Goal: Task Accomplishment & Management: Manage account settings

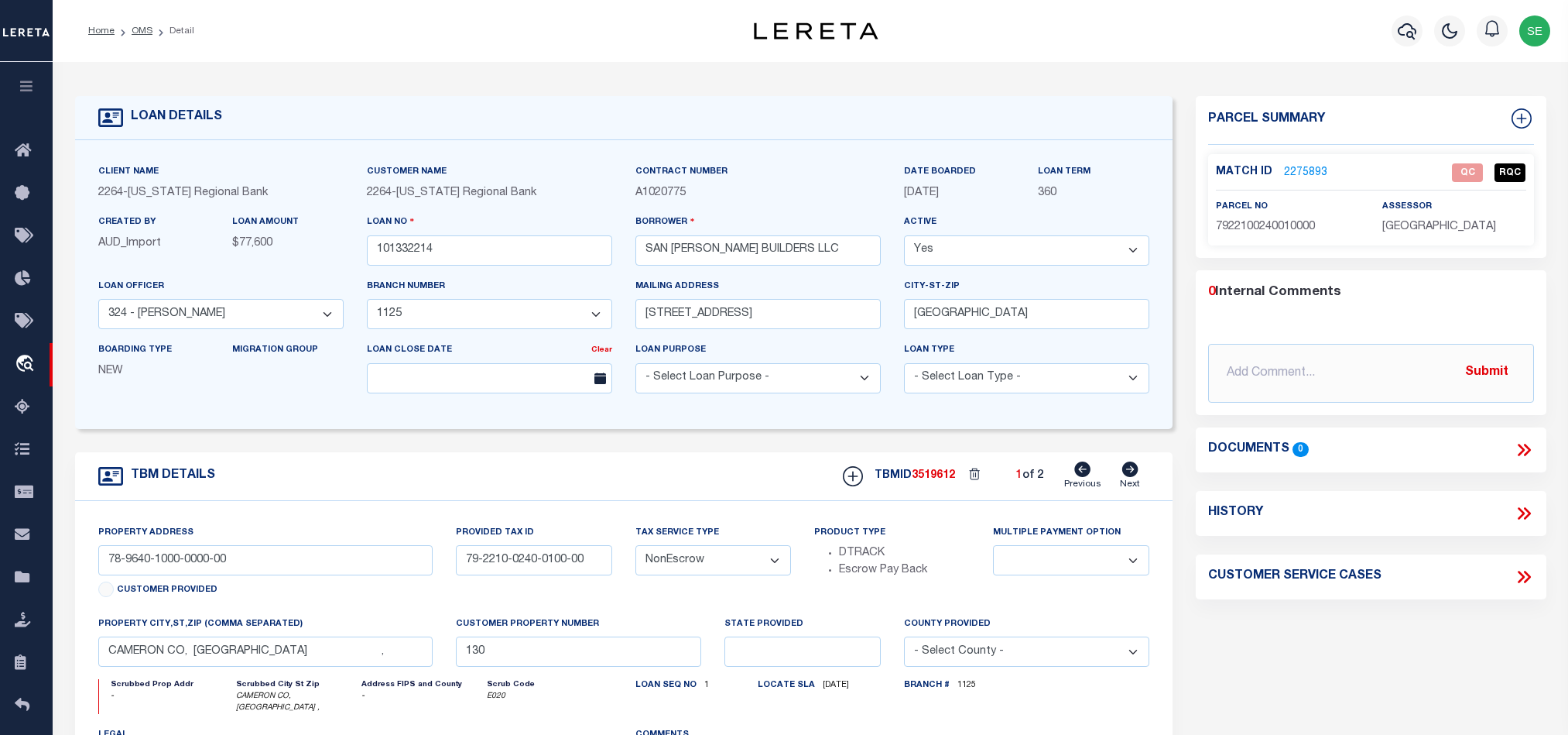
select select "QC"
select select "AGW"
select select "ADD"
select select "22453"
select select "8154"
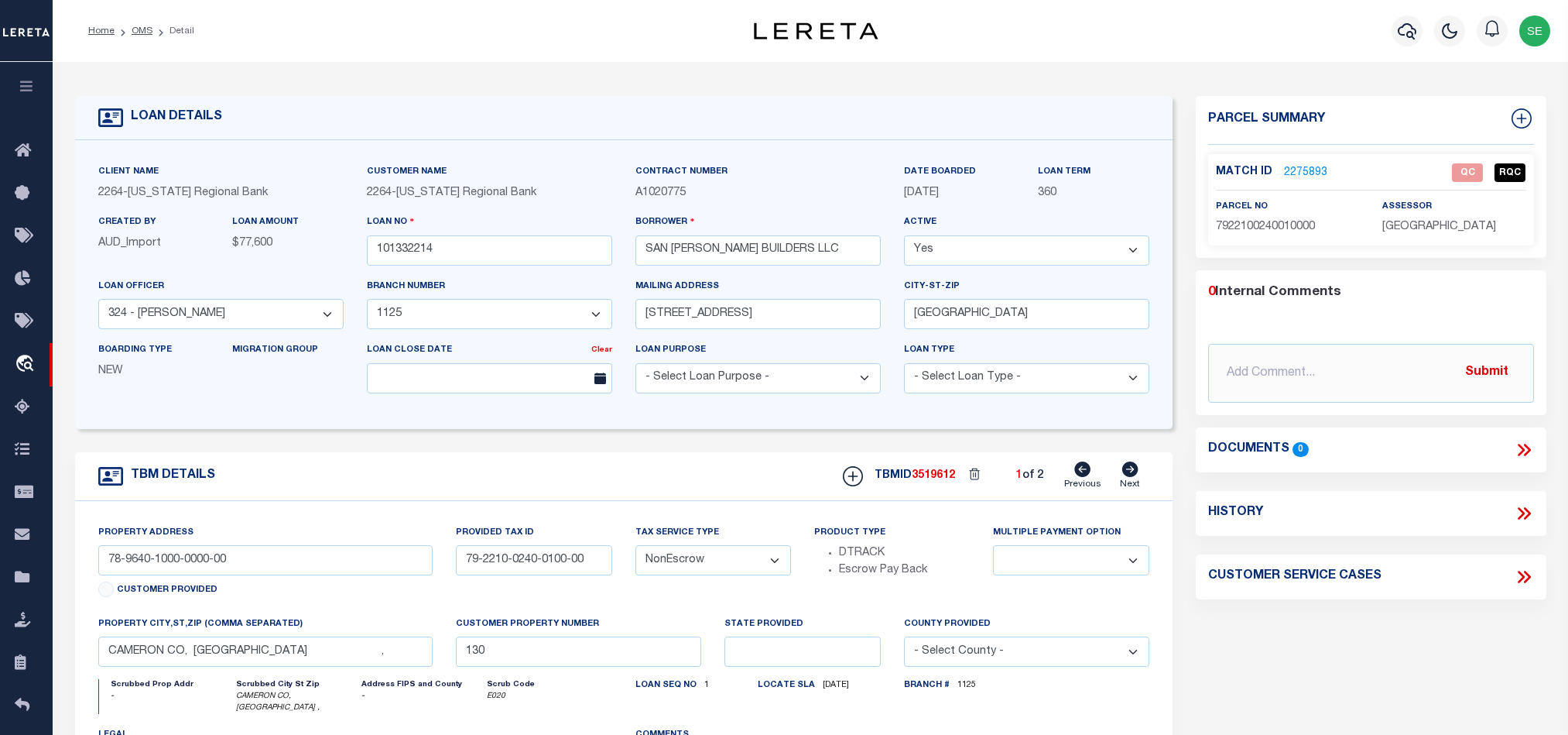
select select "NonEscrow"
click at [1344, 662] on div "Parcel Summary Match ID 2275893 0" at bounding box center [1371, 525] width 373 height 858
click at [1311, 170] on link "2275893" at bounding box center [1305, 173] width 43 height 16
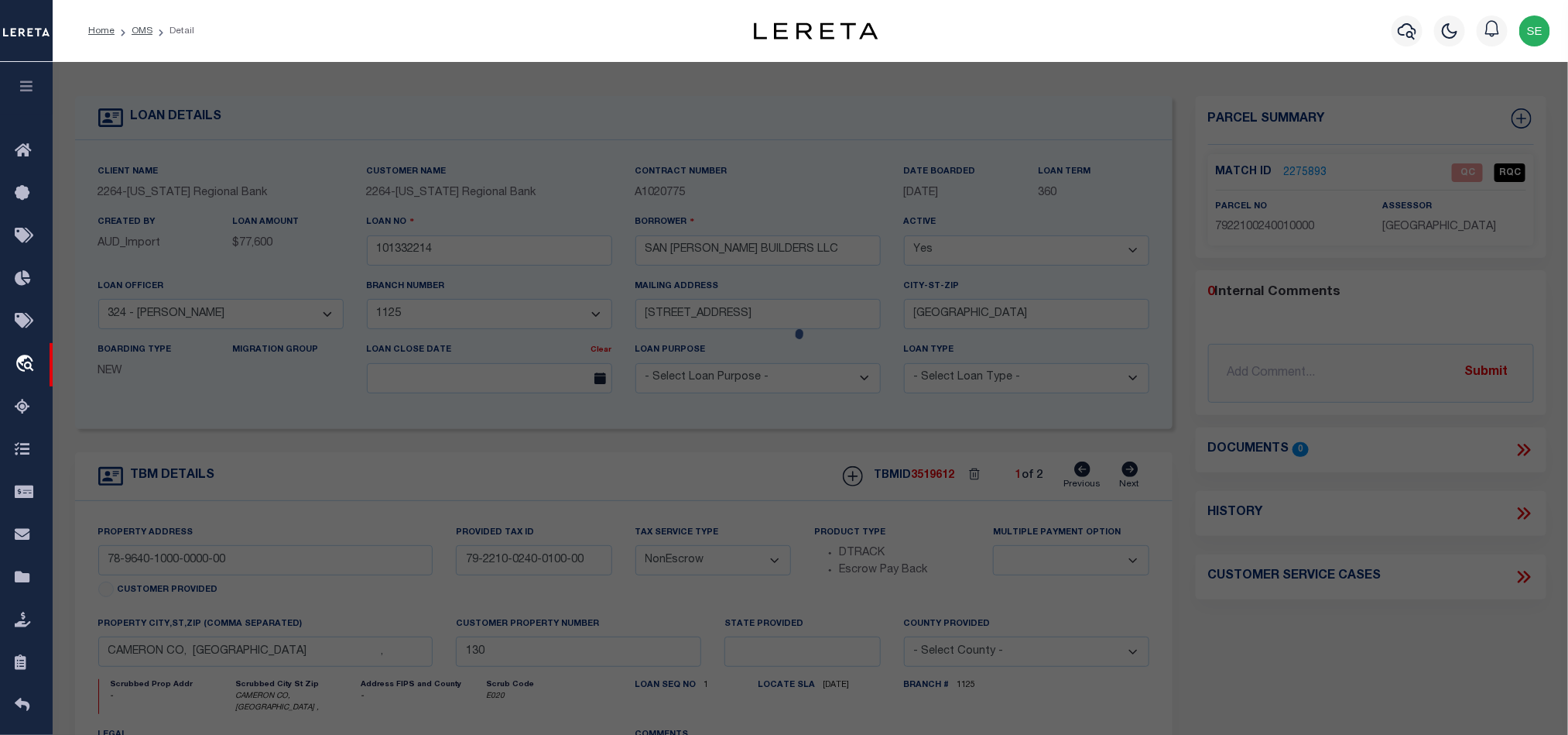
scroll to position [299, 0]
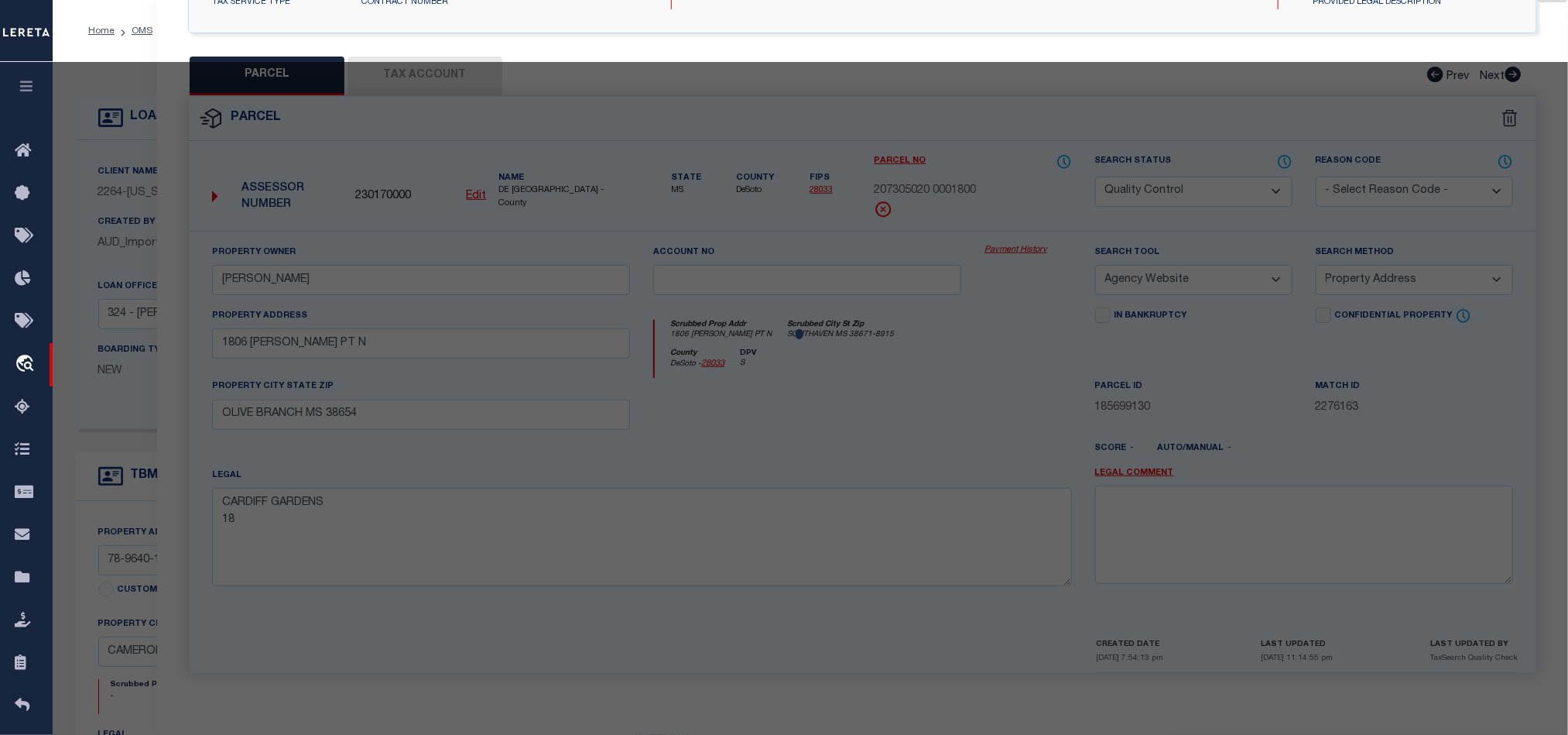
select select "AS"
select select
checkbox input "false"
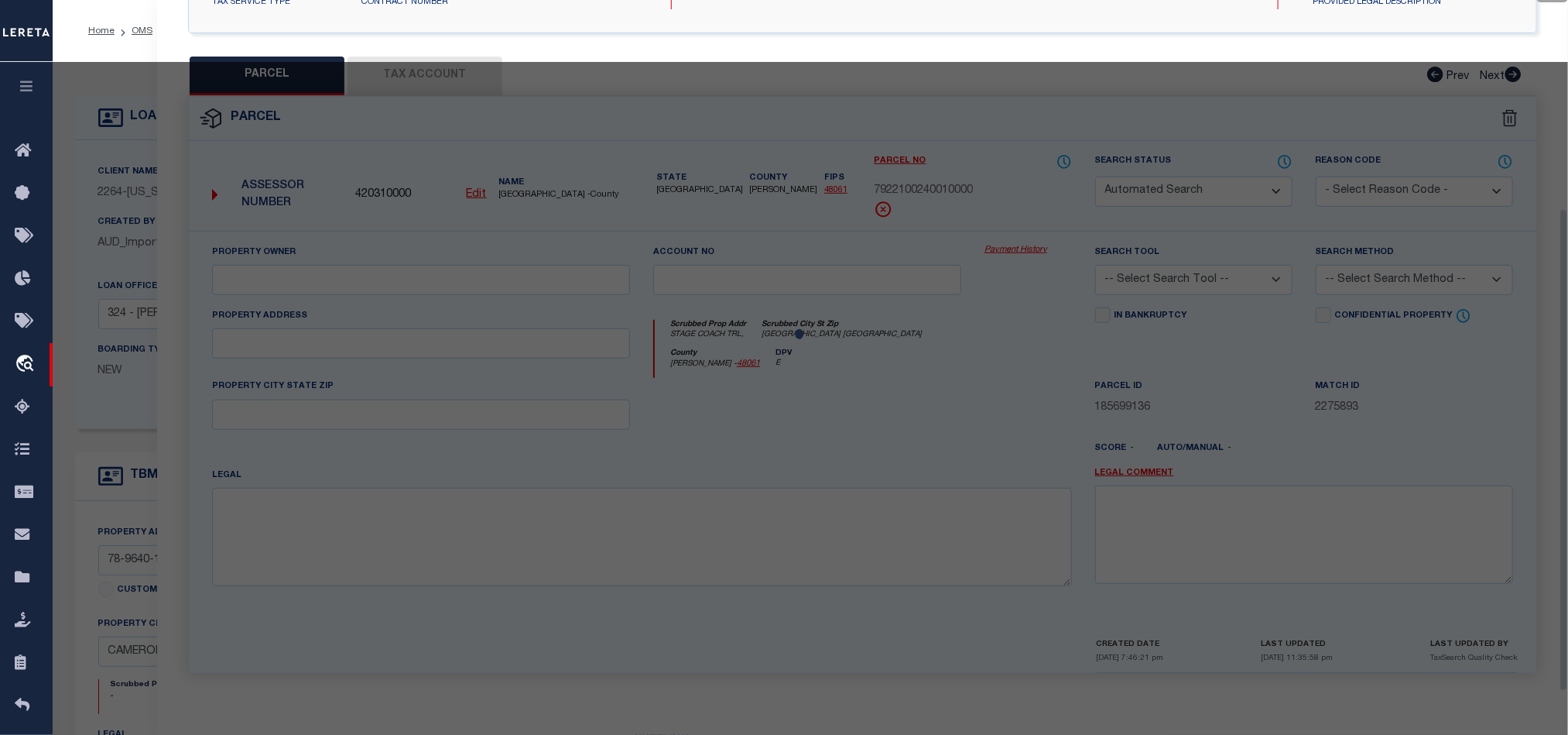
select select "QC"
type input "GG & SR LLC"
select select "AGW"
select select "LEG"
type input "STAGE COACH TRL,"
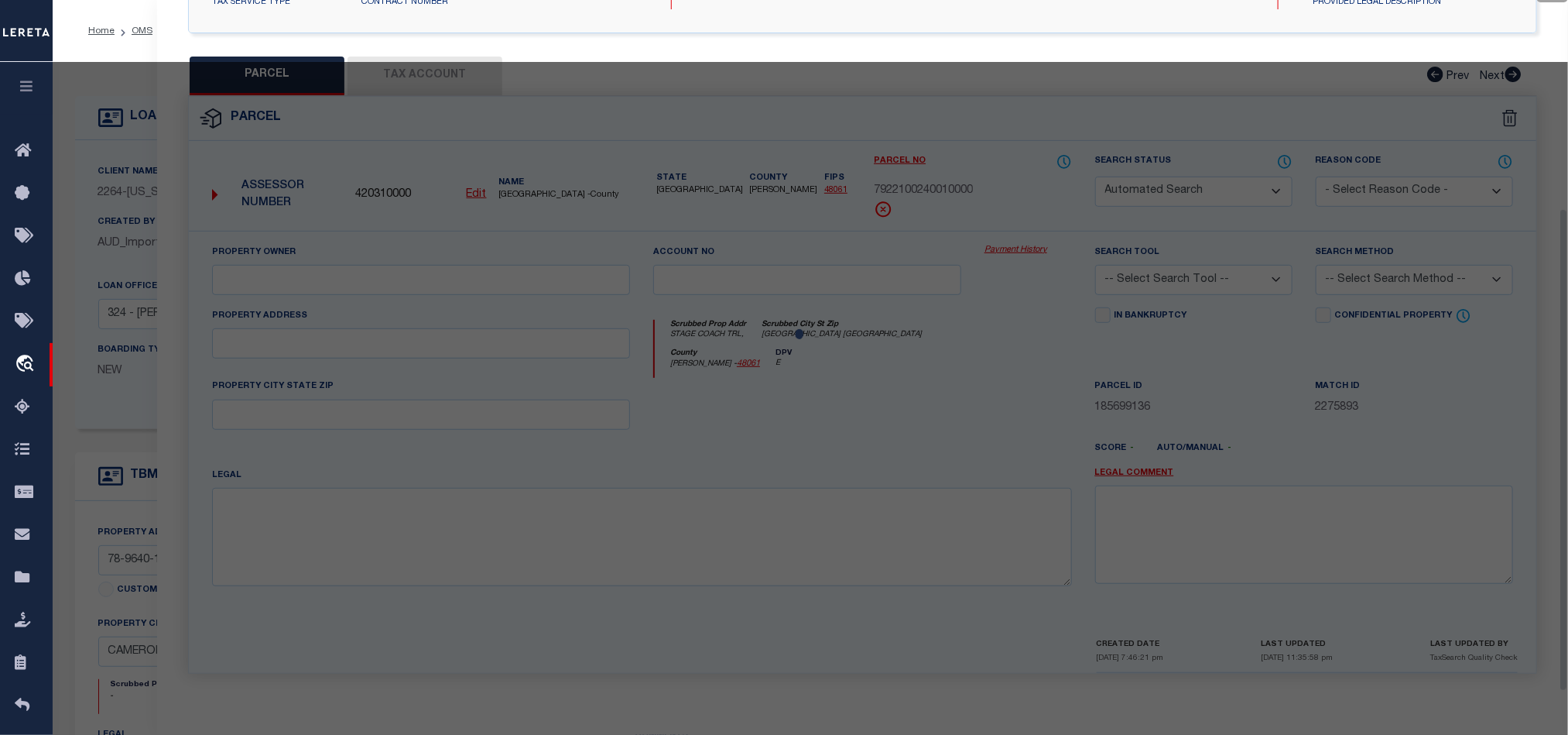
type input "[GEOGRAPHIC_DATA] [GEOGRAPHIC_DATA]"
type textarea "[PERSON_NAME] [PERSON_NAME] SHARE 22 20.2211 AC OUT OF 41.0356 AC OUT OF 42.894…"
type textarea "Parent parcel"
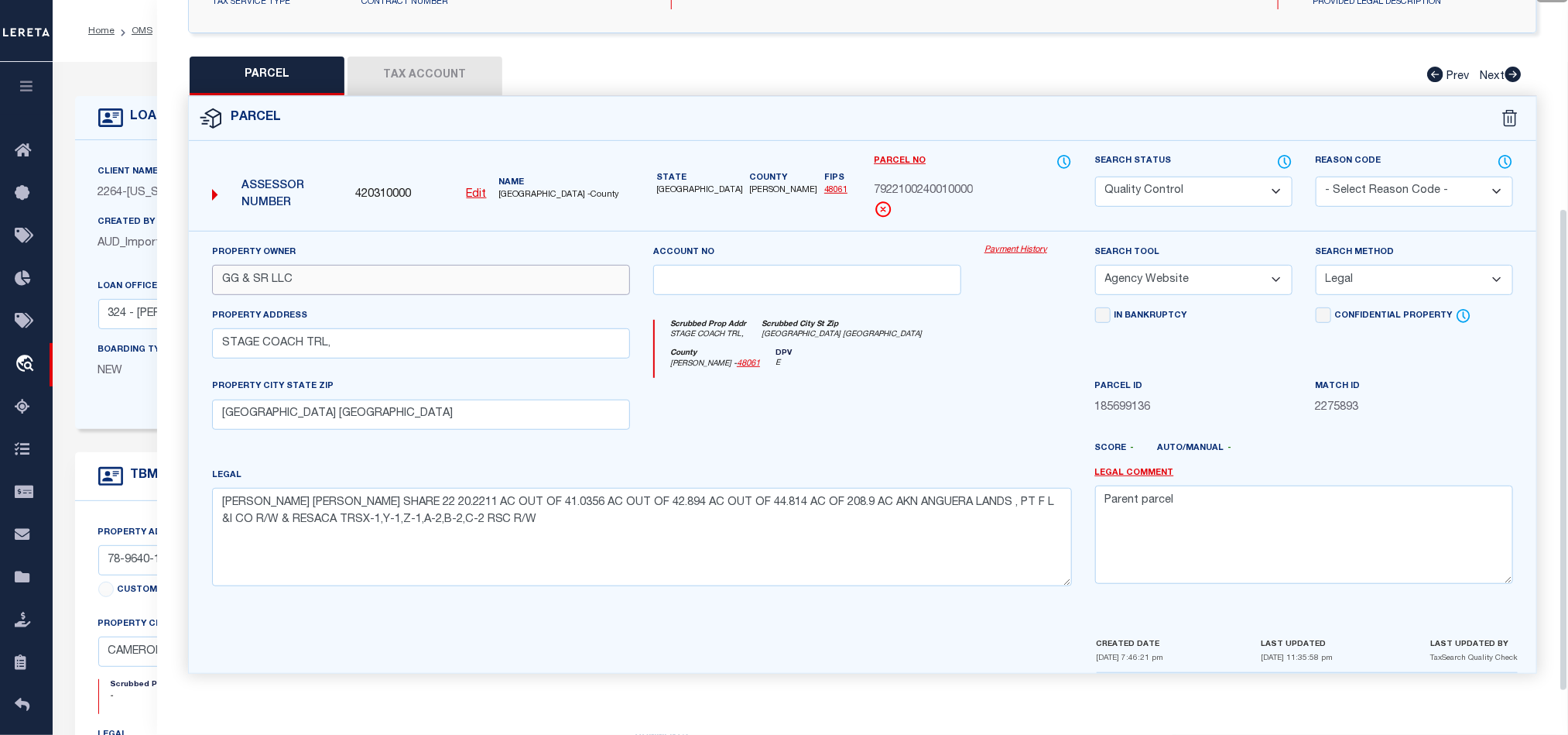
click at [355, 277] on input "GG & SR LLC" at bounding box center [421, 280] width 418 height 31
click at [955, 183] on span "7922100240010000" at bounding box center [923, 191] width 99 height 17
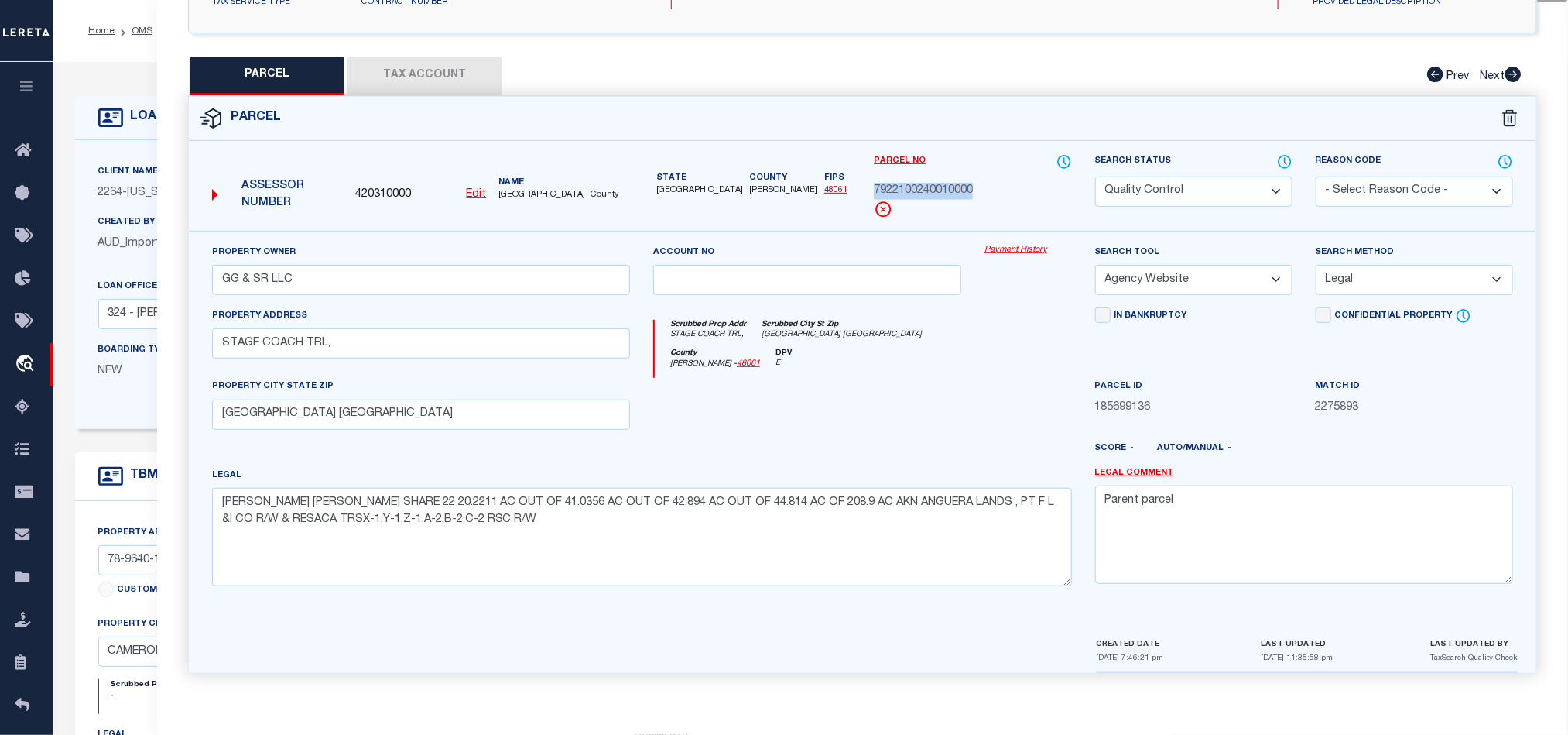
copy span "7922100240010000"
drag, startPoint x: 847, startPoint y: 342, endPoint x: 862, endPoint y: 333, distance: 17.5
click at [847, 342] on div "Scrubbed Prop Addr STAGE COACH TRL, Scrubbed City [GEOGRAPHIC_DATA] [GEOGRAPHIC…" at bounding box center [863, 334] width 417 height 29
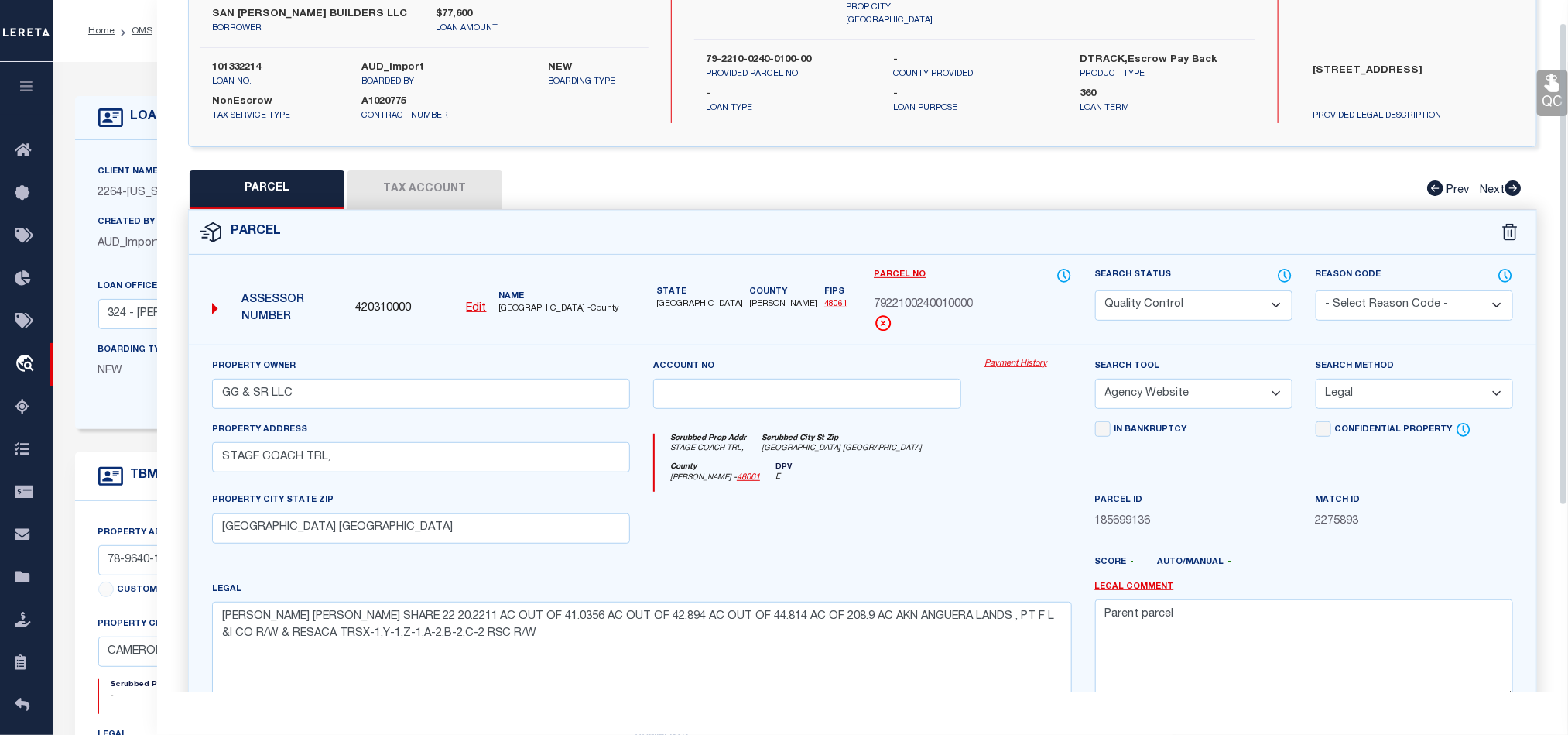
scroll to position [0, 0]
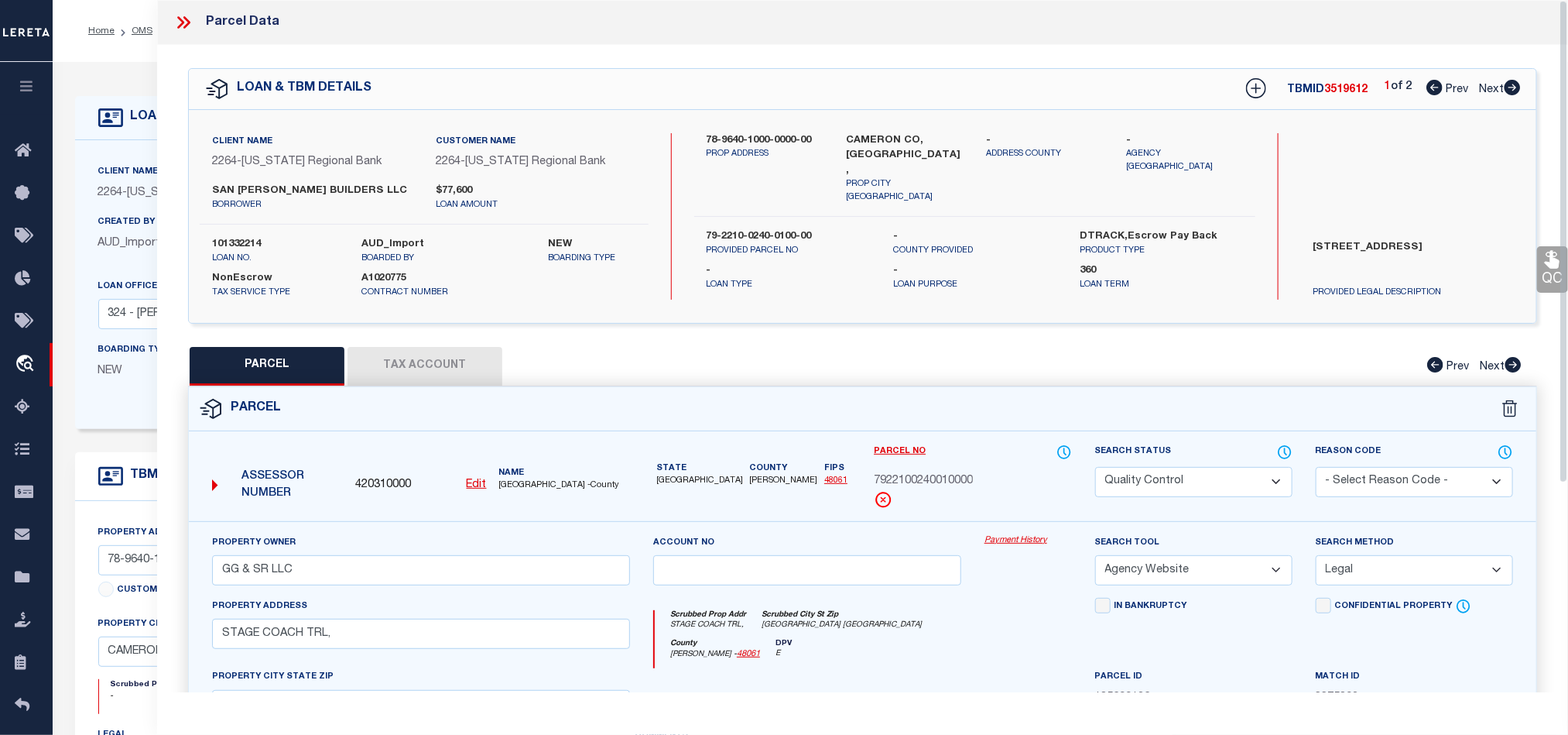
click at [192, 28] on icon at bounding box center [184, 23] width 20 height 20
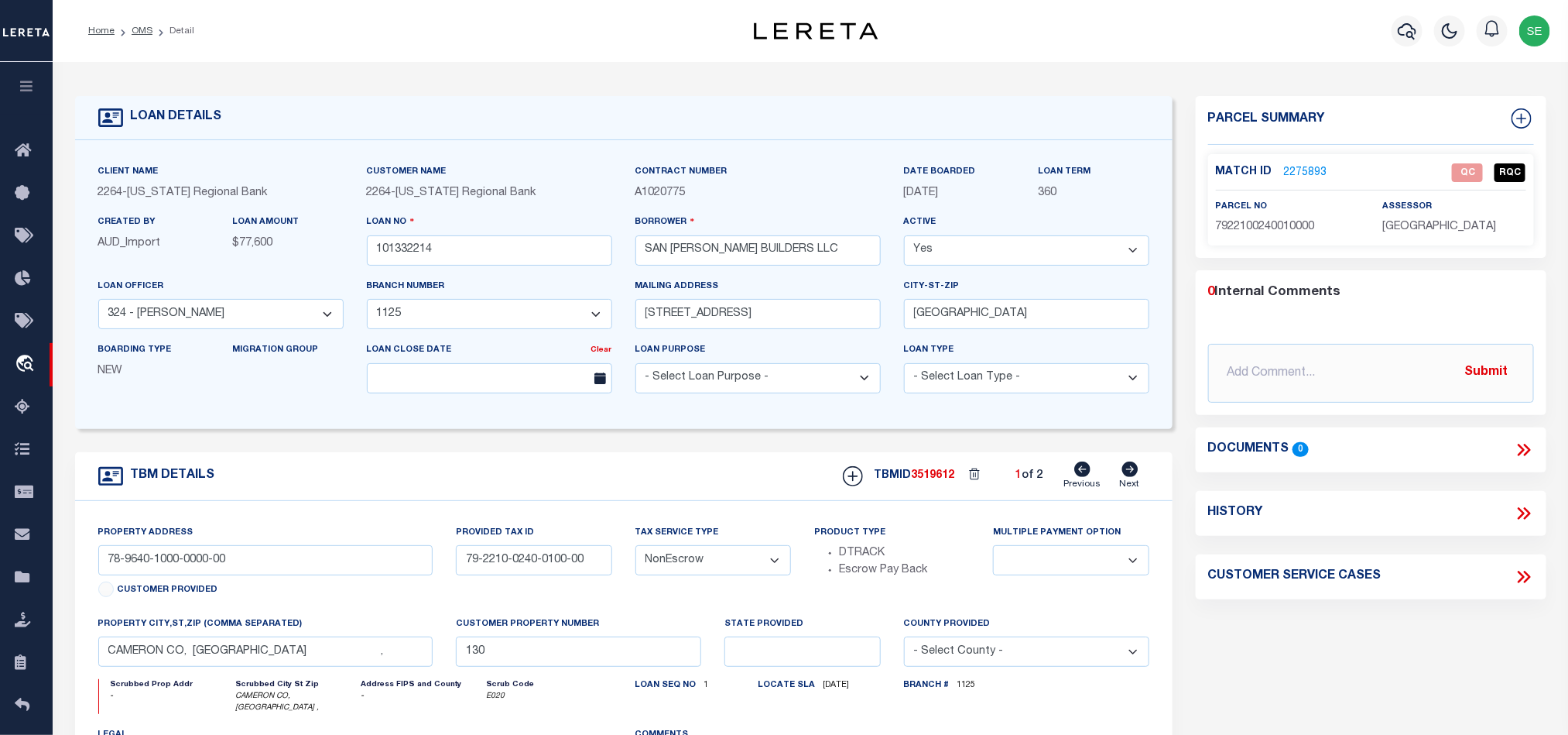
click at [1136, 477] on icon at bounding box center [1130, 469] width 16 height 16
type input "78-9640-1000-0000-00"
select select
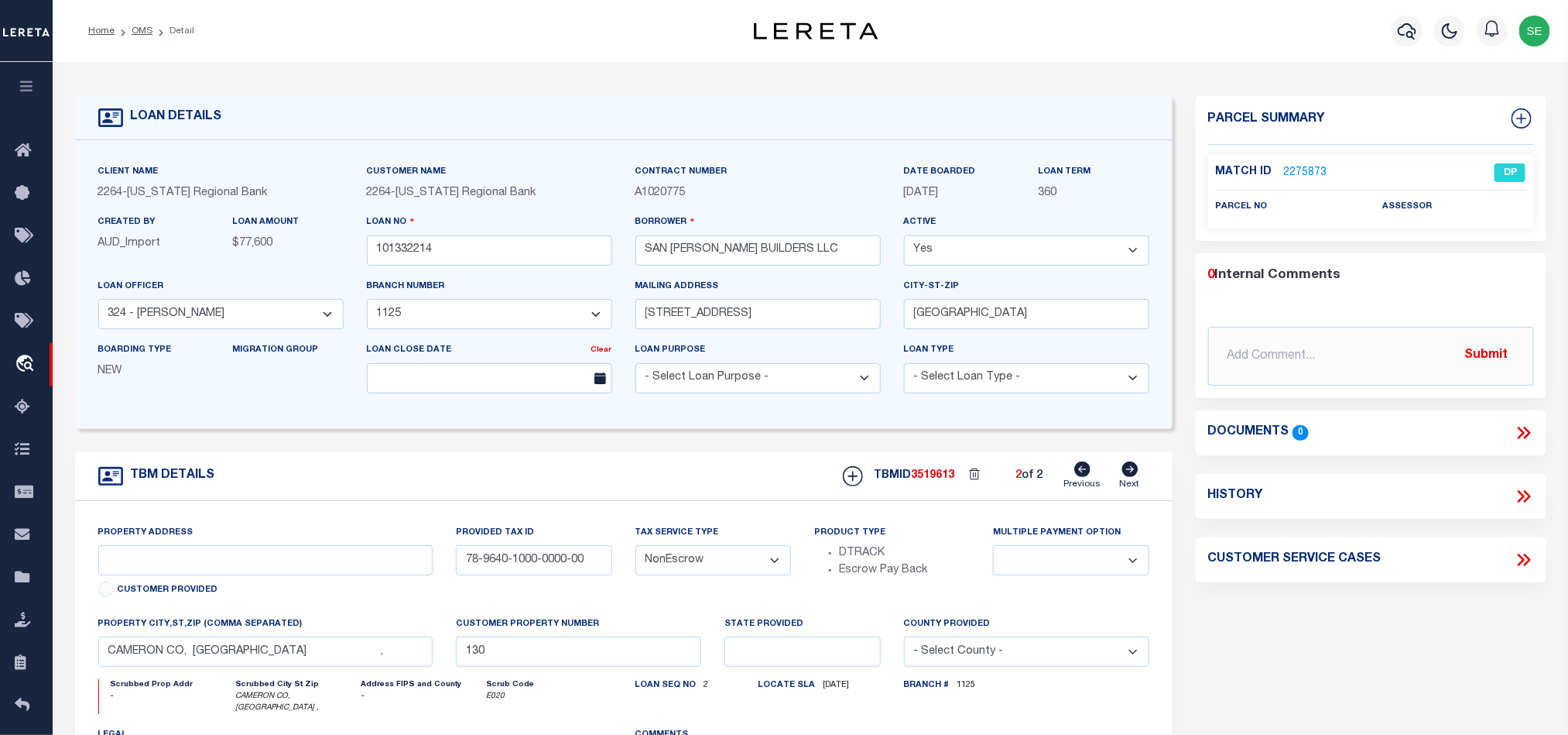
click at [1080, 477] on icon at bounding box center [1082, 469] width 16 height 16
type input "78-9640-1000-0000-00"
type input "79-2210-0240-0100-00"
select select
type textarea "TAX ID Update last comment: Parent parcel"
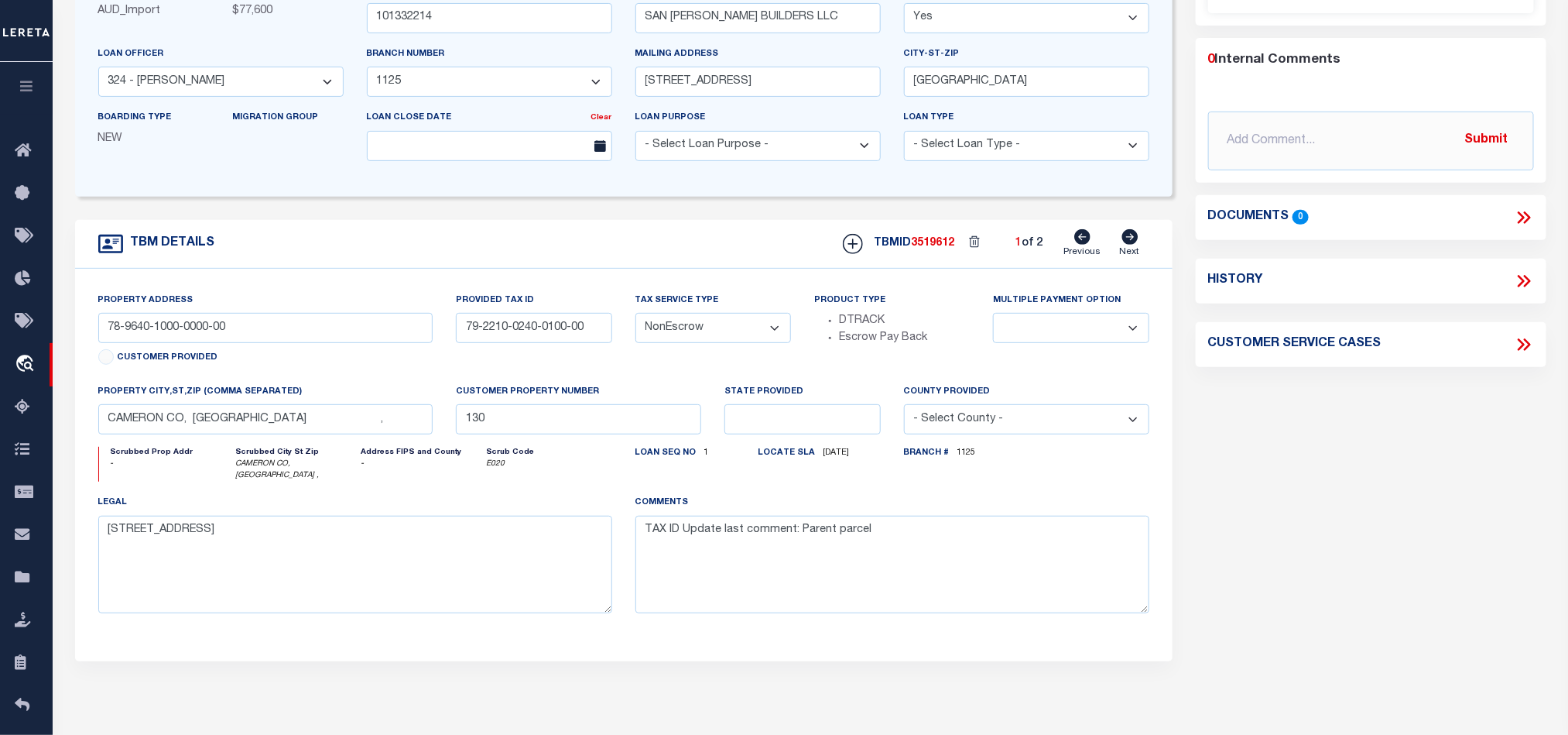
scroll to position [117, 0]
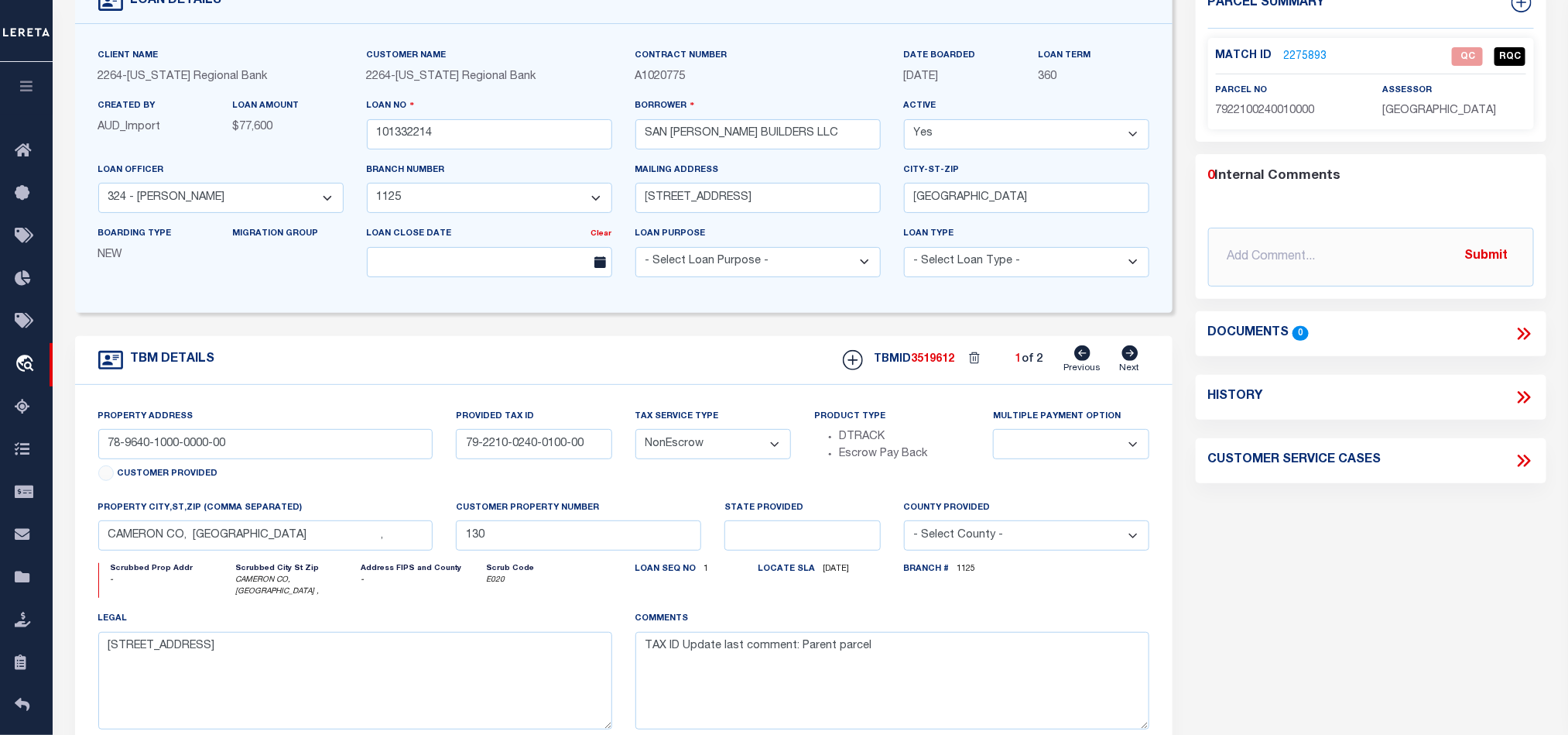
click at [1300, 48] on link "2275893" at bounding box center [1305, 56] width 43 height 16
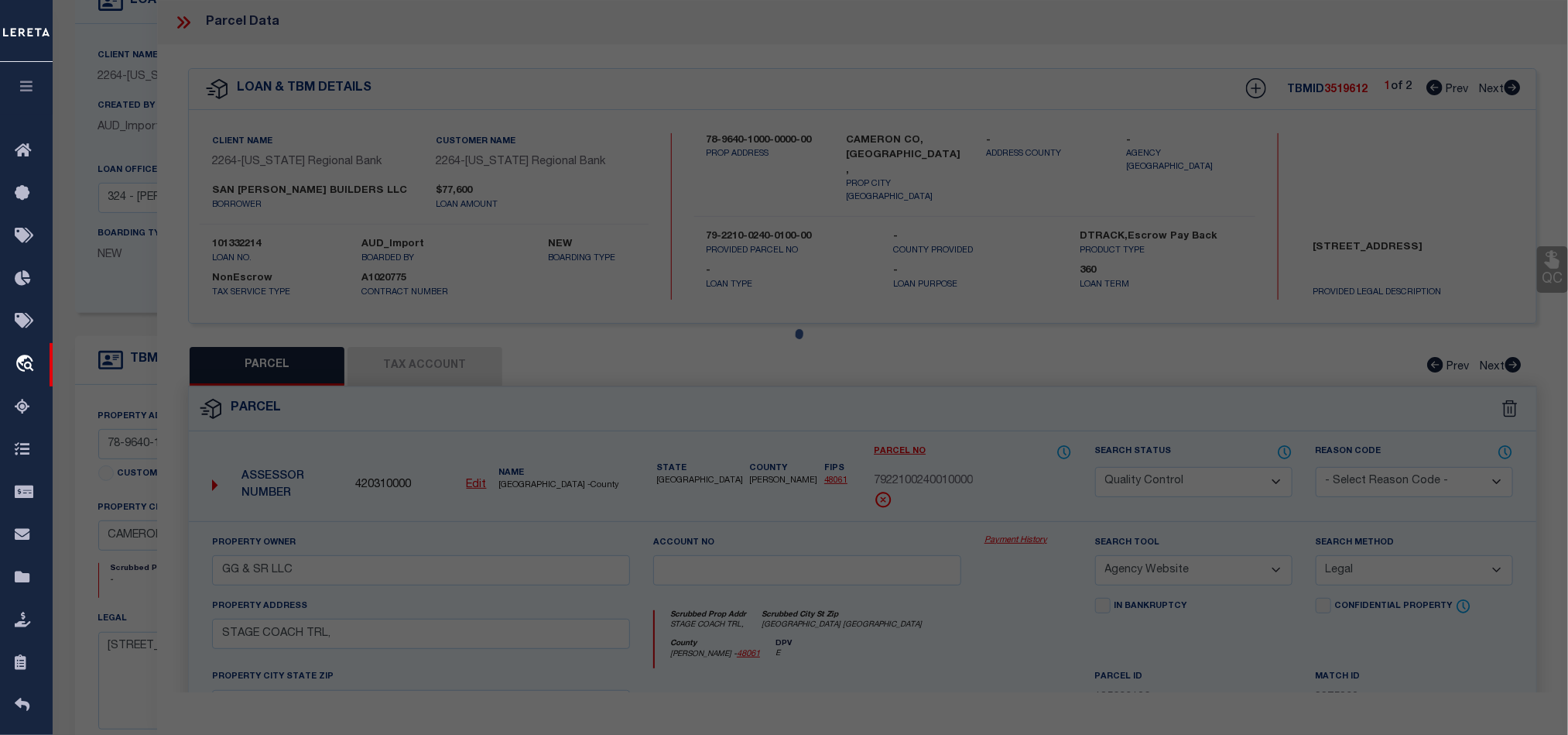
select select "AS"
select select
checkbox input "false"
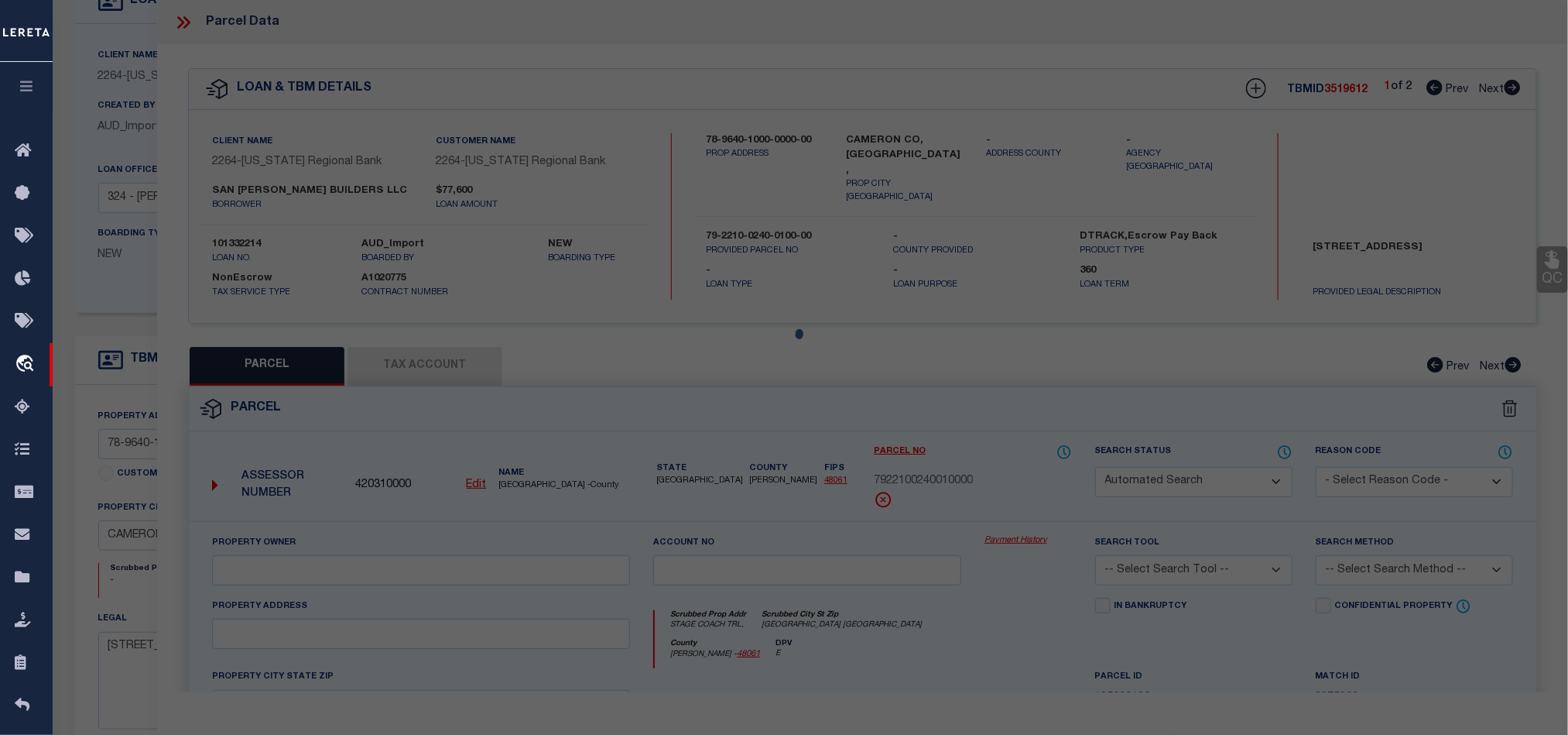
select select "QC"
type input "GG & SR LLC"
select select "AGW"
select select "LEG"
type input "STAGE COACH TRL,"
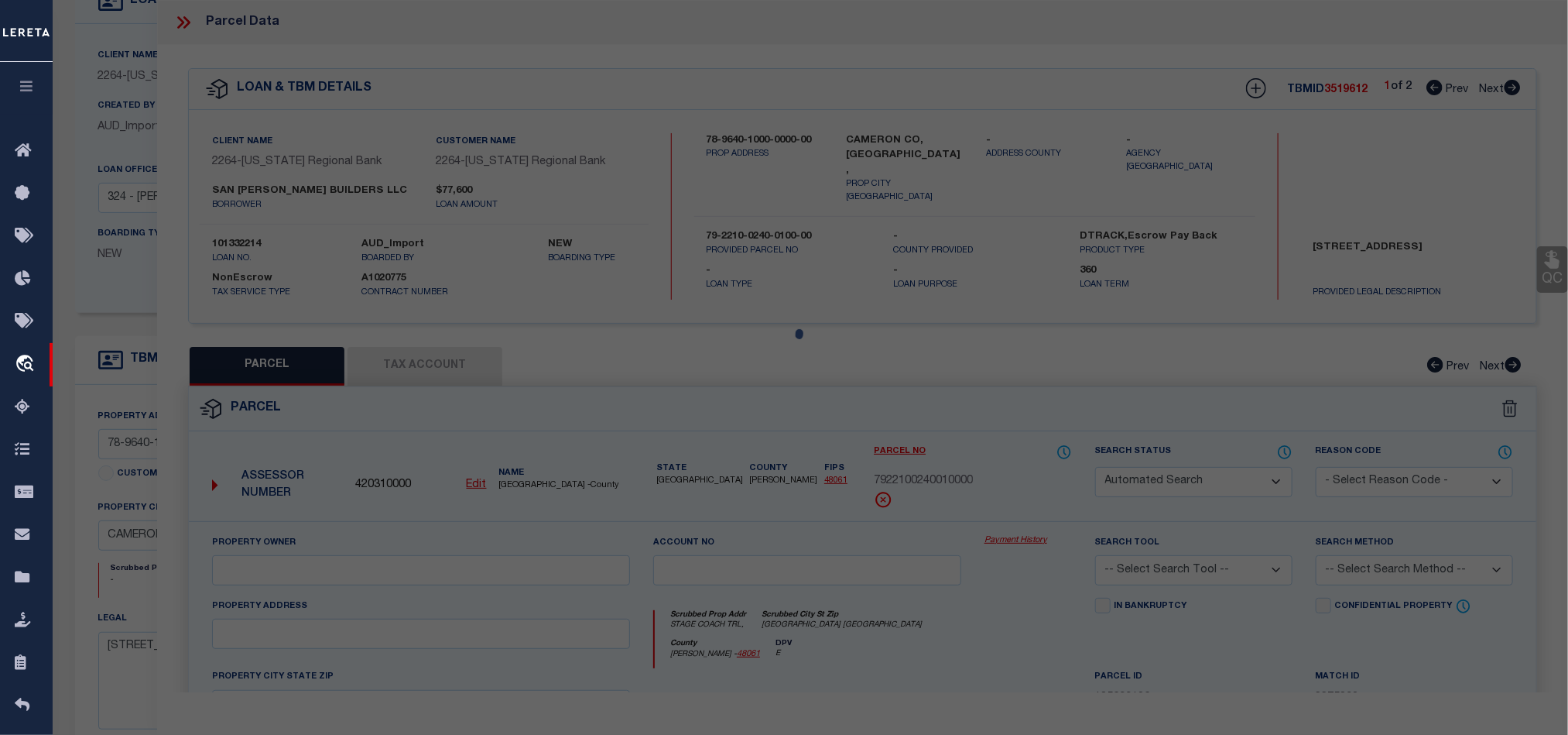
type input "[GEOGRAPHIC_DATA] [GEOGRAPHIC_DATA]"
type textarea "[PERSON_NAME] [PERSON_NAME] SHARE 22 20.2211 AC OUT OF 41.0356 AC OUT OF 42.894…"
type textarea "Parent parcel"
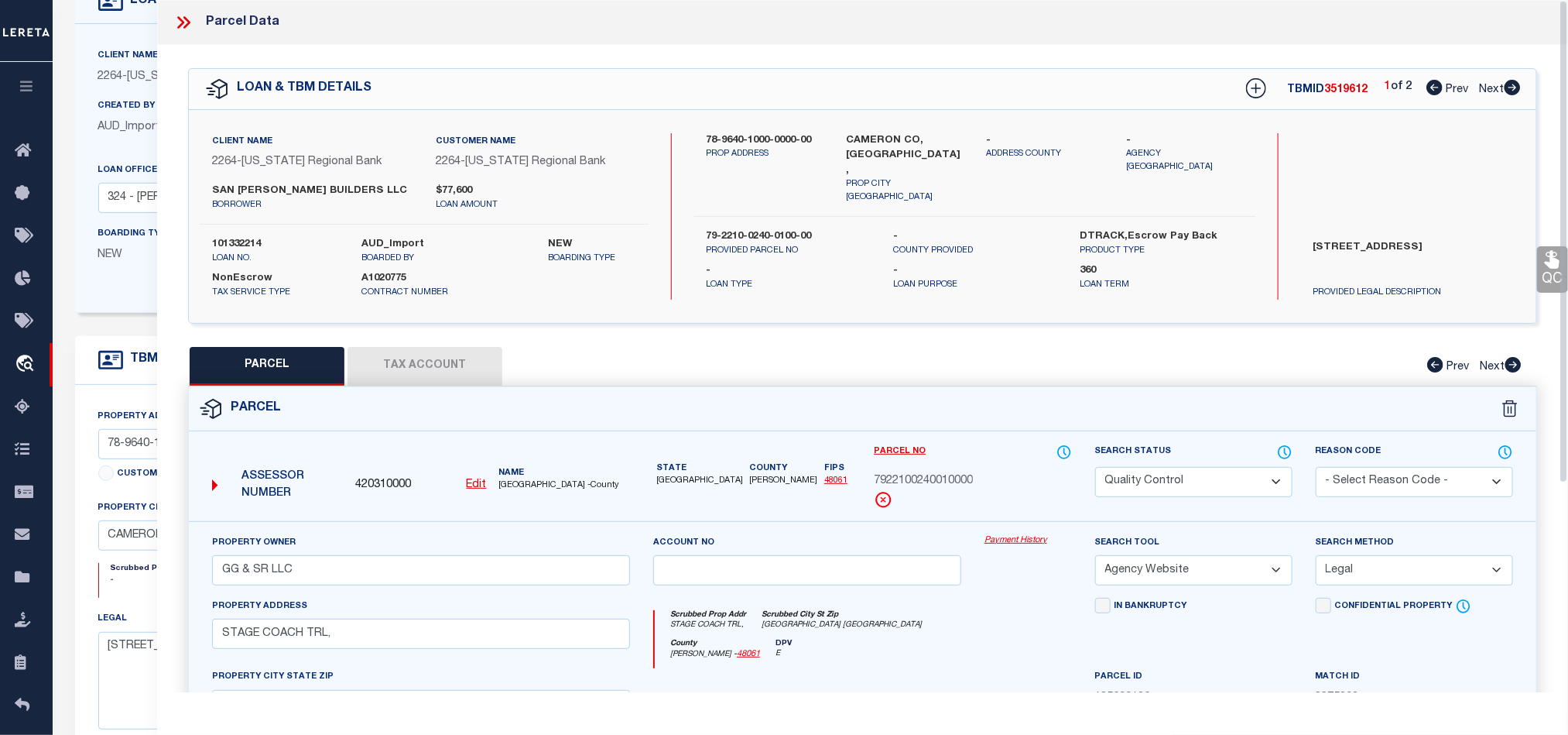
click at [451, 372] on button "Tax Account" at bounding box center [425, 366] width 155 height 39
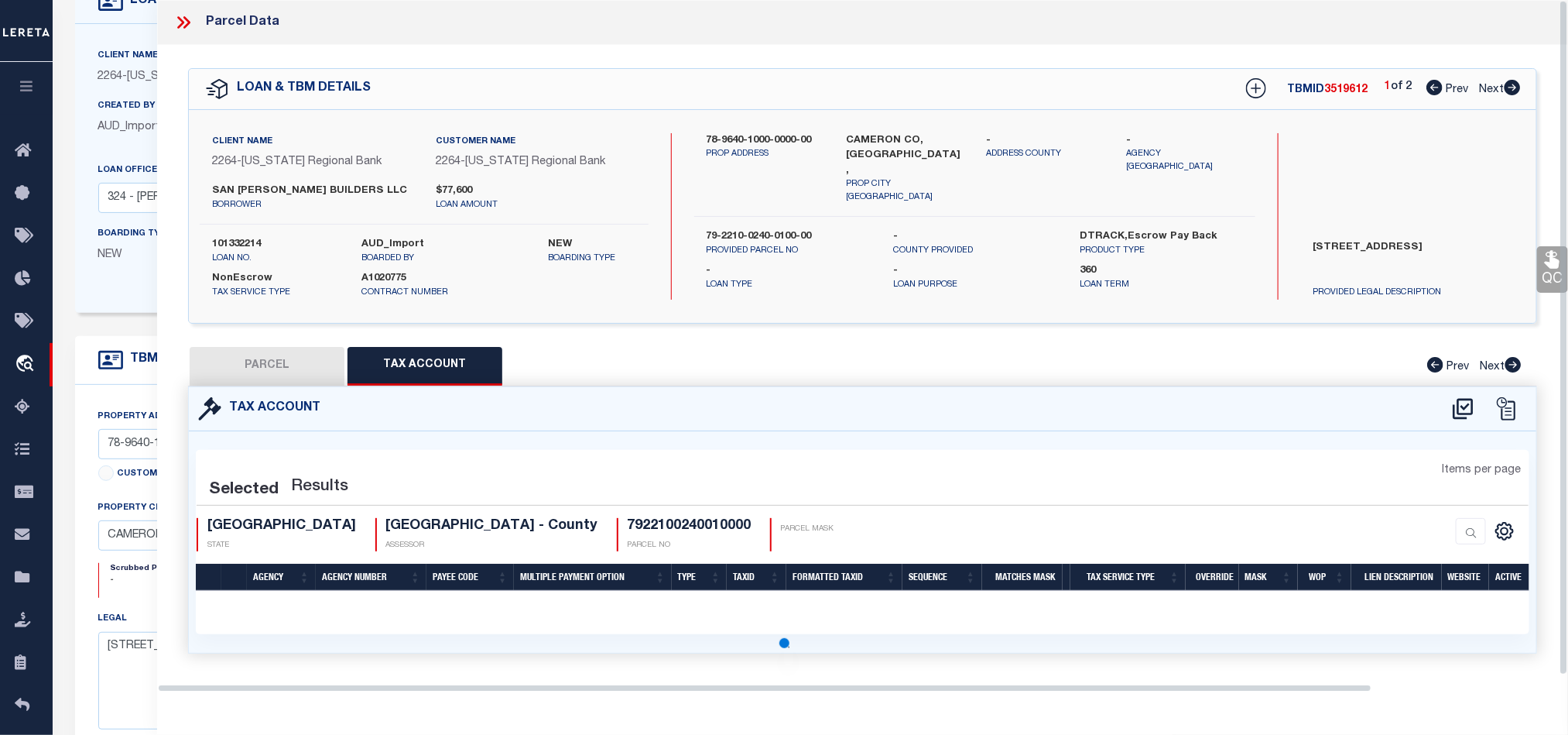
select select "100"
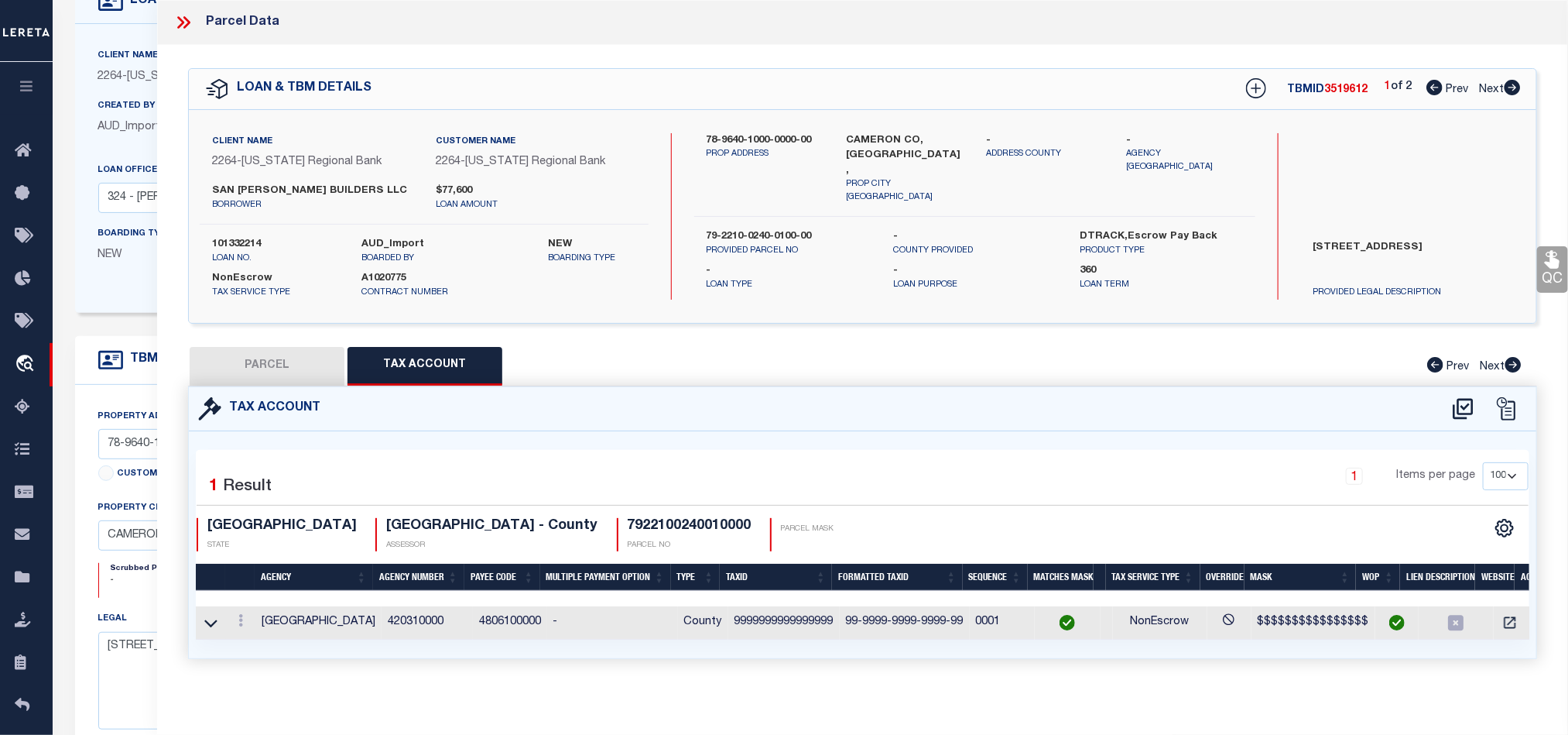
click at [276, 371] on button "PARCEL" at bounding box center [267, 366] width 155 height 39
select select "AS"
select select
checkbox input "false"
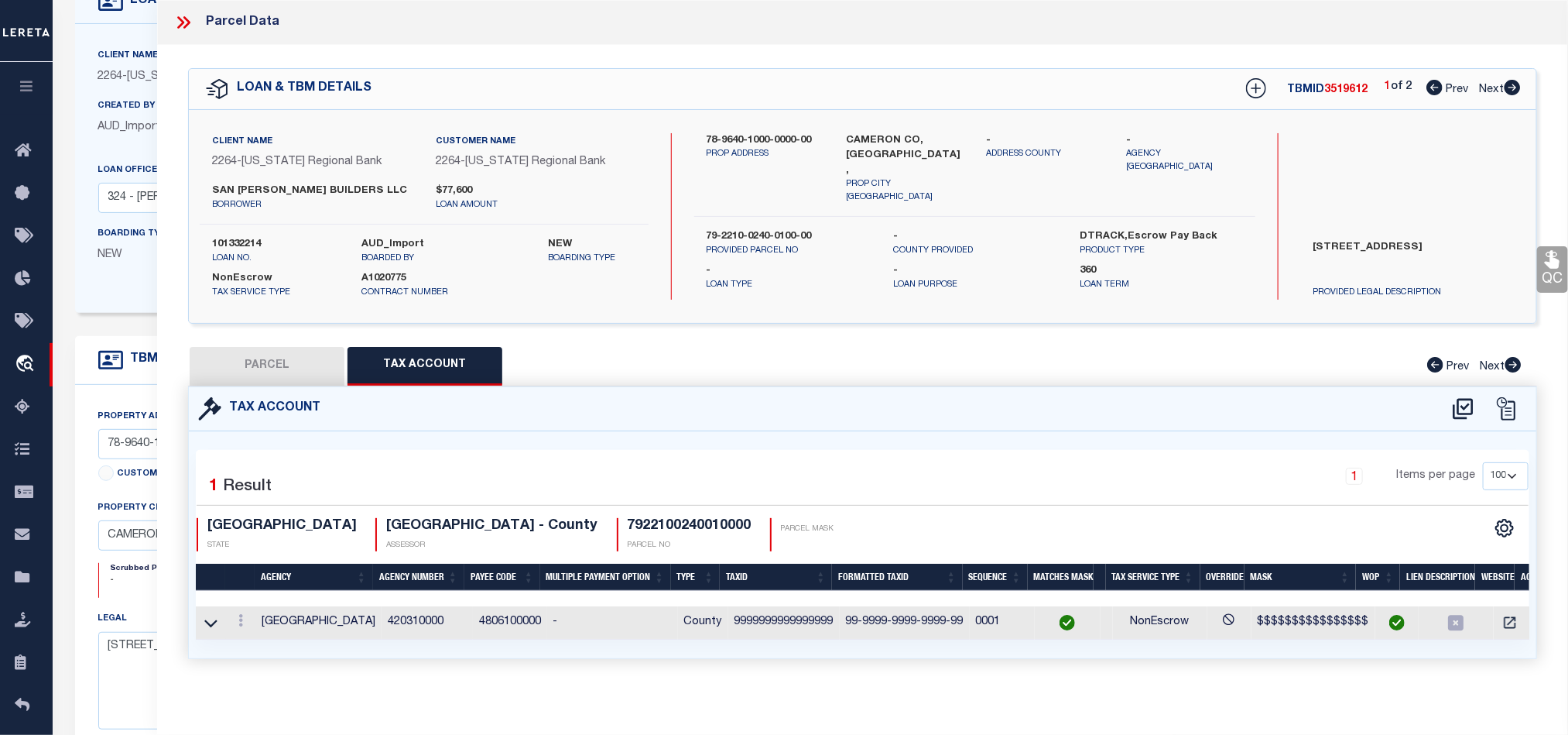
checkbox input "false"
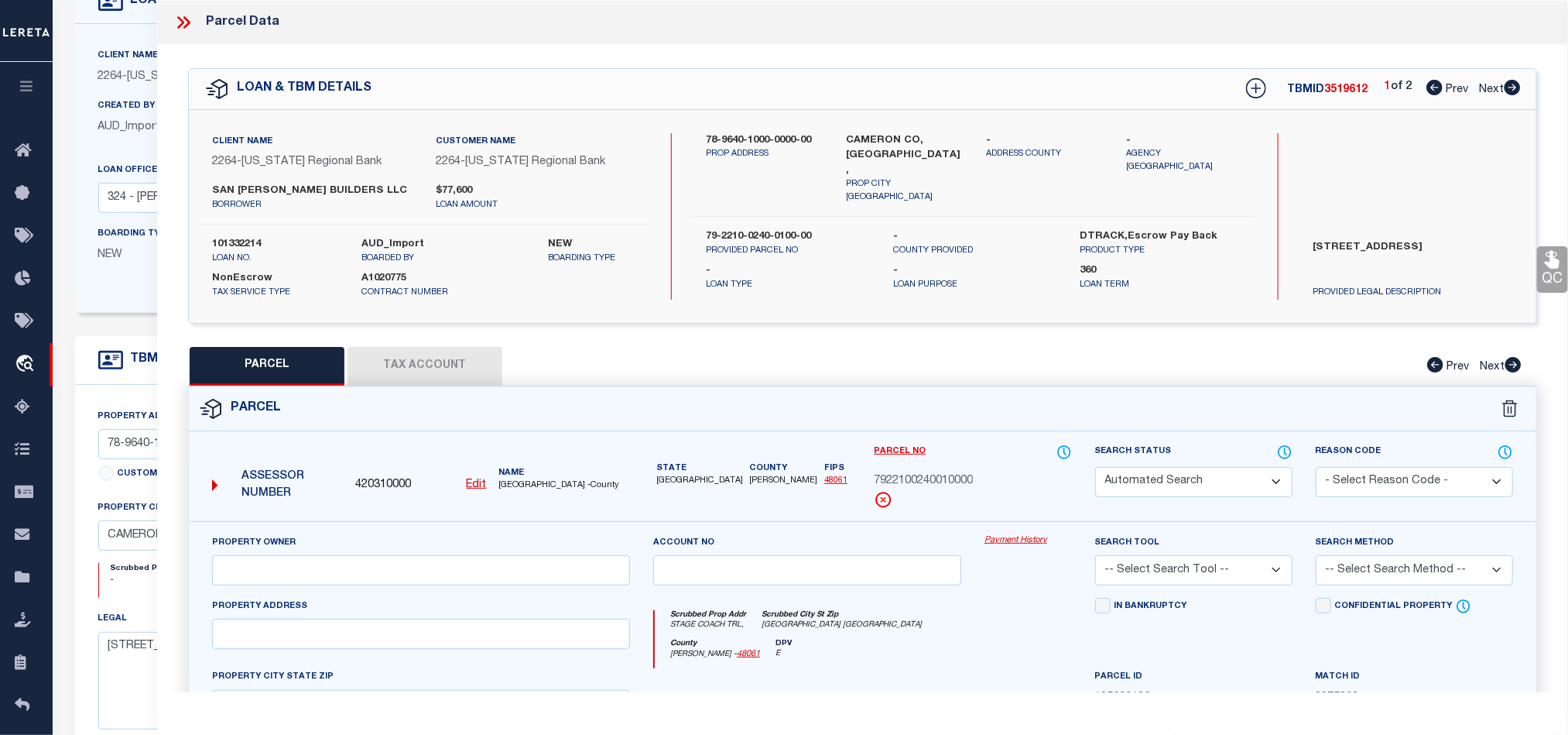
select select "QC"
type input "GG & SR LLC"
select select "AGW"
select select "LEG"
type input "STAGE COACH TRL,"
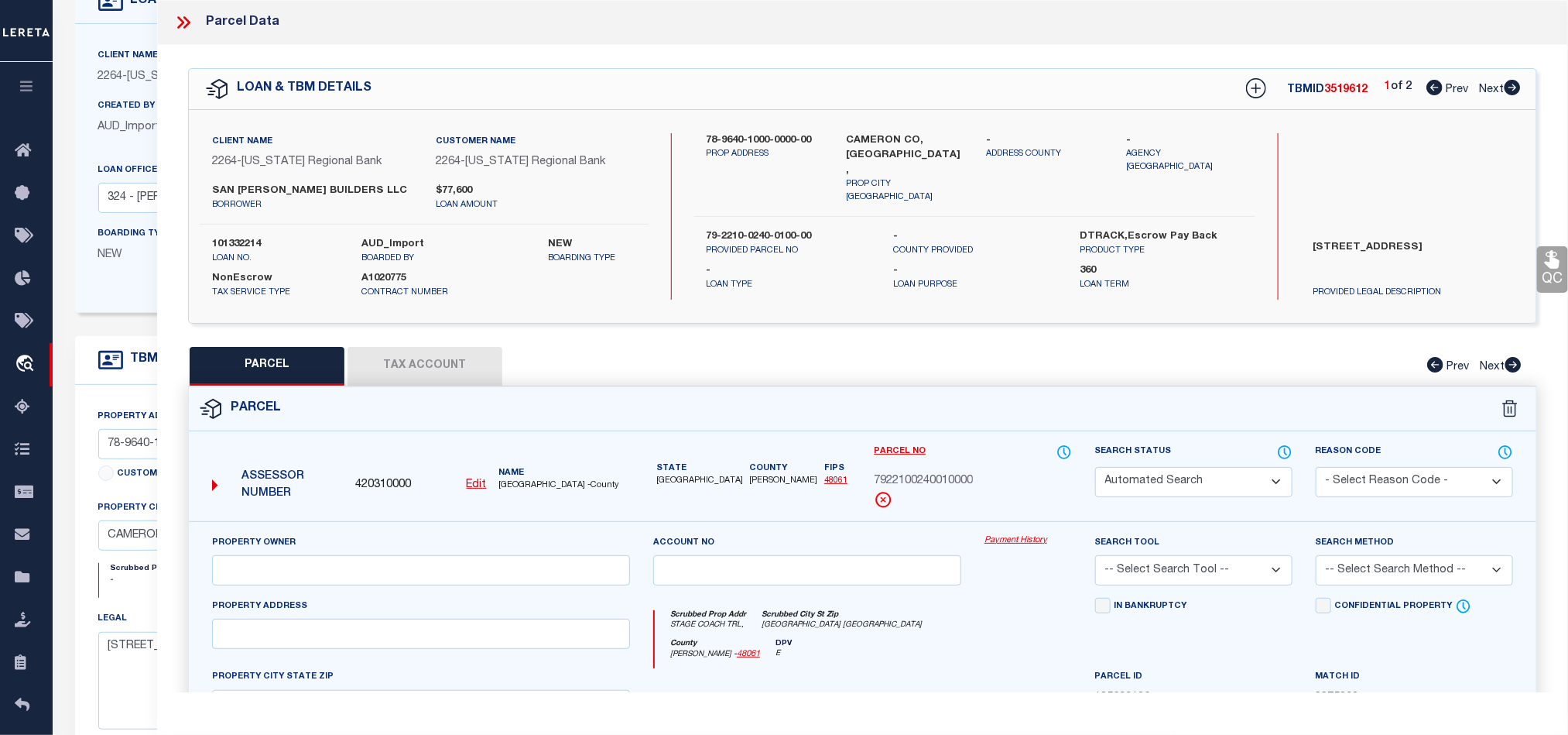
type input "[GEOGRAPHIC_DATA] [GEOGRAPHIC_DATA]"
type textarea "[PERSON_NAME] [PERSON_NAME] SHARE 22 20.2211 AC OUT OF 41.0356 AC OUT OF 42.894…"
type textarea "Parent parcel"
click at [964, 419] on div "Parcel" at bounding box center [862, 409] width 1347 height 44
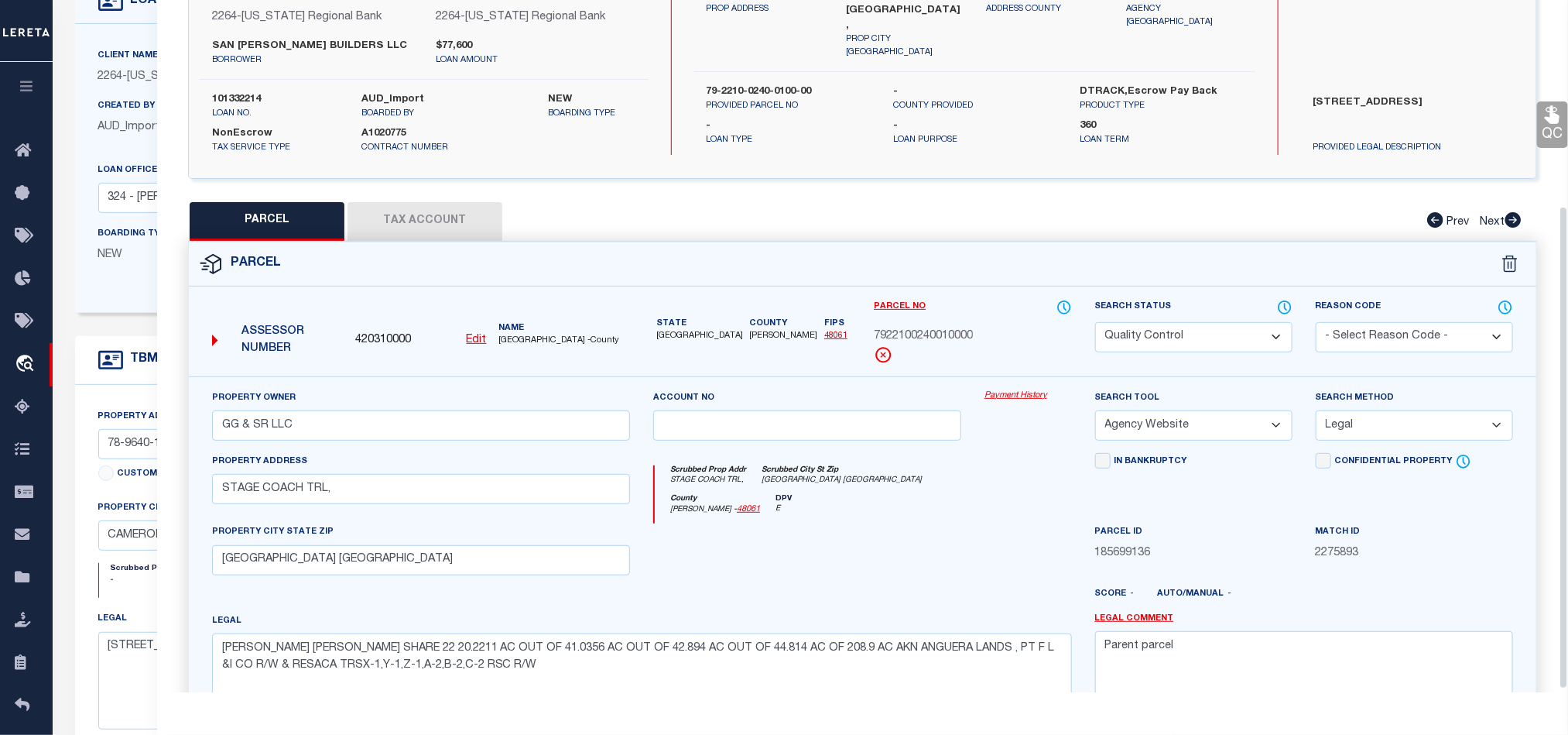
scroll to position [299, 0]
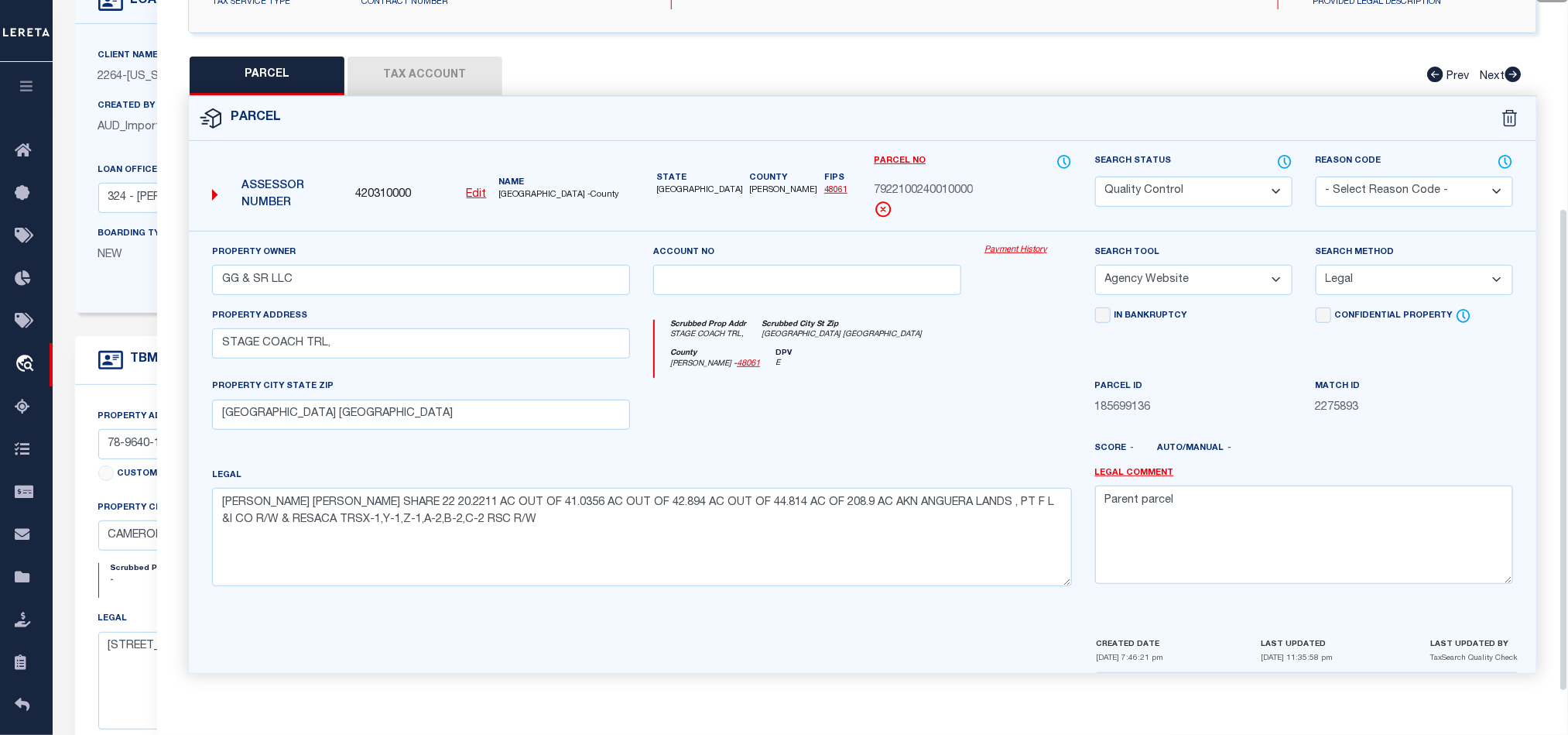
click at [980, 349] on div "County Cameron - 48061 DPV E" at bounding box center [863, 364] width 417 height 31
click at [1203, 179] on select "Automated Search Bad Parcel Complete Duplicate Parcel High Dollar Reporting In …" at bounding box center [1194, 192] width 197 height 31
select select "CP"
click at [845, 388] on div at bounding box center [807, 409] width 331 height 63
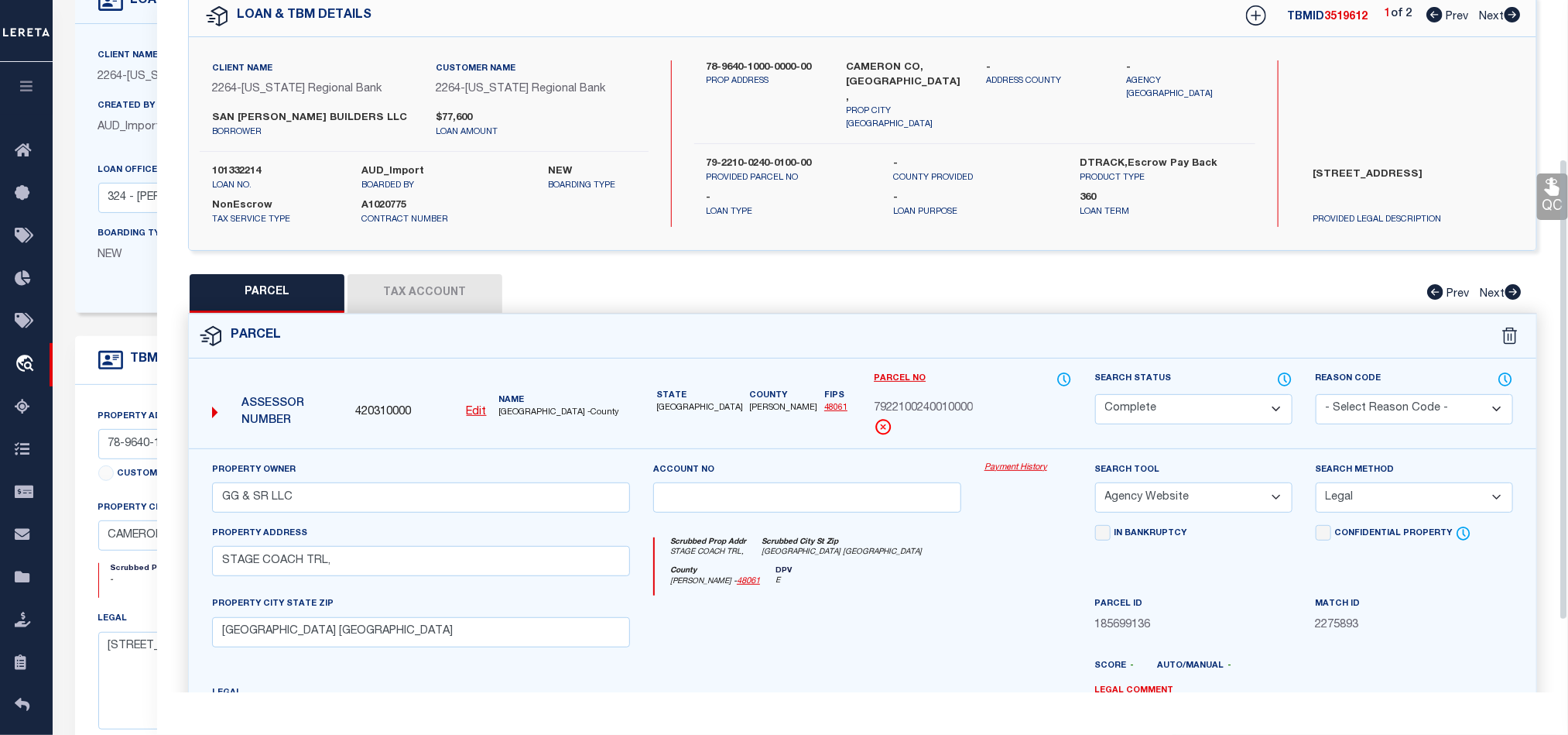
scroll to position [67, 0]
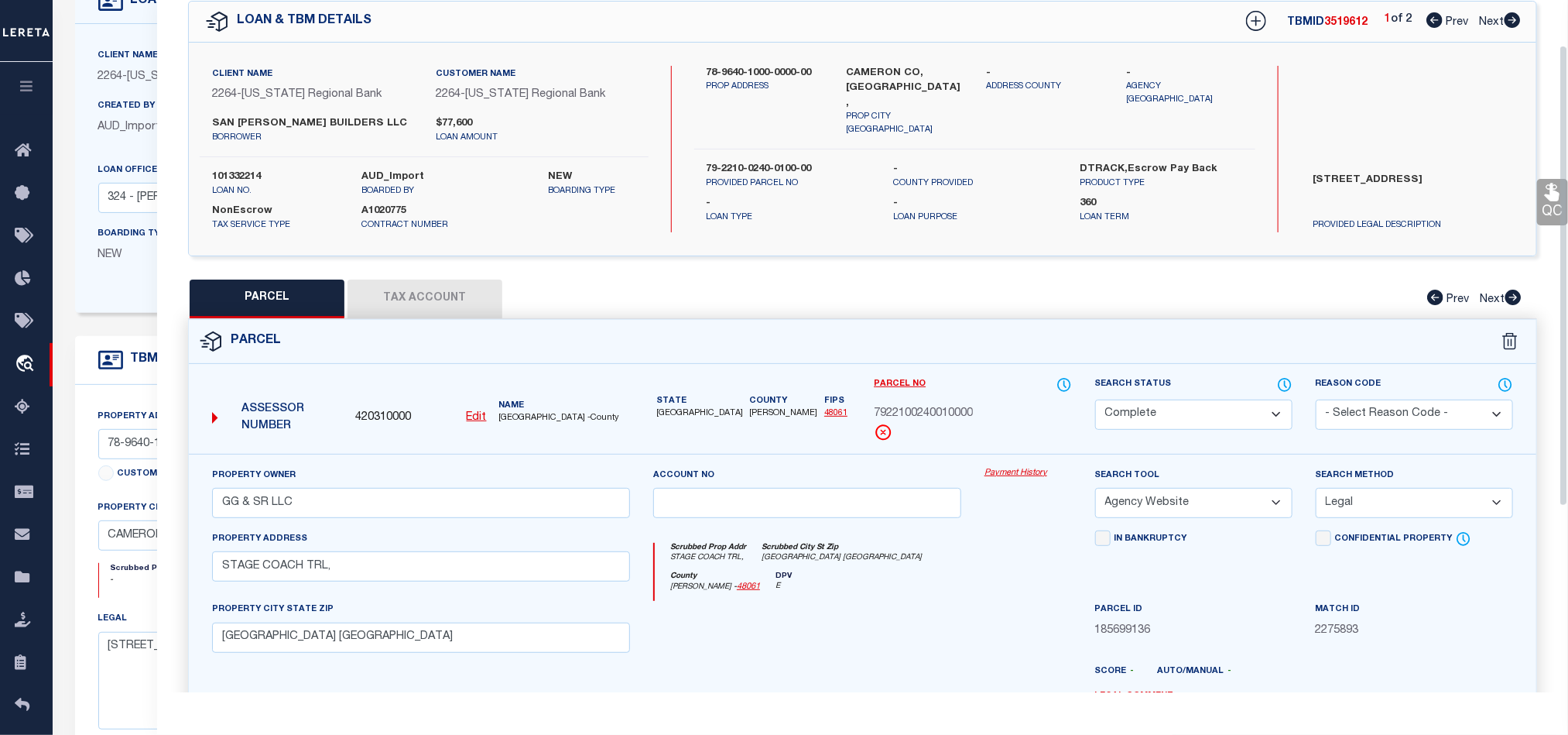
click at [1541, 209] on link "QC" at bounding box center [1551, 202] width 31 height 46
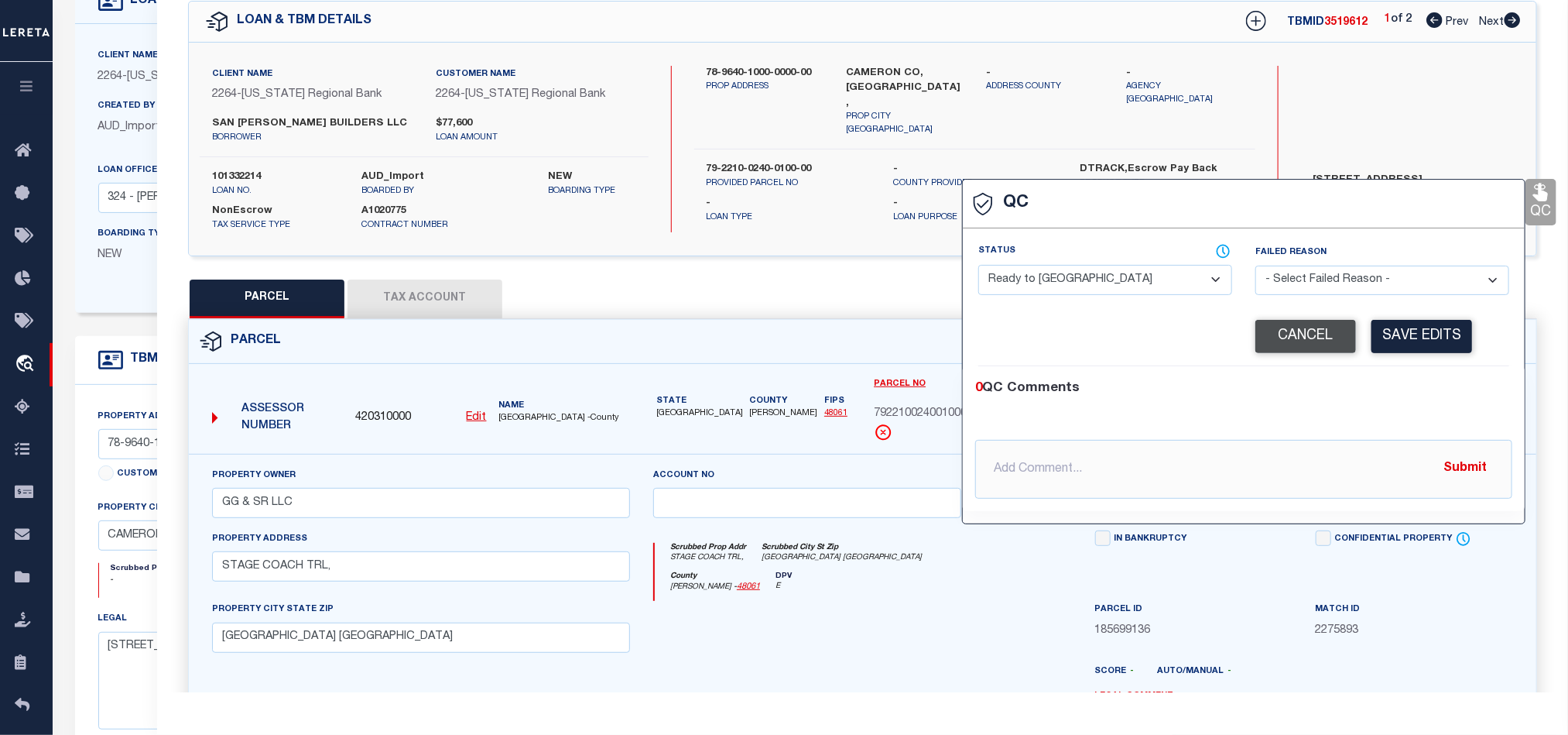
drag, startPoint x: 1139, startPoint y: 286, endPoint x: 1302, endPoint y: 335, distance: 170.2
click at [1142, 286] on select "- Select Status - Ready to QC Correct Incorrect" at bounding box center [1104, 280] width 254 height 31
select select "COR"
drag, startPoint x: 1391, startPoint y: 392, endPoint x: 1419, endPoint y: 338, distance: 60.8
click at [1396, 385] on div "0 QC Comments" at bounding box center [1240, 388] width 531 height 20
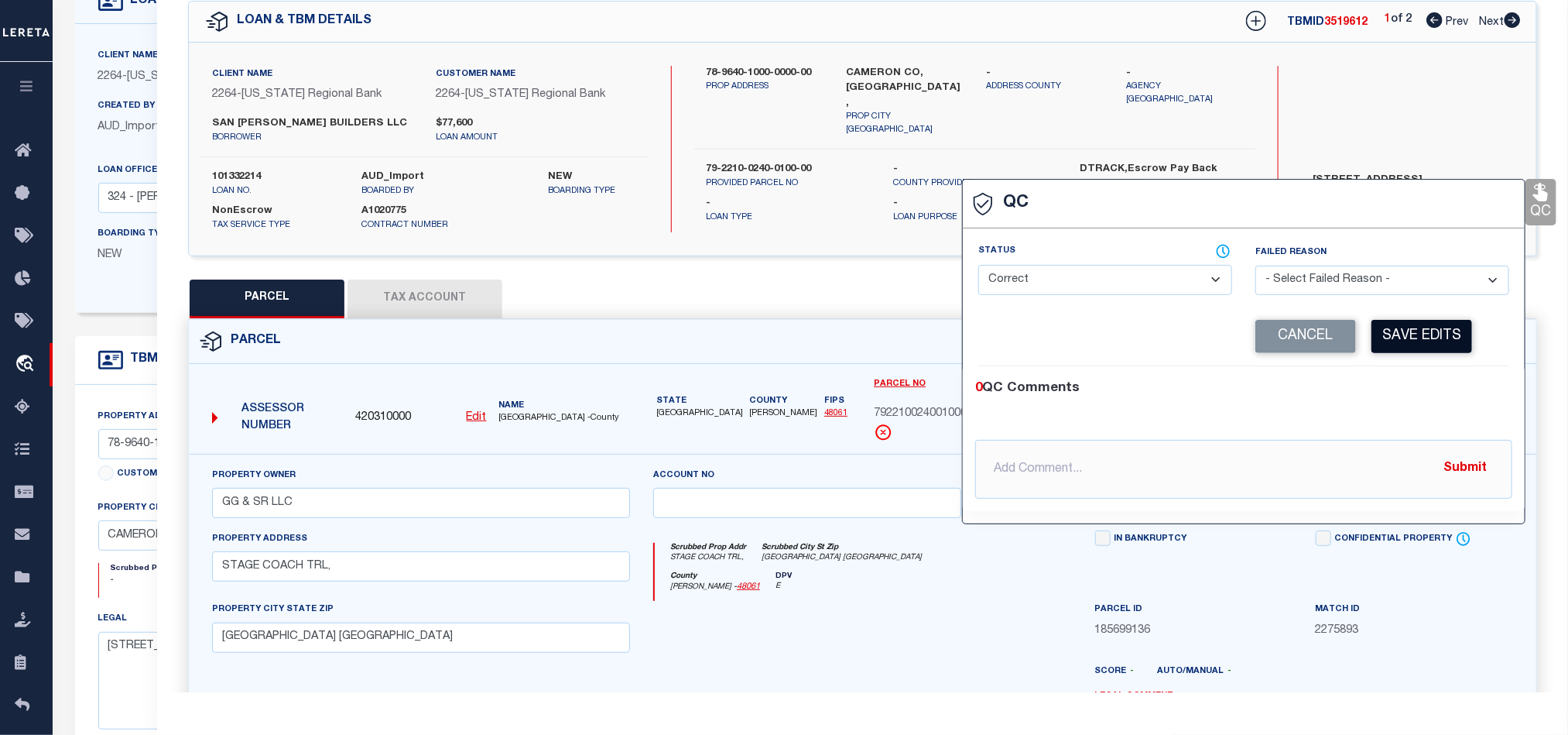
click at [1419, 338] on button "Save Edits" at bounding box center [1422, 337] width 101 height 34
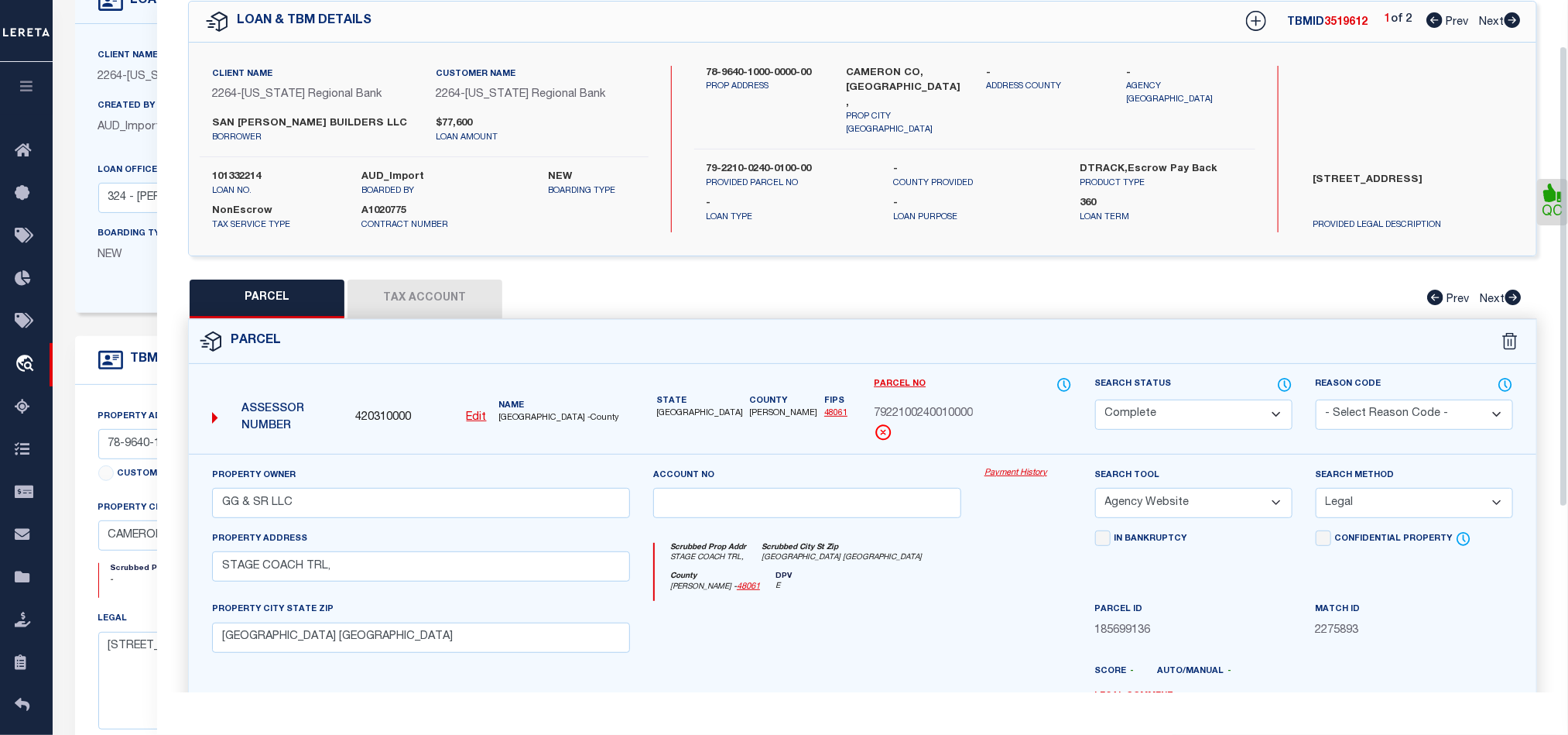
scroll to position [346, 0]
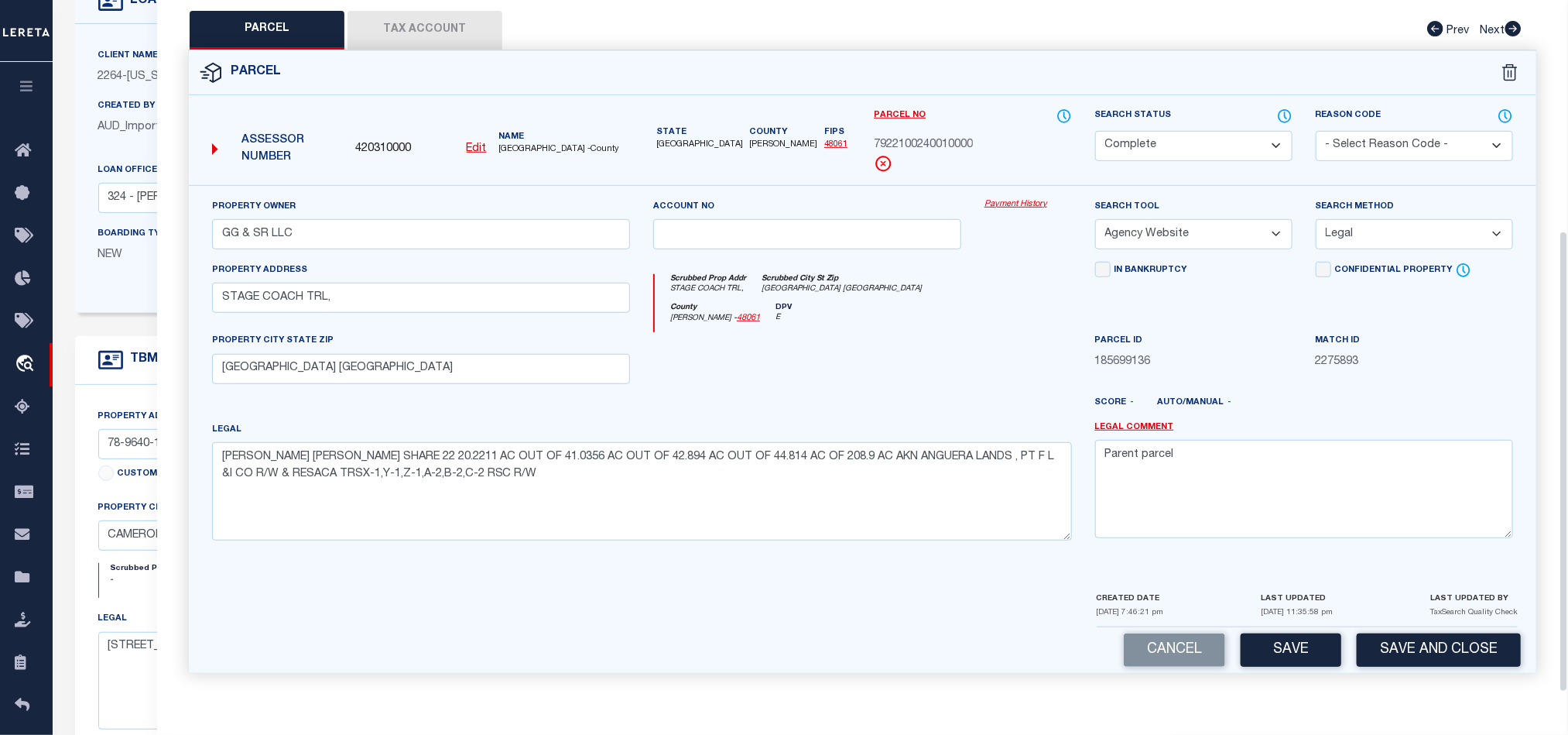
drag, startPoint x: 1500, startPoint y: 636, endPoint x: 1474, endPoint y: 610, distance: 36.8
click at [1497, 636] on button "Save and Close" at bounding box center [1439, 650] width 164 height 34
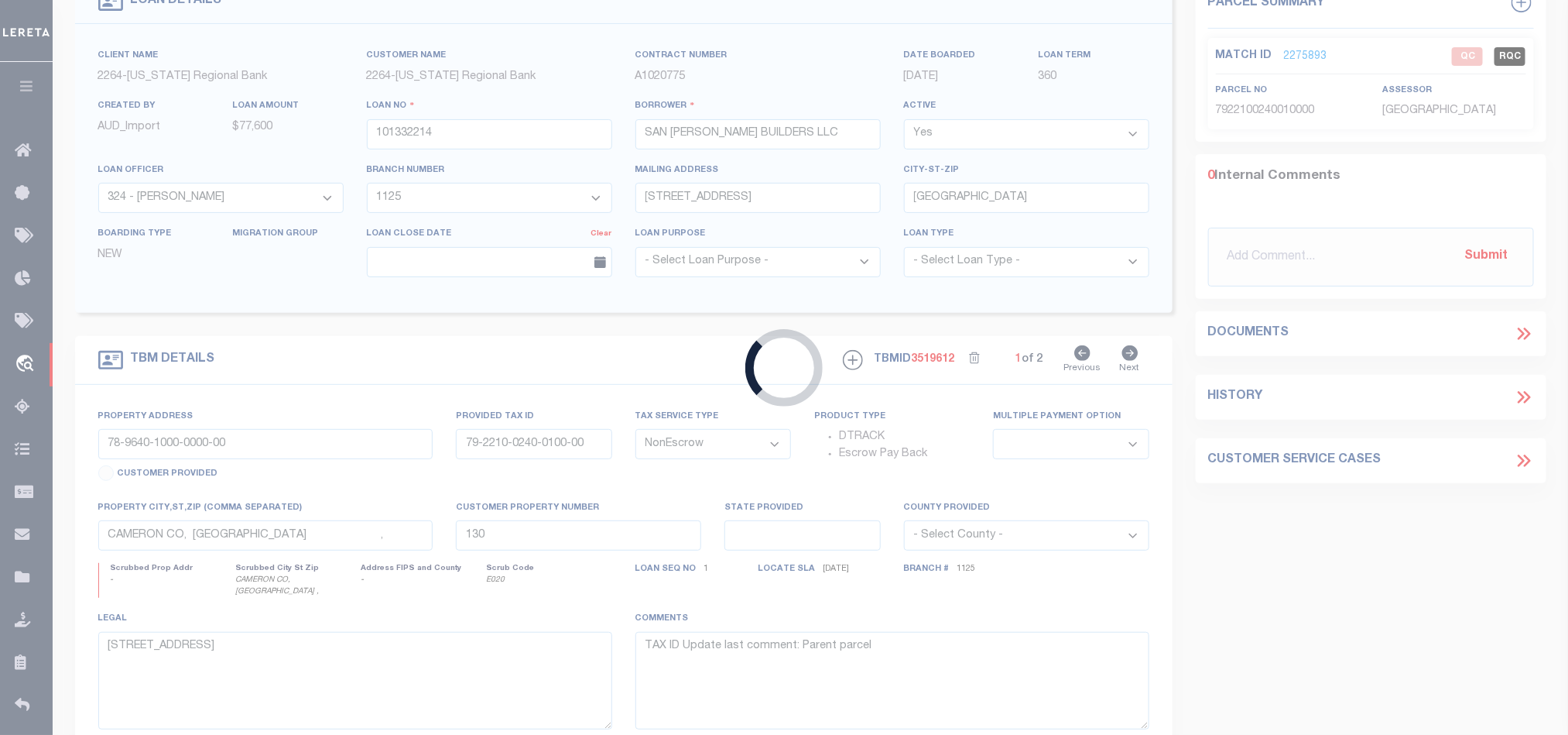
select select
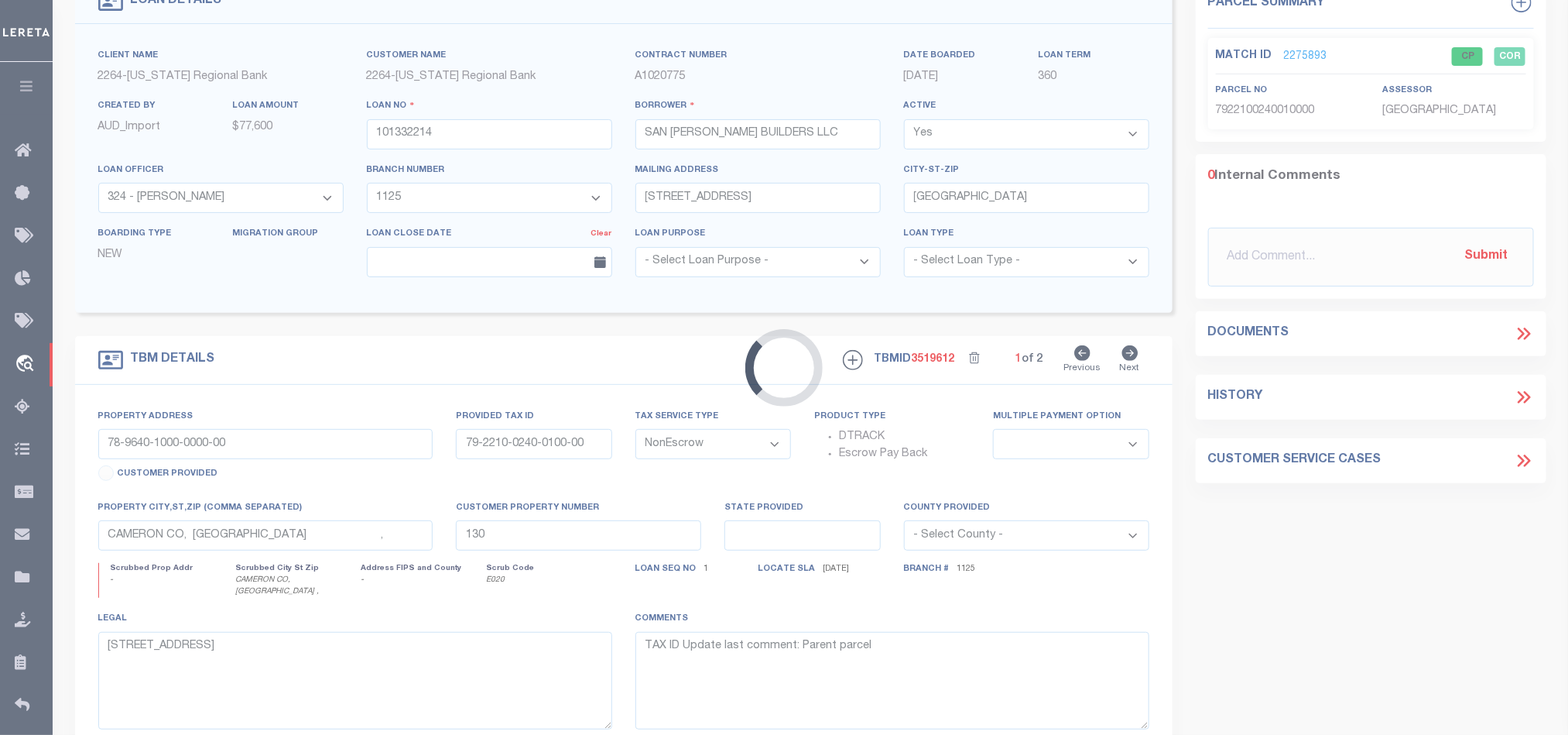
select select
select select "22453"
select select "8154"
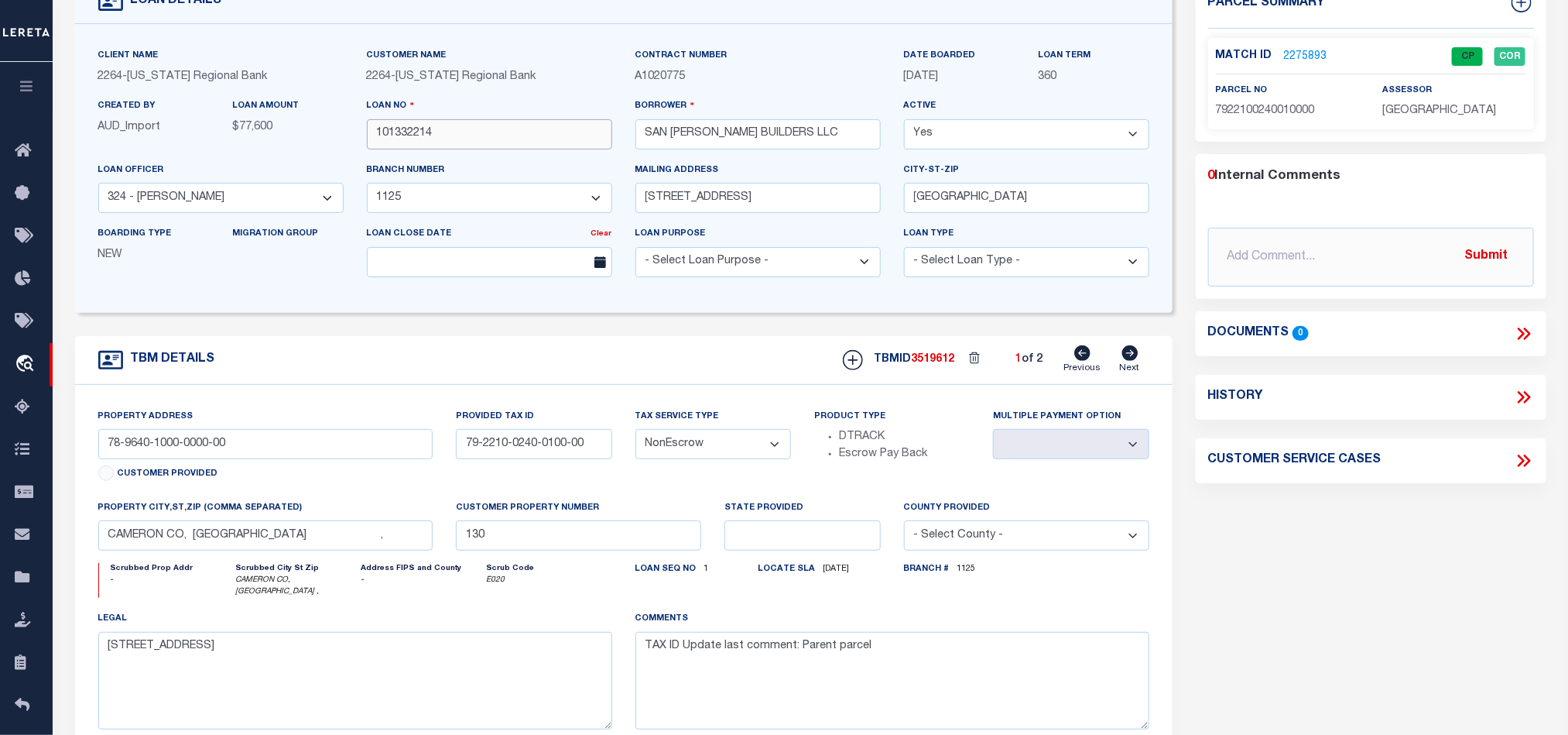
click at [436, 139] on input "101332214" at bounding box center [489, 134] width 245 height 31
click at [909, 367] on h5 "TBMID 3519612" at bounding box center [913, 359] width 80 height 13
click at [917, 365] on span "3519612" at bounding box center [933, 359] width 43 height 11
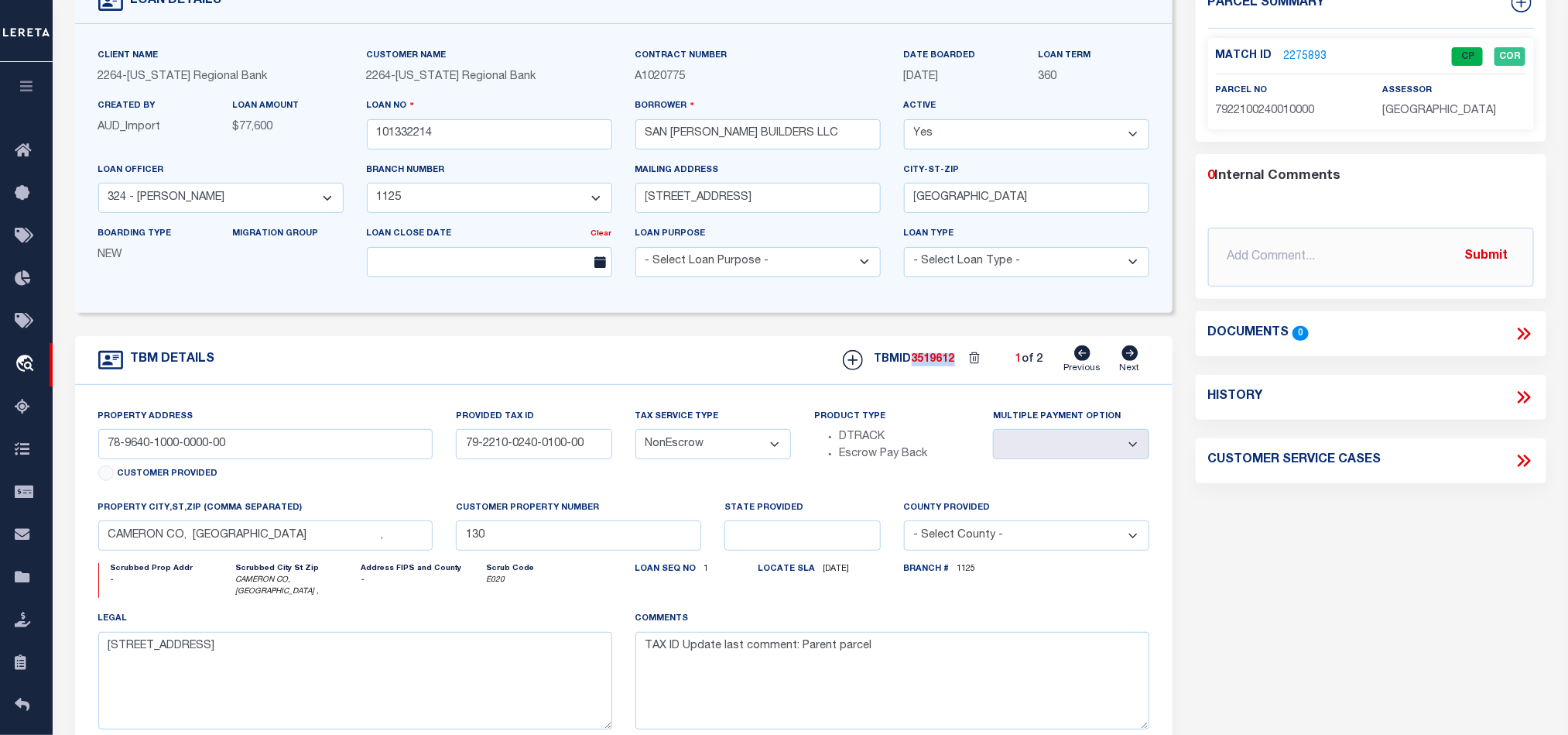
copy span "3519612"
click at [1440, 112] on span "[GEOGRAPHIC_DATA]" at bounding box center [1438, 111] width 114 height 11
copy div "[GEOGRAPHIC_DATA]"
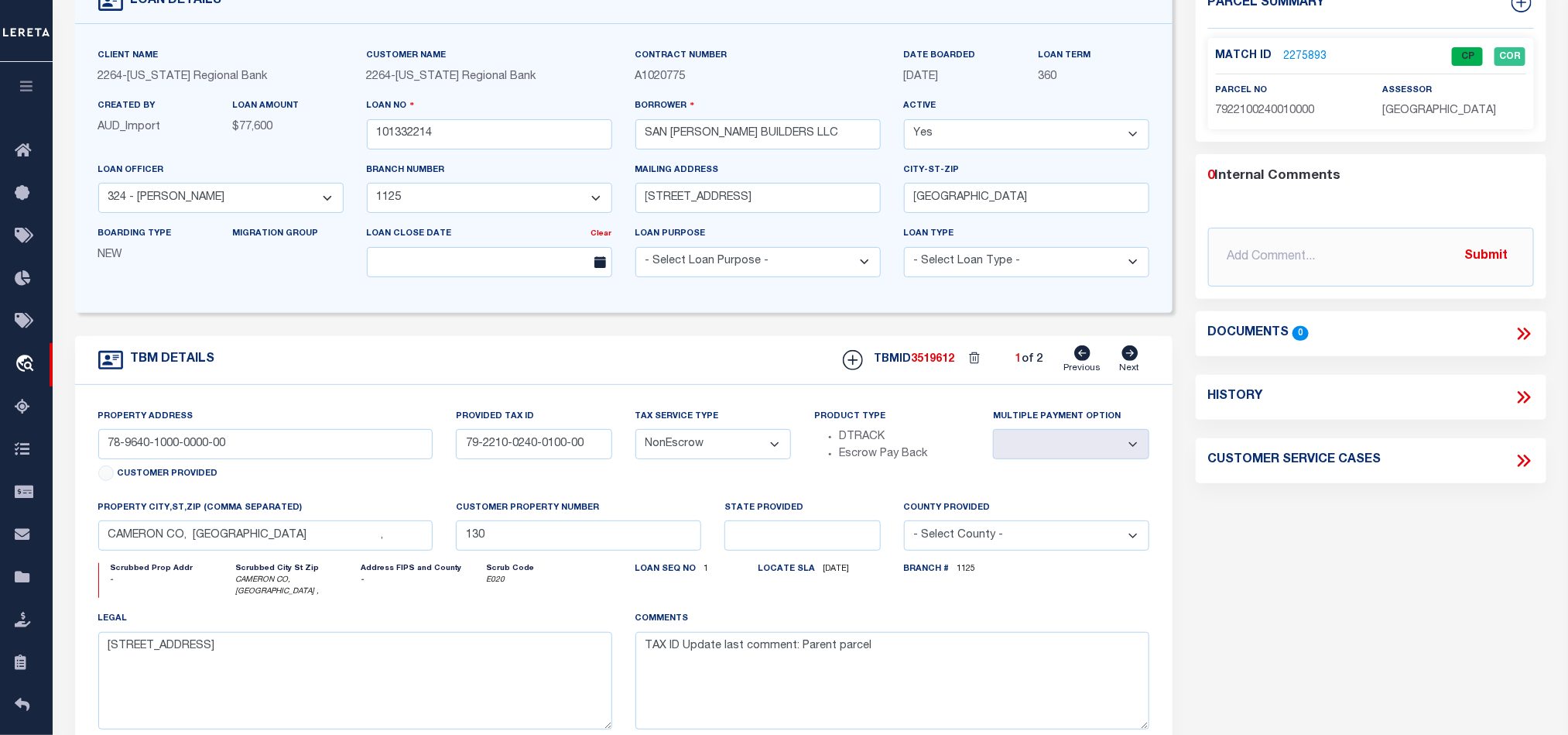
click at [1280, 117] on span "7922100240010000" at bounding box center [1265, 111] width 99 height 11
copy div "7922100240010000"
click at [1300, 51] on link "2275893" at bounding box center [1305, 56] width 43 height 16
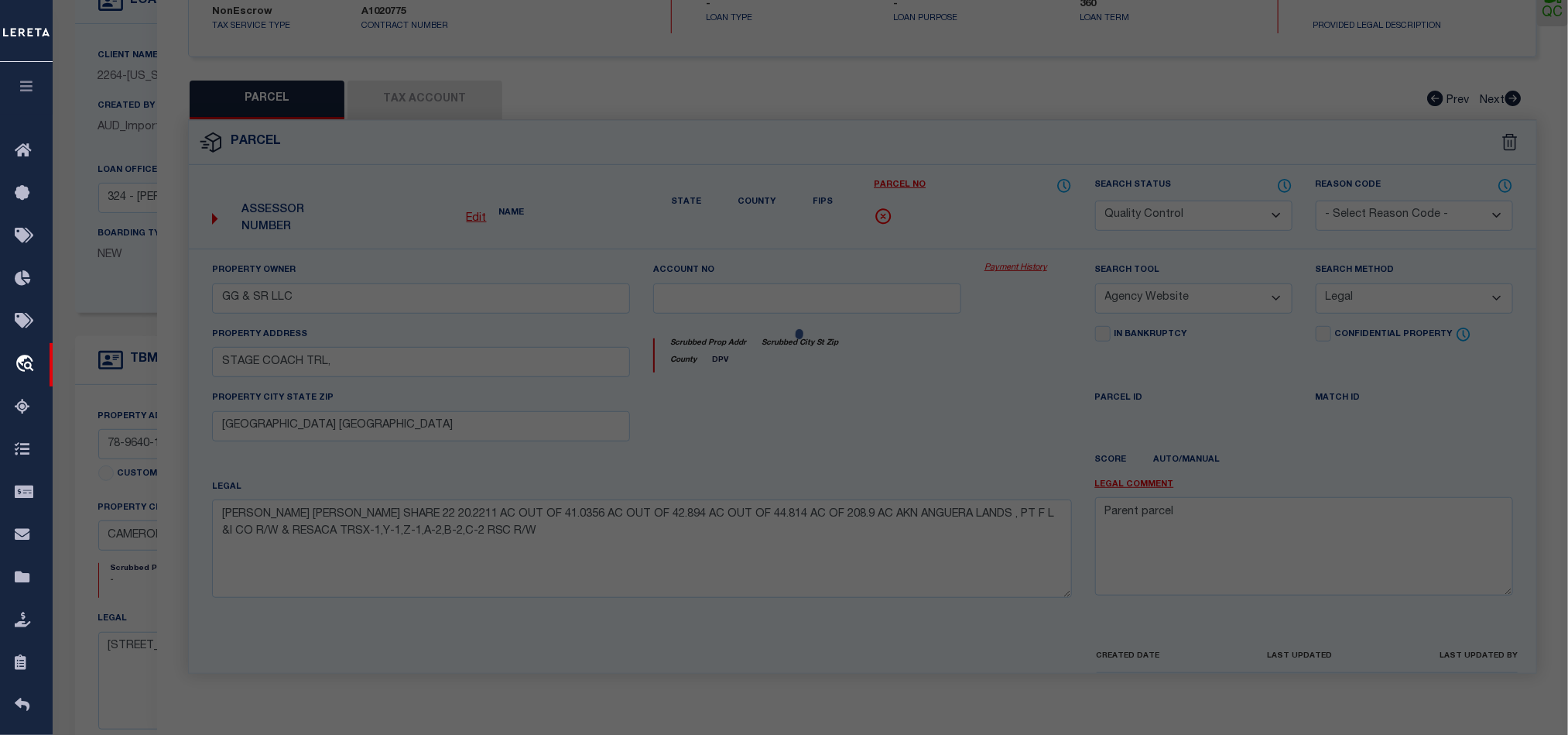
select select "AS"
select select
checkbox input "false"
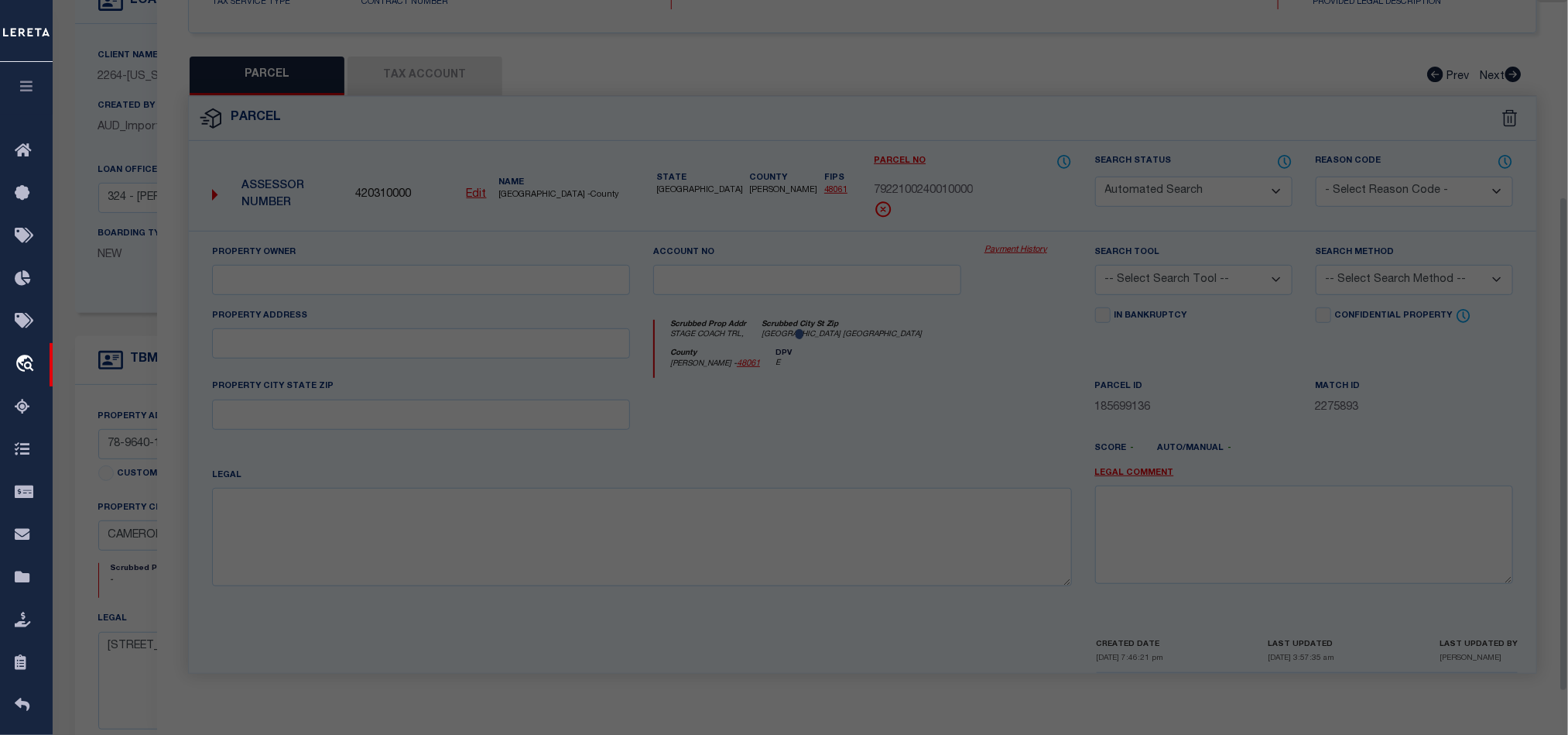
select select "CP"
type input "GG & SR LLC"
select select "AGW"
select select "LEG"
type input "STAGE COACH TRL,"
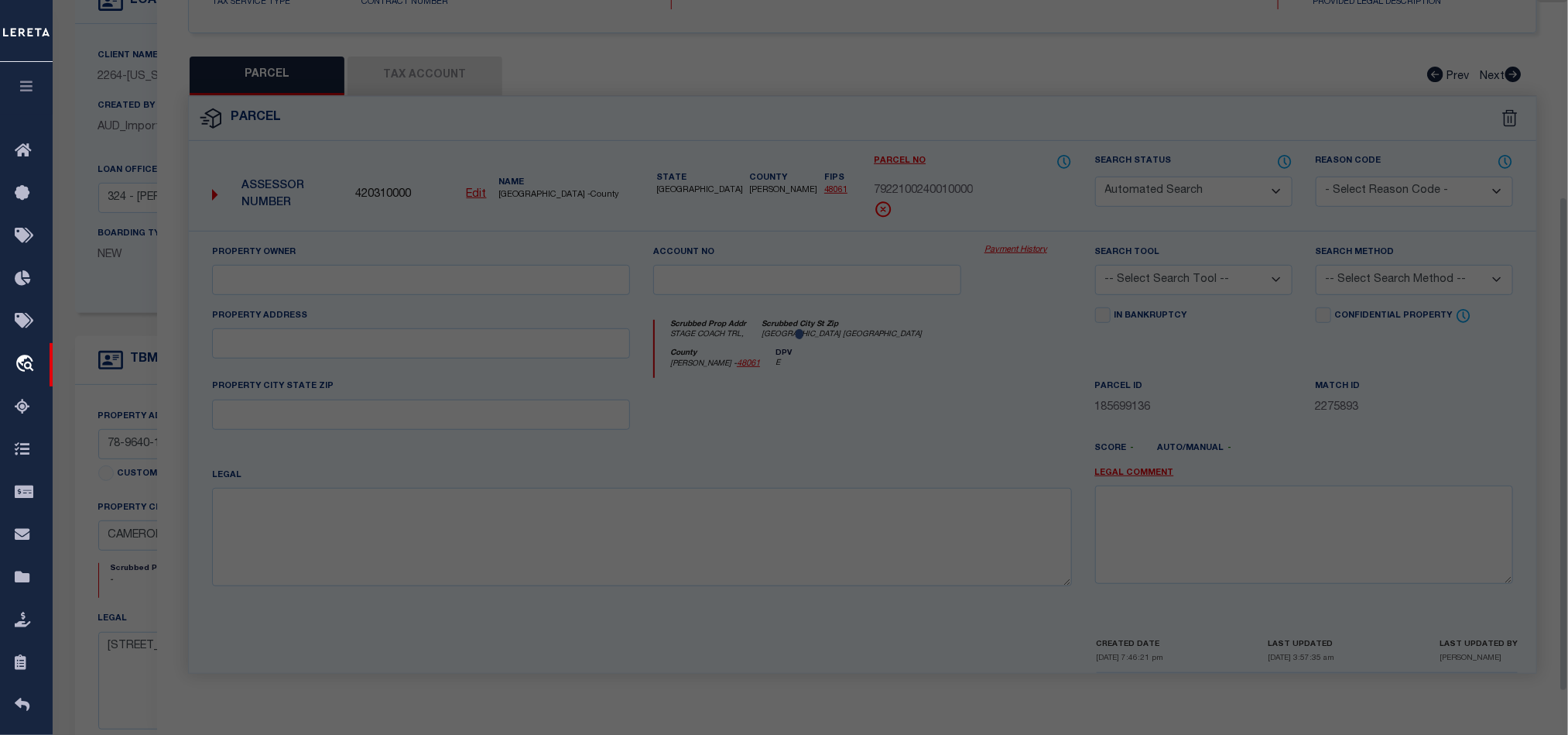
type input "[GEOGRAPHIC_DATA] [GEOGRAPHIC_DATA]"
type textarea "[PERSON_NAME] [PERSON_NAME] SHARE 22 20.2211 AC OUT OF 41.0356 AC OUT OF 42.894…"
type textarea "Parent parcel"
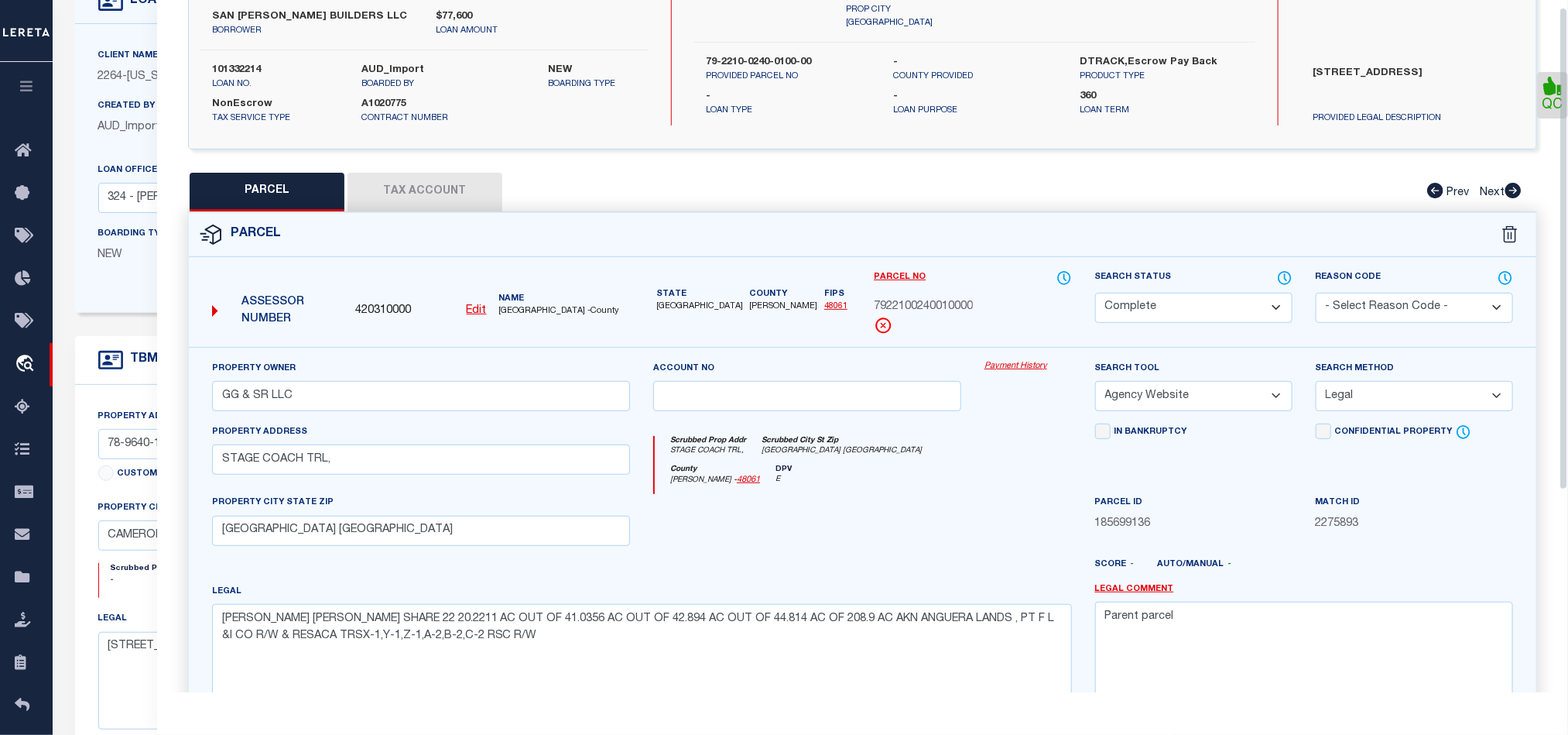
scroll to position [0, 0]
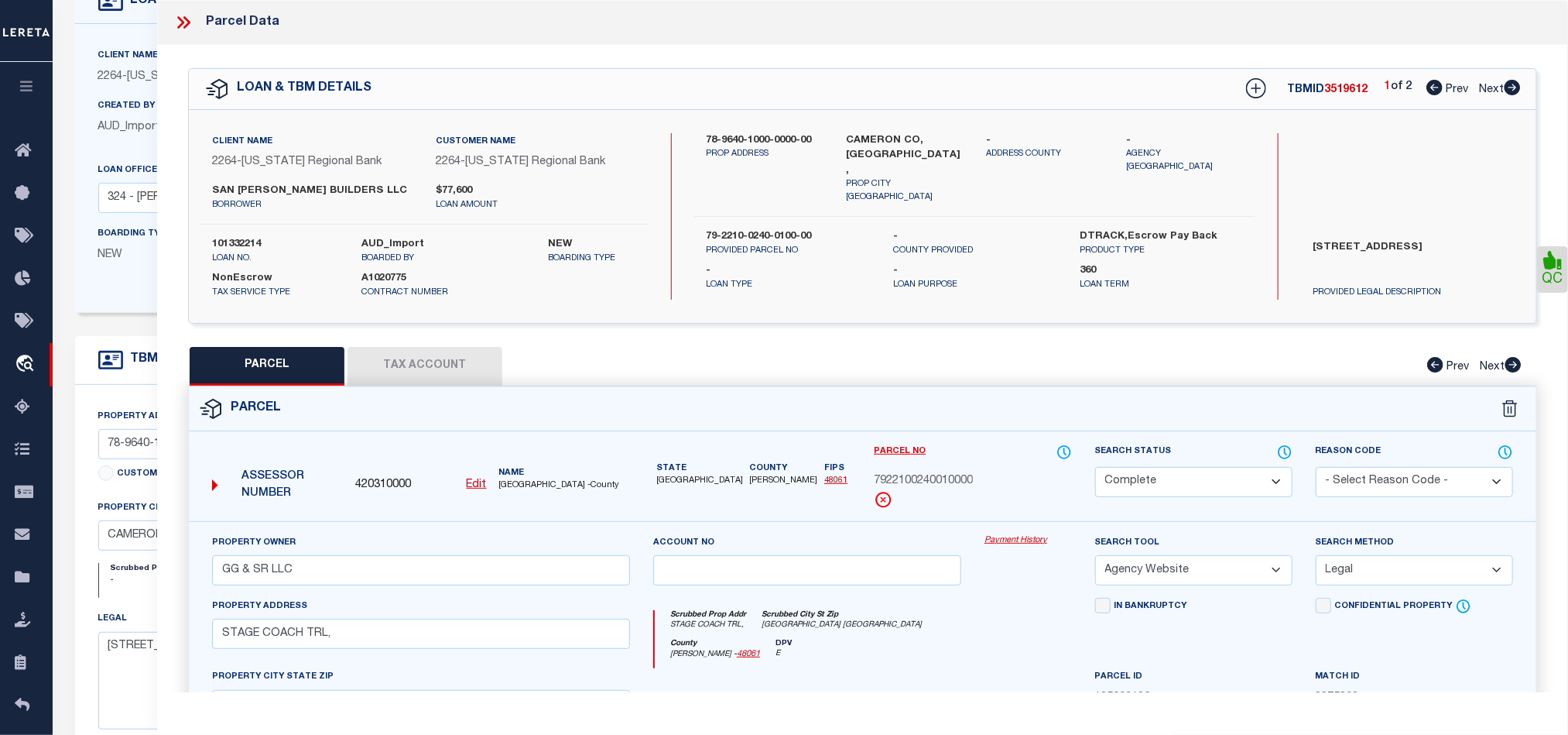
click at [184, 16] on icon at bounding box center [184, 23] width 20 height 20
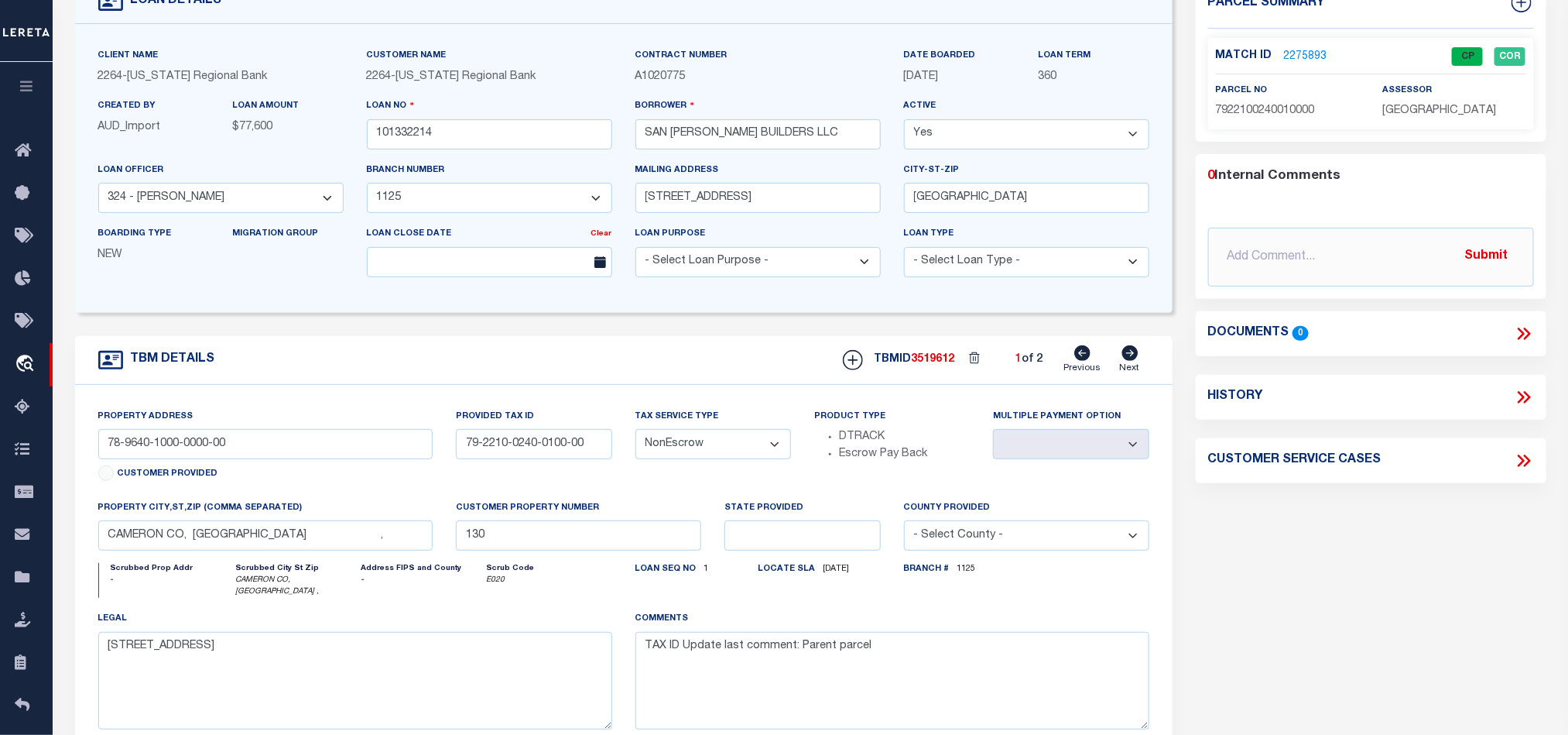
click at [644, 360] on div "TBM DETAILS TBMID 3519612 1 of 2 Next" at bounding box center [623, 360] width 1097 height 48
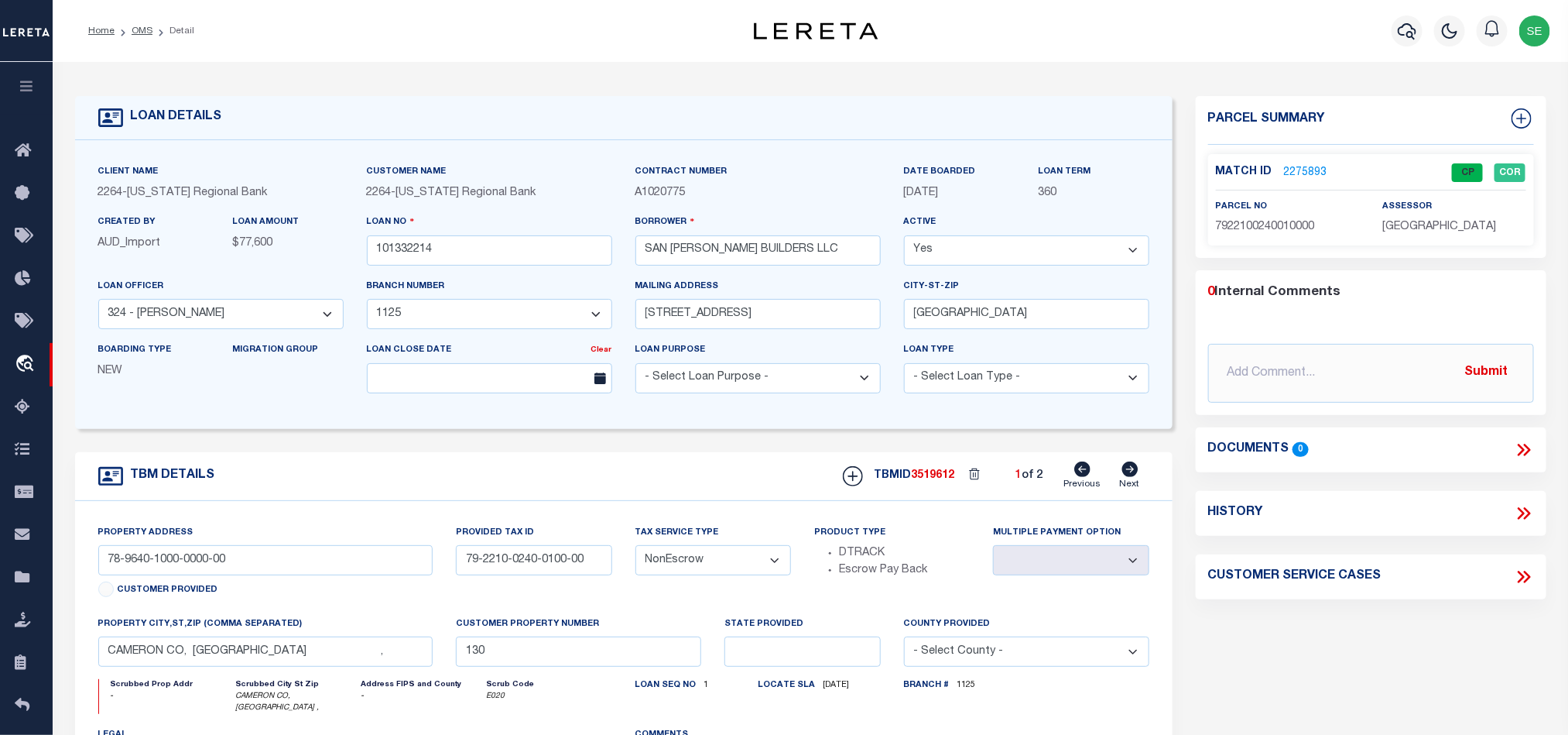
click at [144, 40] on ol "Home OMS Detail" at bounding box center [141, 31] width 130 height 33
click at [140, 35] on link "OMS" at bounding box center [141, 31] width 21 height 9
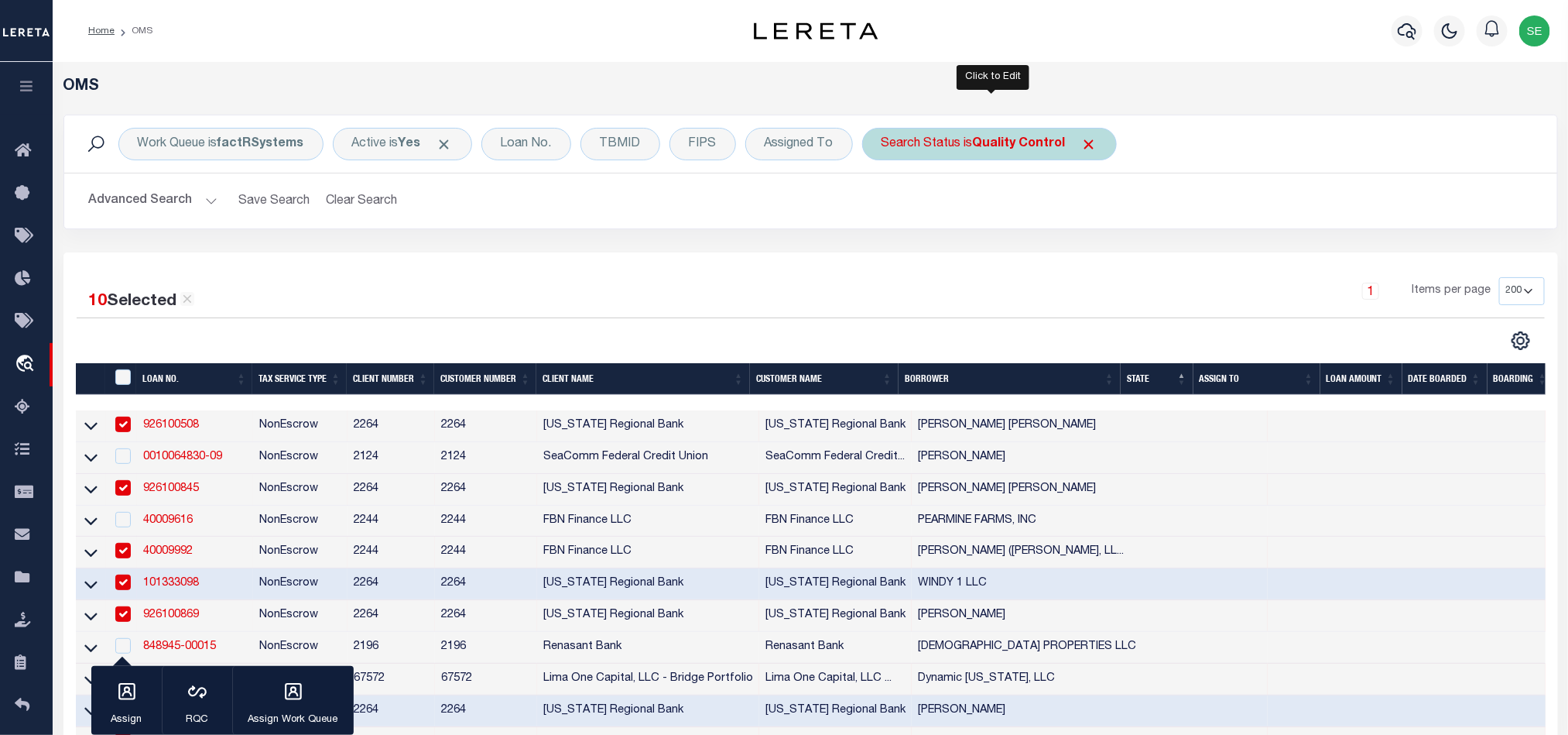
click at [974, 130] on div "Search Status is Quality Control" at bounding box center [989, 143] width 255 height 33
select select "QC"
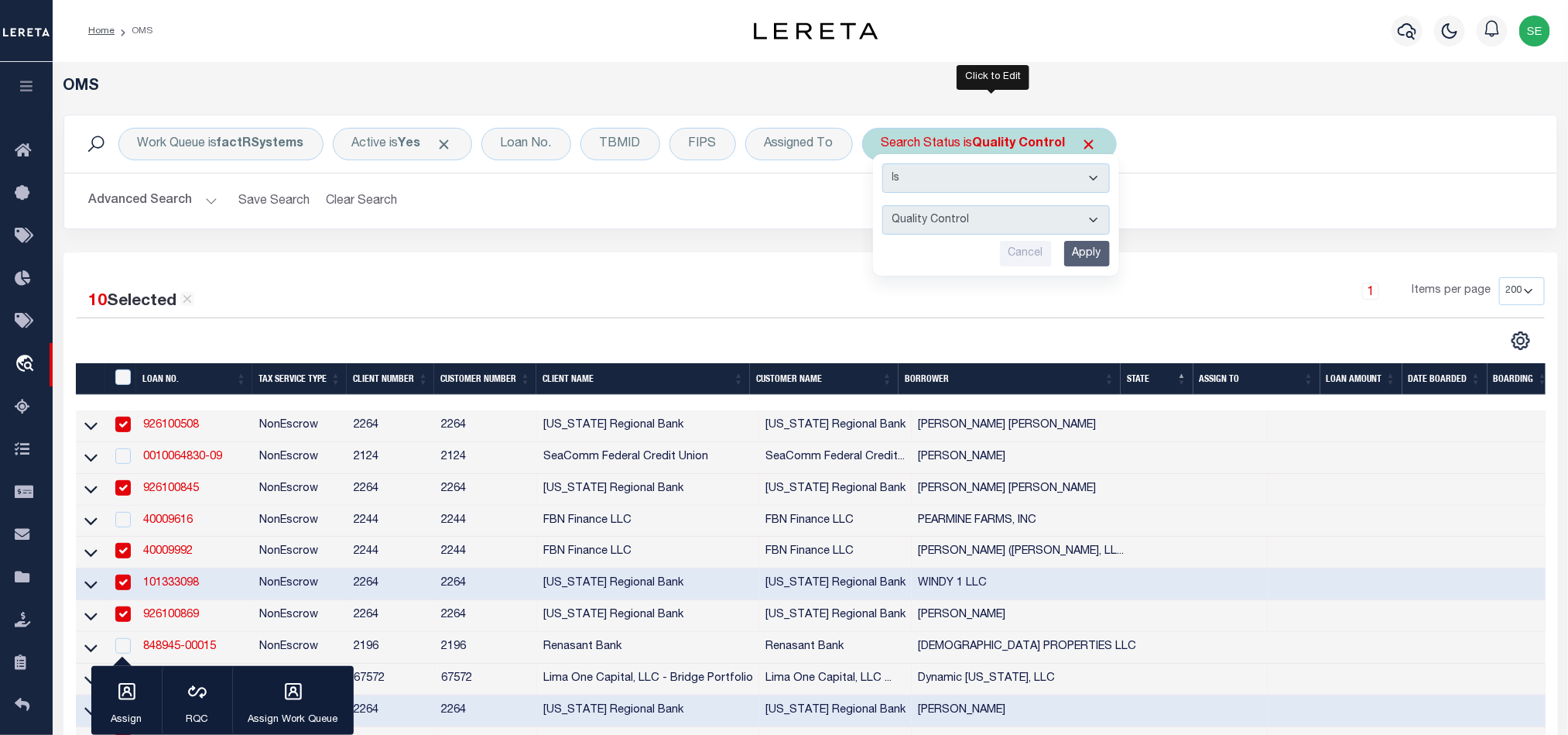
click at [1096, 258] on input "Apply" at bounding box center [1086, 254] width 45 height 26
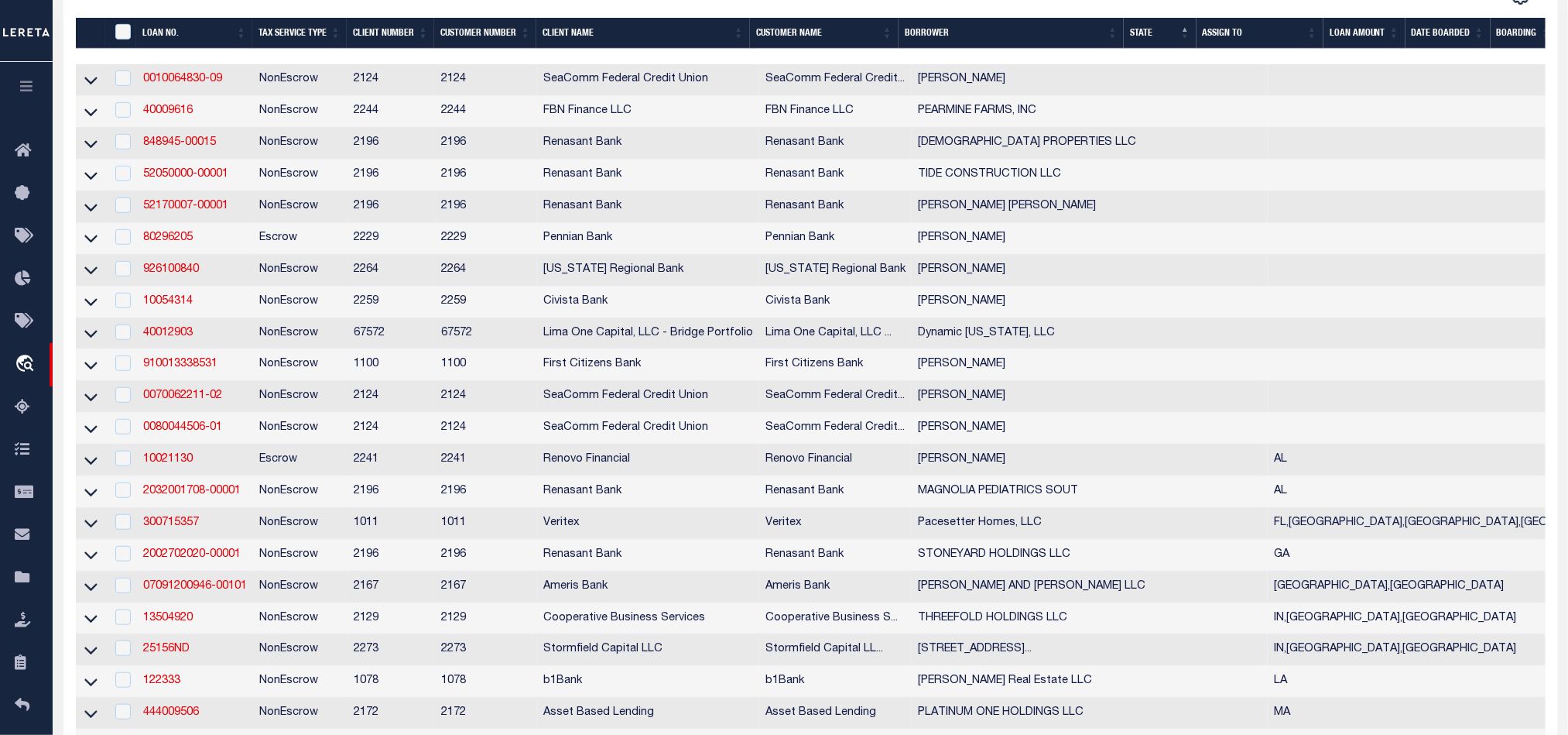
scroll to position [117, 0]
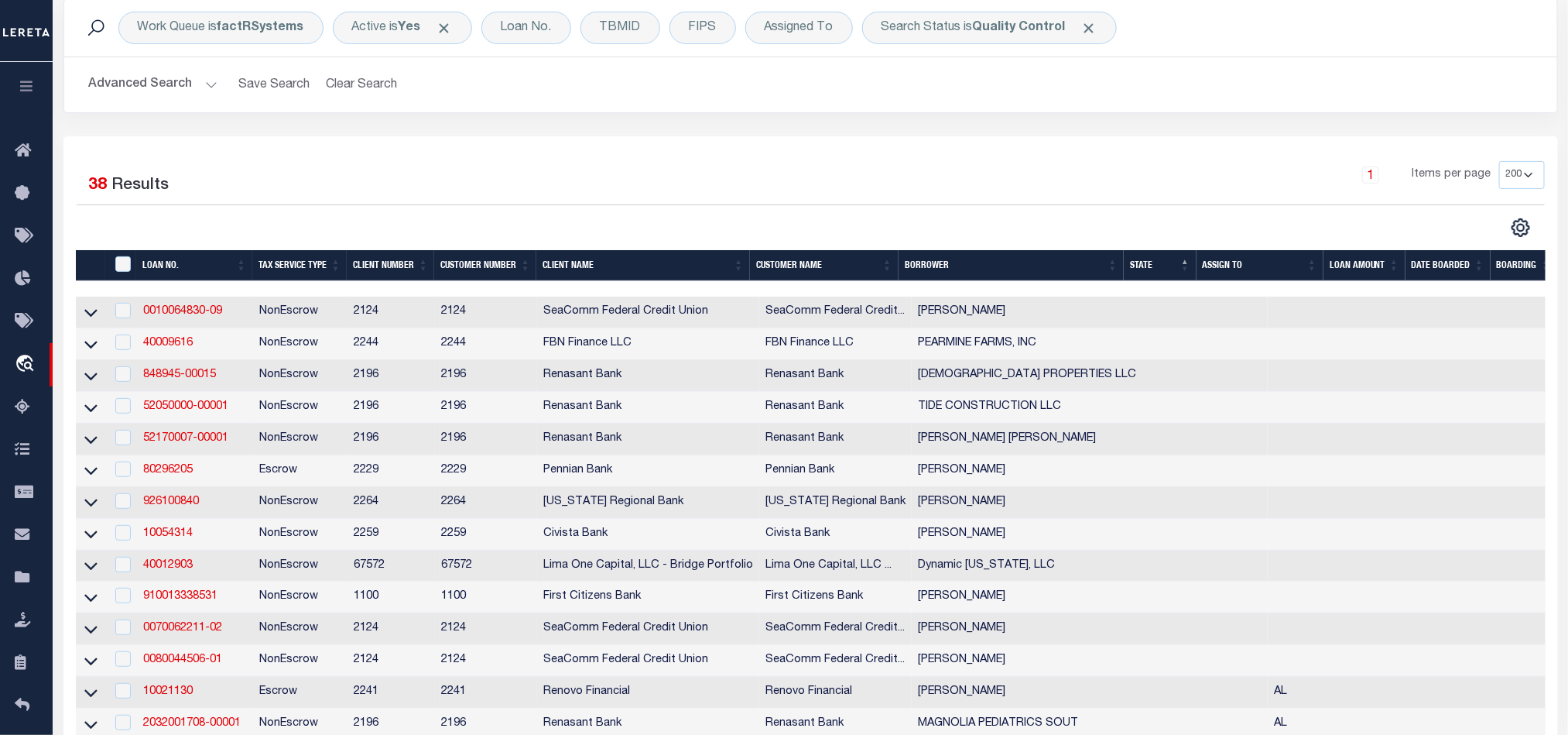
click at [1012, 168] on div "1 Items per page 10 25 50 100 200" at bounding box center [995, 181] width 1095 height 41
click at [993, 179] on div "1 Items per page 10 25 50 100 200" at bounding box center [995, 181] width 1095 height 41
click at [182, 379] on link "848945-00015" at bounding box center [180, 374] width 73 height 11
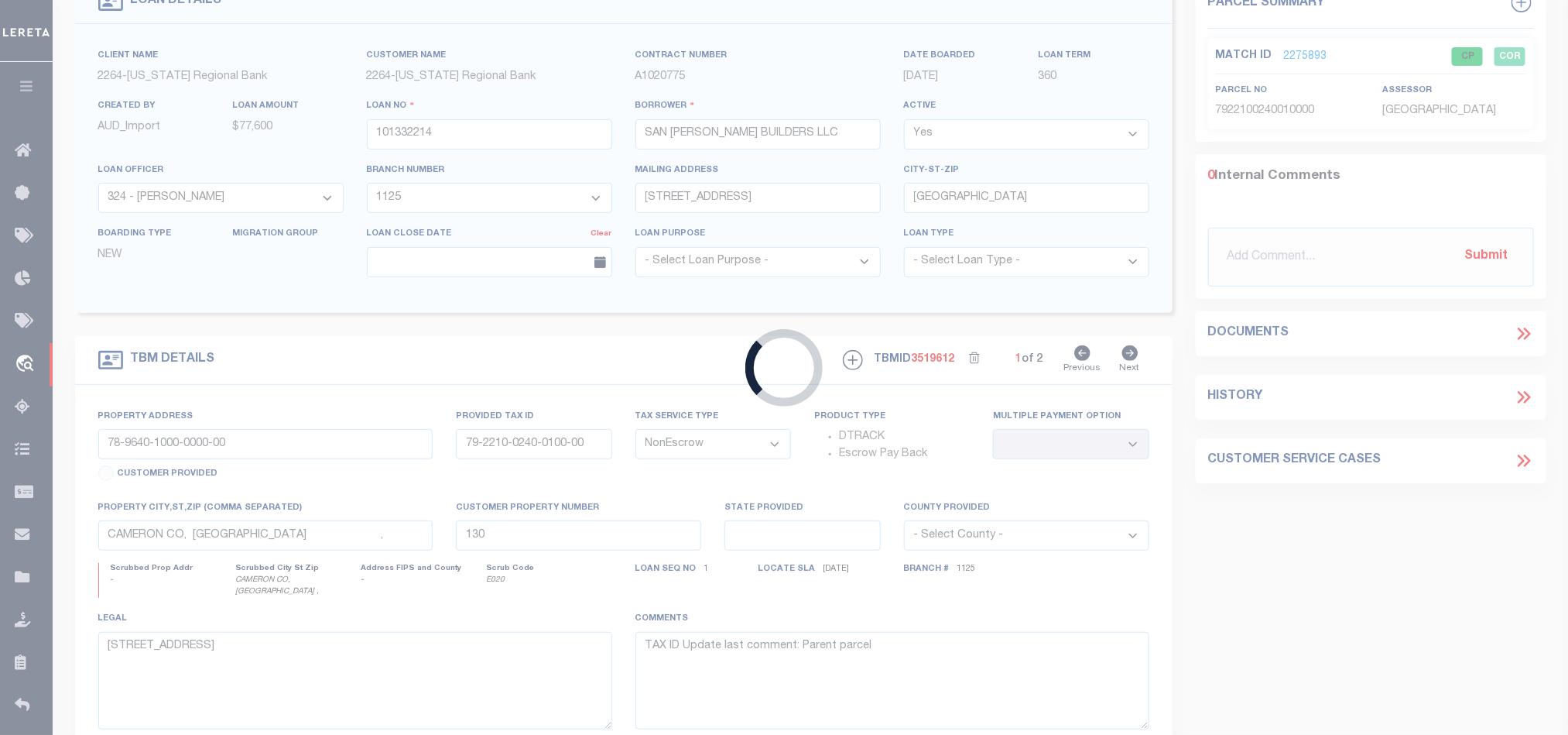
type input "848945-00015"
type input "[DEMOGRAPHIC_DATA] PROPERTIES LLC"
select select
select select "100"
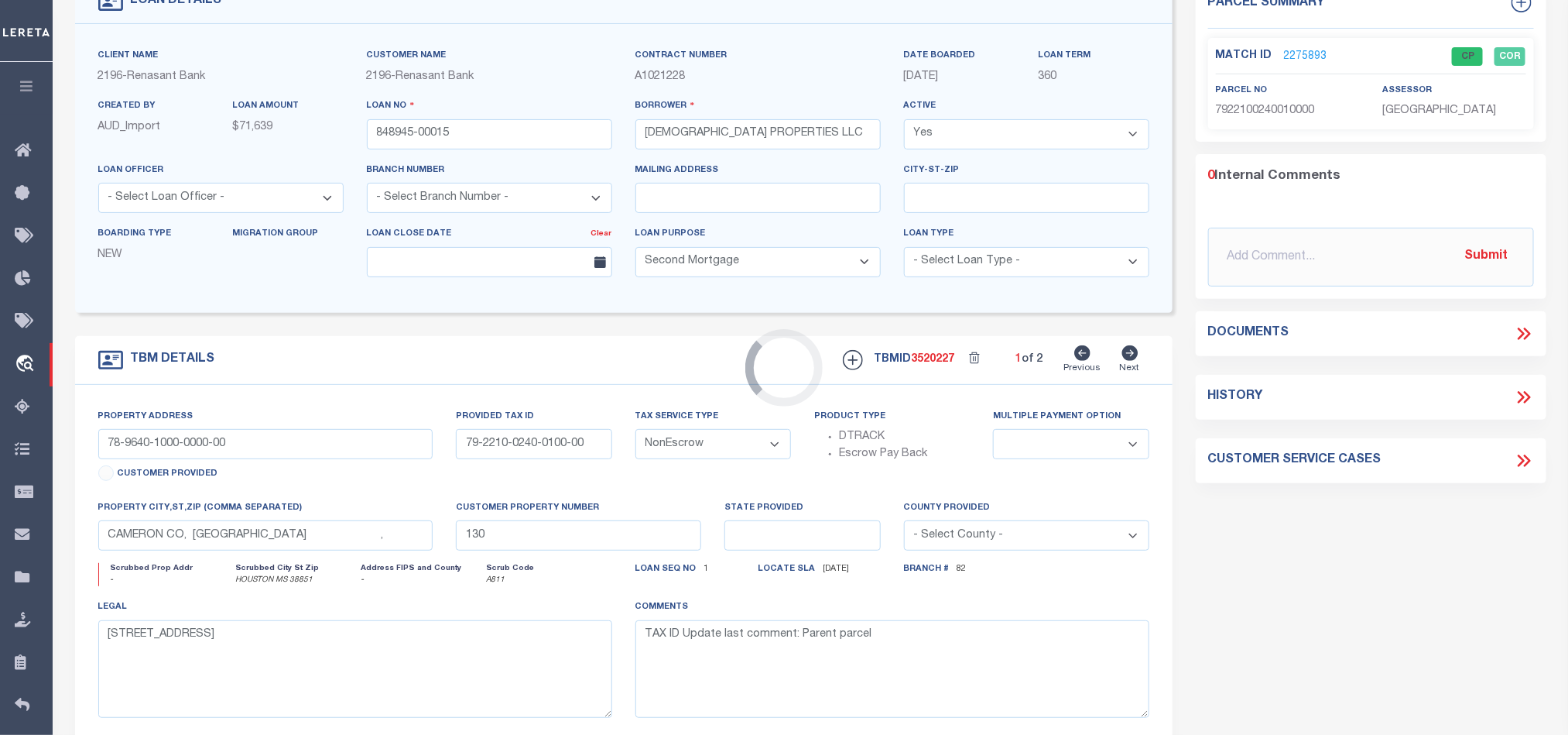
select select "164191"
select select "16644"
type input "[STREET_ADDRESS][PERSON_NAME]"
select select
type input "HOUSTON MS 38851"
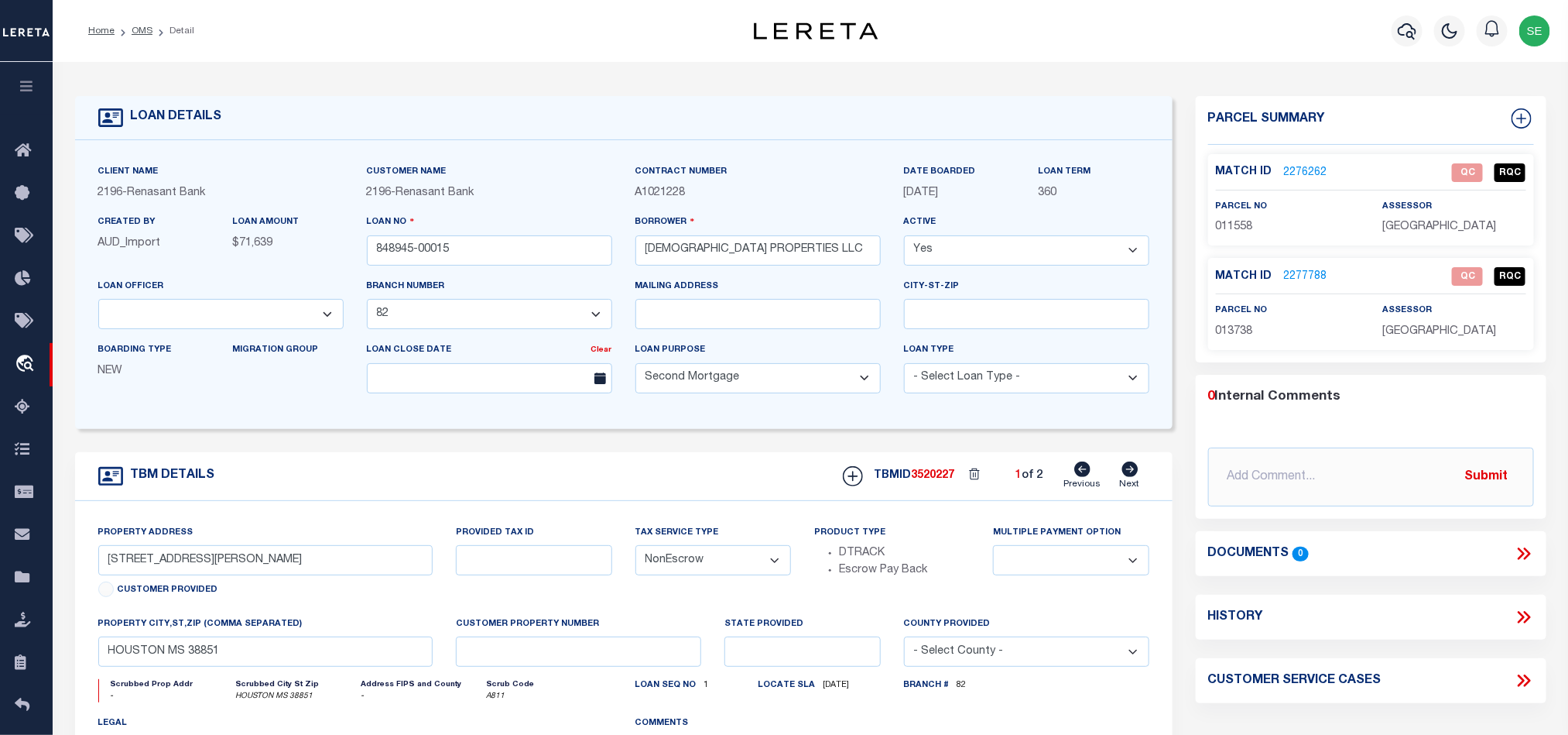
click at [677, 471] on div "TBM DETAILS TBMID 3520227 1 of 2 Next" at bounding box center [623, 476] width 1097 height 48
click at [144, 31] on link "OMS" at bounding box center [141, 31] width 21 height 9
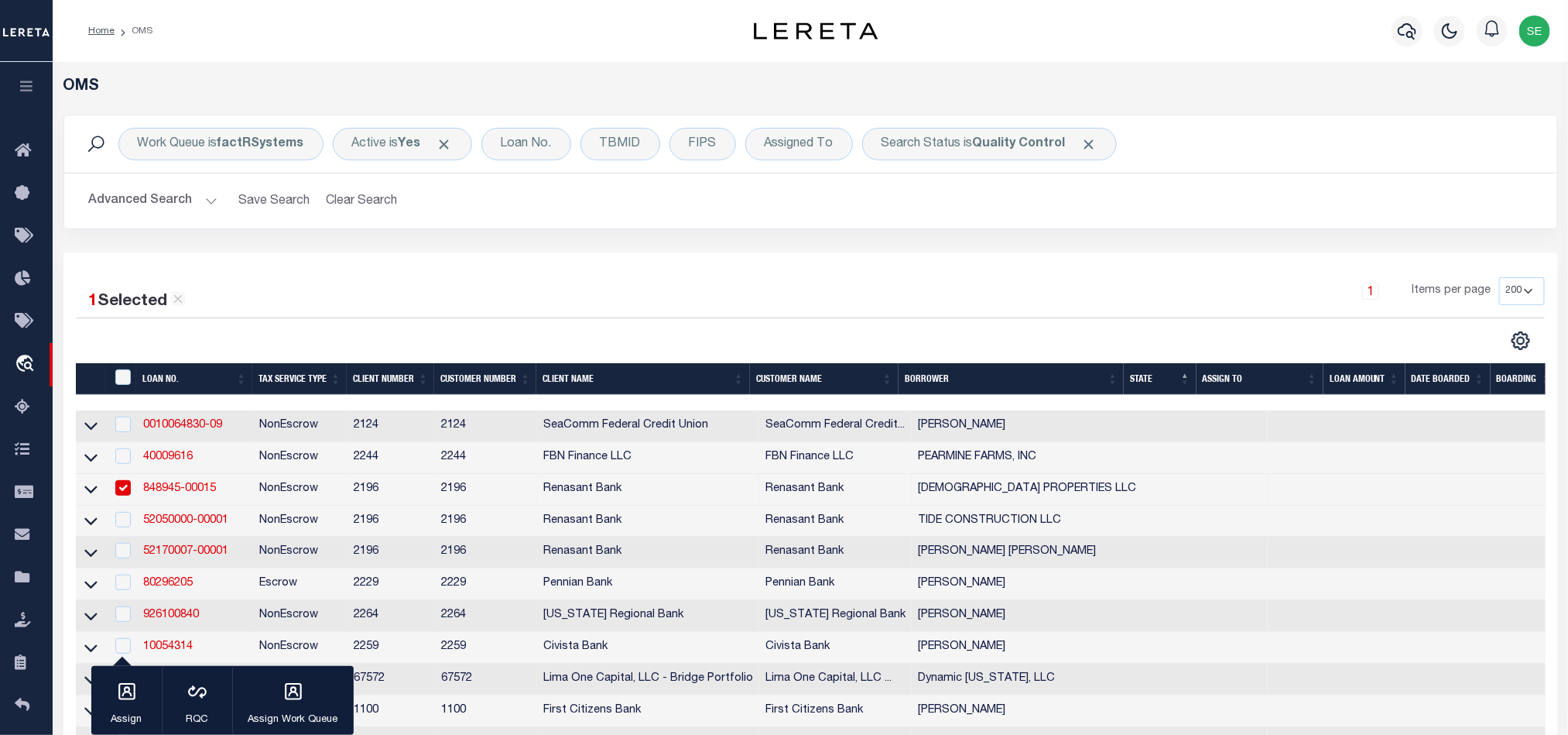
scroll to position [232, 0]
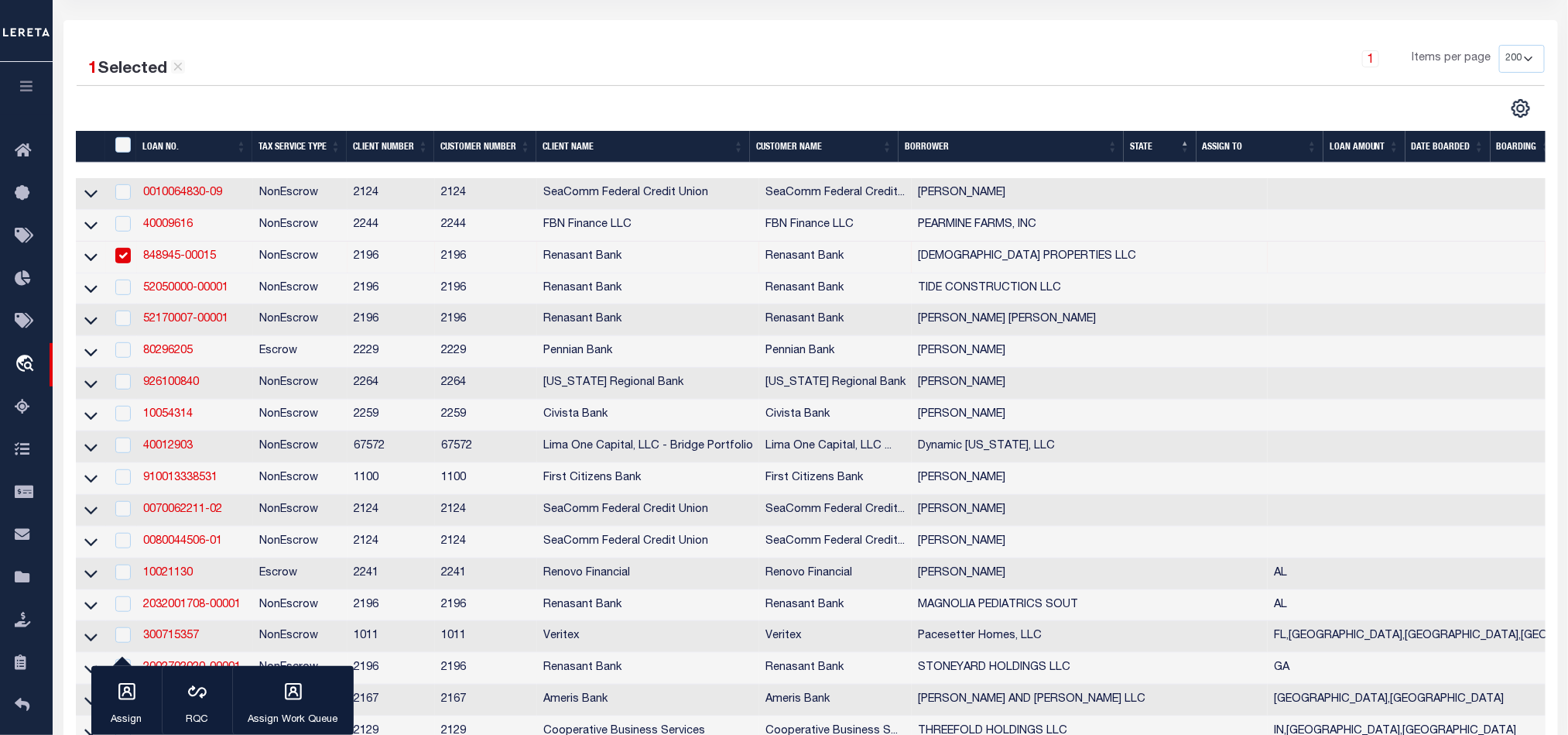
click at [321, 261] on td "NonEscrow" at bounding box center [300, 257] width 95 height 32
checkbox input "false"
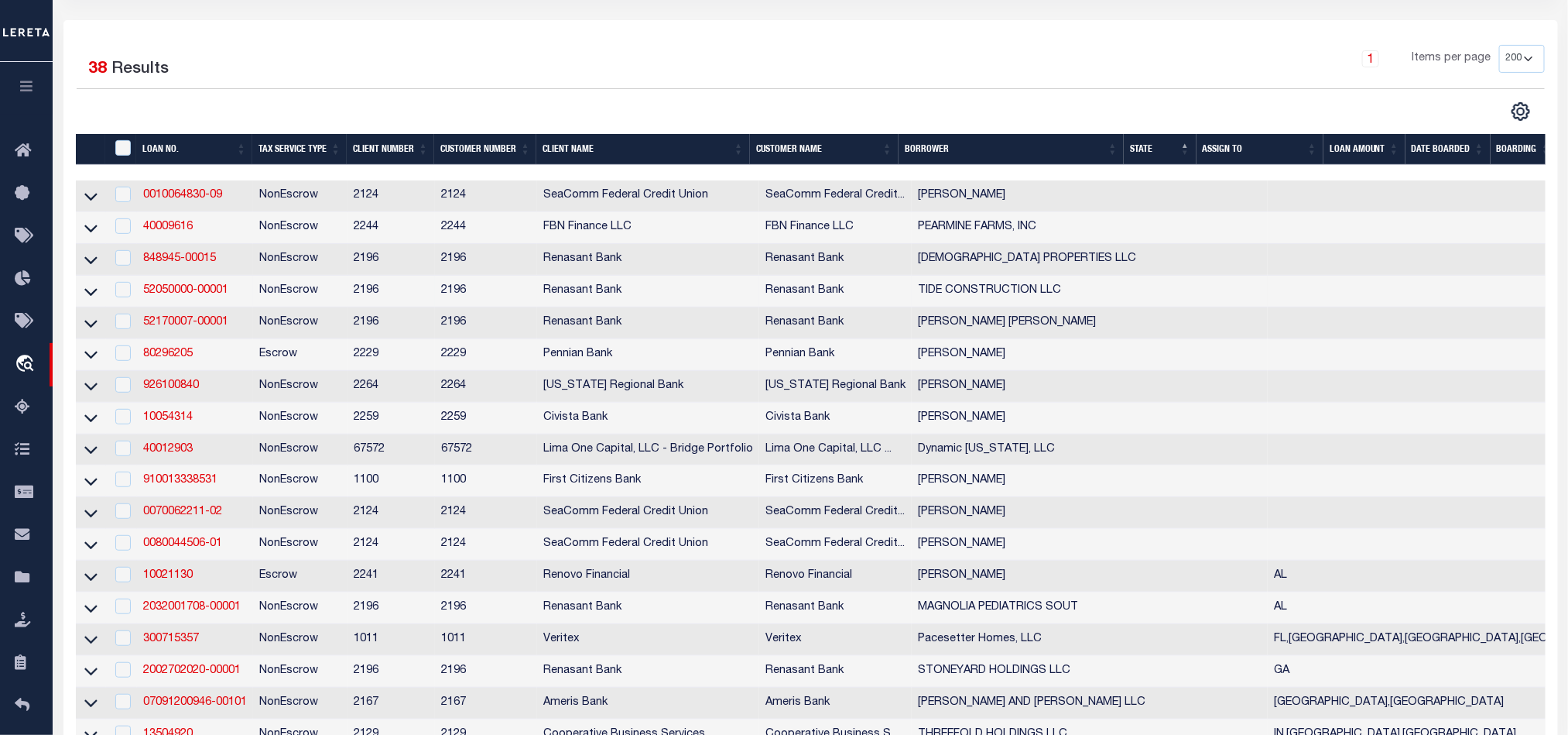
click at [174, 302] on td "52050000-00001" at bounding box center [196, 291] width 117 height 32
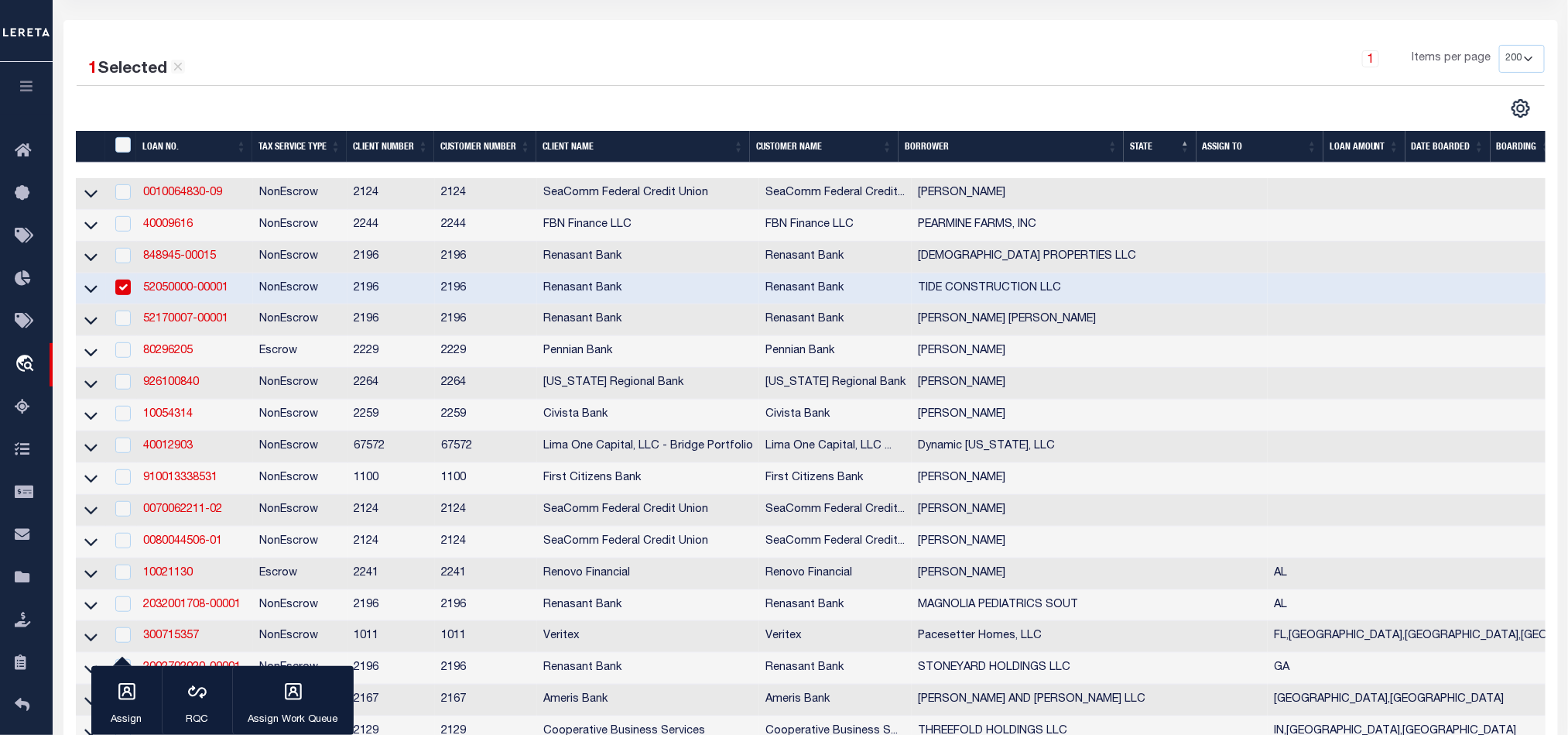
click at [274, 291] on td "NonEscrow" at bounding box center [300, 289] width 95 height 32
checkbox input "false"
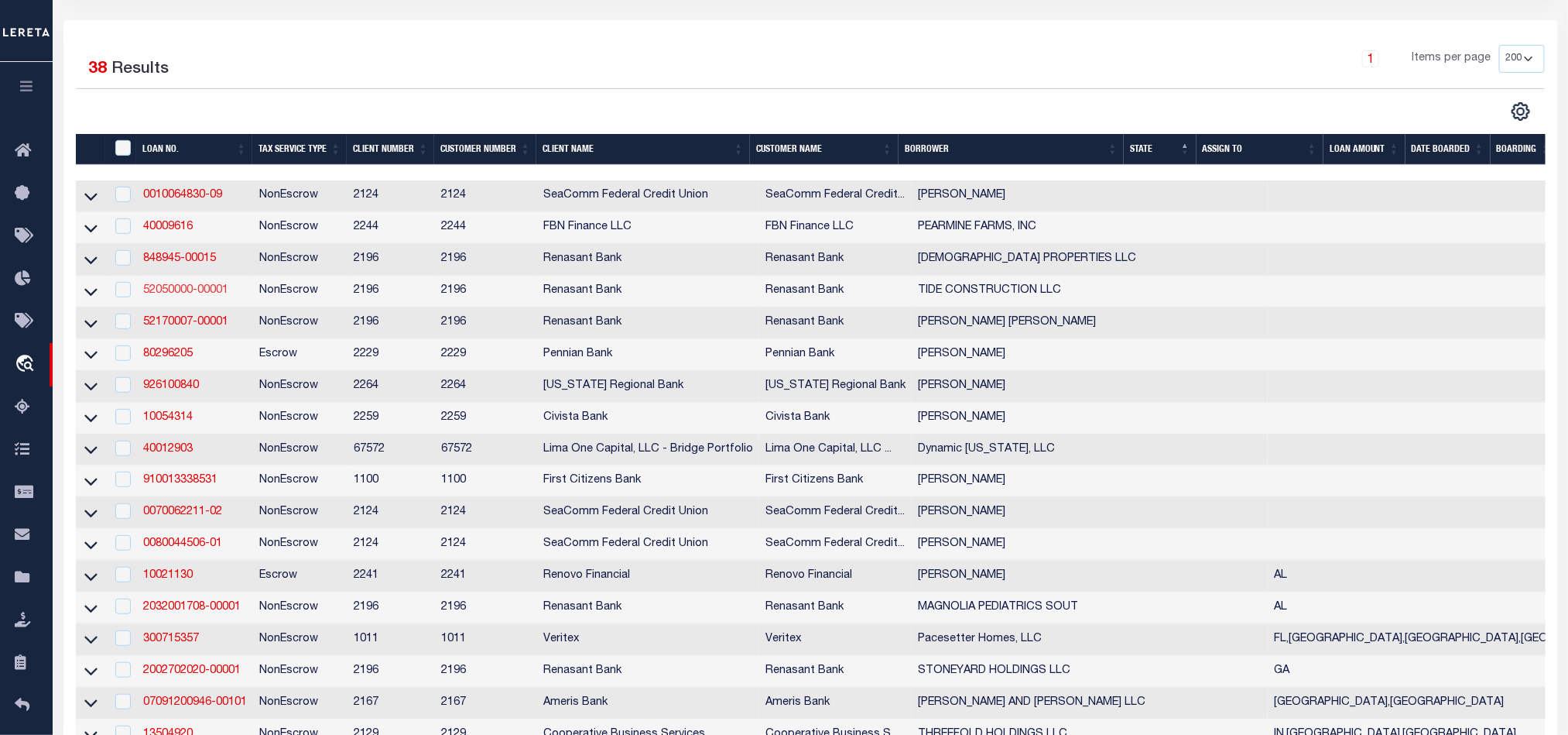
click at [179, 292] on link "52050000-00001" at bounding box center [186, 289] width 85 height 11
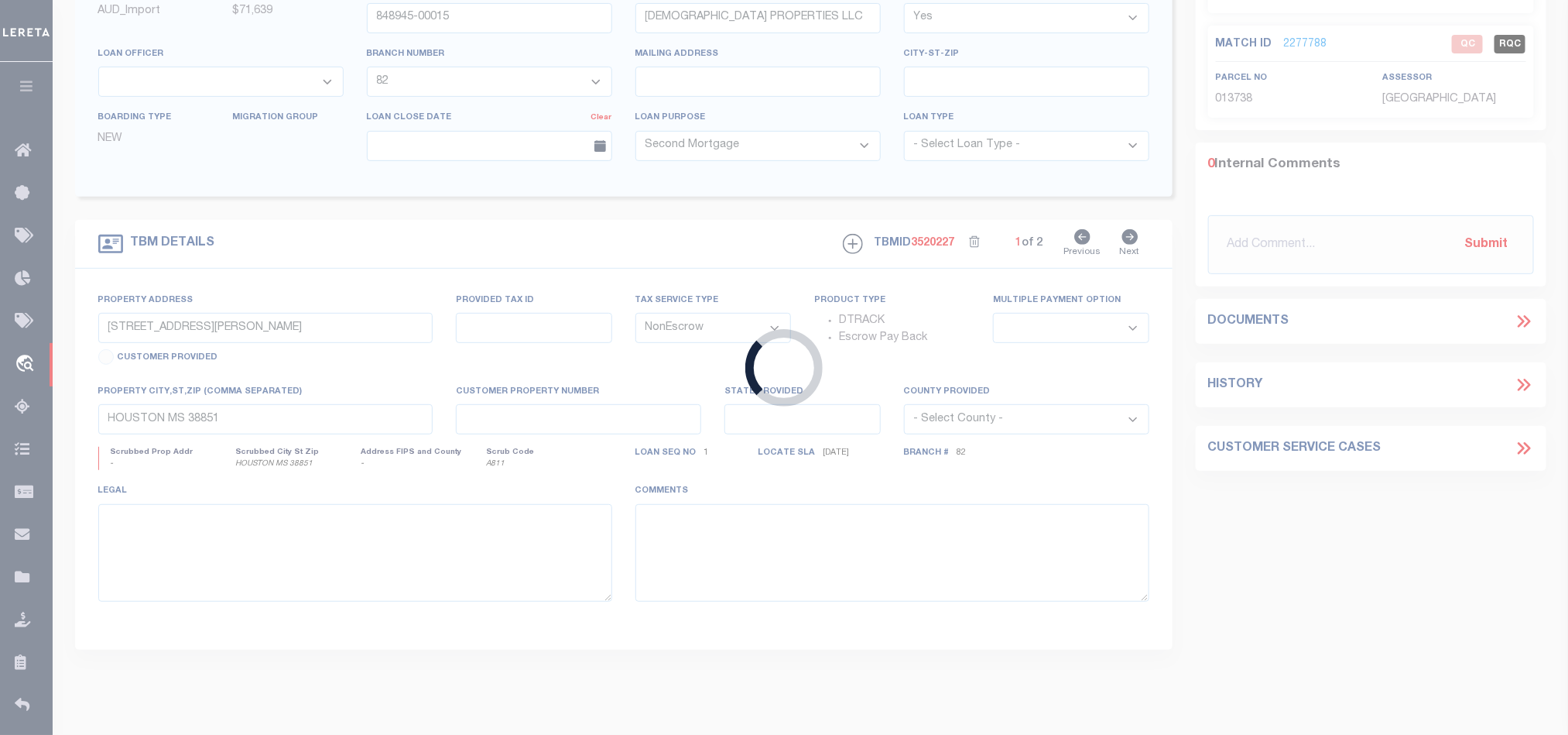
type input "52050000-00001"
type input "TIDE CONSTRUCTION LLC"
select select
select select "400"
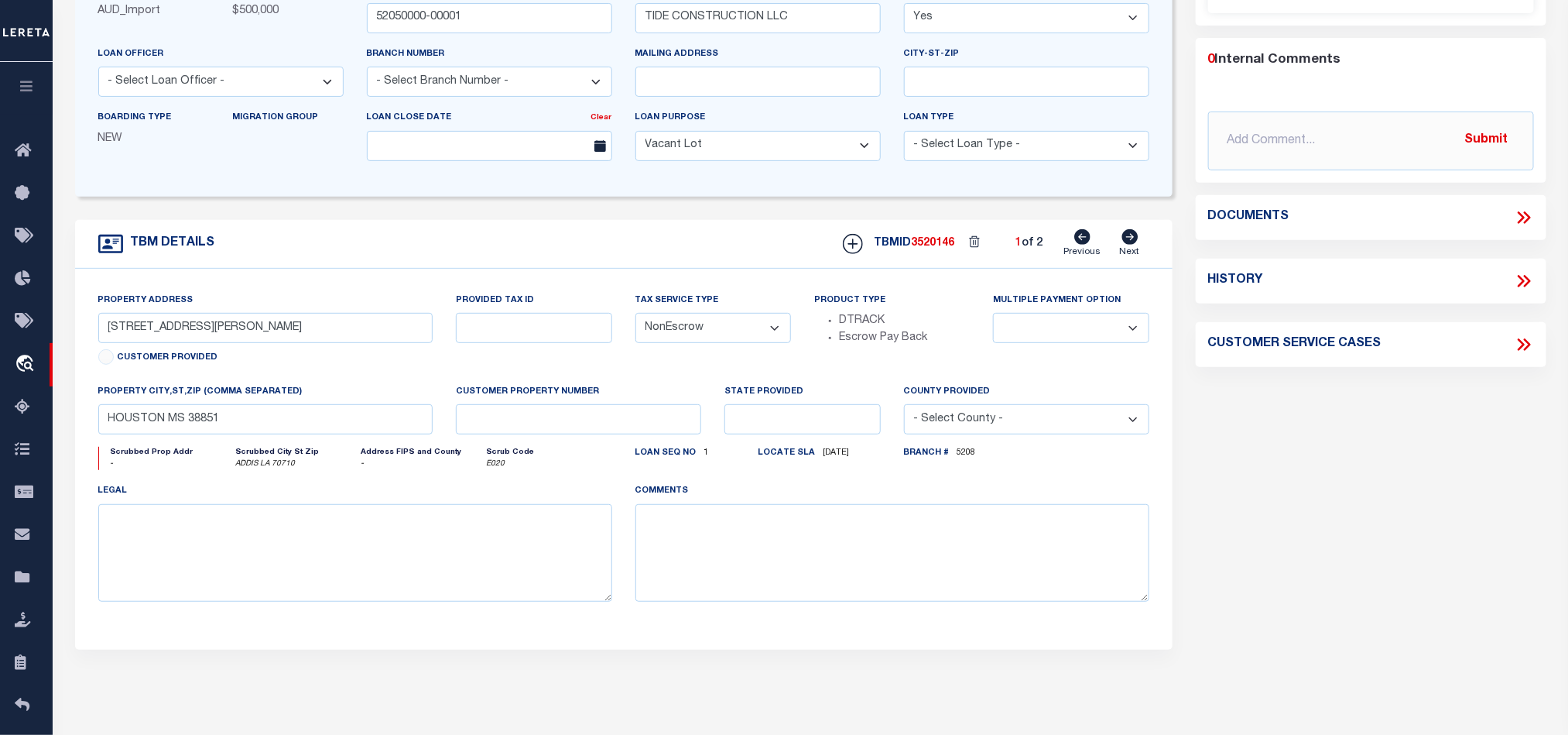
type input "TRACT 3-D-2-A CORNER OF N FRONTAGE AND SWEETWATER BLVD"
select select
type input "ADDIS LA 70710"
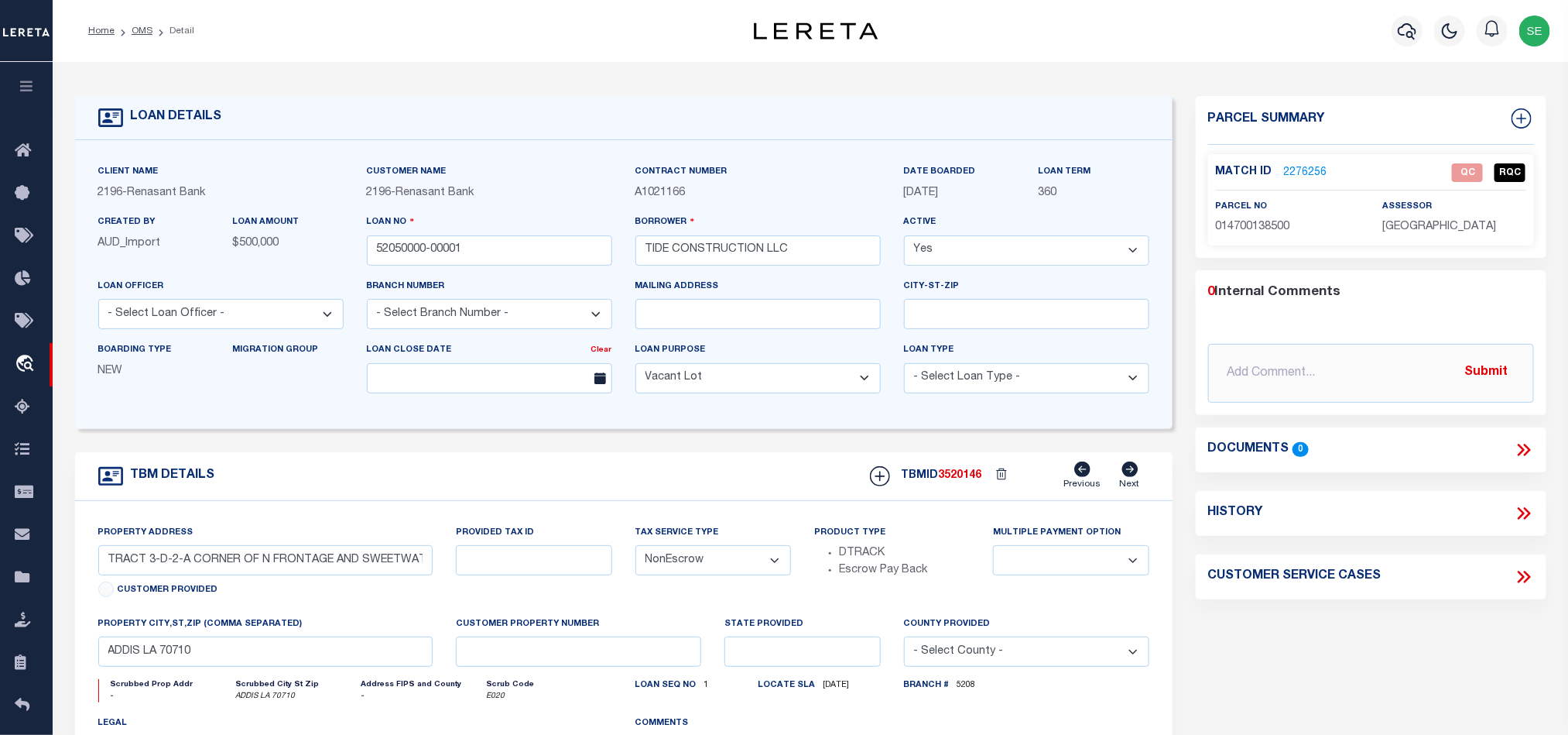
click at [646, 458] on div "TBM DETAILS TBMID 3520146 Previous Next" at bounding box center [623, 476] width 1097 height 48
drag, startPoint x: 1381, startPoint y: 226, endPoint x: 1469, endPoint y: 241, distance: 89.3
click at [1469, 236] on p "[GEOGRAPHIC_DATA]" at bounding box center [1452, 227] width 143 height 17
copy span "[GEOGRAPHIC_DATA]"
click at [1260, 231] on span "014700138500" at bounding box center [1252, 226] width 74 height 11
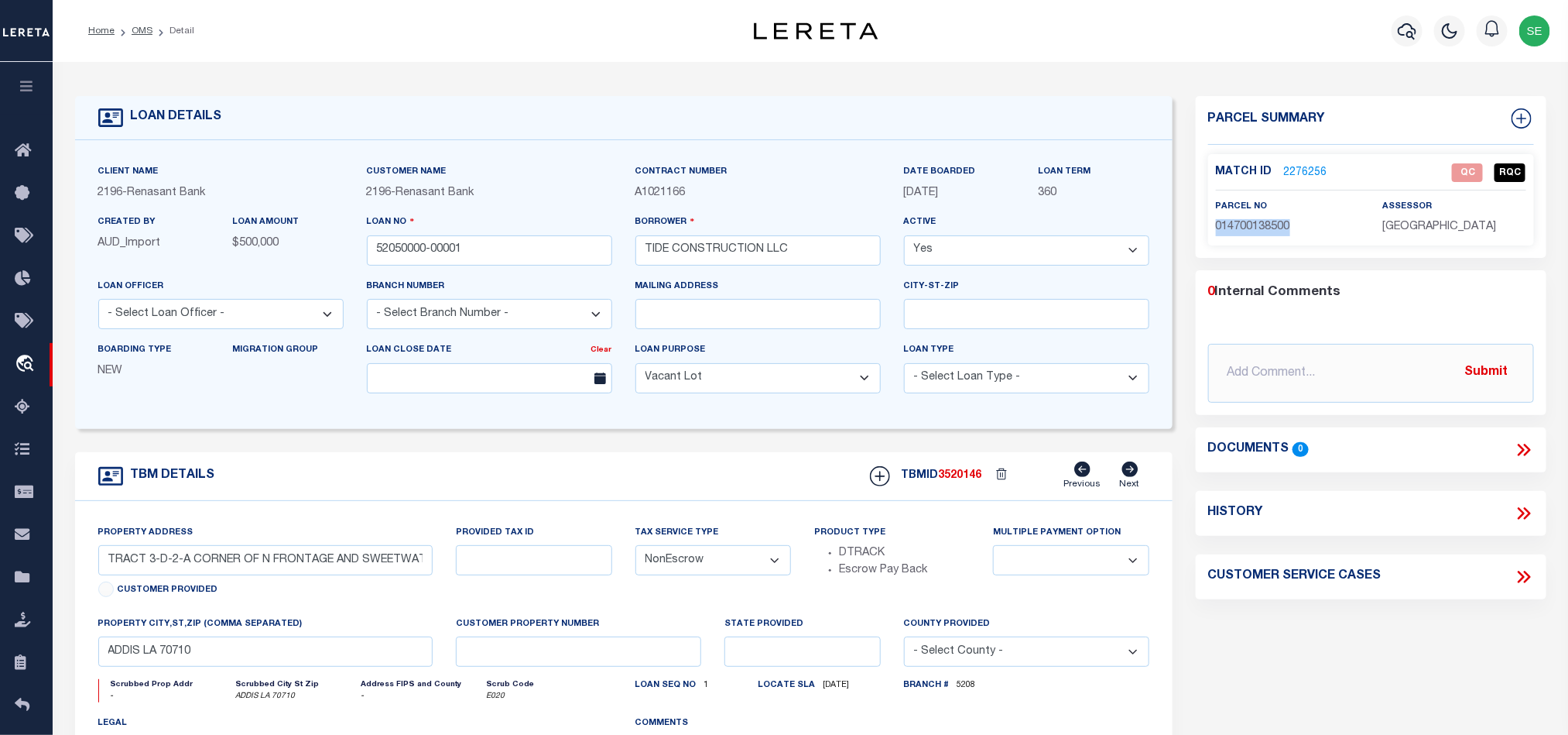
click at [1260, 231] on span "014700138500" at bounding box center [1252, 226] width 74 height 11
copy span "014700138500"
click at [1303, 177] on link "2276256" at bounding box center [1305, 173] width 43 height 16
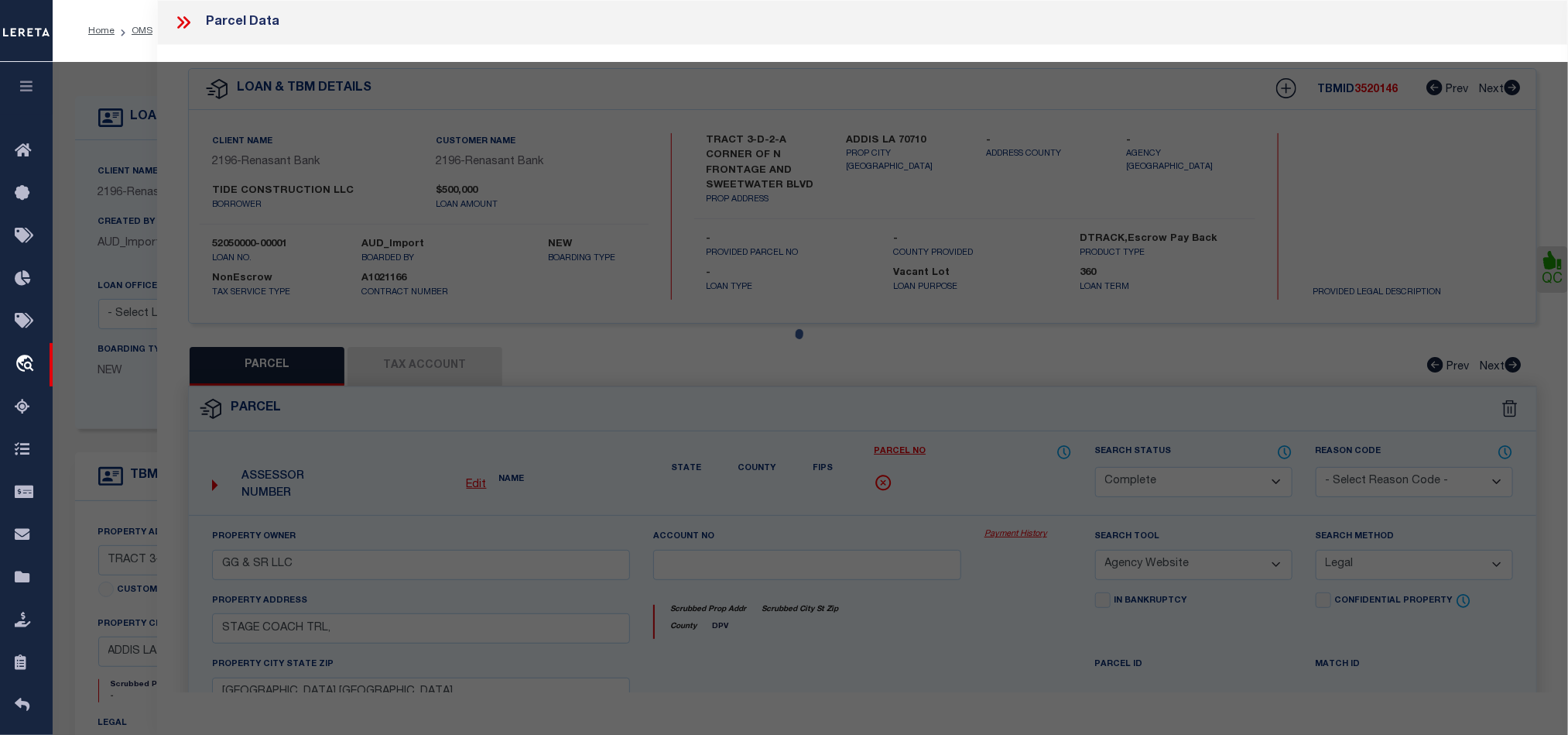
select select "AS"
select select
checkbox input "false"
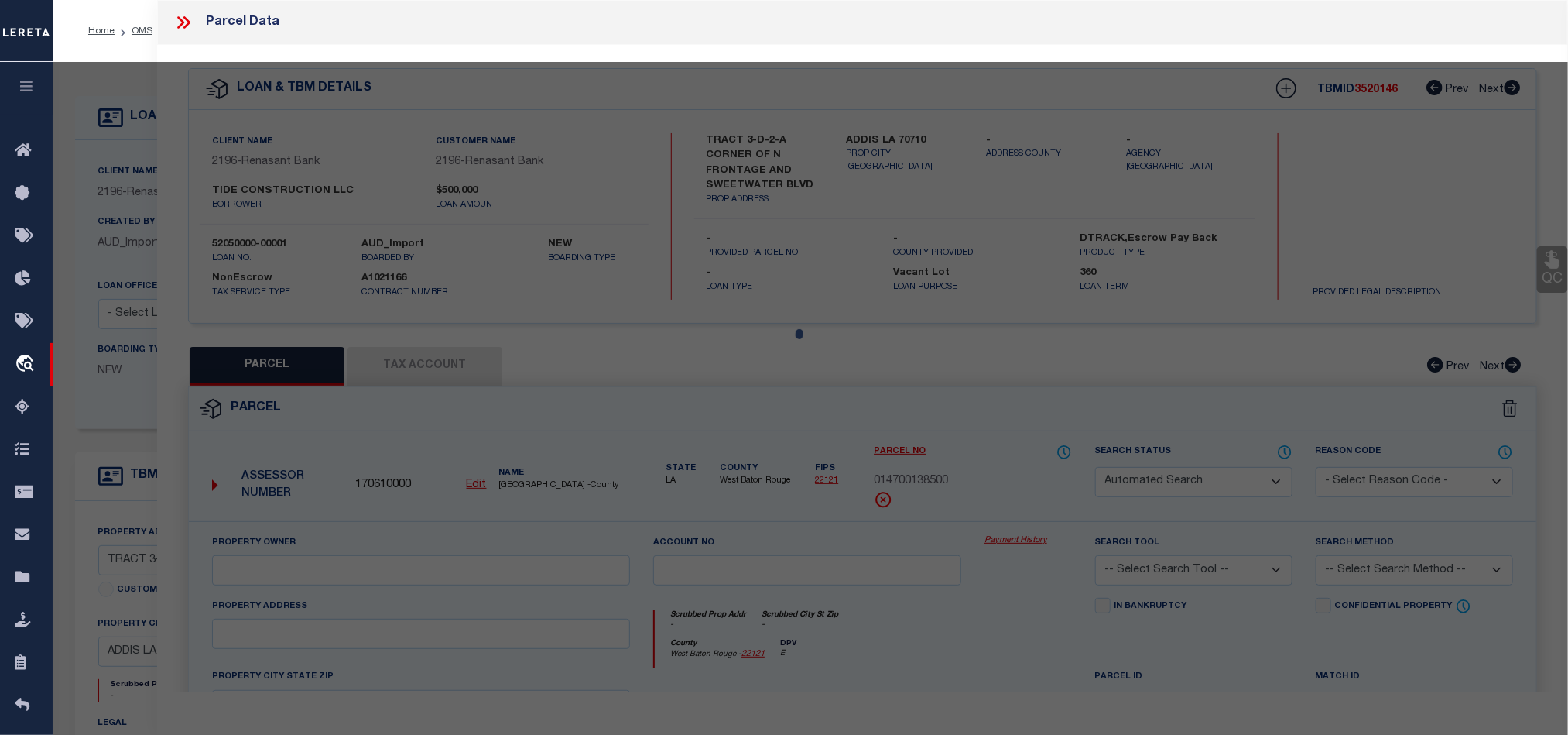
select select "QC"
type input "[PERSON_NAME] HOLDINGS LLC"
select select "AGW"
select select "LEG"
type input "ADDIS LA 70710"
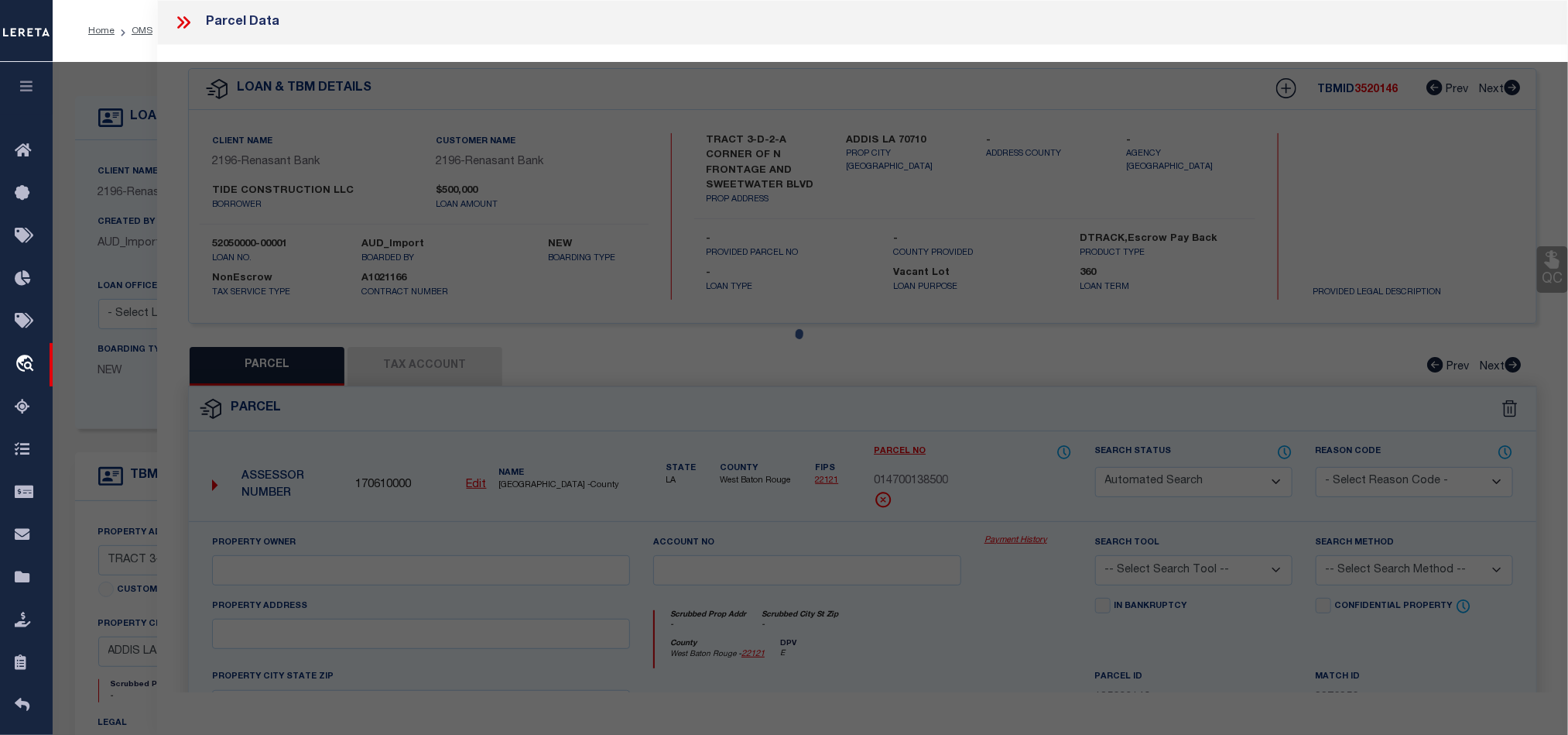
type textarea "TRACT 3-D-2-A CONT 1.78 AC IN SEC 22 & 23 T8S R12E 47-1385 CB575 P522 CB578 P54…"
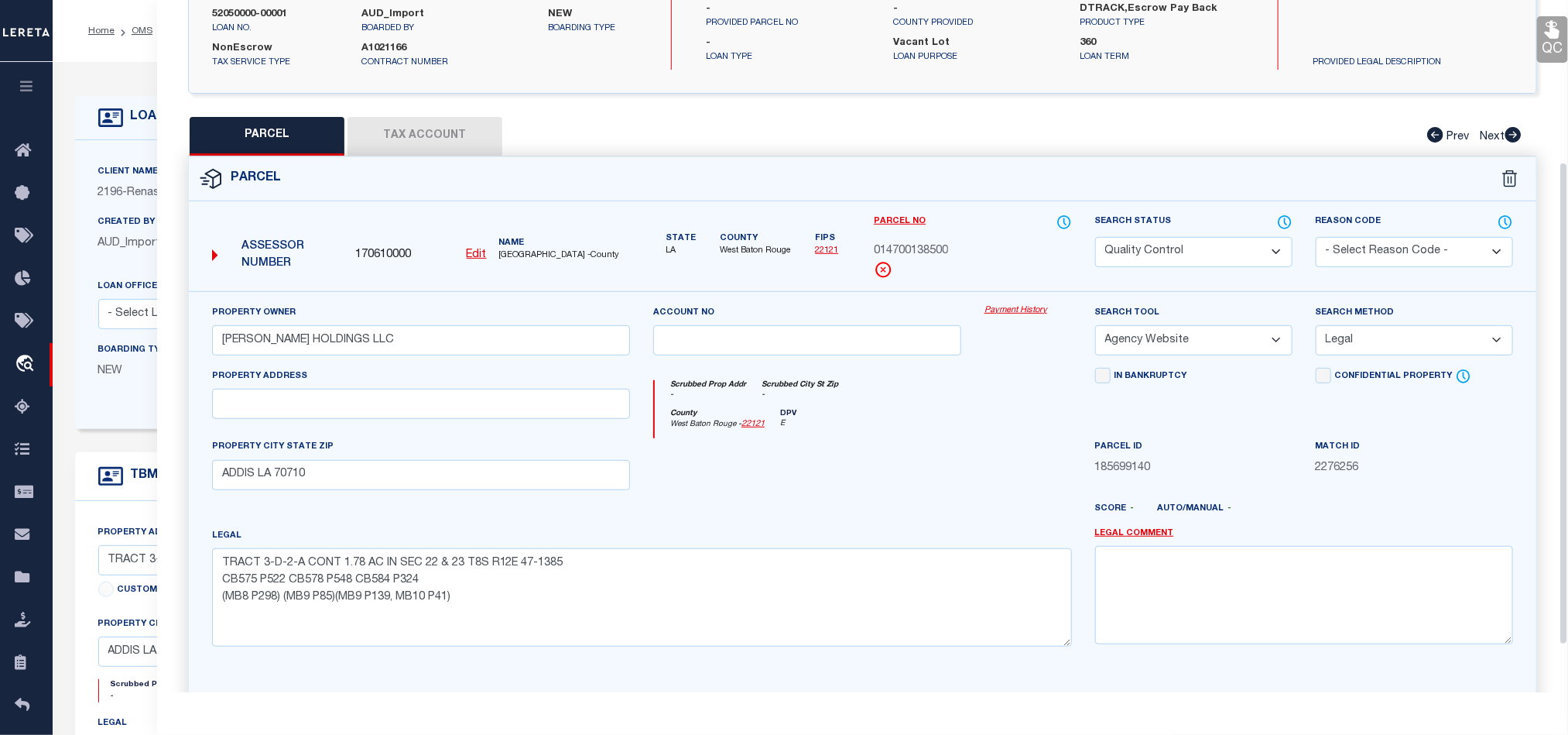
scroll to position [232, 0]
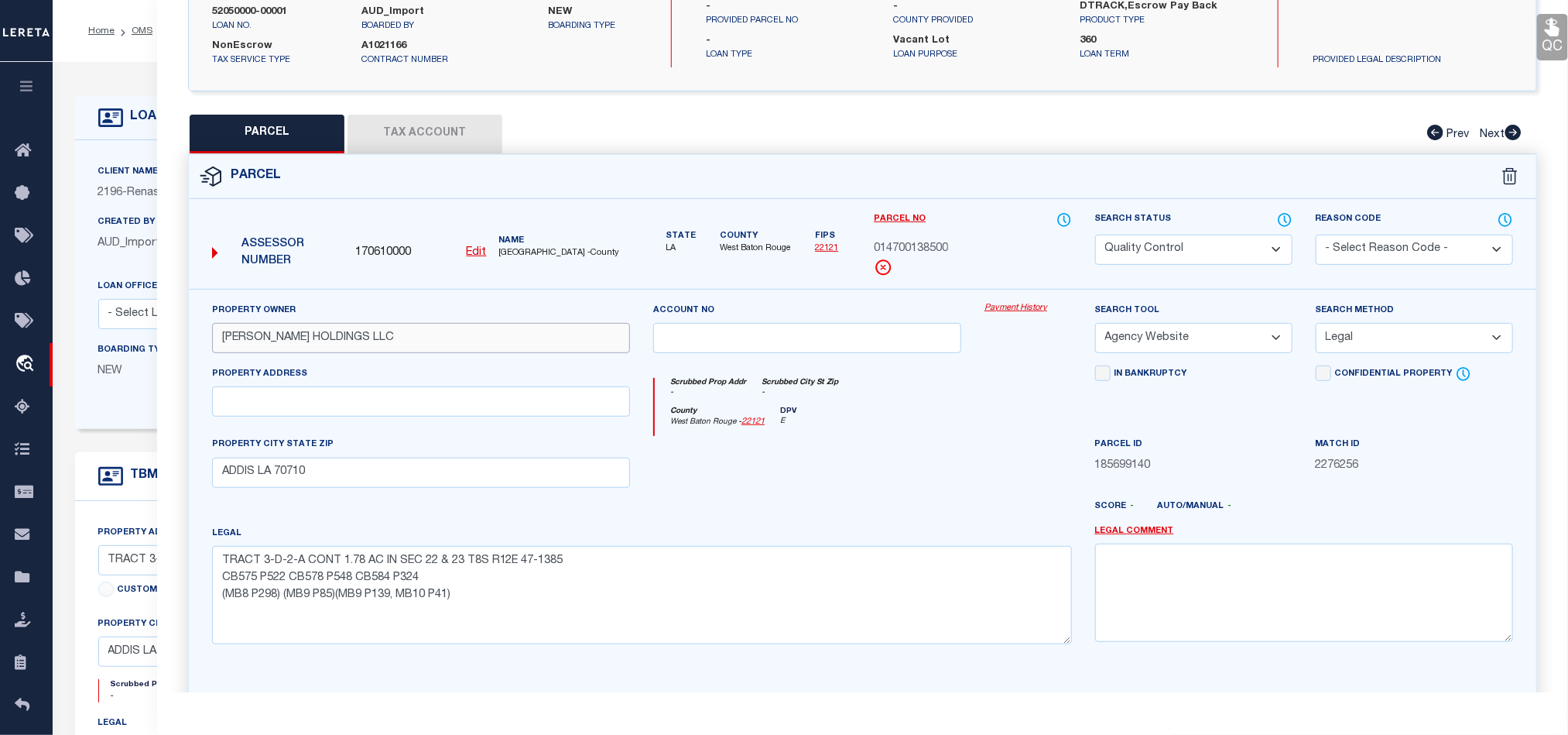
click at [376, 351] on input "[PERSON_NAME] HOLDINGS LLC" at bounding box center [421, 338] width 418 height 31
click at [869, 444] on div at bounding box center [807, 467] width 331 height 63
click at [920, 466] on div at bounding box center [807, 467] width 331 height 63
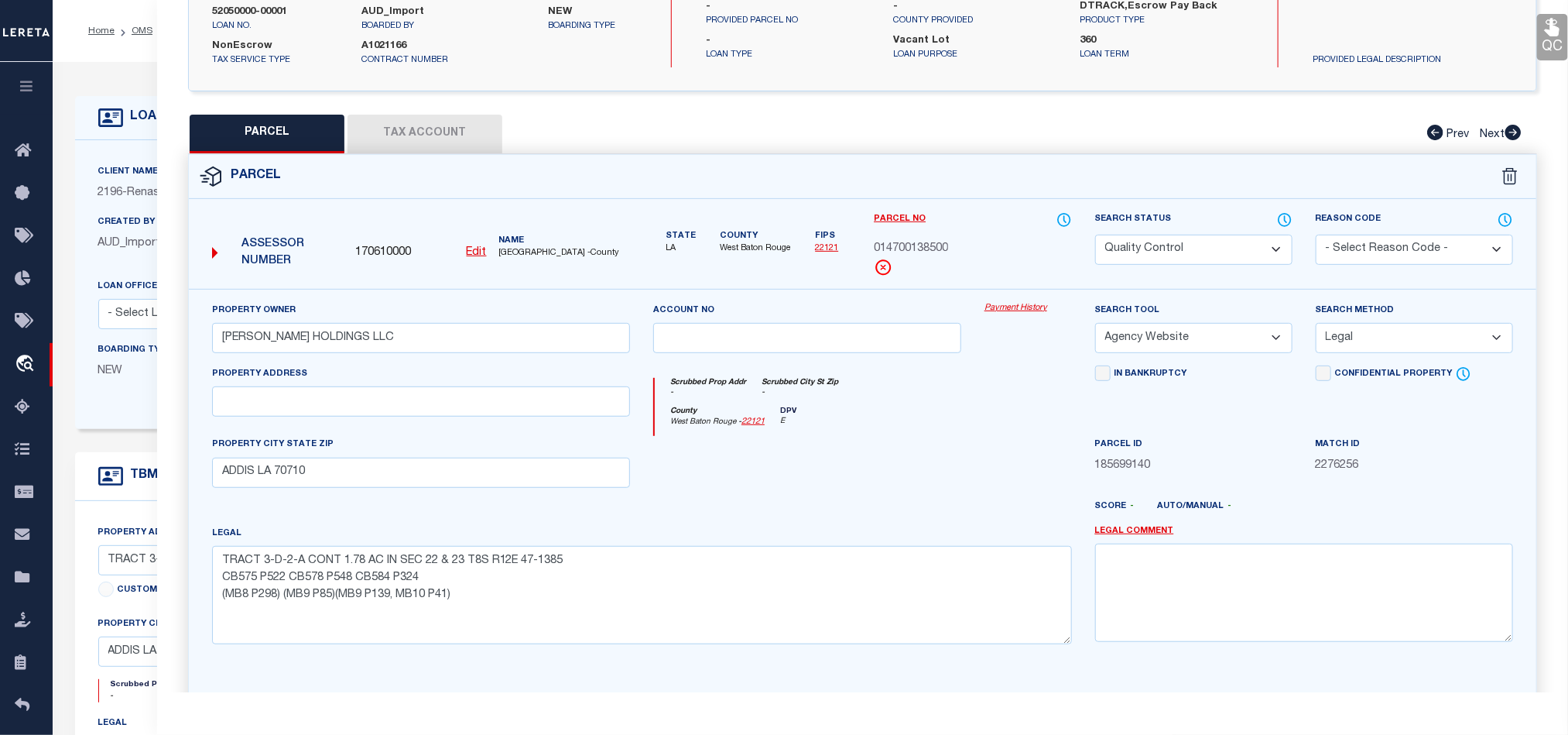
click at [915, 471] on div at bounding box center [807, 467] width 331 height 63
click at [395, 152] on button "Tax Account" at bounding box center [425, 133] width 155 height 39
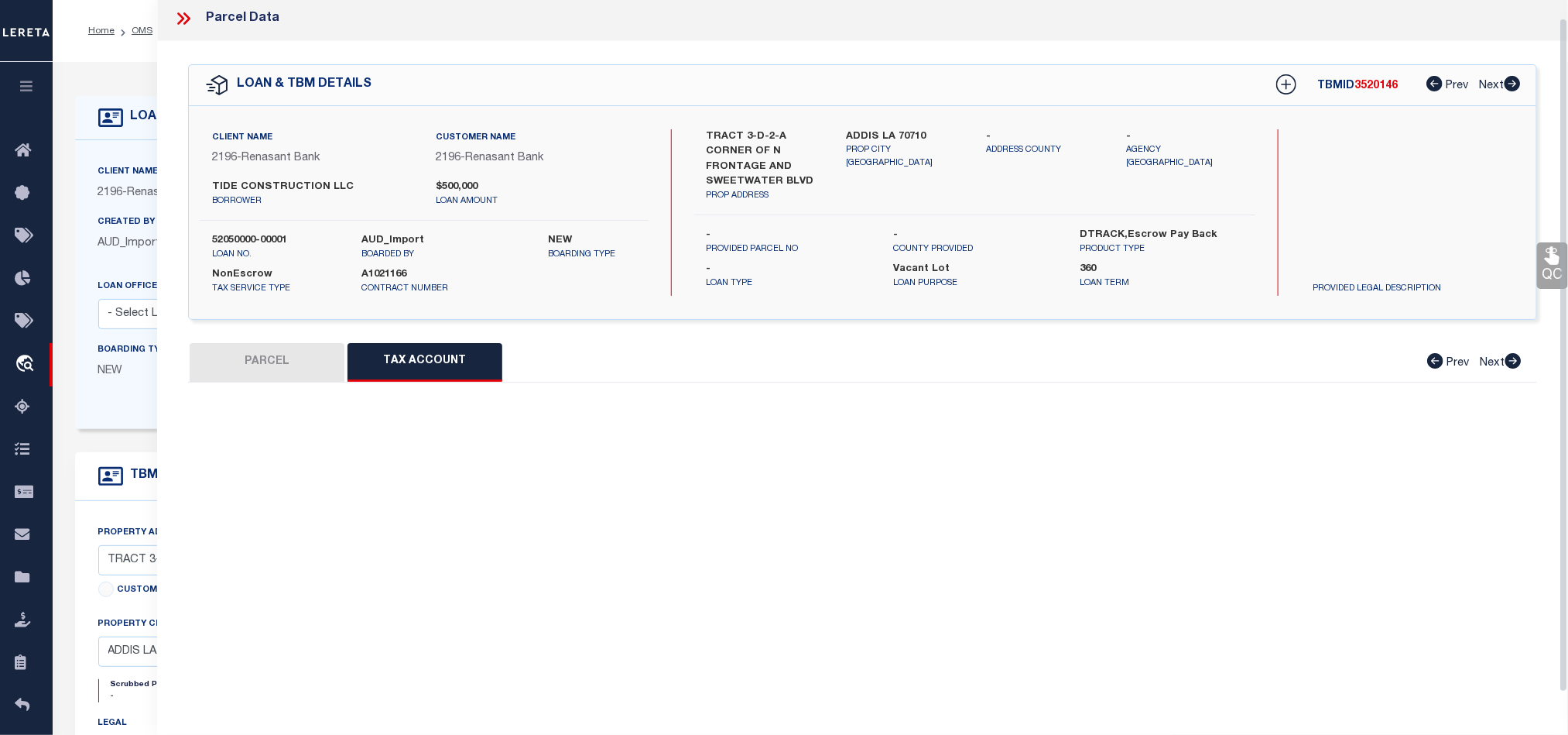
scroll to position [19, 0]
select select "100"
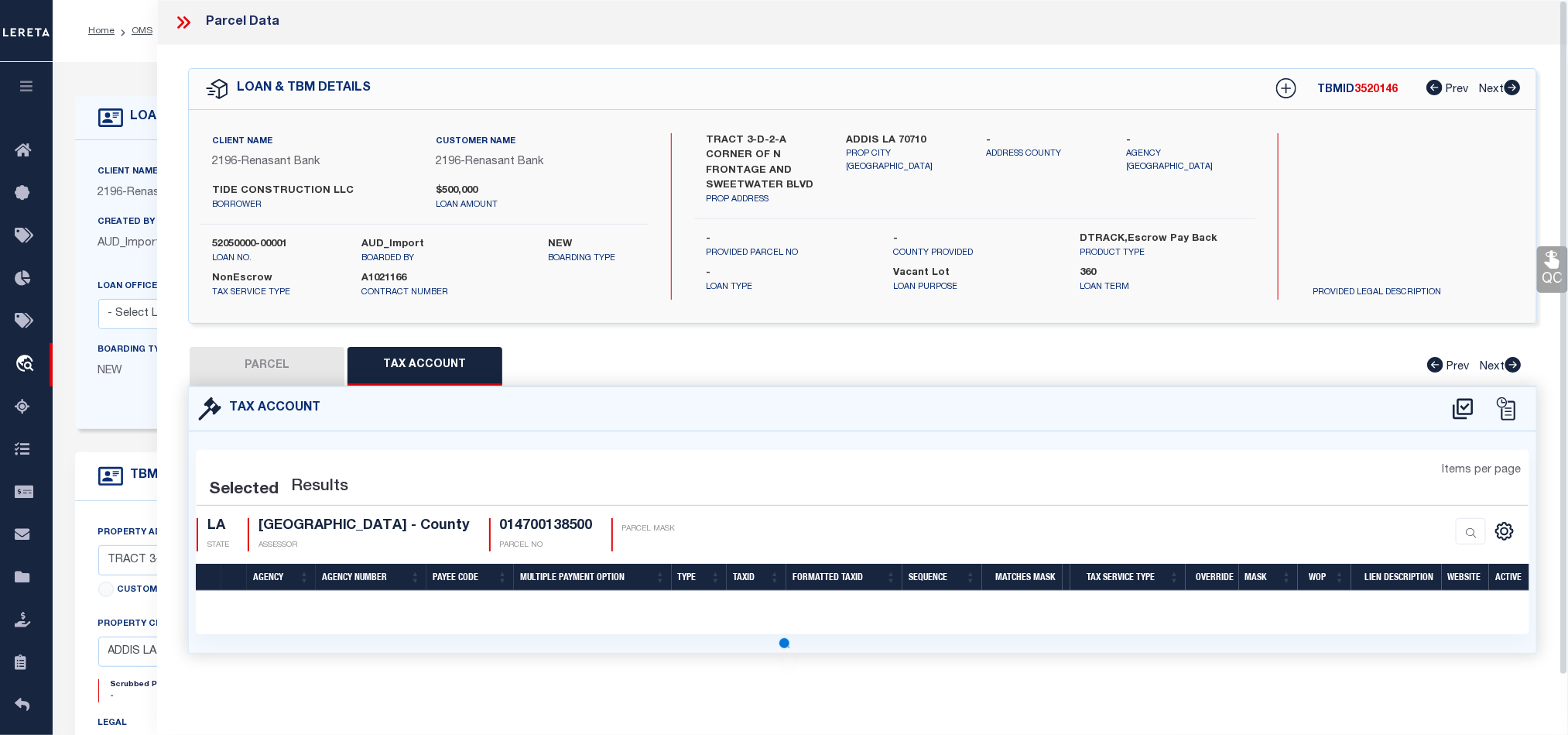
scroll to position [0, 0]
select select "100"
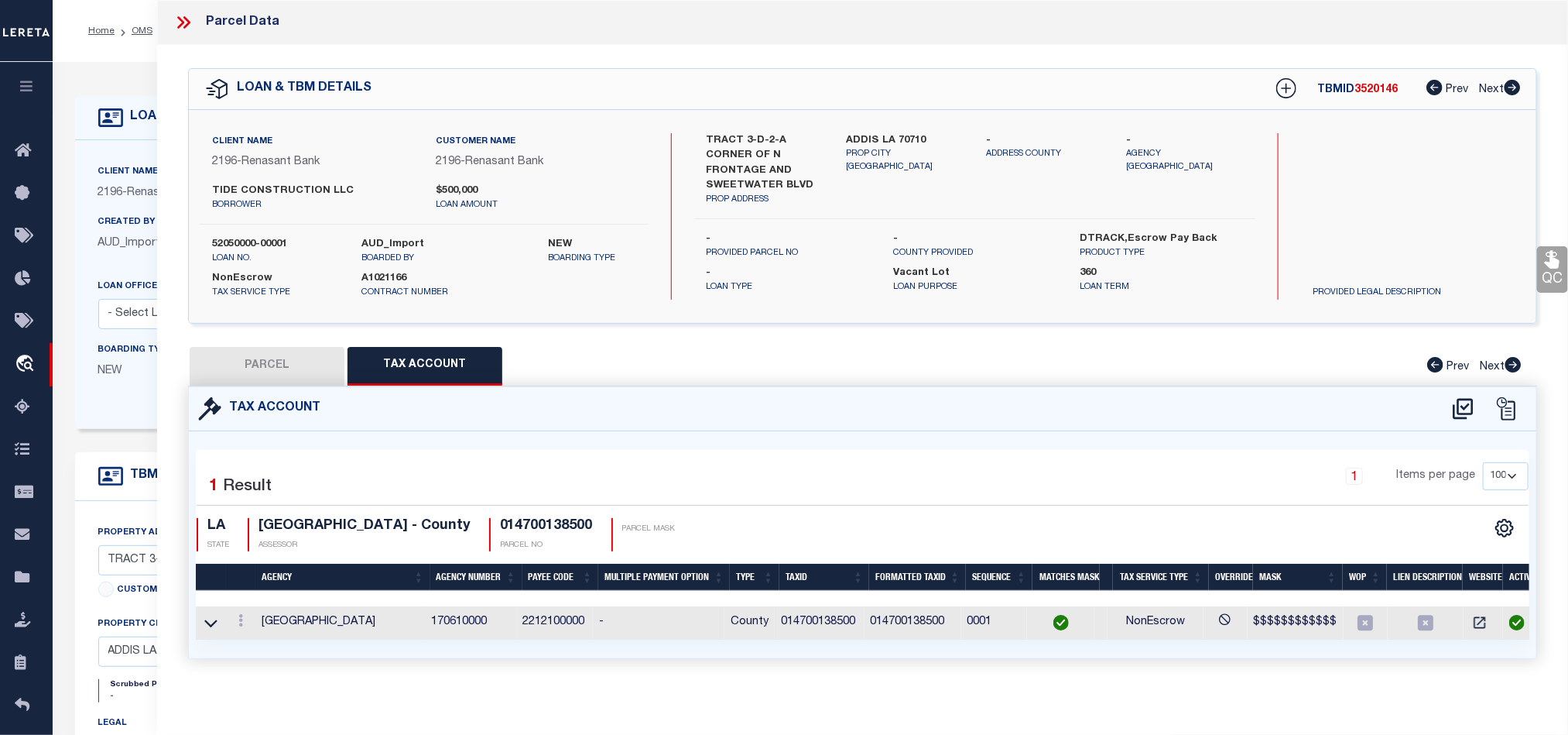
click at [273, 368] on button "PARCEL" at bounding box center [267, 366] width 155 height 39
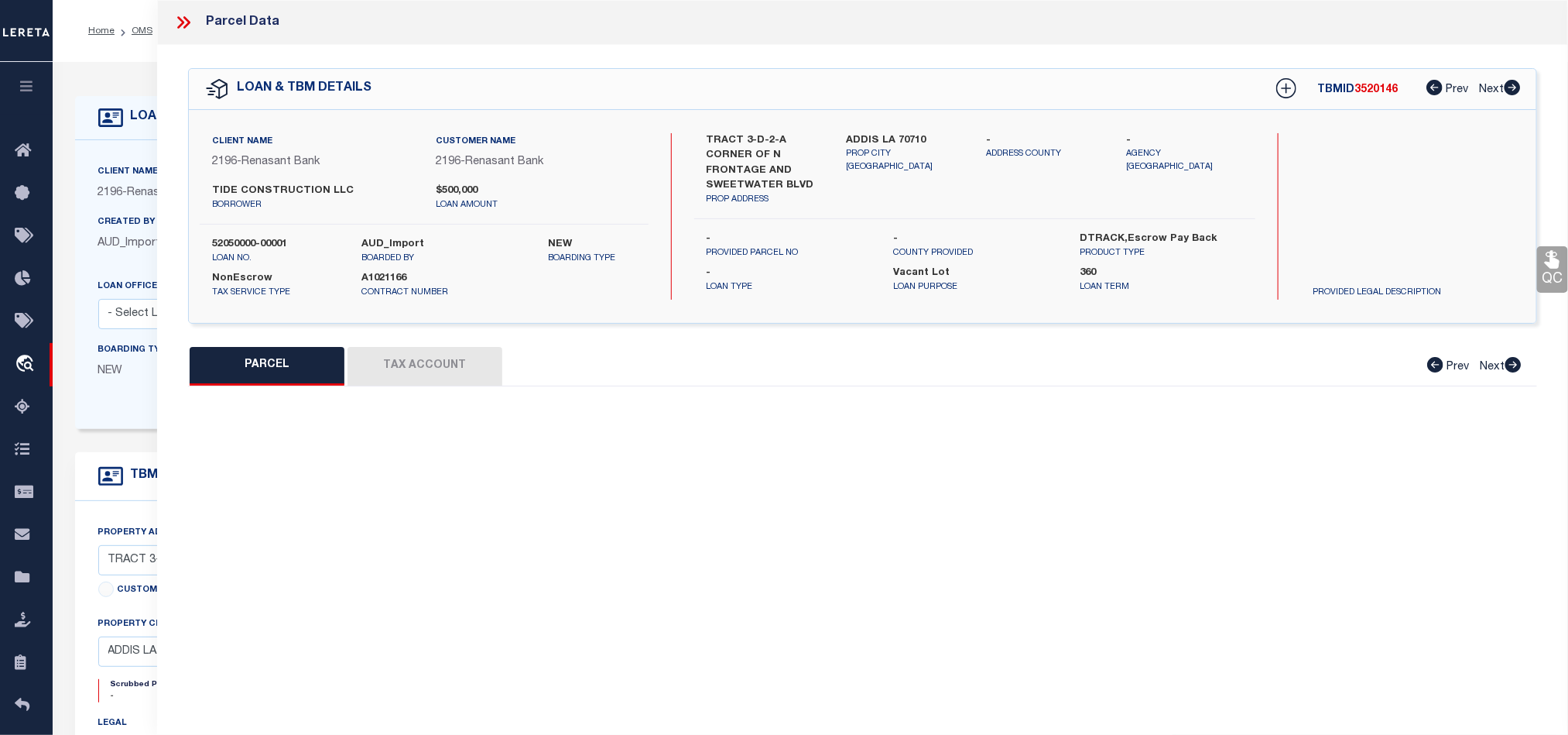
select select "AS"
select select
checkbox input "false"
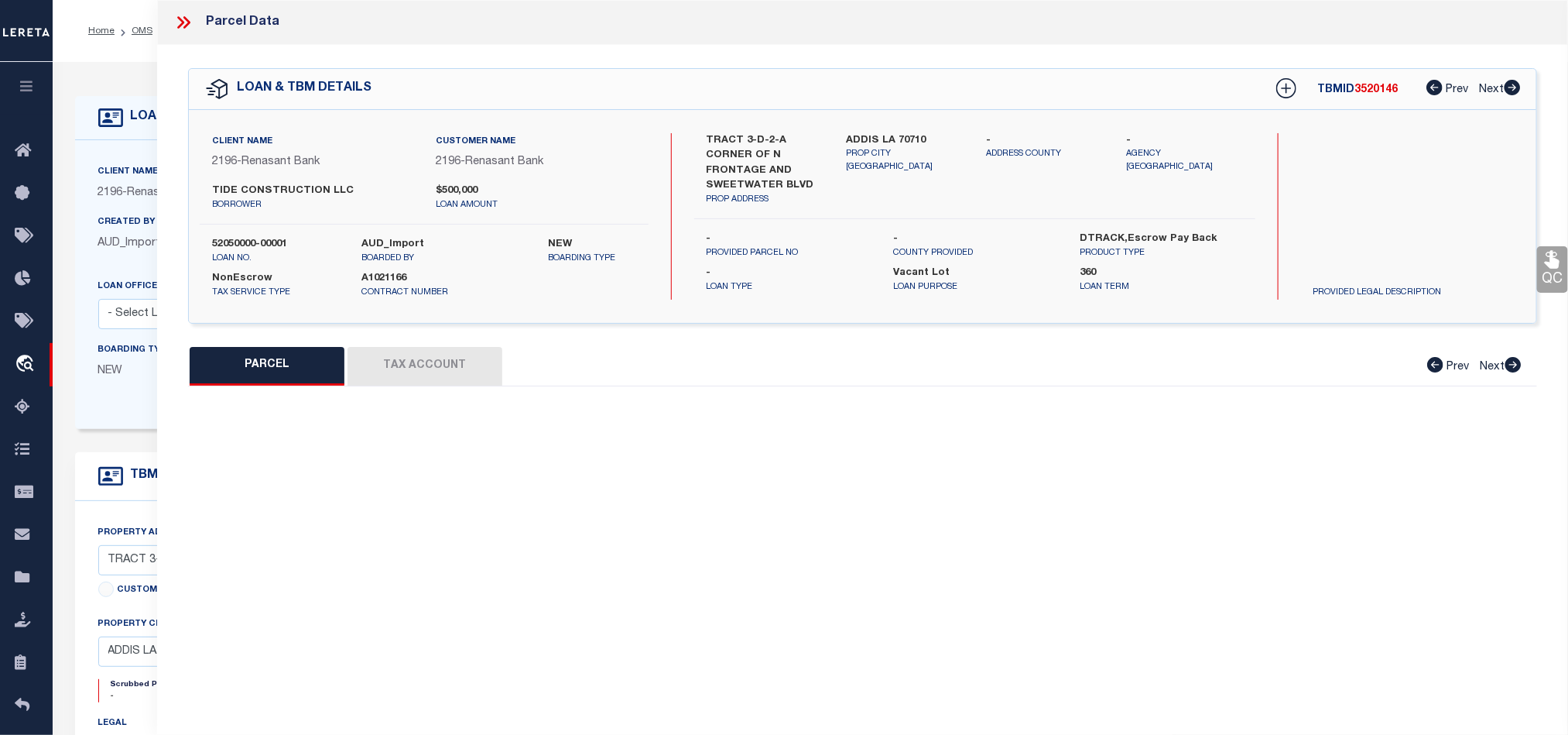
select select "QC"
type input "[PERSON_NAME] HOLDINGS LLC"
select select "AGW"
select select "LEG"
type input "ADDIS LA 70710"
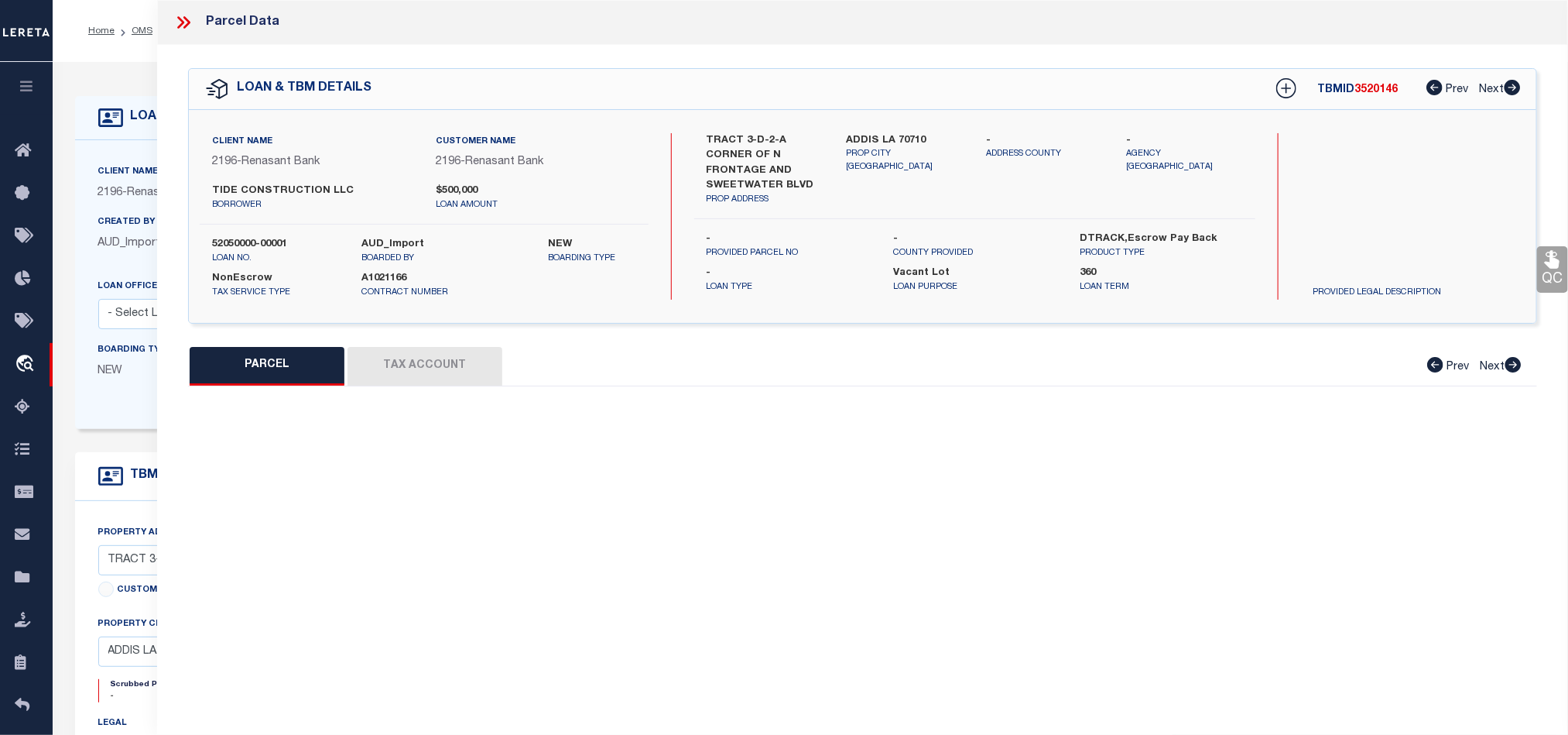
type textarea "TRACT 3-D-2-A CONT 1.78 AC IN SEC 22 & 23 T8S R12E 47-1385 CB575 P522 CB578 P54…"
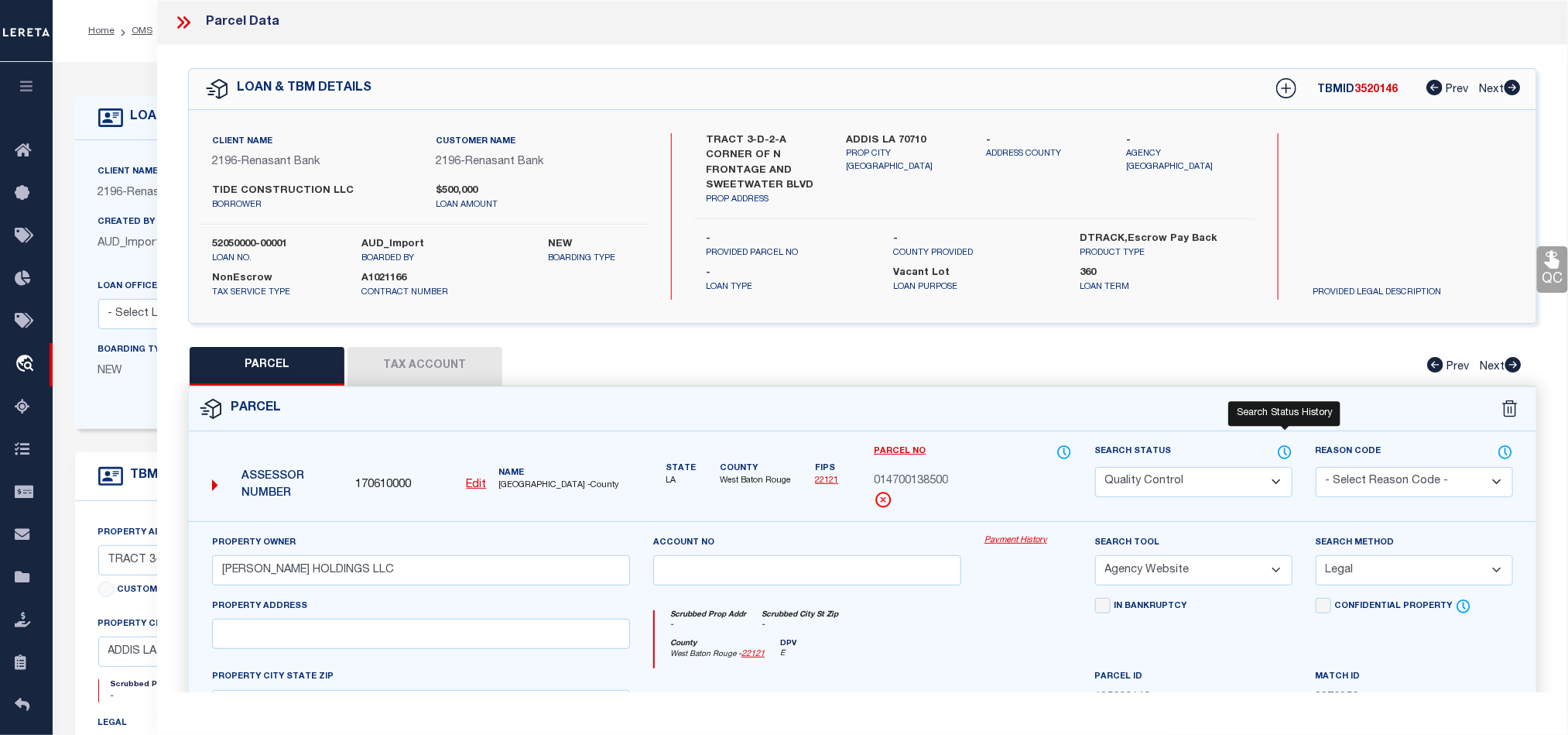
click at [1280, 453] on icon at bounding box center [1285, 451] width 16 height 17
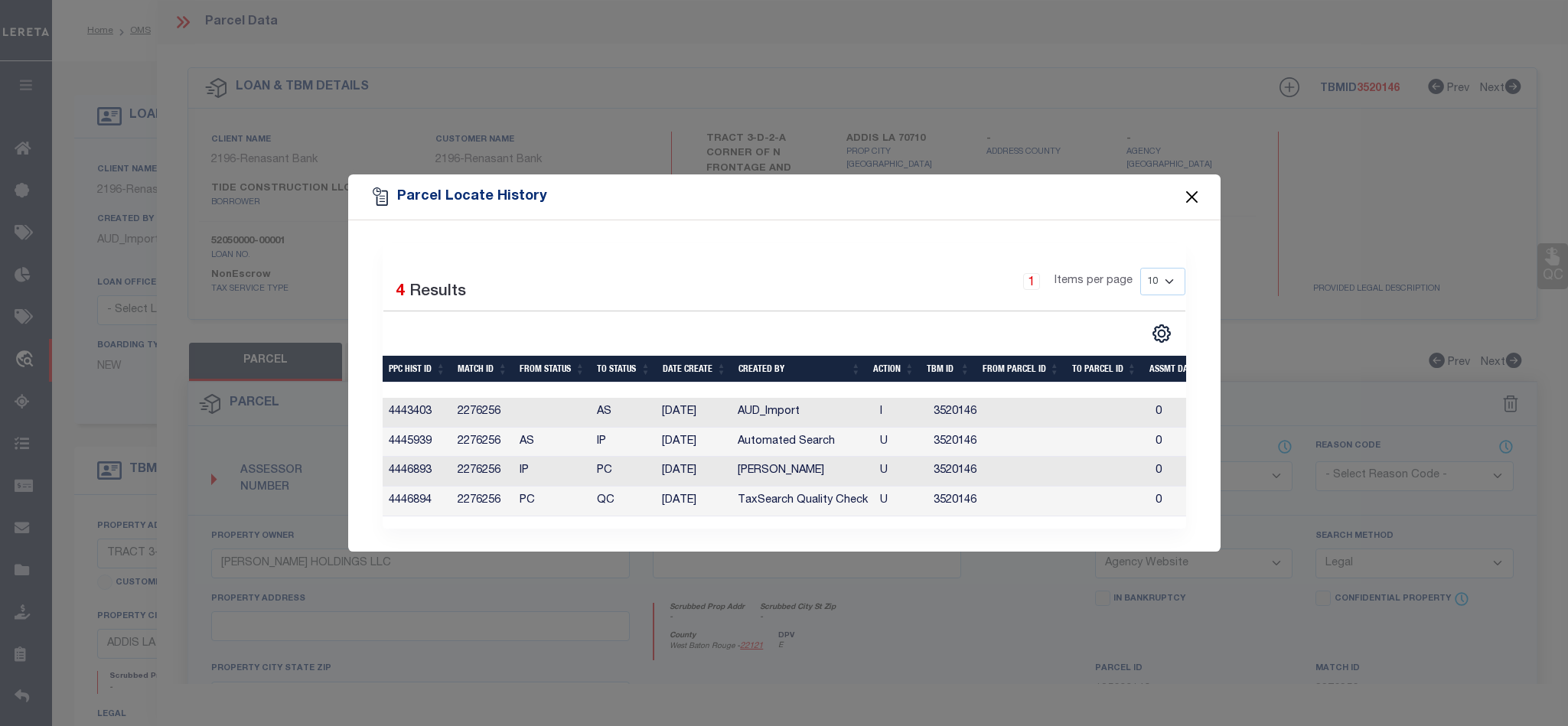
click at [1189, 188] on button "Close" at bounding box center [1191, 197] width 20 height 20
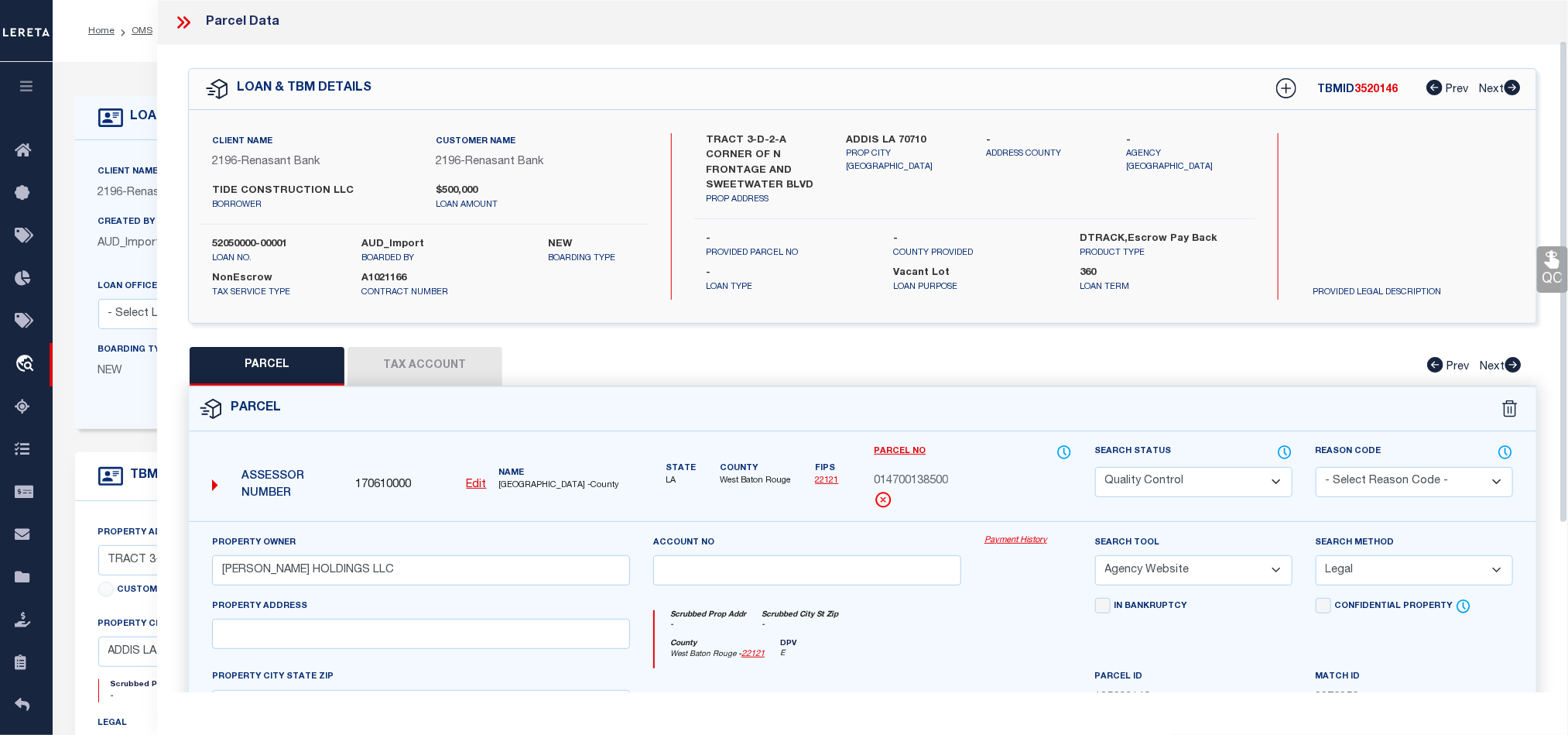
scroll to position [299, 0]
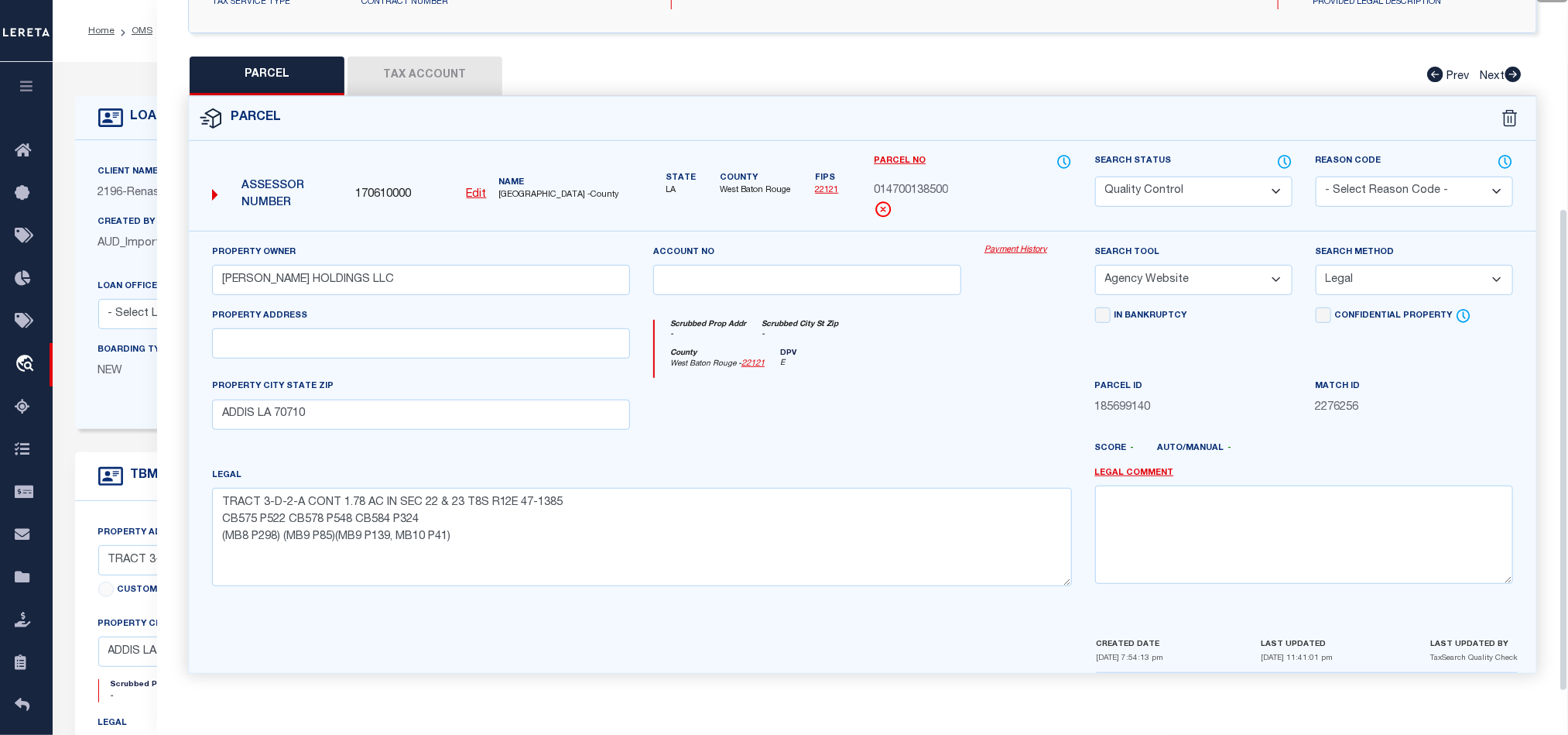
click at [881, 419] on div at bounding box center [807, 409] width 331 height 63
drag, startPoint x: 1203, startPoint y: 175, endPoint x: 1189, endPoint y: 192, distance: 22.0
click at [1203, 177] on select "Automated Search Bad Parcel Complete Duplicate Parcel High Dollar Reporting In …" at bounding box center [1194, 192] width 197 height 31
select select "CP"
click at [908, 320] on div "Scrubbed Prop Addr - Scrubbed City [GEOGRAPHIC_DATA] -" at bounding box center [863, 334] width 417 height 29
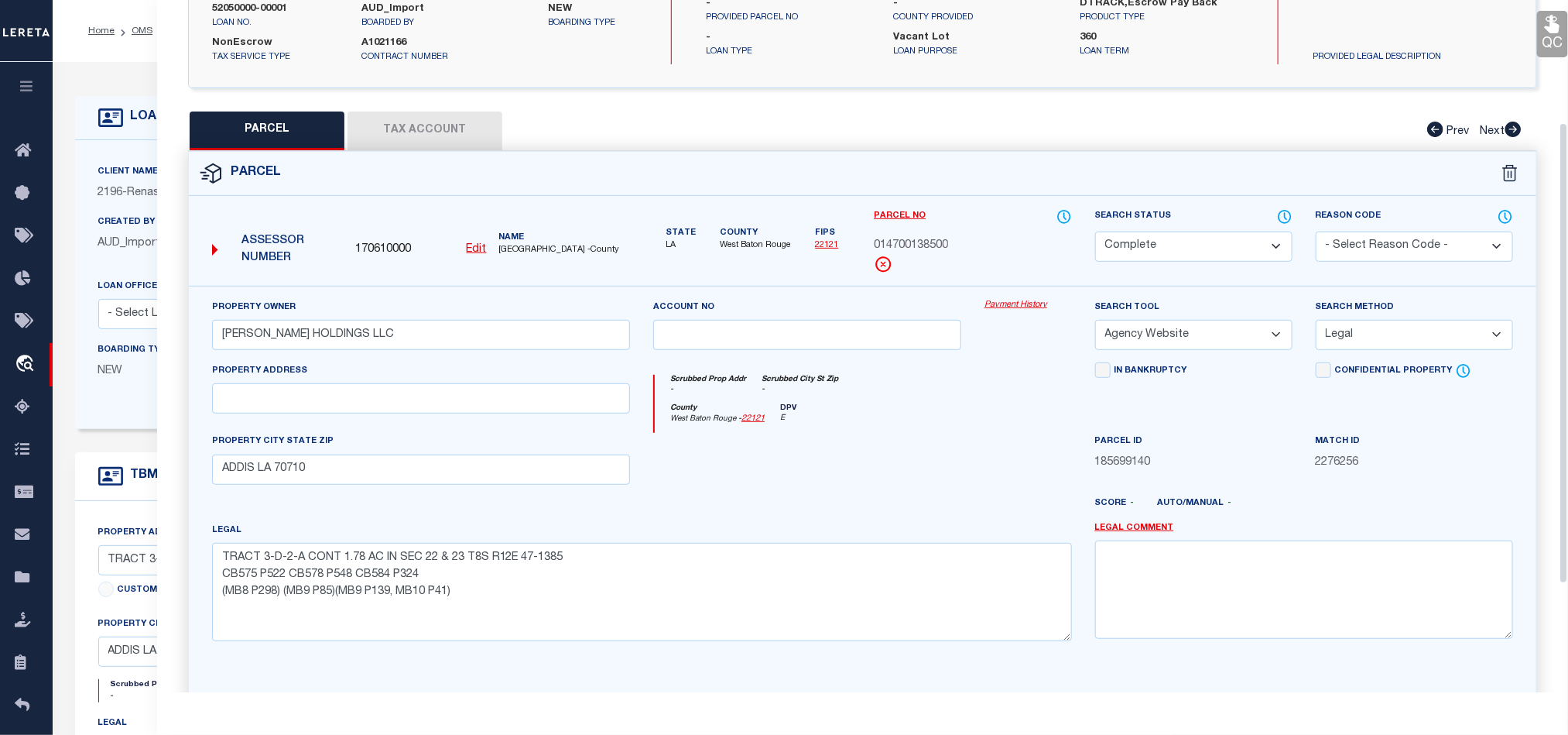
scroll to position [184, 0]
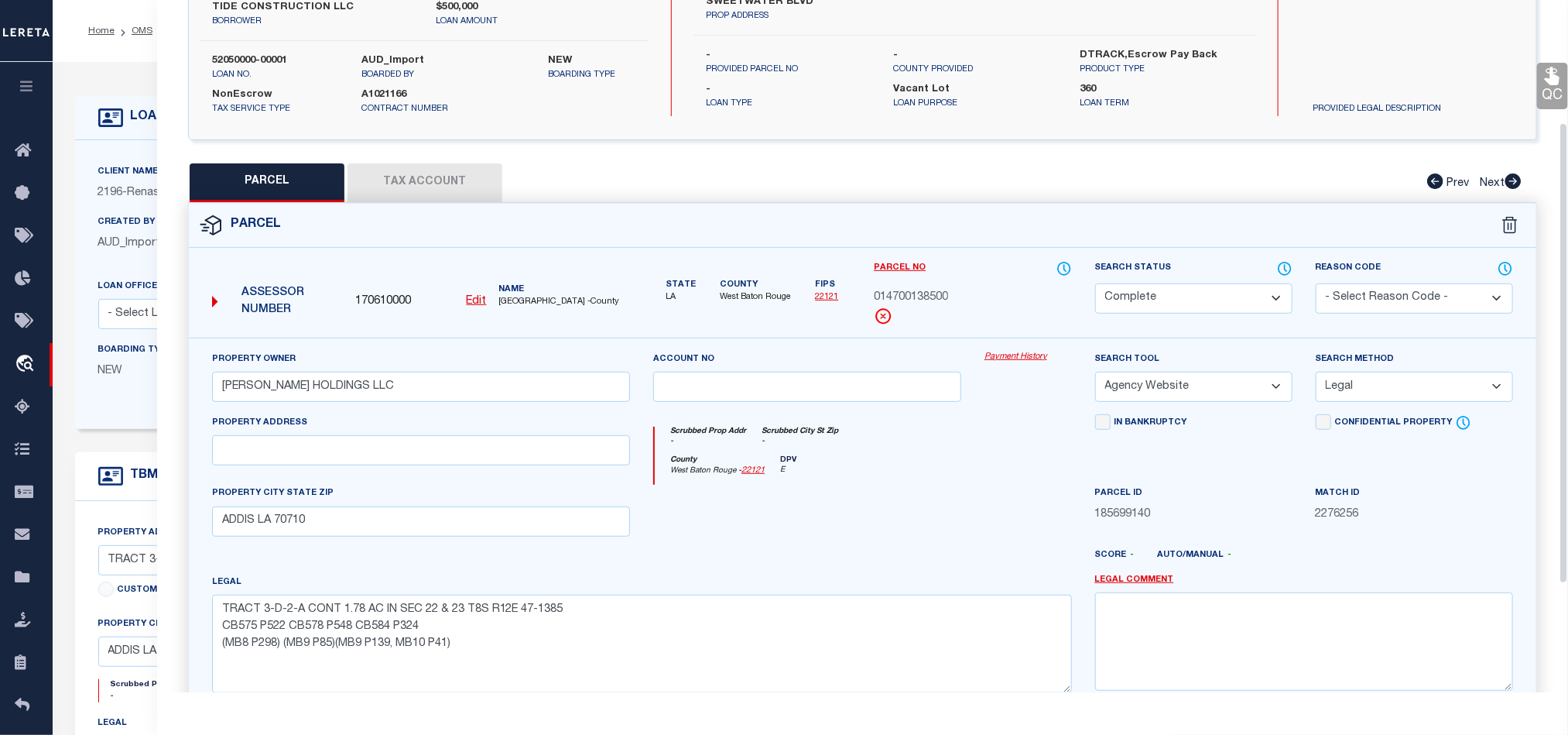
click at [1542, 103] on link "QC" at bounding box center [1551, 85] width 31 height 46
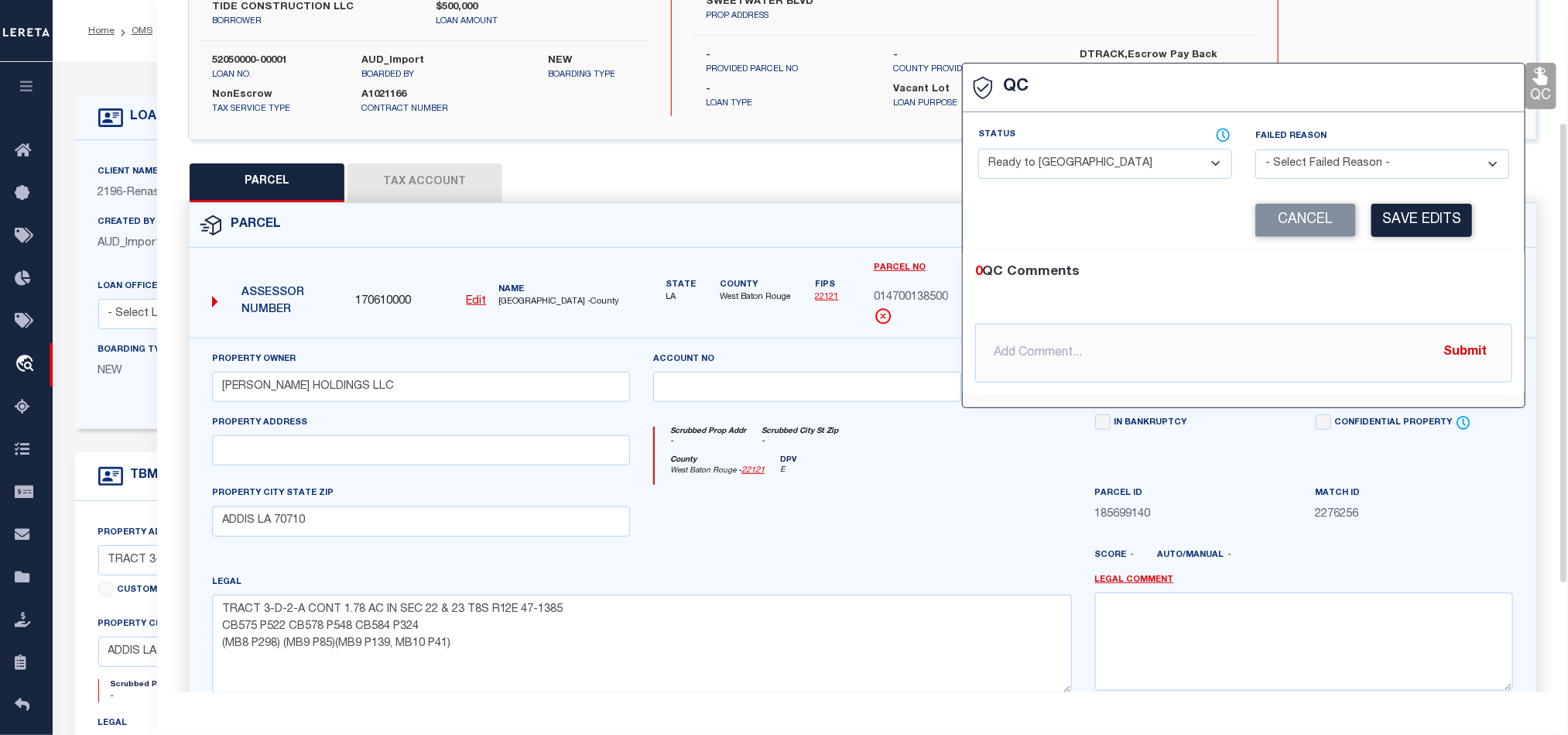
drag, startPoint x: 1091, startPoint y: 161, endPoint x: 1364, endPoint y: 244, distance: 285.3
click at [1091, 161] on select "- Select Status - Ready to QC Correct Incorrect" at bounding box center [1104, 163] width 254 height 31
select select "COR"
click at [1433, 273] on div "0 QC Comments" at bounding box center [1240, 273] width 531 height 20
click at [1449, 221] on button "Save Edits" at bounding box center [1422, 220] width 101 height 34
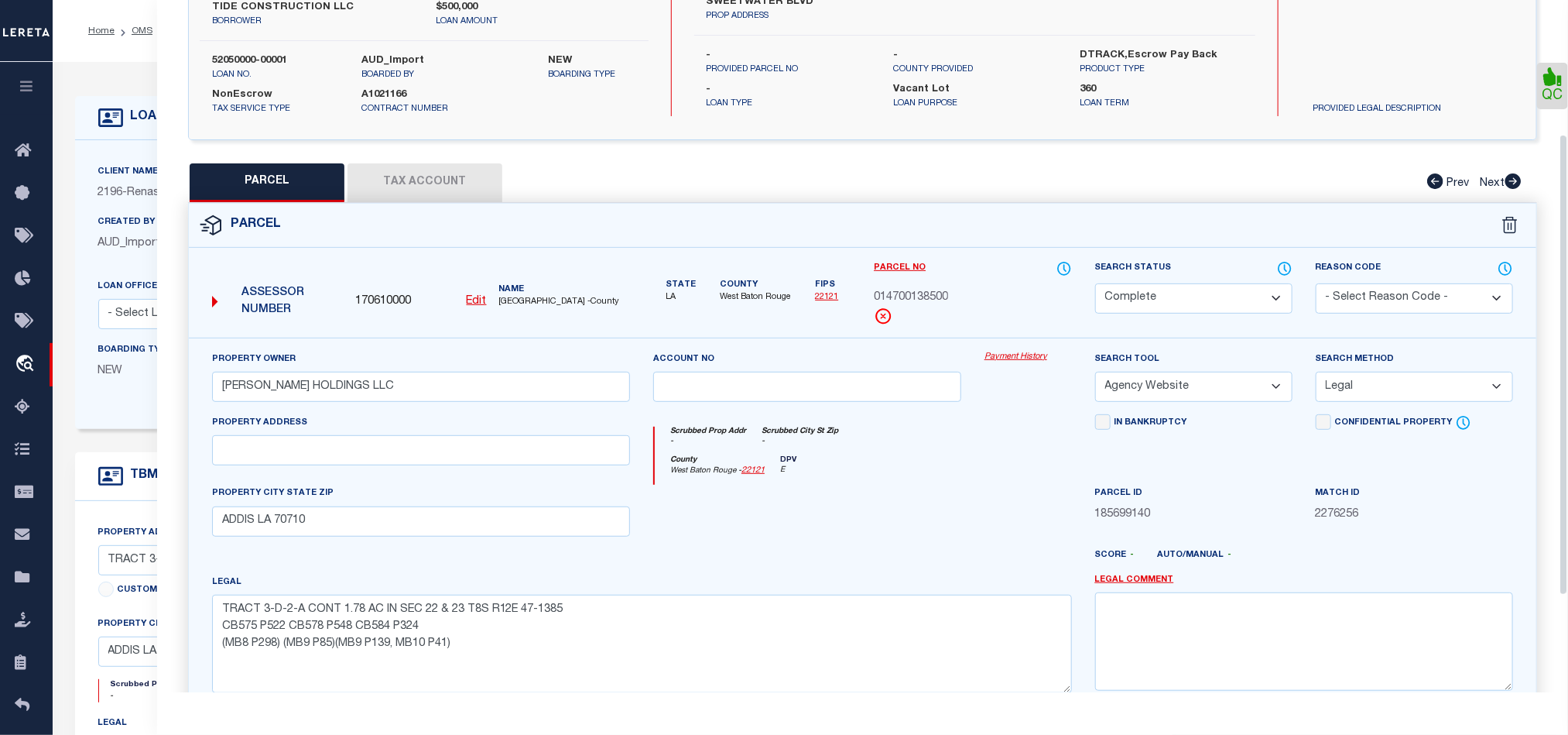
scroll to position [346, 0]
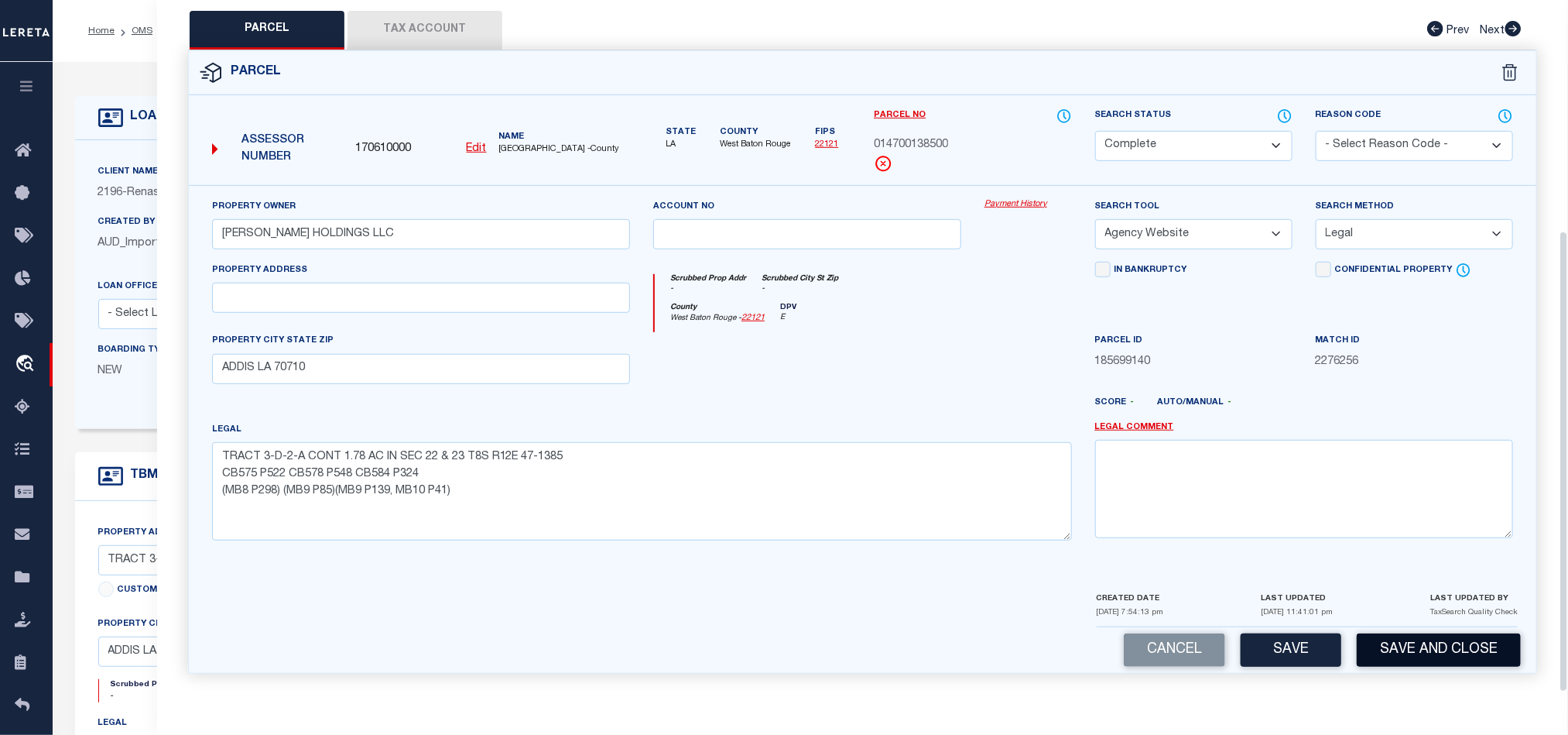
click at [1447, 639] on button "Save and Close" at bounding box center [1439, 650] width 164 height 34
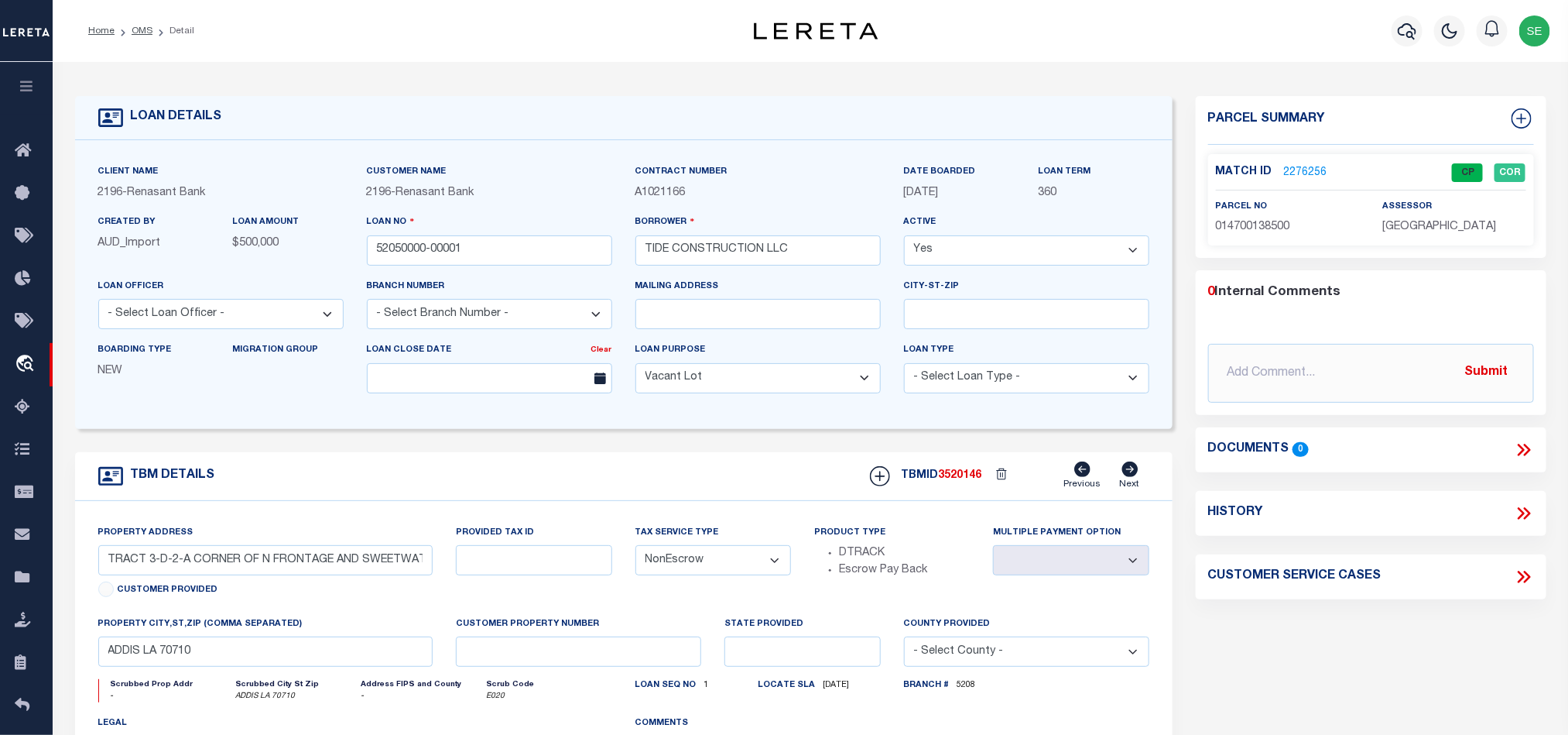
select select
click at [474, 253] on input "52050000-00001" at bounding box center [489, 250] width 245 height 31
click at [953, 481] on span "3520146" at bounding box center [960, 475] width 43 height 11
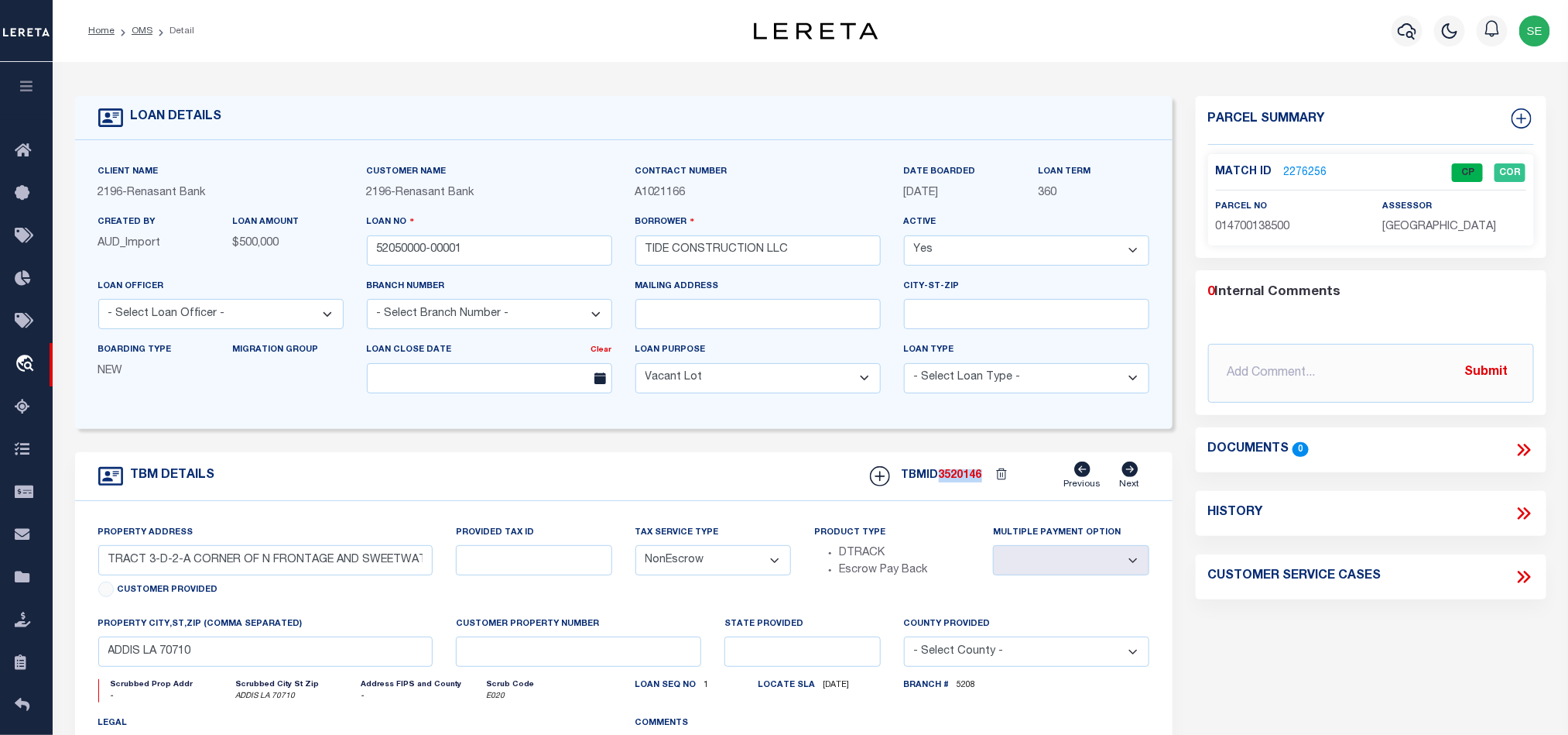
click at [953, 481] on span "3520146" at bounding box center [960, 475] width 43 height 11
copy span "3520146"
click at [1450, 225] on span "[GEOGRAPHIC_DATA]" at bounding box center [1438, 226] width 114 height 11
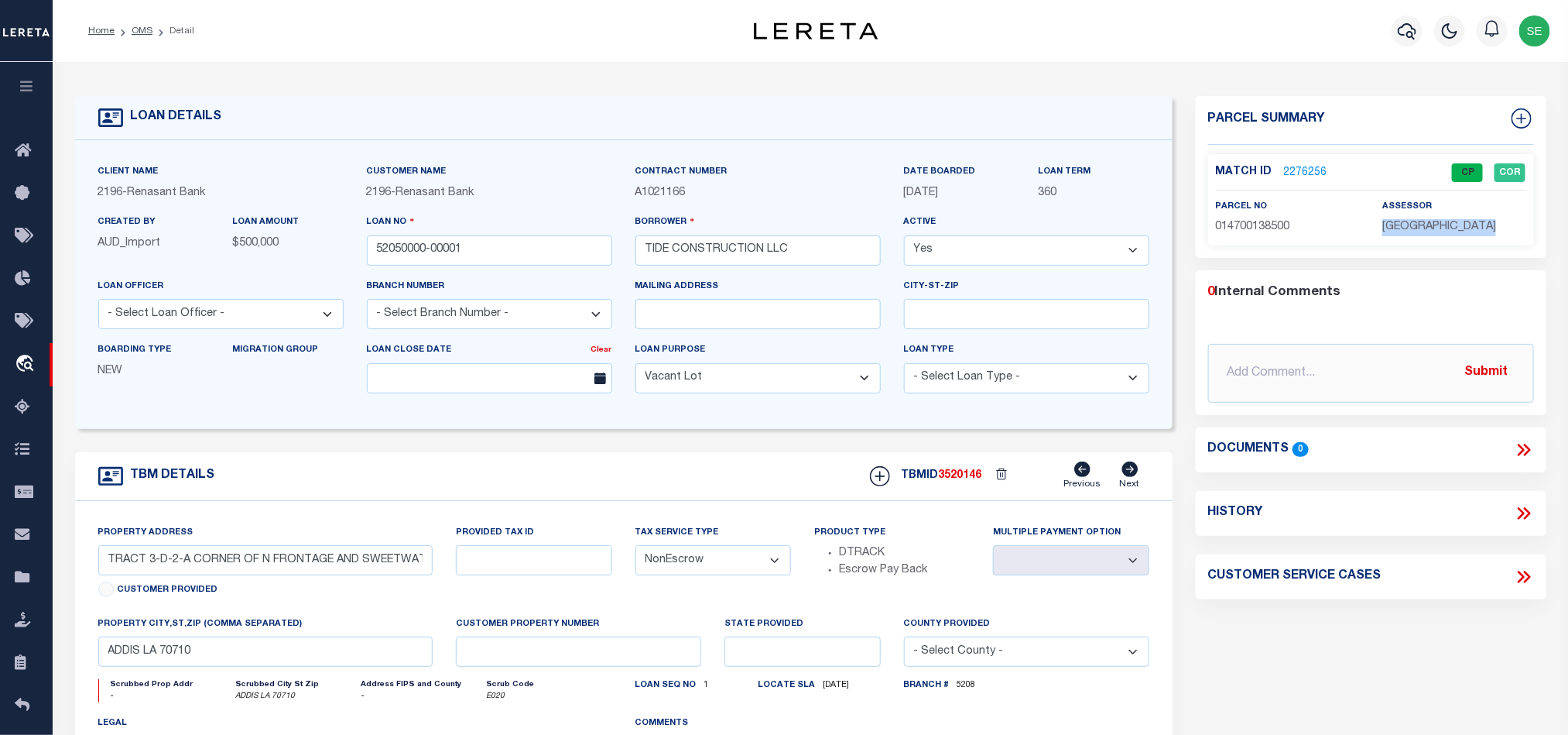
copy div "[GEOGRAPHIC_DATA]"
click at [1244, 221] on span "014700138500" at bounding box center [1252, 226] width 74 height 11
copy span "014700138500"
click at [560, 481] on div "TBM DETAILS TBMID 3520146 Previous Next" at bounding box center [623, 476] width 1097 height 48
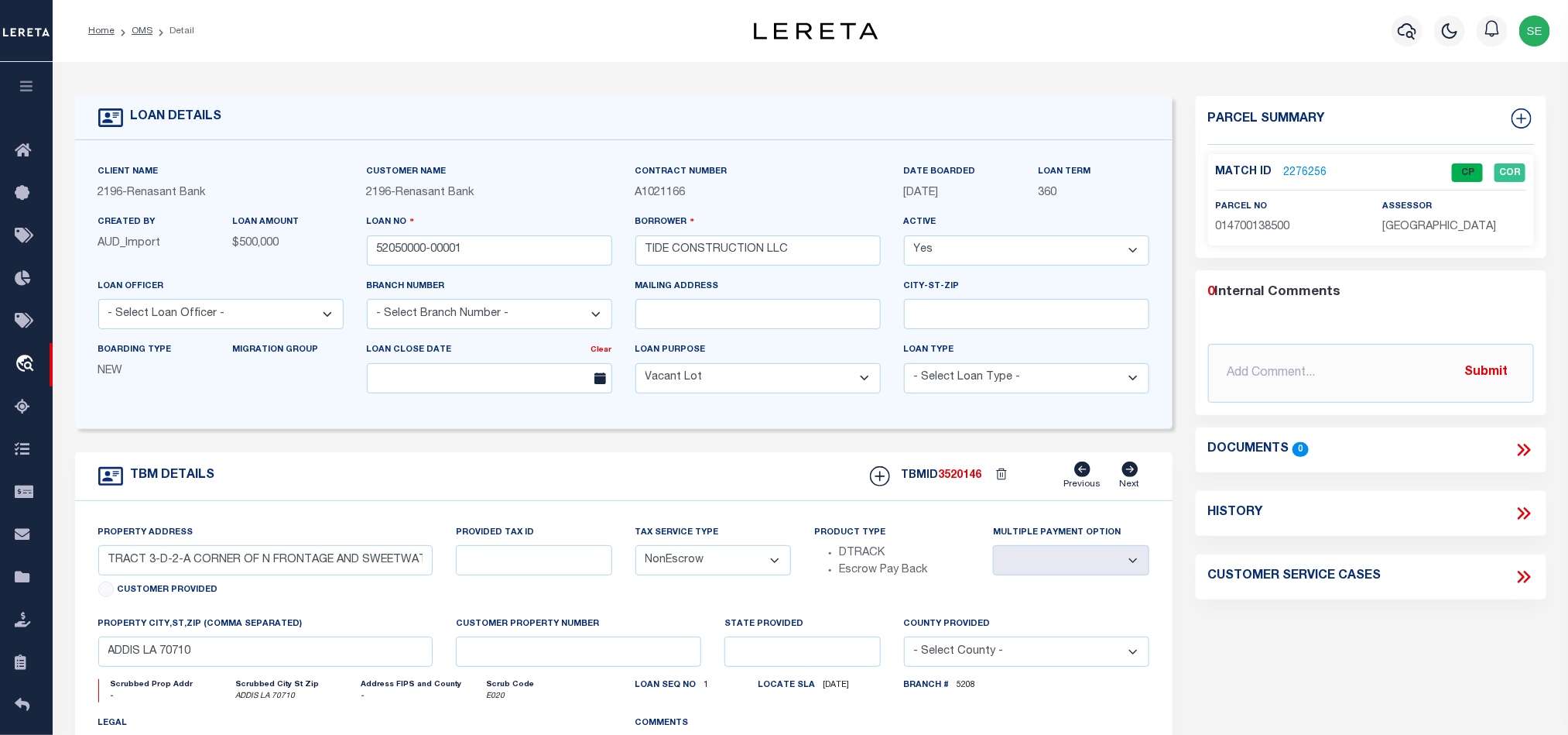
drag, startPoint x: 139, startPoint y: 28, endPoint x: 644, endPoint y: 232, distance: 544.6
click at [139, 28] on link "OMS" at bounding box center [141, 31] width 21 height 9
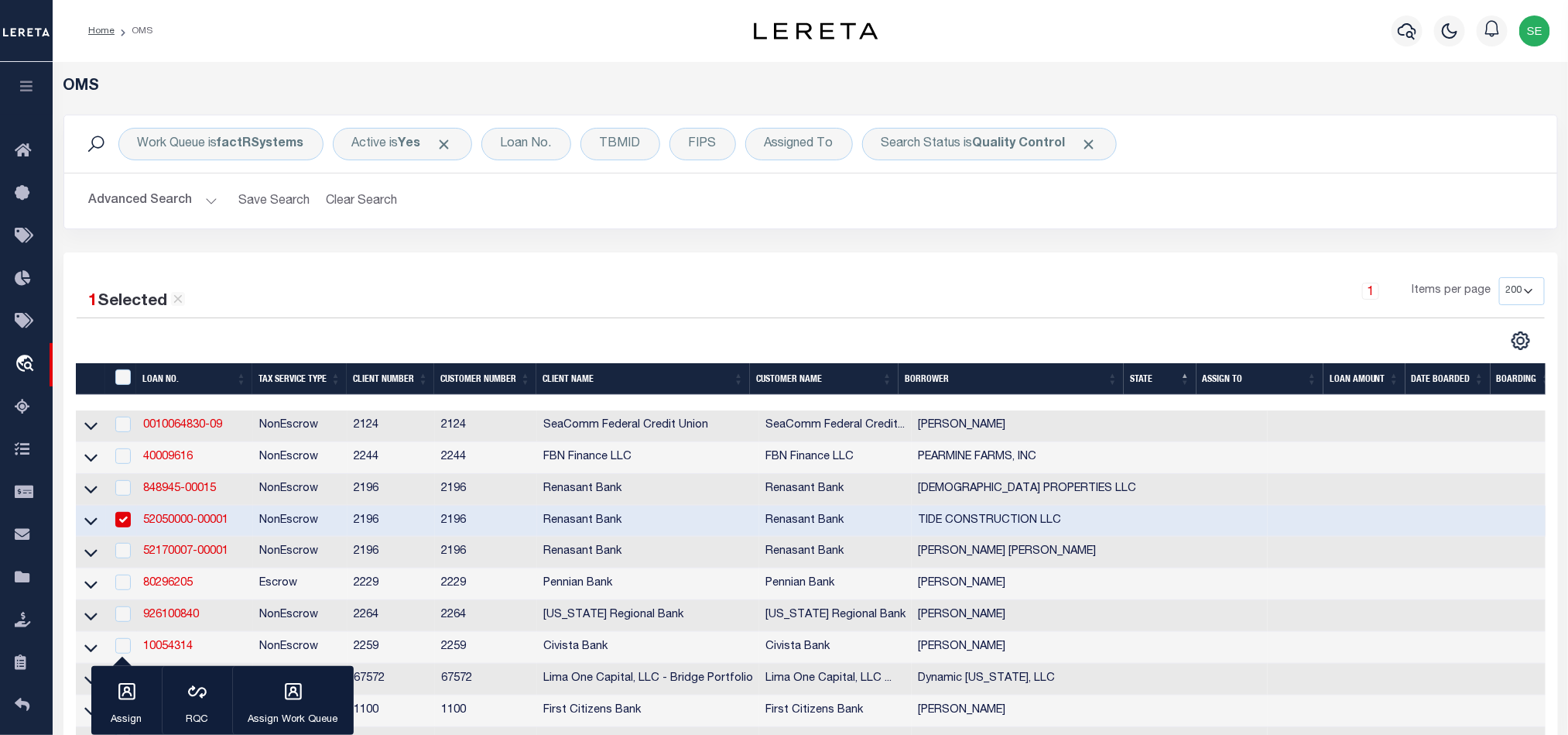
scroll to position [232, 0]
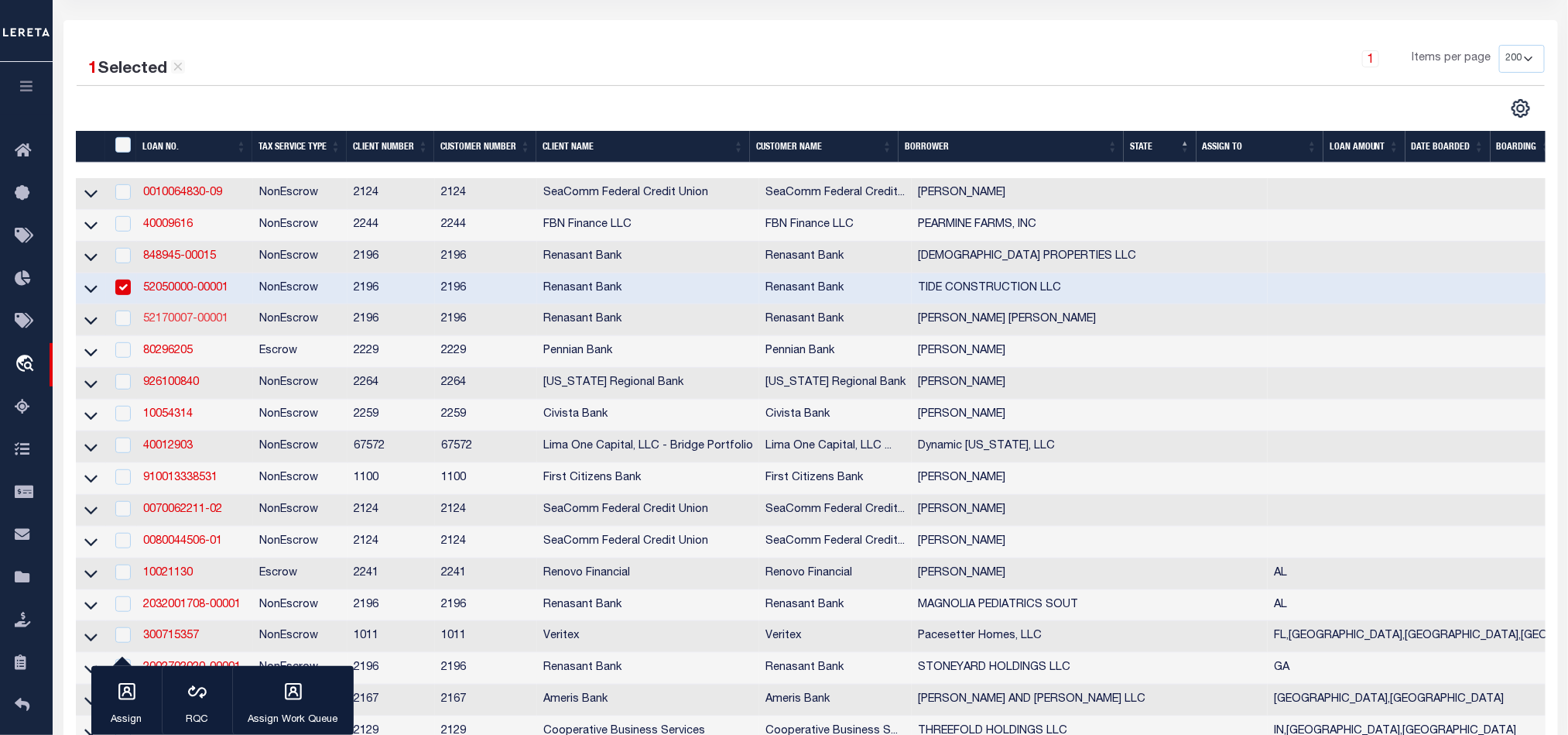
click at [191, 320] on link "52170007-00001" at bounding box center [186, 318] width 85 height 11
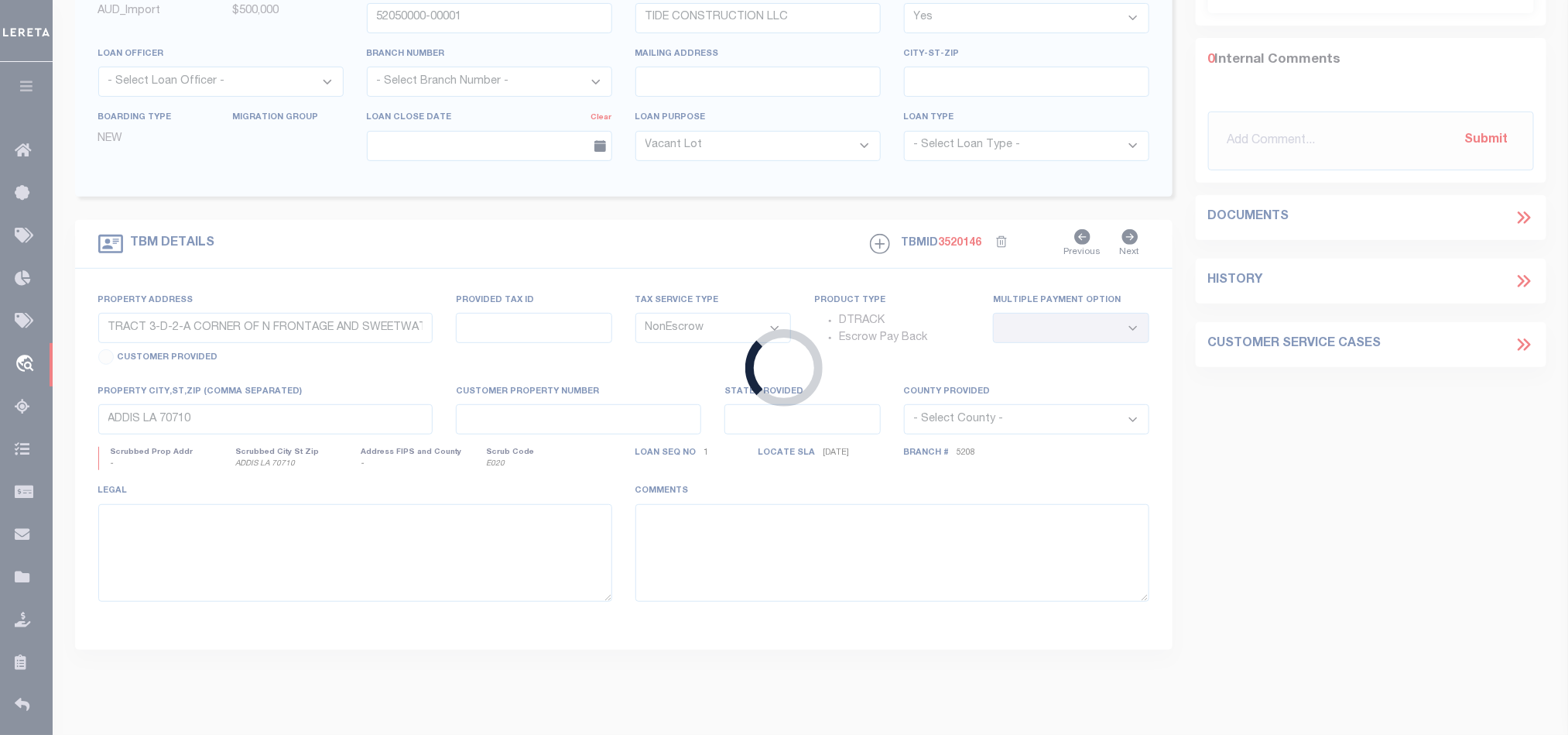
type input "52170007-00001"
type input "[PERSON_NAME] [PERSON_NAME]"
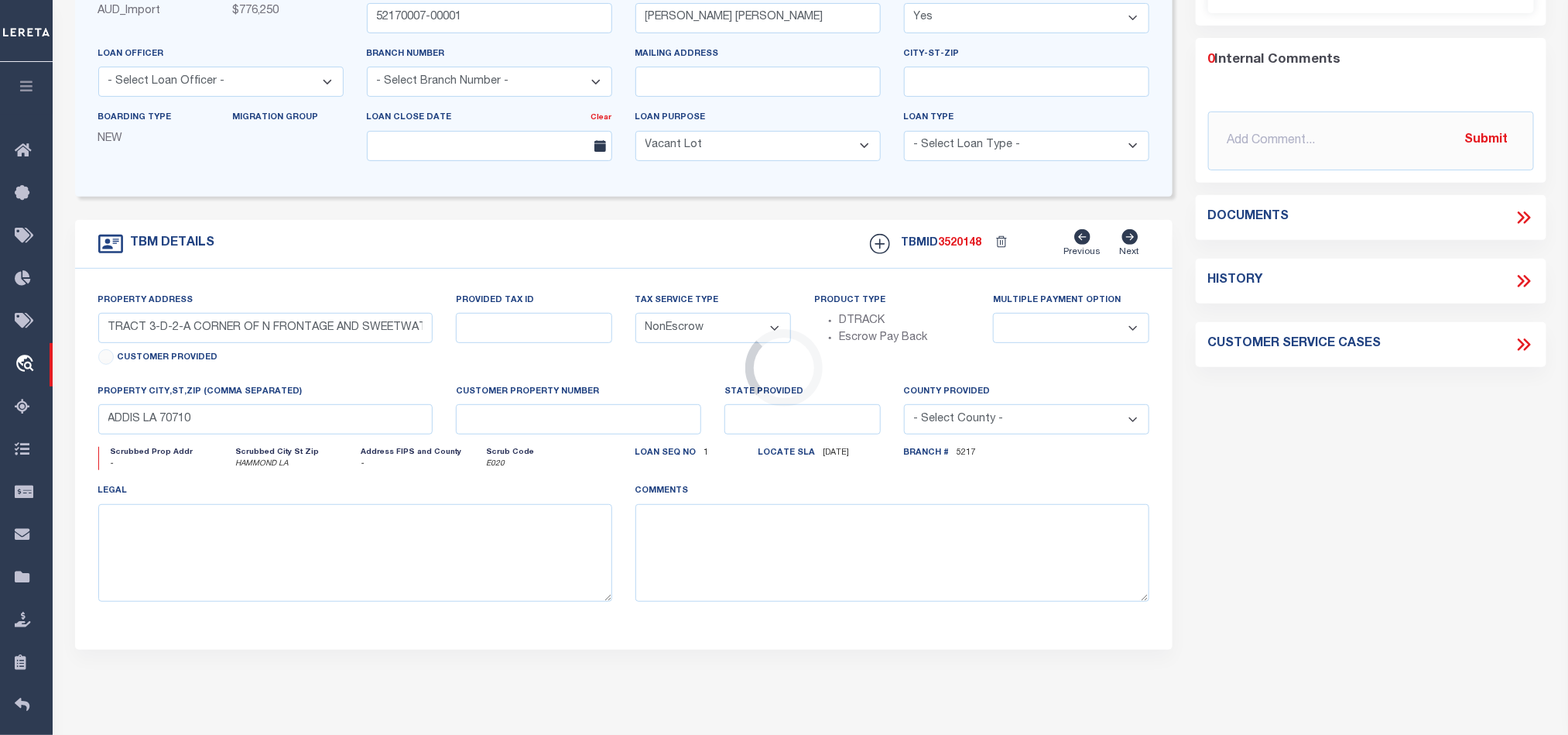
type input "[STREET_ADDRESS]"
select select
type input "HAMMOND LA"
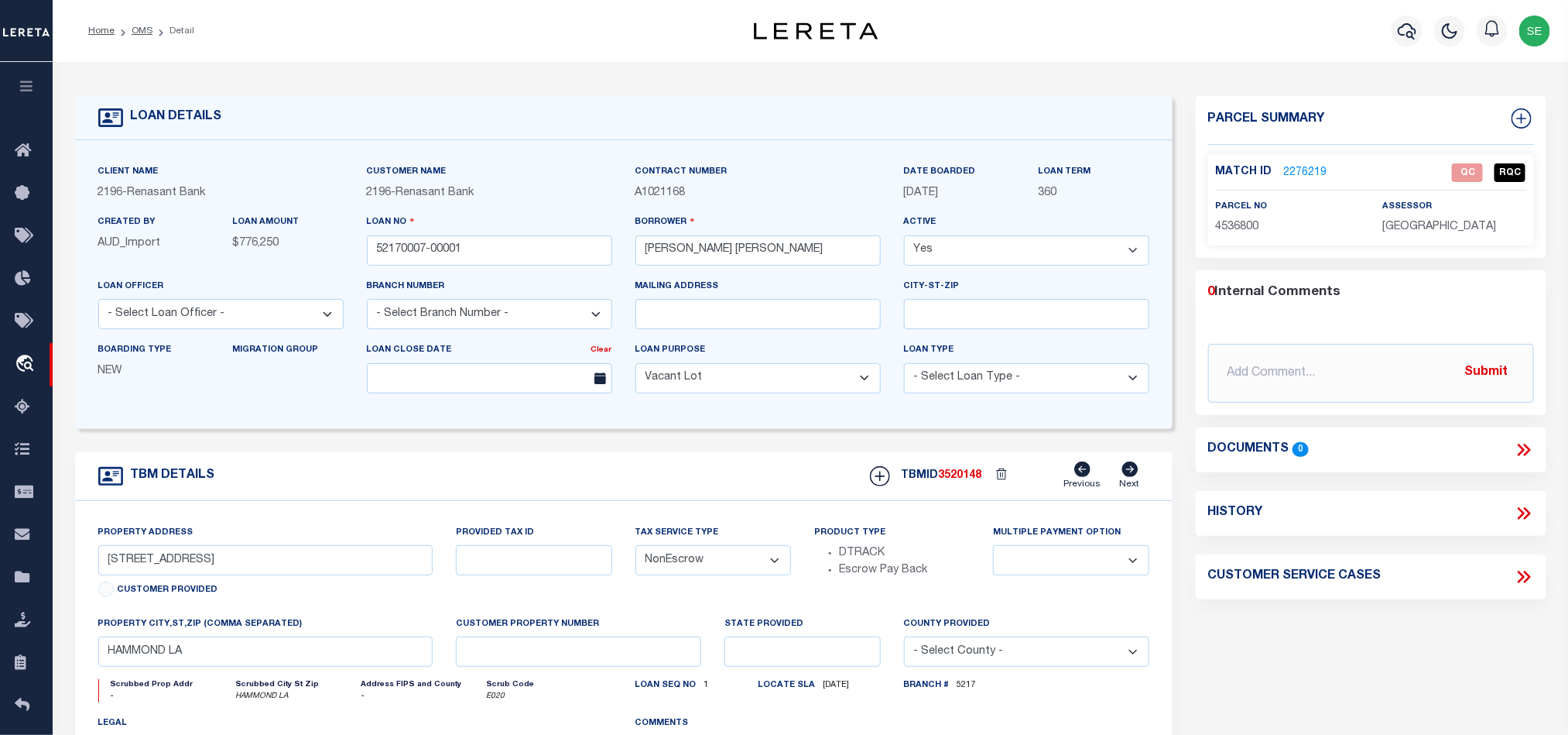
click at [1399, 230] on span "[GEOGRAPHIC_DATA]" at bounding box center [1438, 226] width 114 height 11
copy div "[GEOGRAPHIC_DATA]"
click at [1397, 649] on div "Parcel Summary Match ID 2276219 0" at bounding box center [1371, 519] width 373 height 846
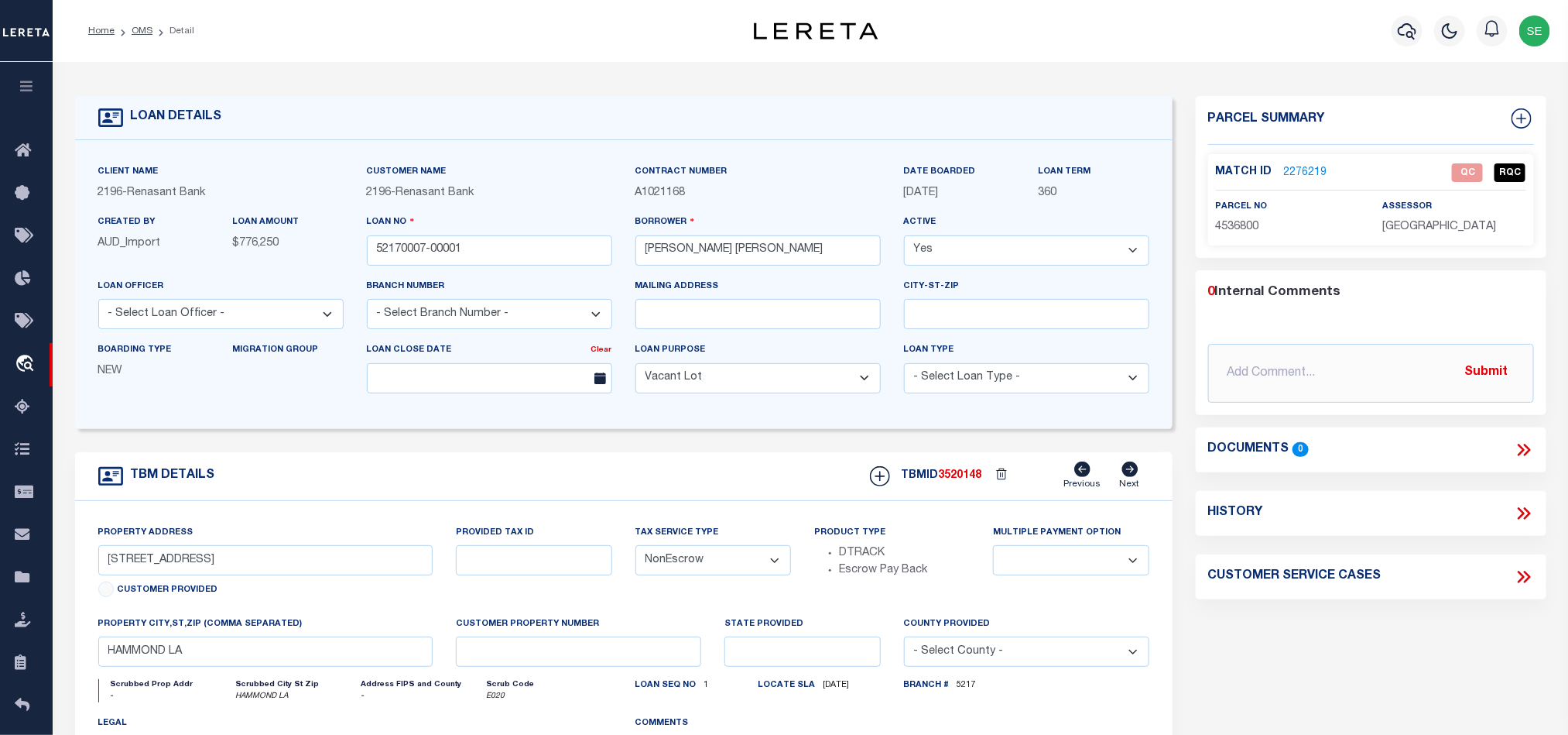
click at [1244, 219] on p "4536800" at bounding box center [1287, 227] width 143 height 17
click at [1238, 225] on span "4536800" at bounding box center [1237, 226] width 43 height 11
click at [1253, 638] on div "Parcel Summary Match ID 2276219 0" at bounding box center [1371, 519] width 373 height 846
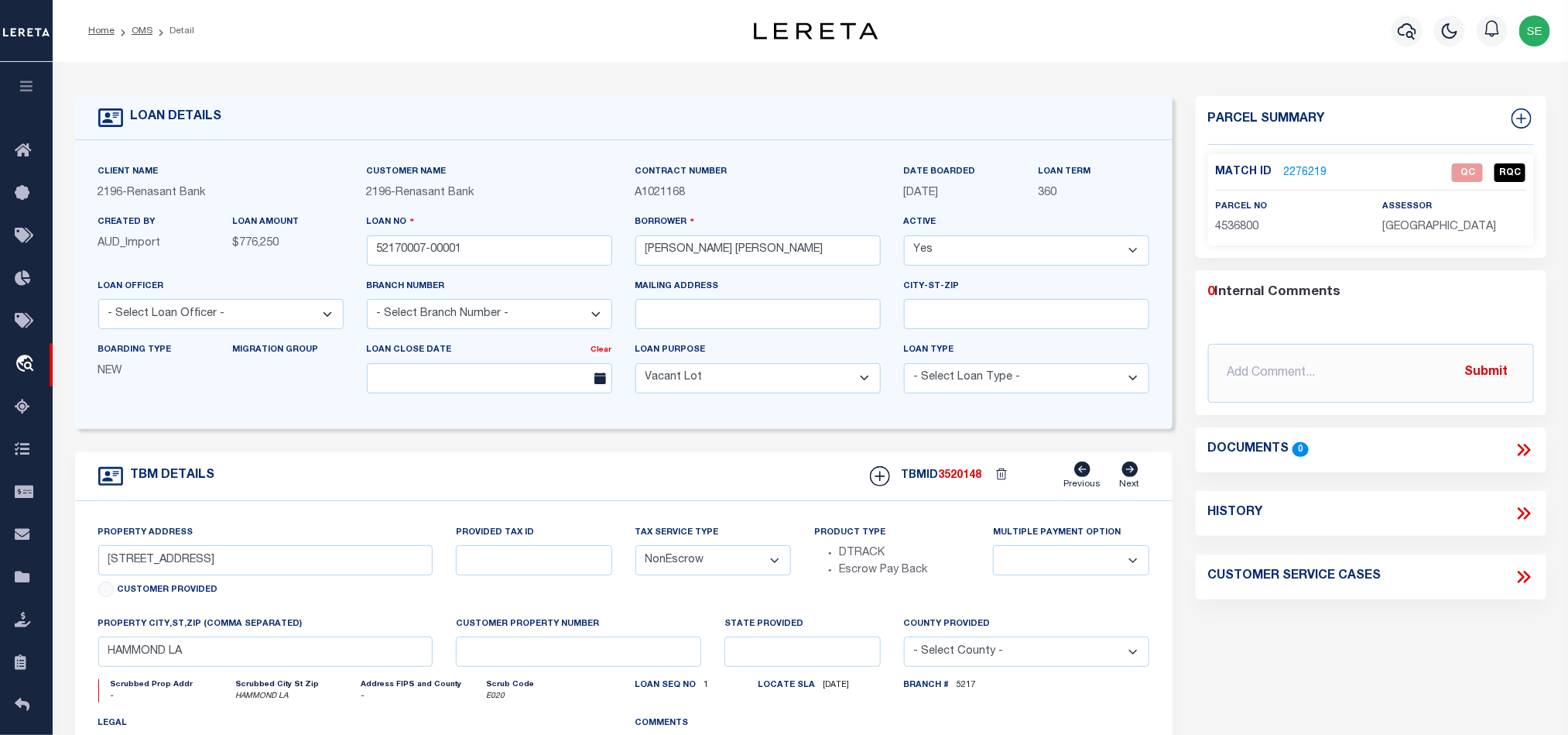
scroll to position [349, 0]
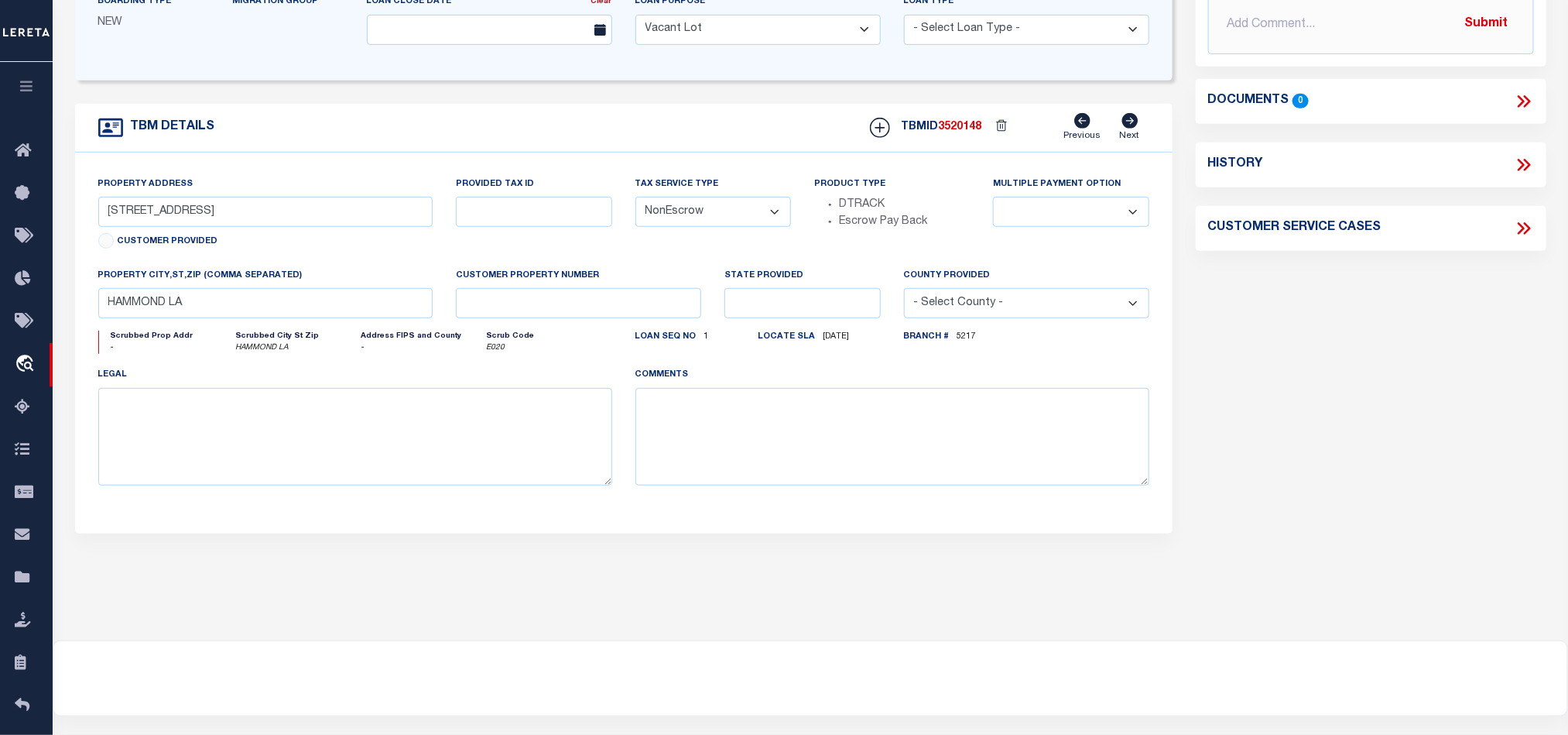
click at [1381, 409] on div "Parcel Summary Match ID 2276219 0" at bounding box center [1371, 171] width 373 height 846
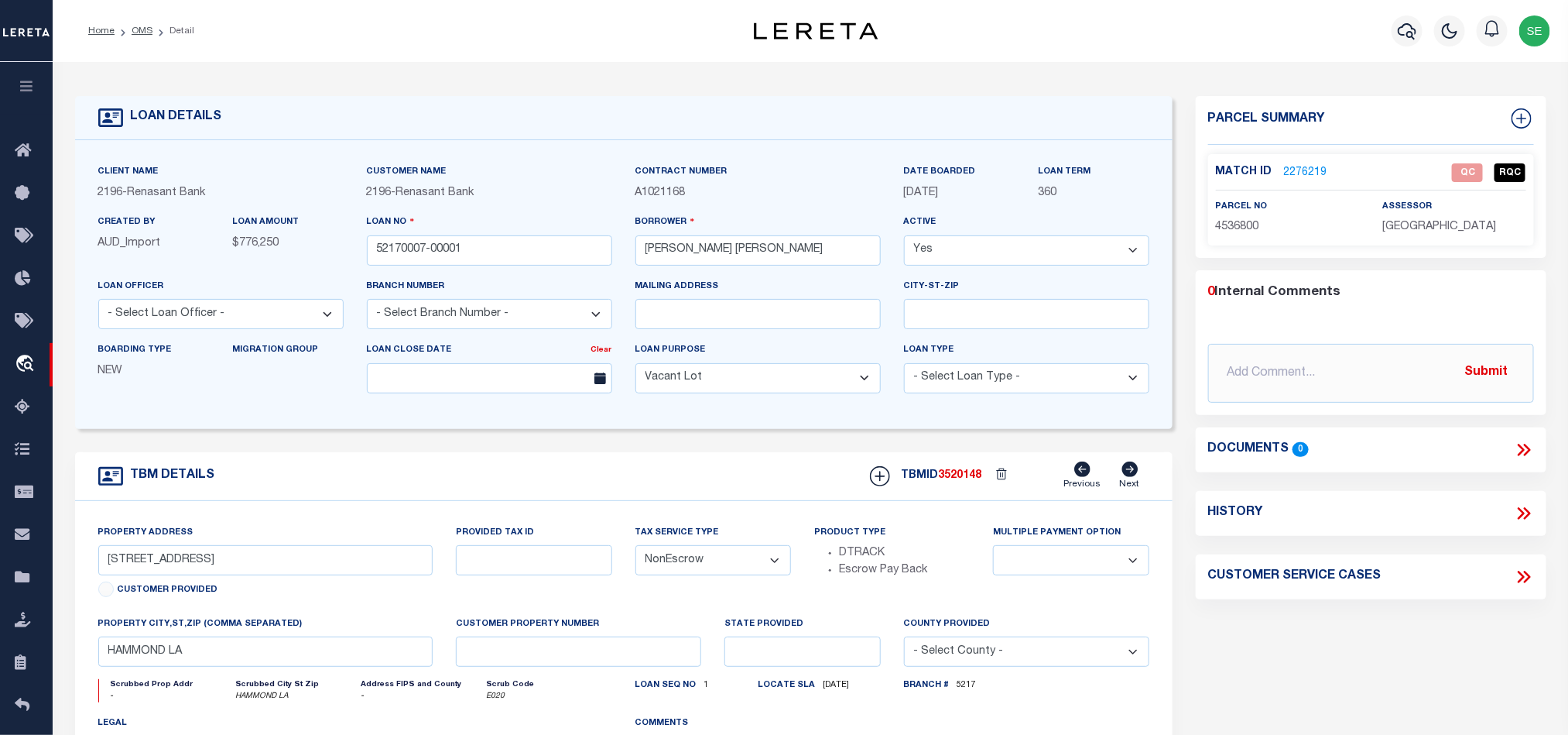
click at [1307, 165] on link "2276219" at bounding box center [1305, 173] width 43 height 16
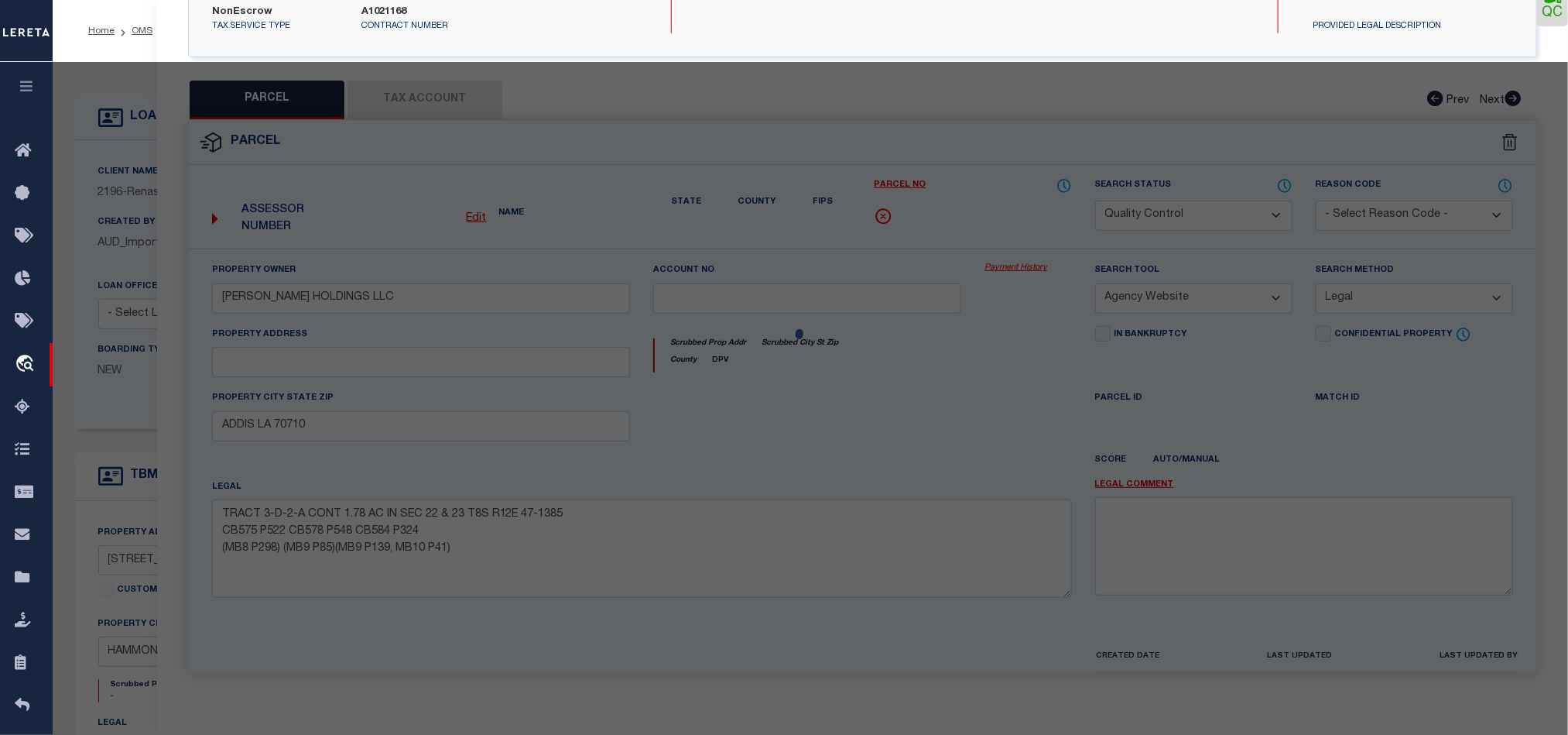
select select "AS"
select select
checkbox input "false"
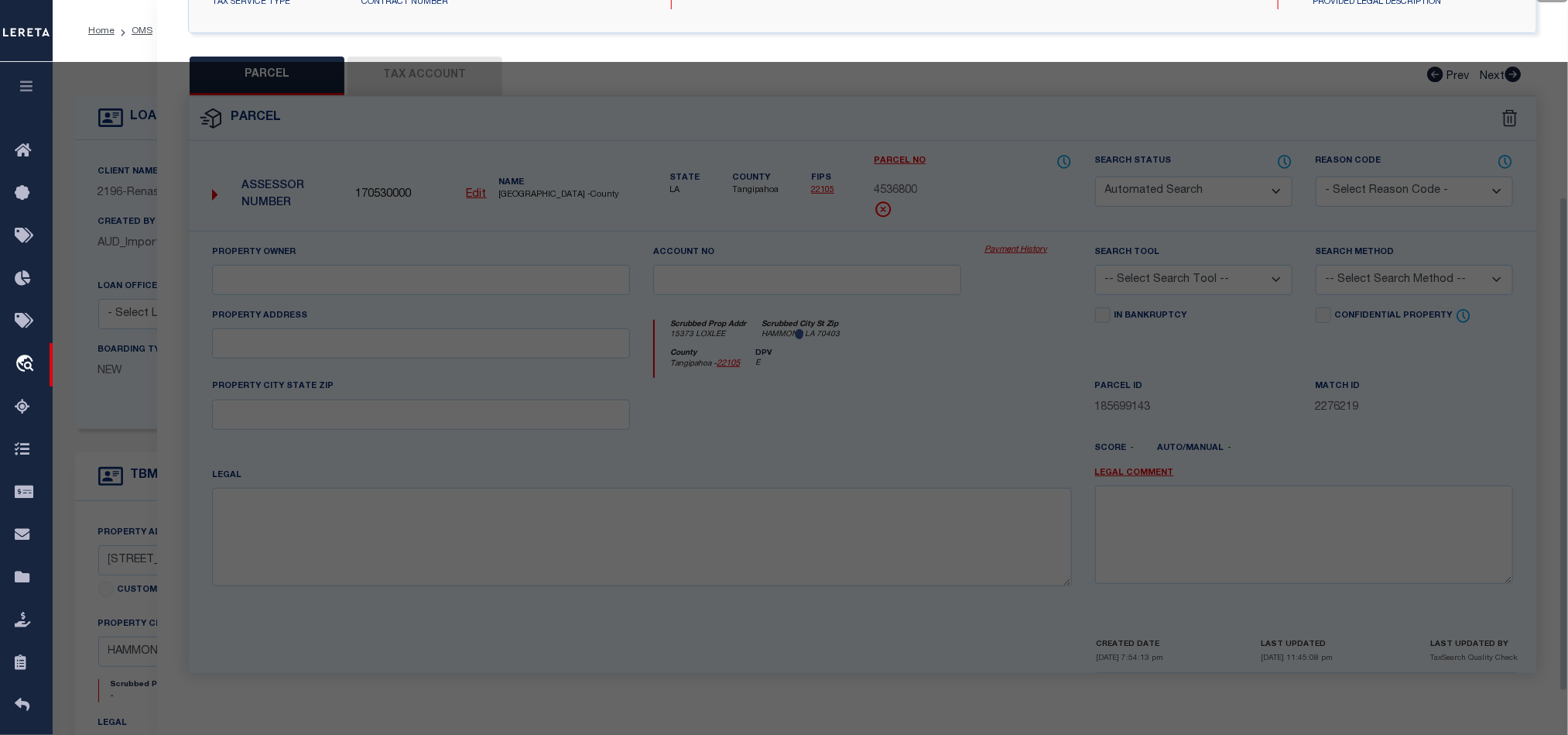
select select "QC"
type input "TOWER DRIVE PROPERTIES LLC,"
select select "AGW"
select select "ADD"
type input "15373 LOXLEE"
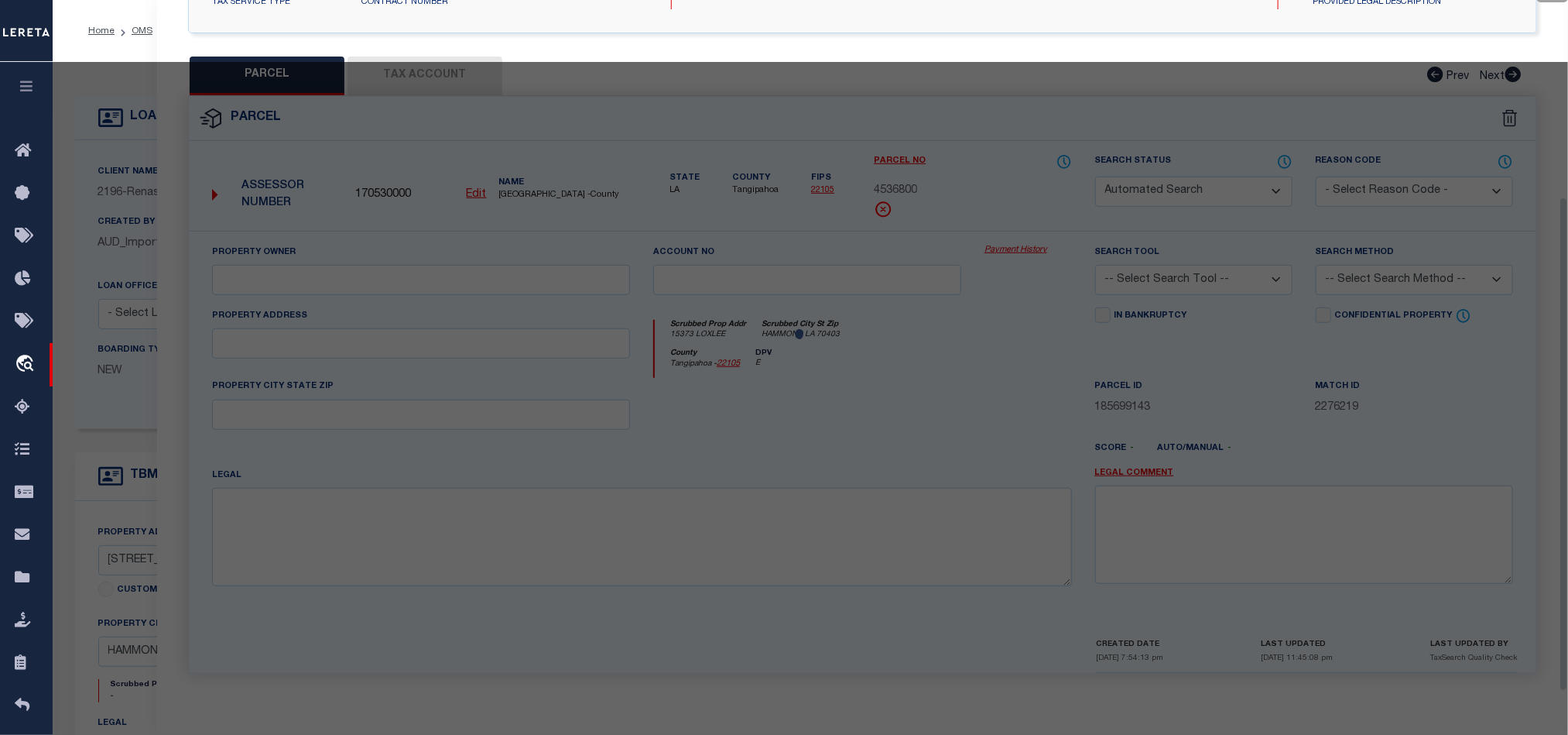
type input "HAMMOND LA 70403"
type textarea "1.00A IN SEC 35 T6SR7E B581 P379 B653 P39 B966 P14 B1286 P770 1287 P501 B1300 P…"
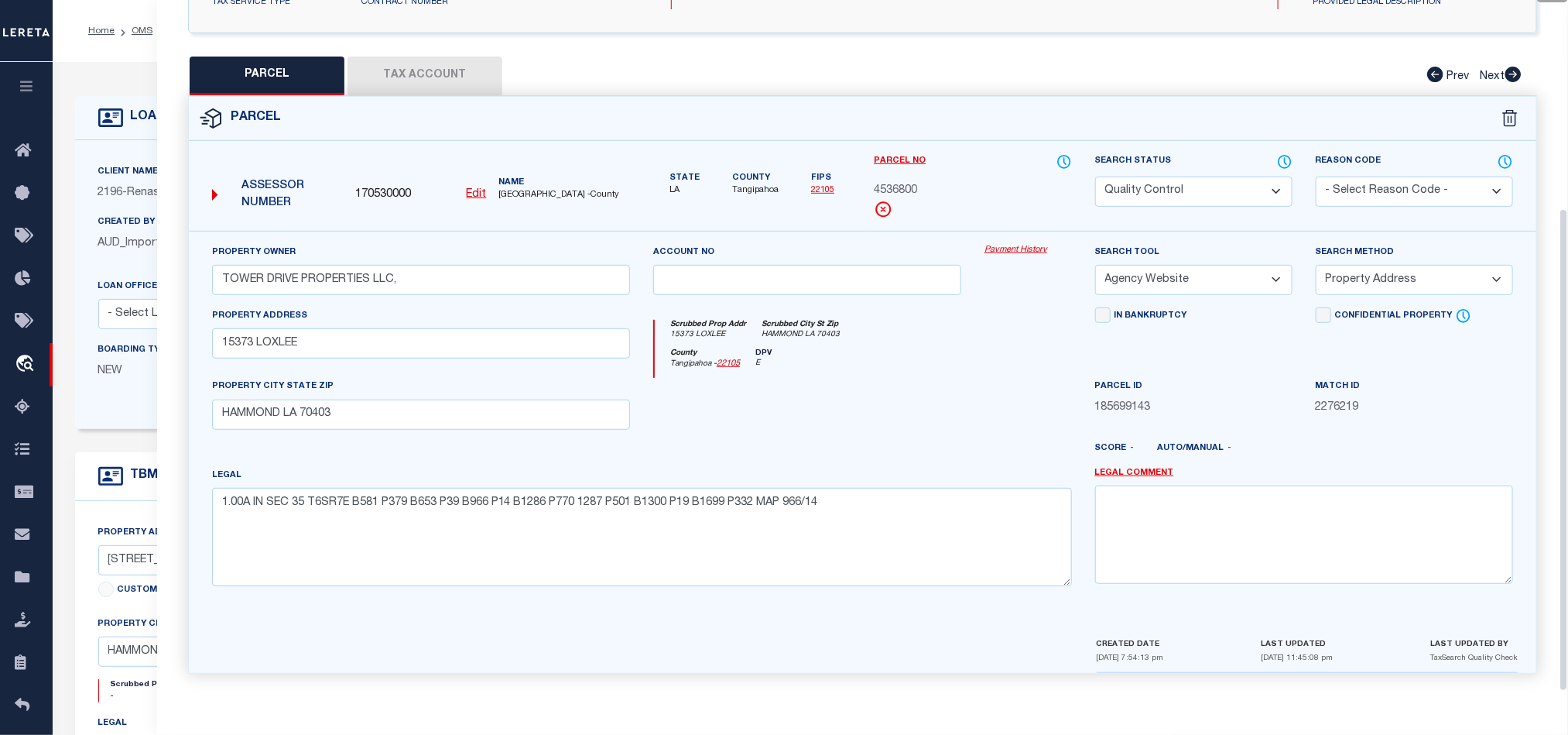
click at [412, 70] on button "Tax Account" at bounding box center [425, 75] width 155 height 39
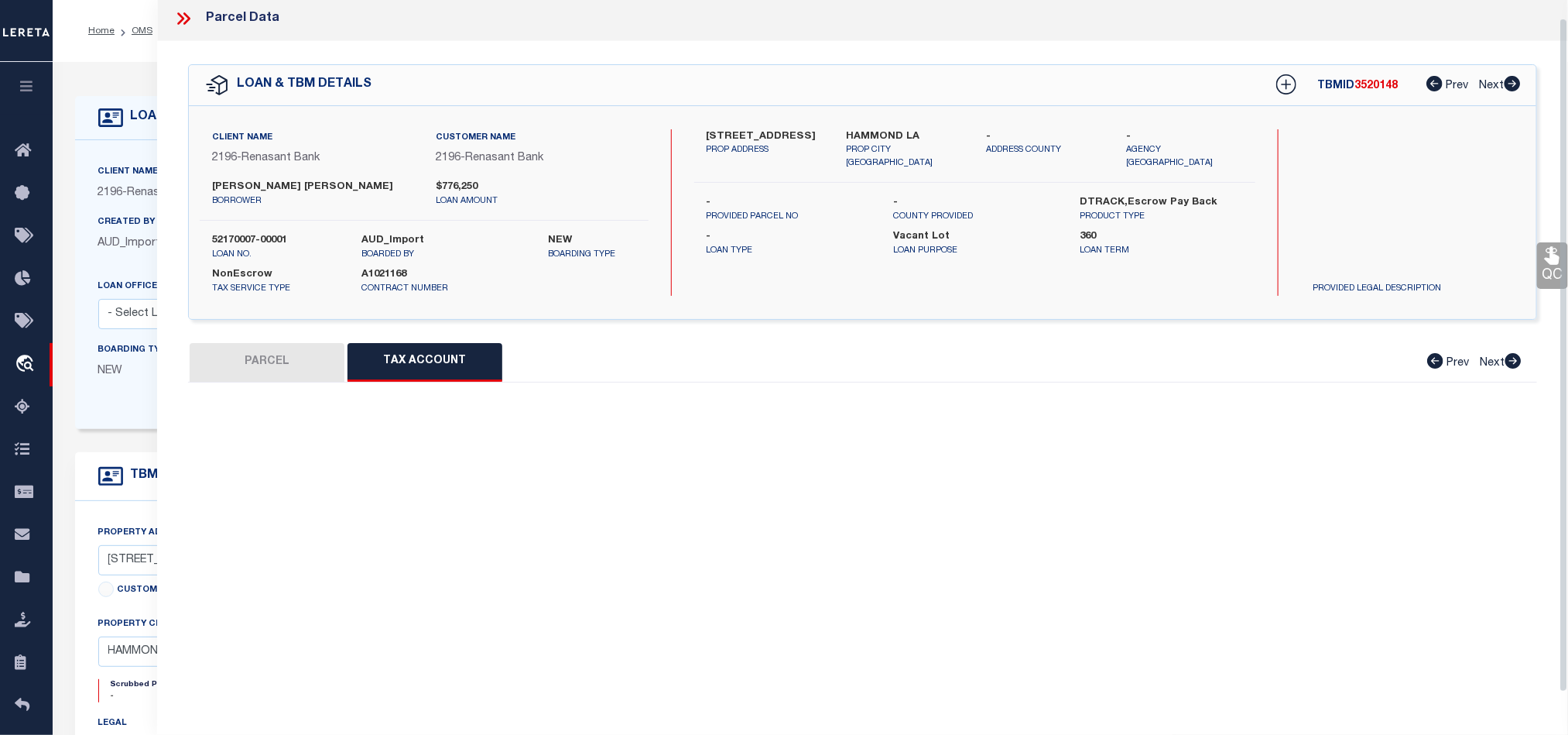
scroll to position [19, 0]
select select "100"
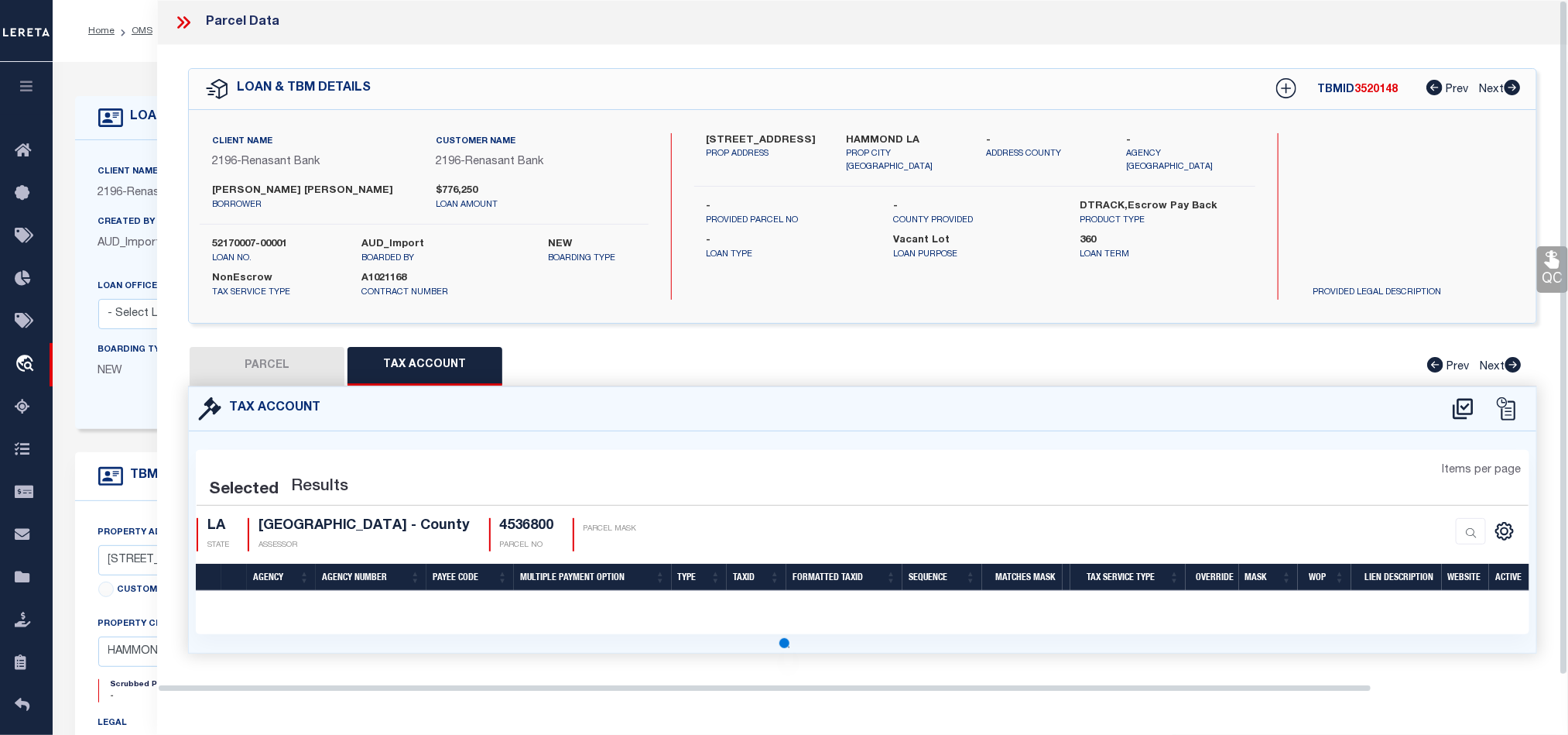
scroll to position [0, 0]
select select "100"
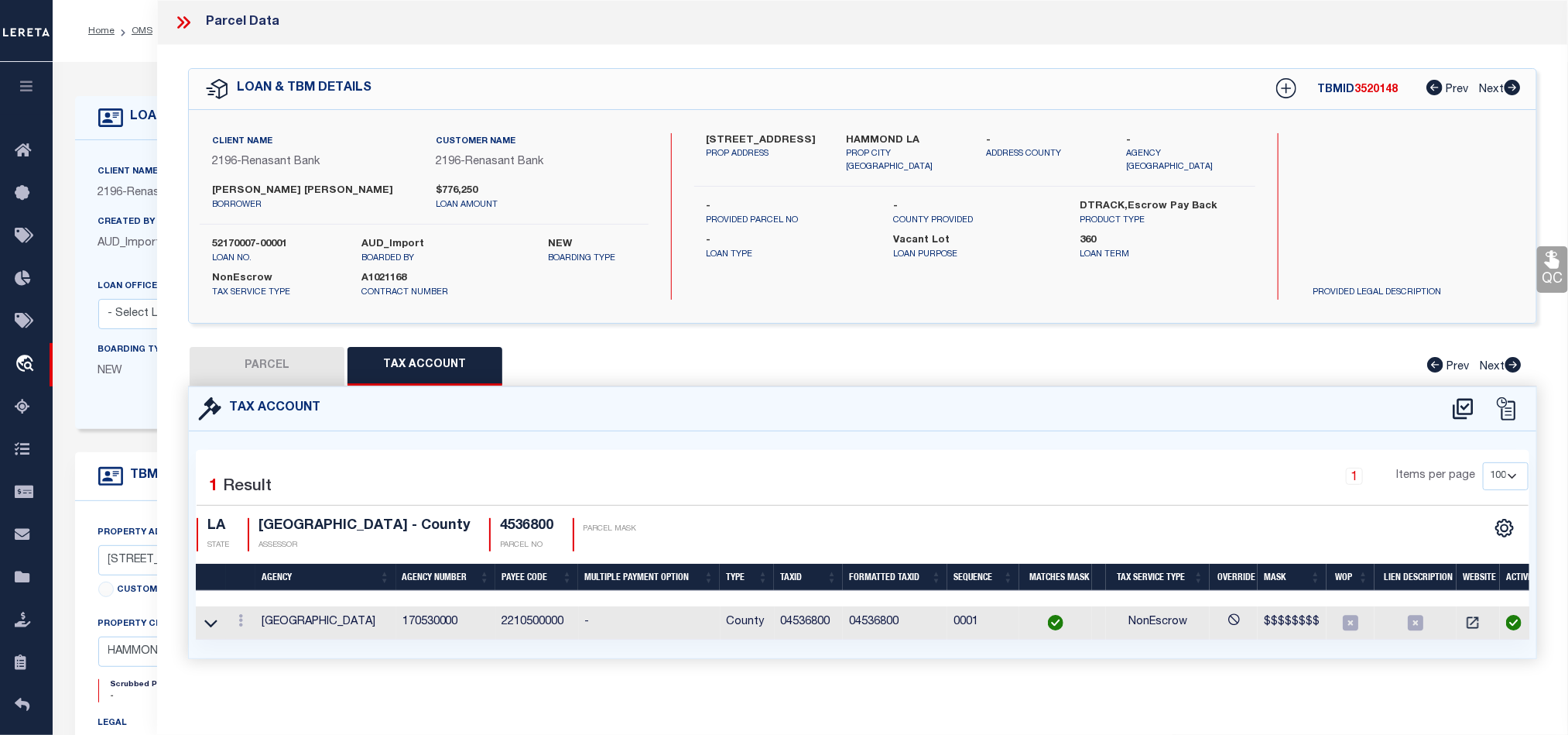
click at [259, 367] on button "PARCEL" at bounding box center [267, 366] width 155 height 39
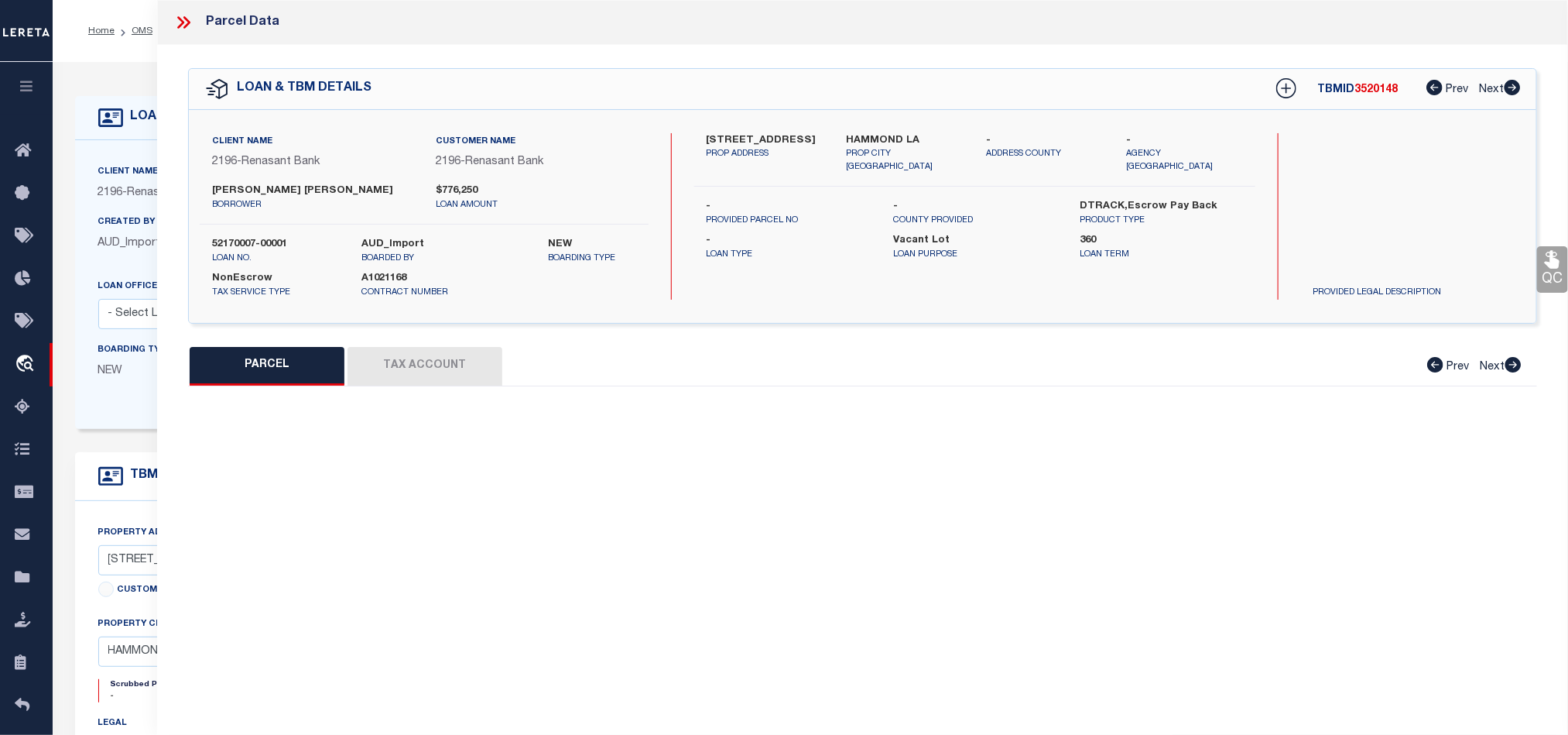
select select "AS"
select select
checkbox input "false"
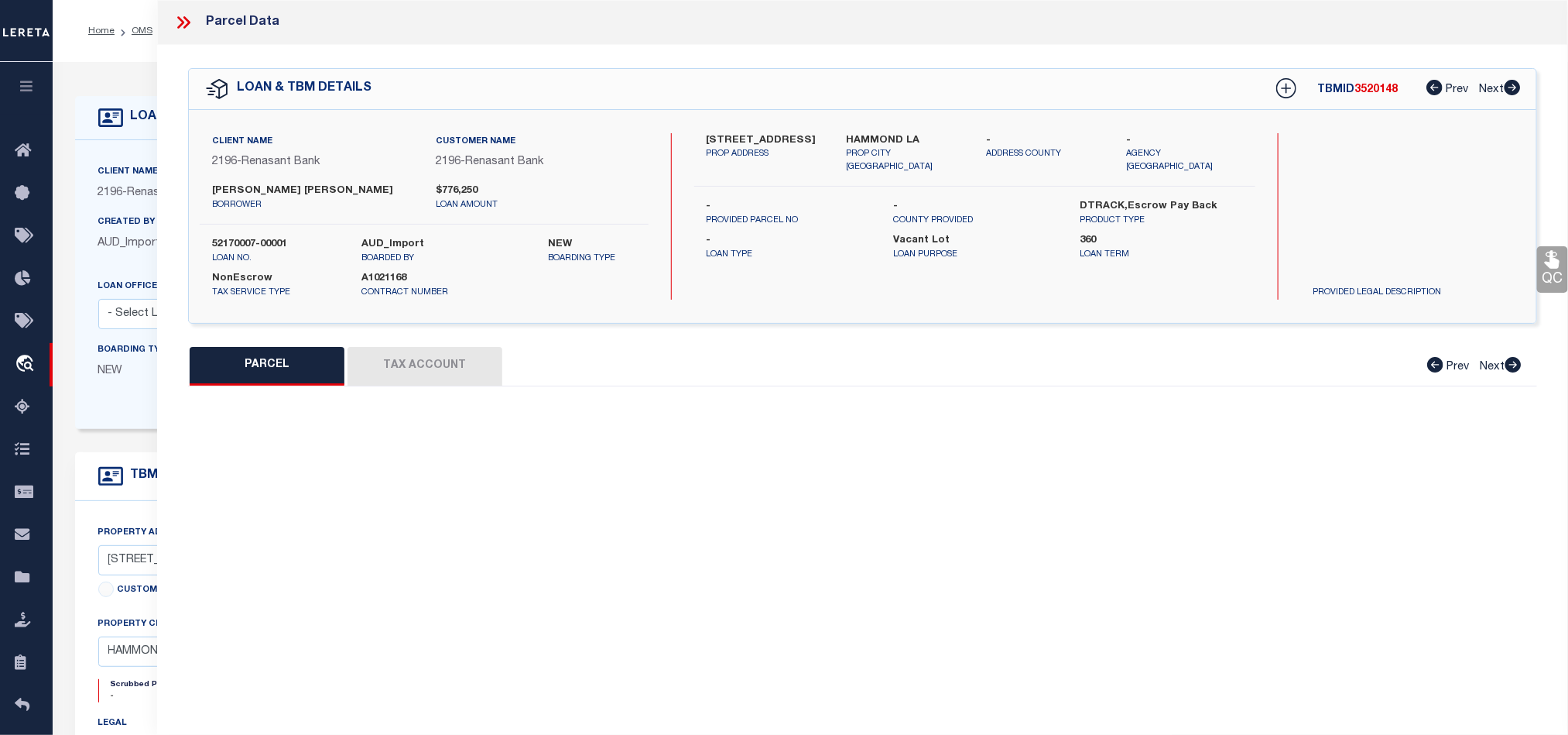
select select "QC"
type input "TOWER DRIVE PROPERTIES LLC,"
select select "AGW"
select select "ADD"
type input "15373 LOXLEE"
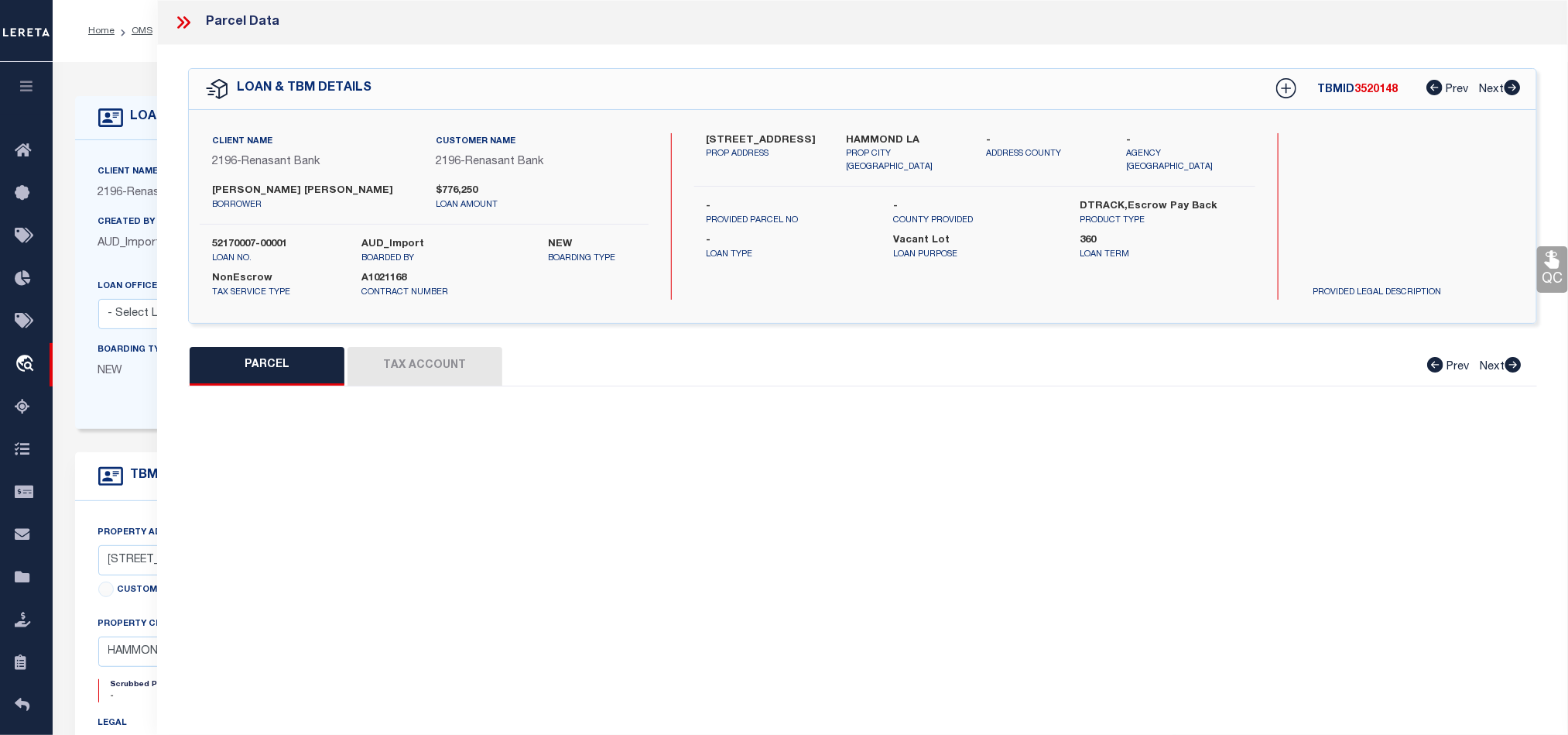
type input "HAMMOND LA 70403"
type textarea "1.00A IN SEC 35 T6SR7E B581 P379 B653 P39 B966 P14 B1286 P770 1287 P501 B1300 P…"
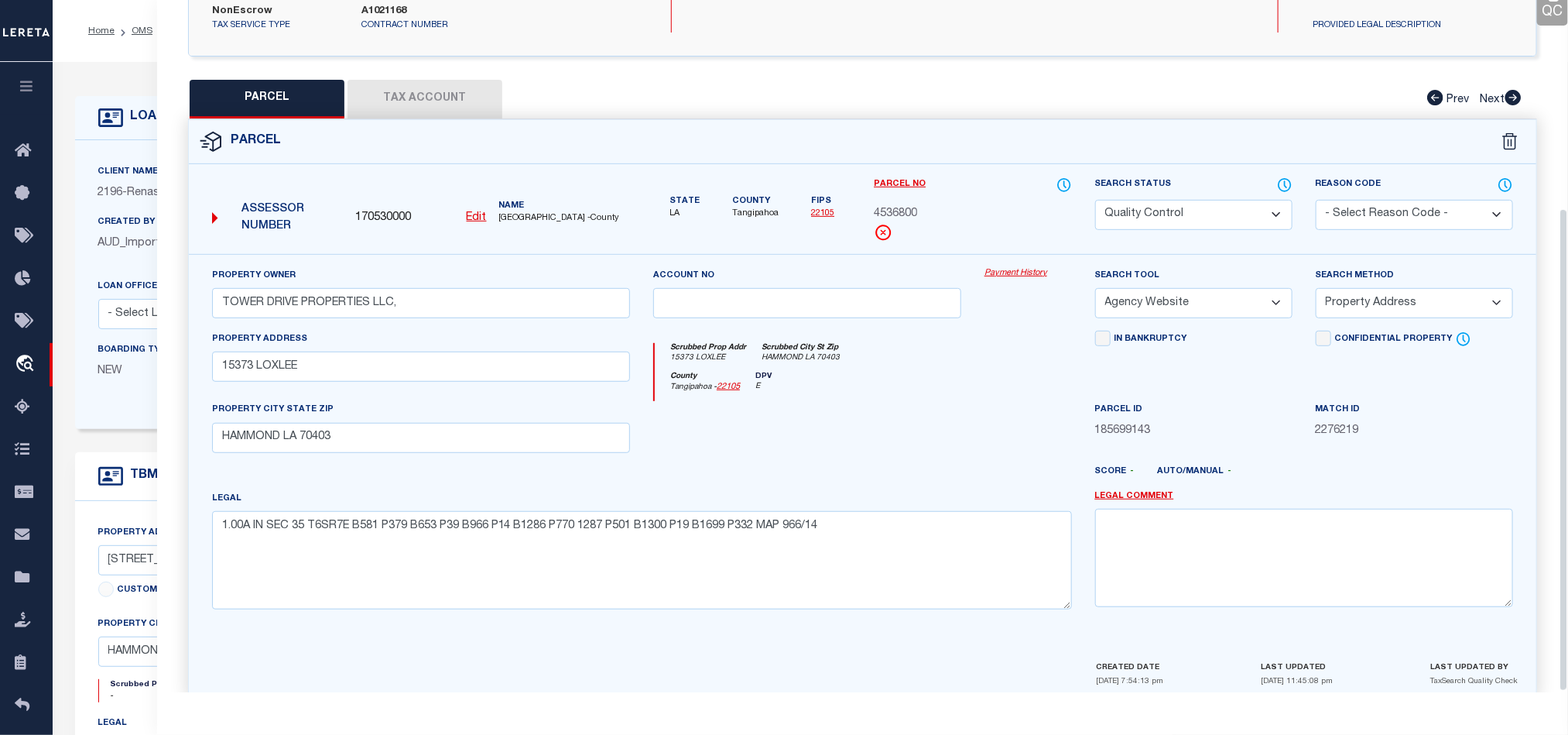
scroll to position [299, 0]
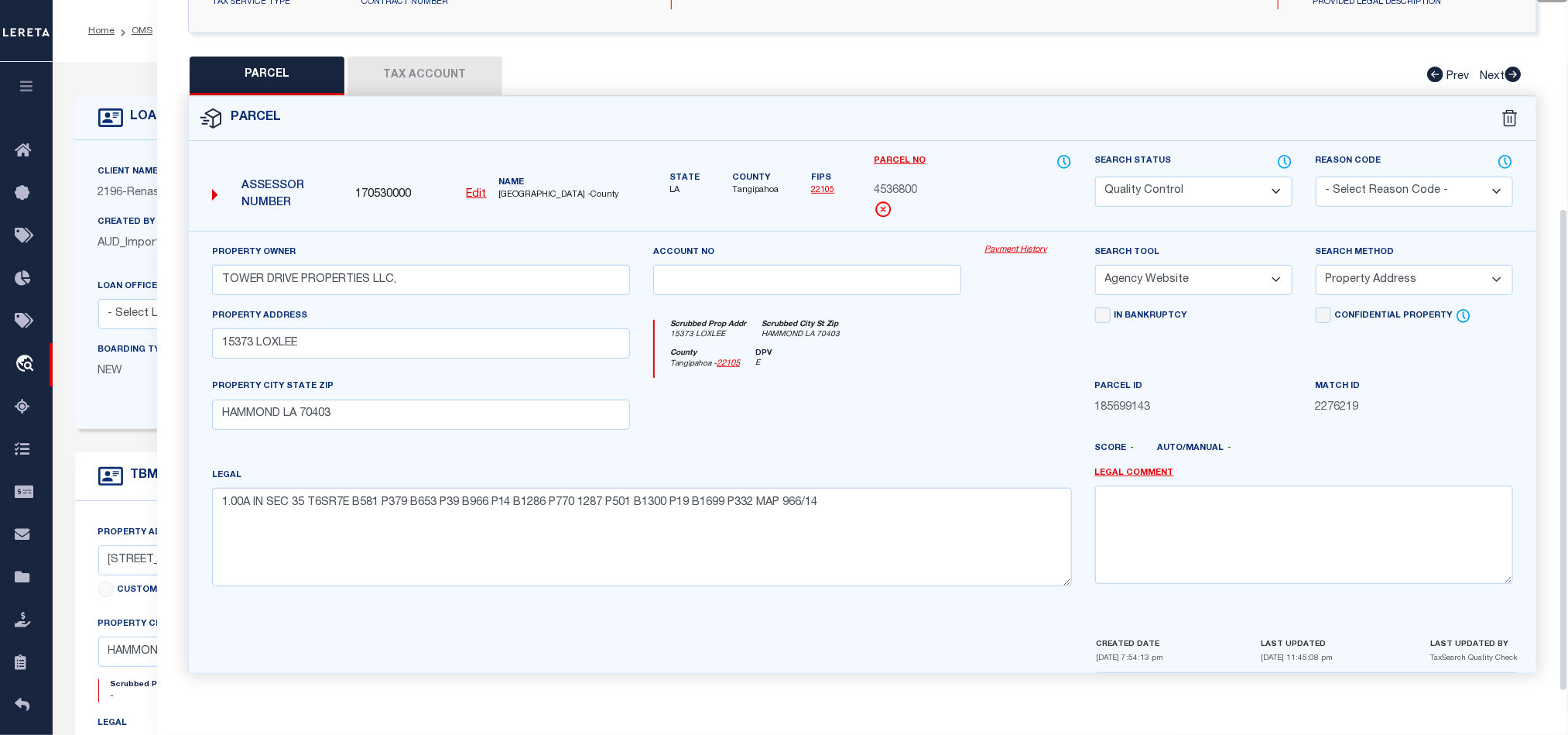
click at [888, 414] on div at bounding box center [807, 409] width 331 height 63
drag, startPoint x: 1189, startPoint y: 182, endPoint x: 1182, endPoint y: 192, distance: 12.2
click at [1189, 182] on select "Automated Search Bad Parcel Complete Duplicate Parcel High Dollar Reporting In …" at bounding box center [1194, 192] width 197 height 31
select select "CP"
click at [875, 367] on div "County [GEOGRAPHIC_DATA] - 22105 DPV E" at bounding box center [863, 364] width 417 height 31
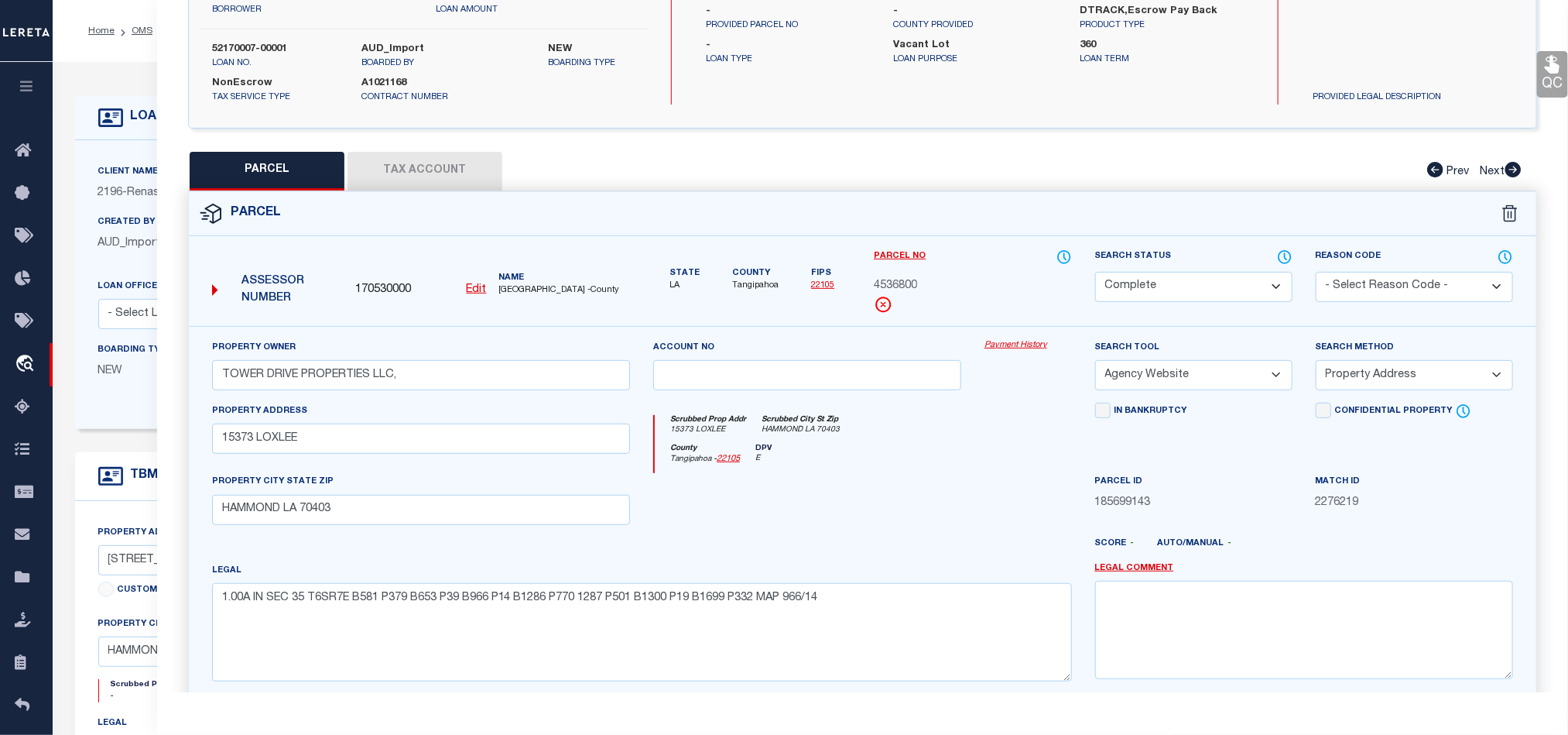
scroll to position [67, 0]
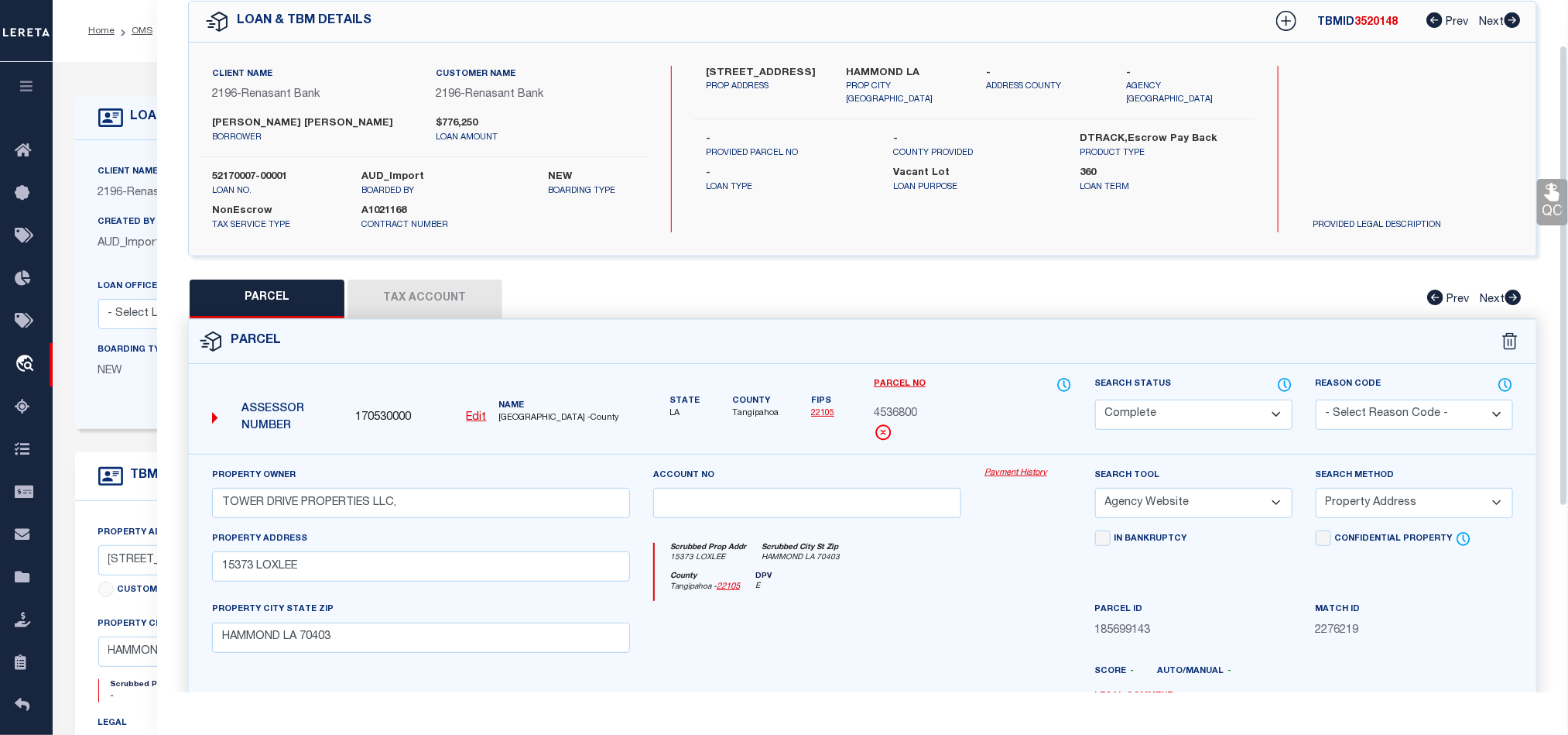
click at [1549, 199] on icon at bounding box center [1551, 193] width 15 height 18
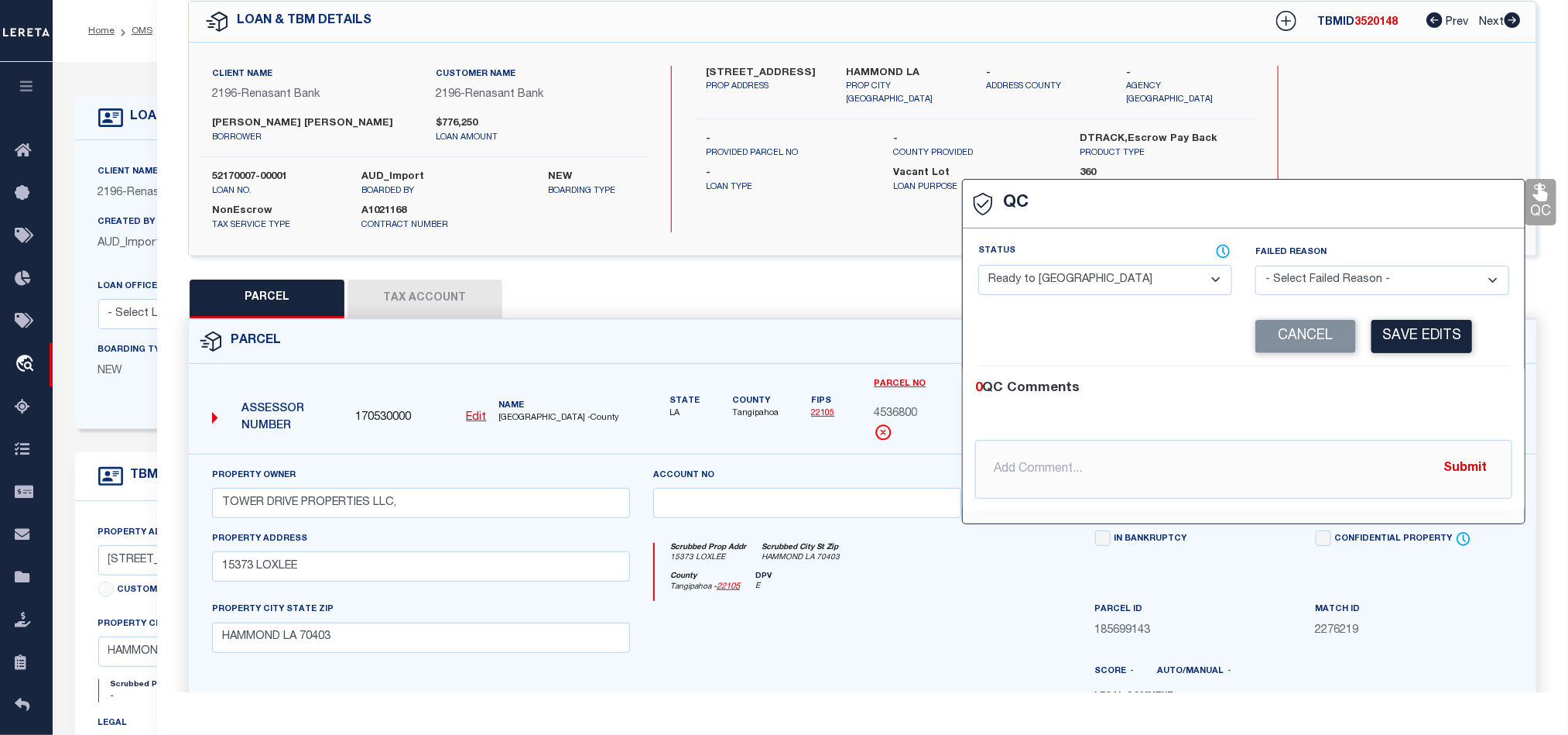
click at [1081, 291] on select "- Select Status - Ready to QC Correct Incorrect" at bounding box center [1104, 280] width 254 height 31
select select "COR"
click at [1384, 378] on div "0 QC Comments @[PERSON_NAME] @[PERSON_NAME] @[PERSON_NAME] @[PERSON_NAME] @[PER…" at bounding box center [1243, 439] width 562 height 145
click at [1431, 335] on button "Save Edits" at bounding box center [1422, 337] width 101 height 34
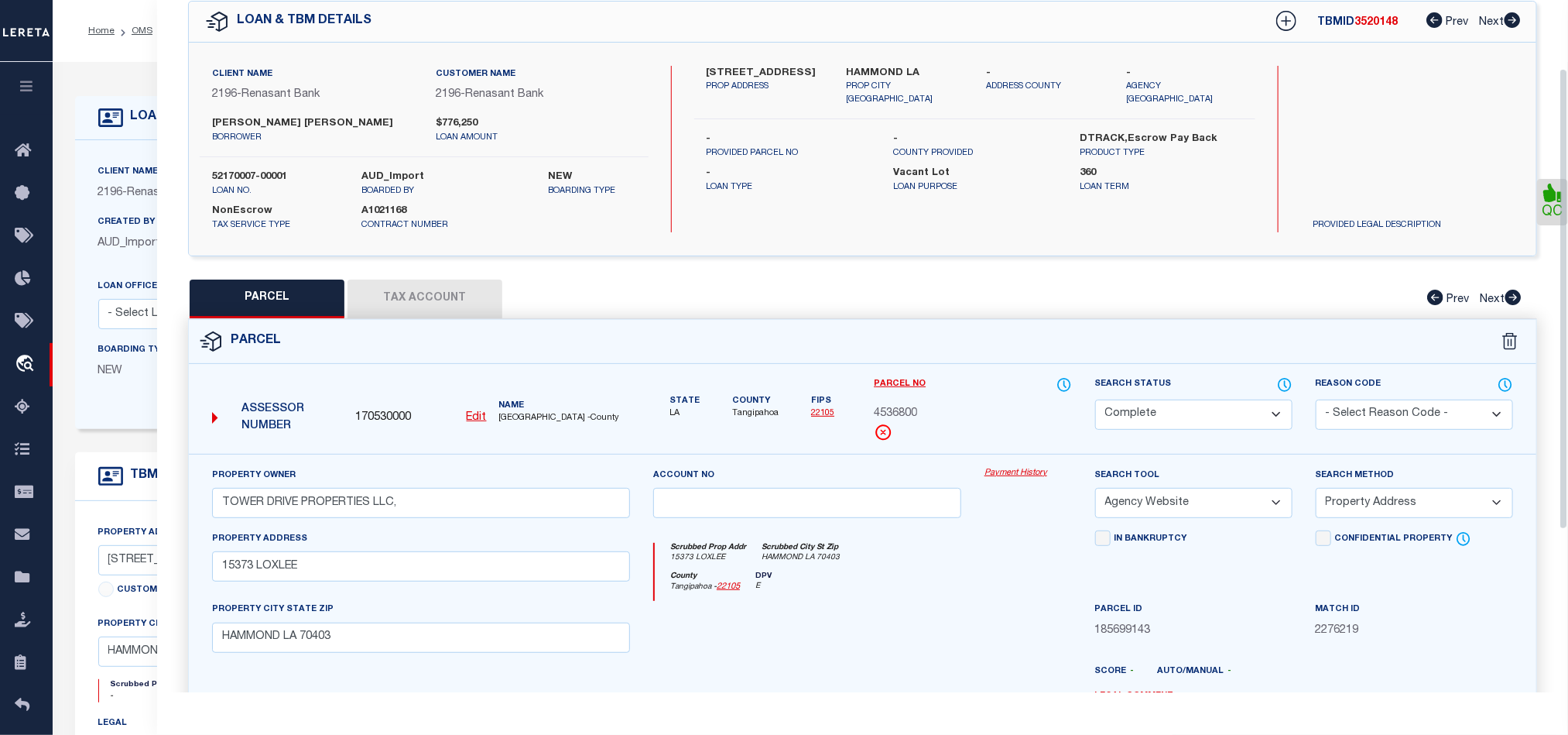
scroll to position [346, 0]
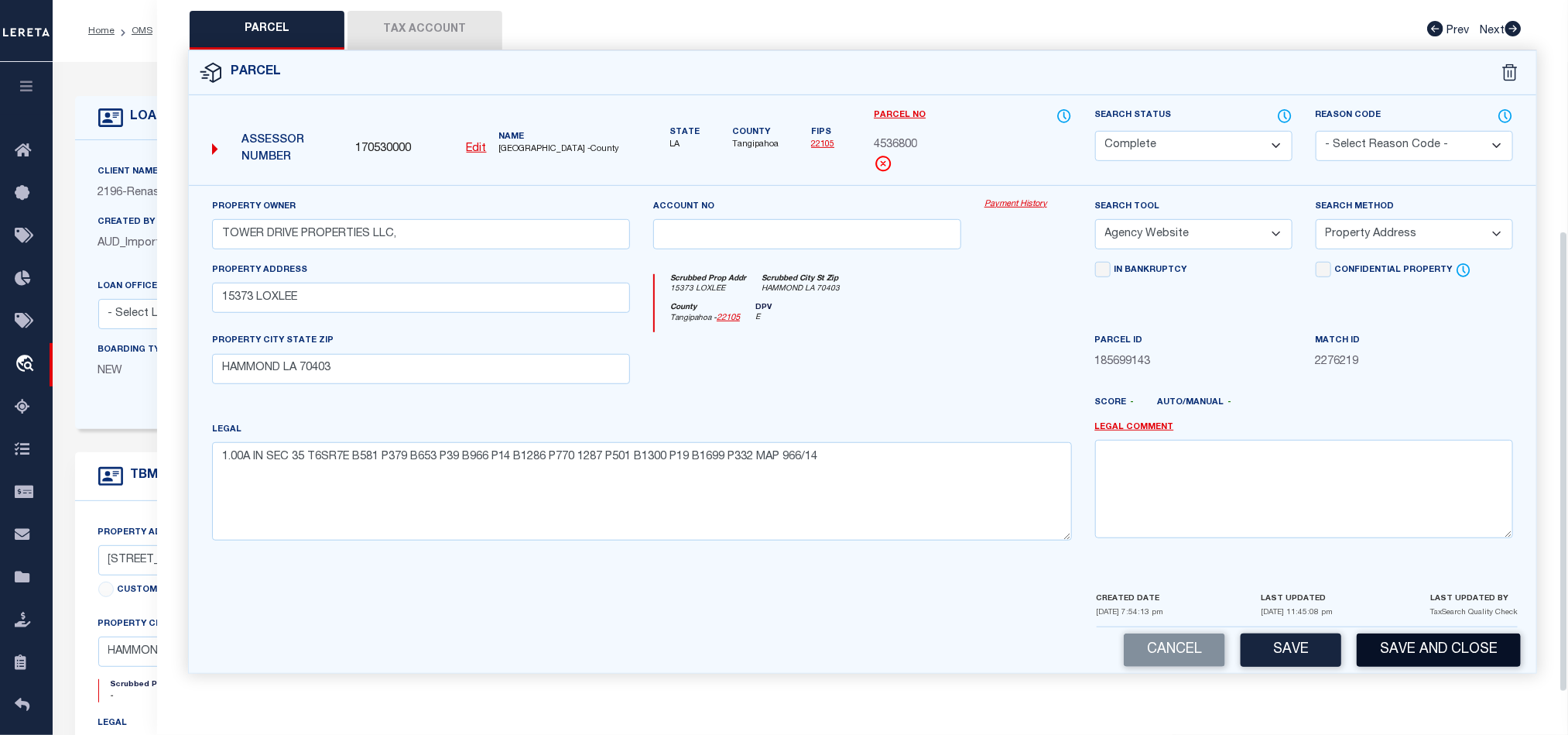
click at [1431, 639] on button "Save and Close" at bounding box center [1439, 650] width 164 height 34
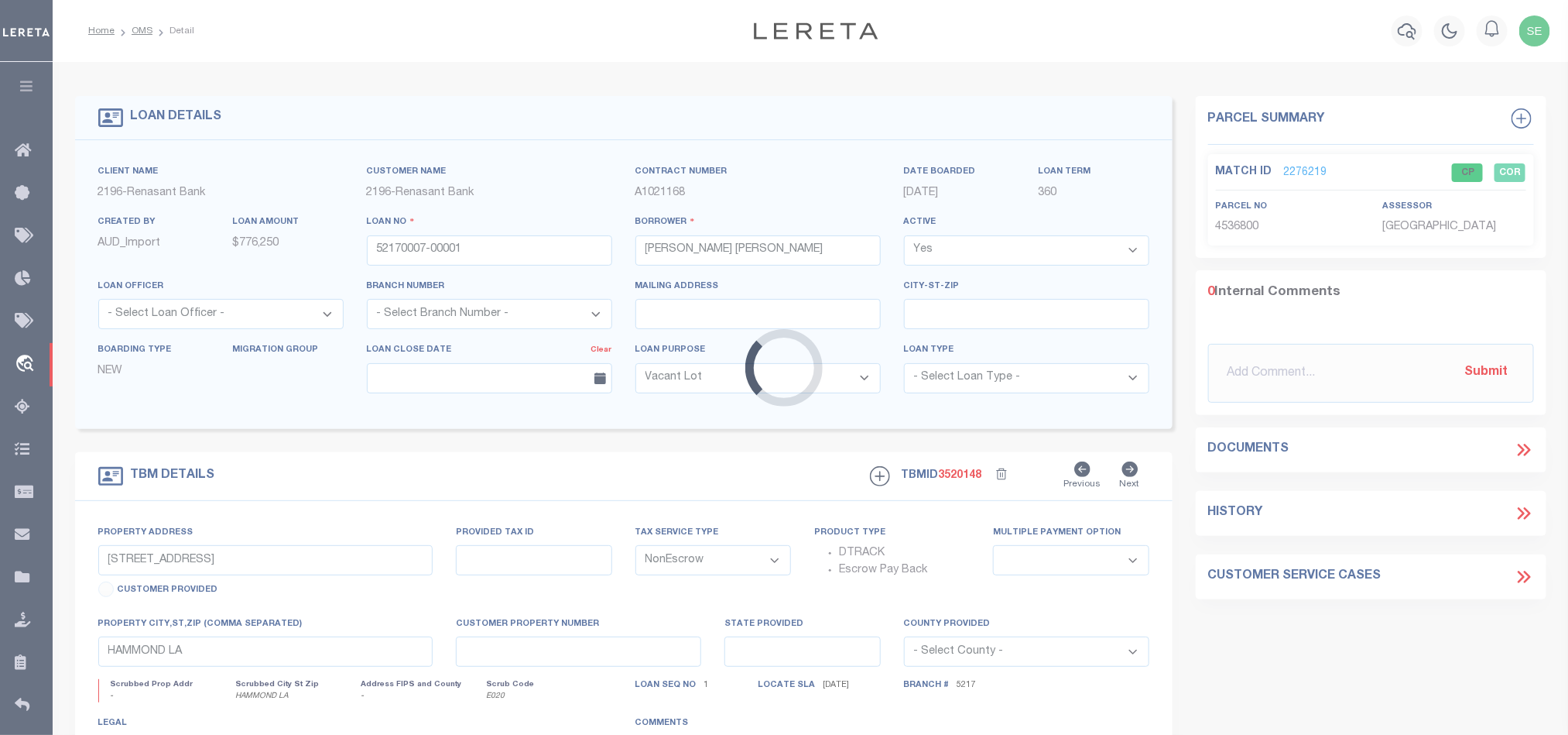
select select
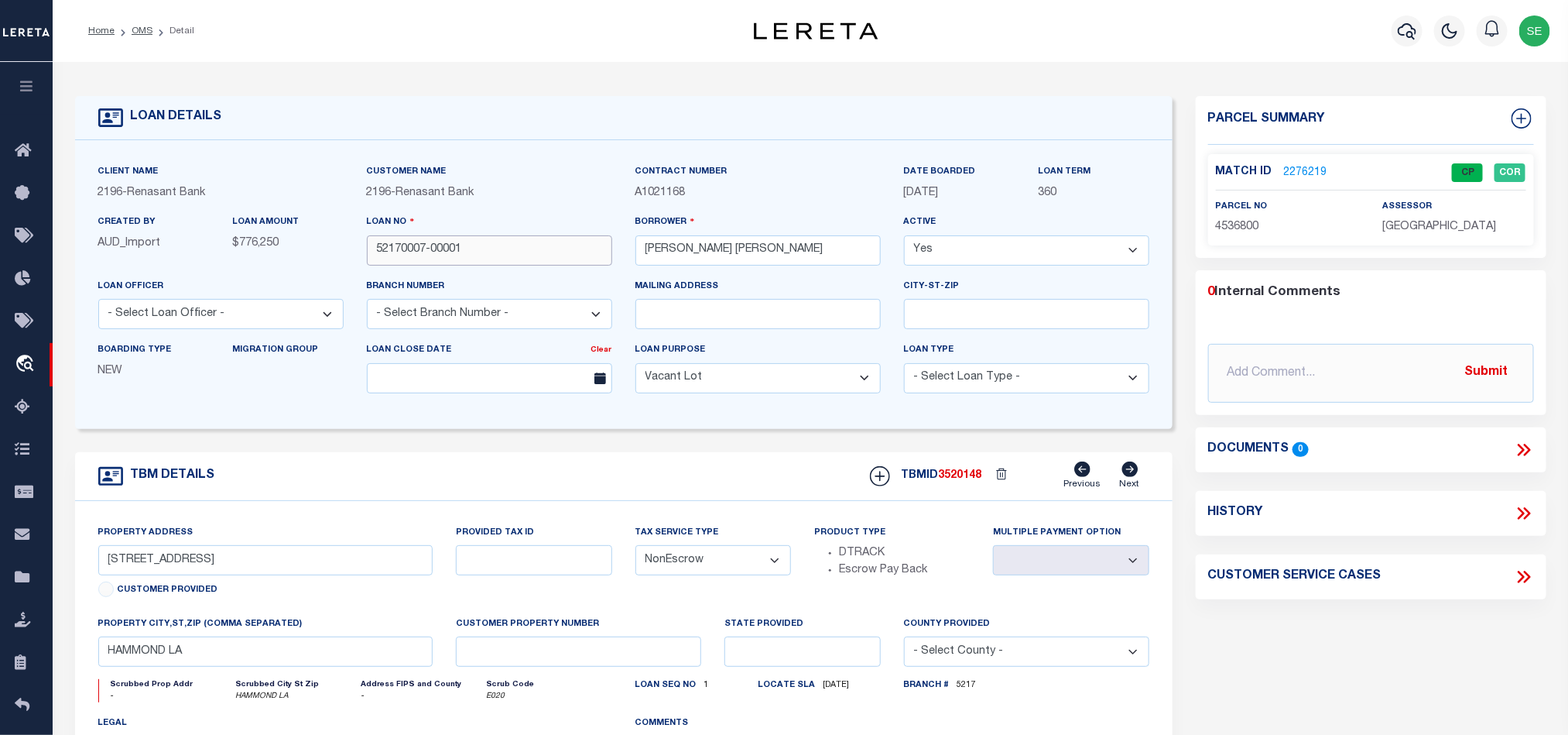
click at [495, 258] on input "52170007-00001" at bounding box center [489, 250] width 245 height 31
click at [950, 478] on span "3520148" at bounding box center [960, 475] width 43 height 11
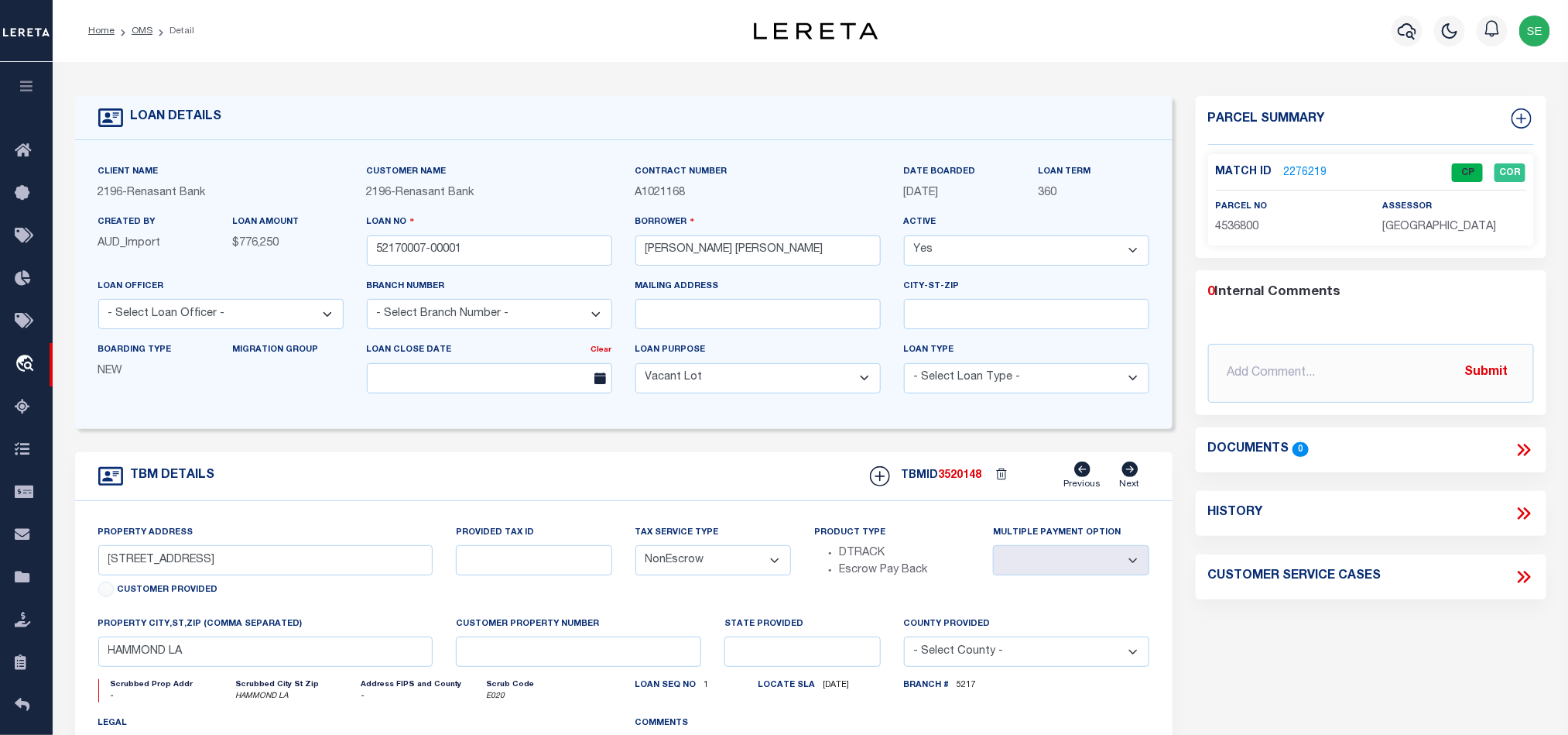
click at [1412, 216] on div "assessor TANGIPAHOA PARISH" at bounding box center [1452, 217] width 143 height 38
click at [1412, 230] on span "[GEOGRAPHIC_DATA]" at bounding box center [1438, 226] width 114 height 11
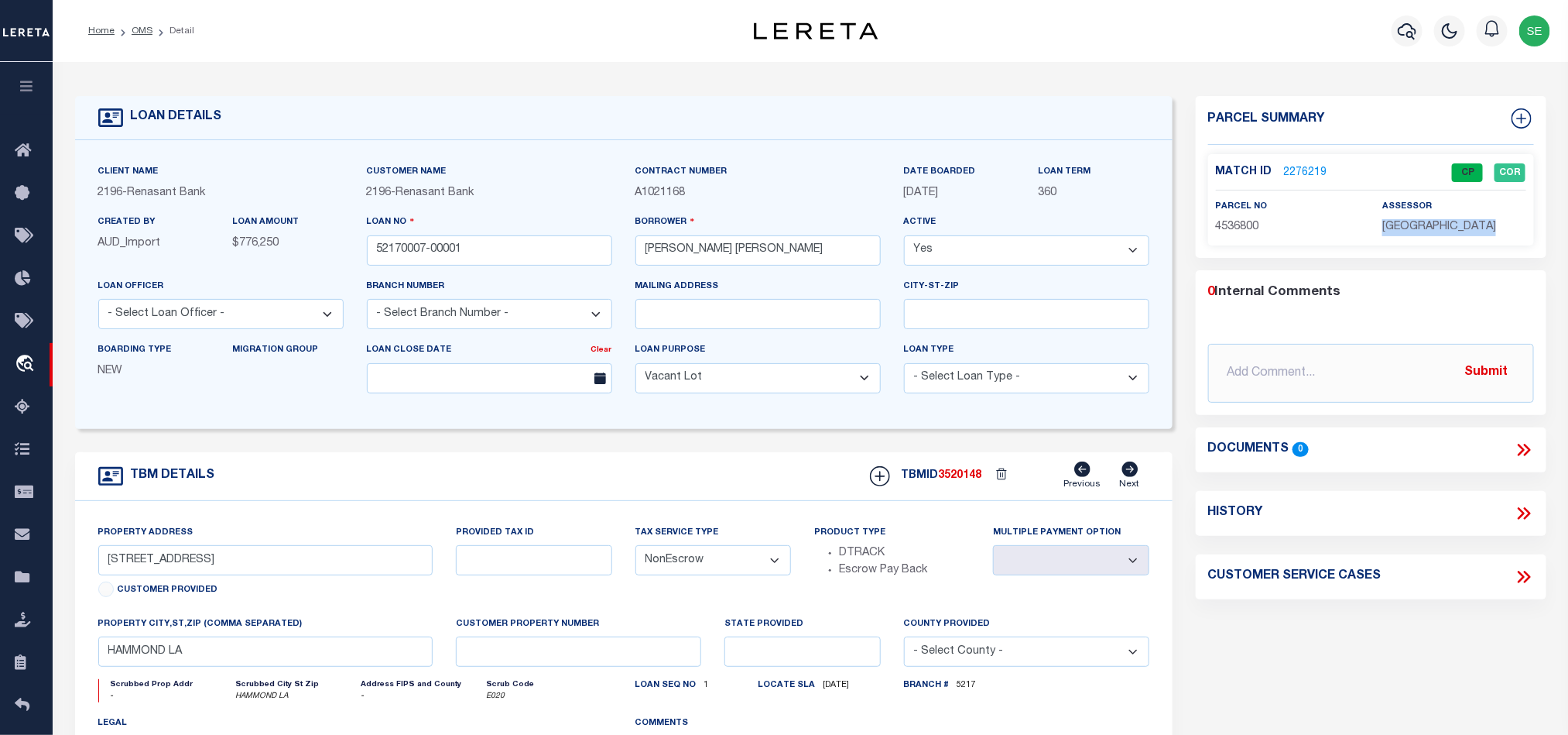
click at [1412, 230] on span "[GEOGRAPHIC_DATA]" at bounding box center [1438, 226] width 114 height 11
click at [1239, 227] on span "4536800" at bounding box center [1237, 226] width 43 height 11
drag, startPoint x: 146, startPoint y: 31, endPoint x: 495, endPoint y: 182, distance: 380.3
click at [146, 31] on link "OMS" at bounding box center [141, 31] width 21 height 9
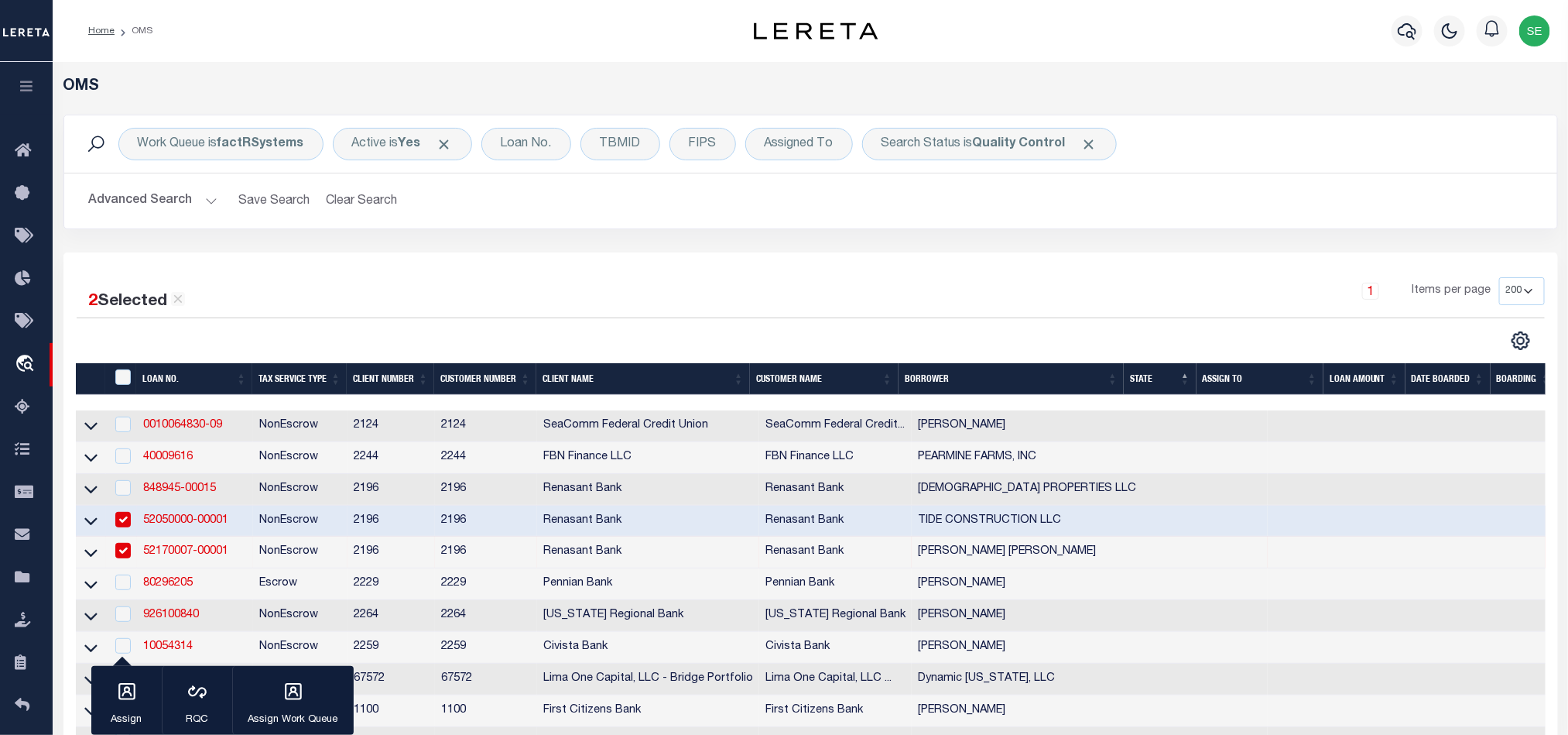
click at [610, 291] on div "1 Items per page 10 25 50 100 200" at bounding box center [995, 297] width 1095 height 41
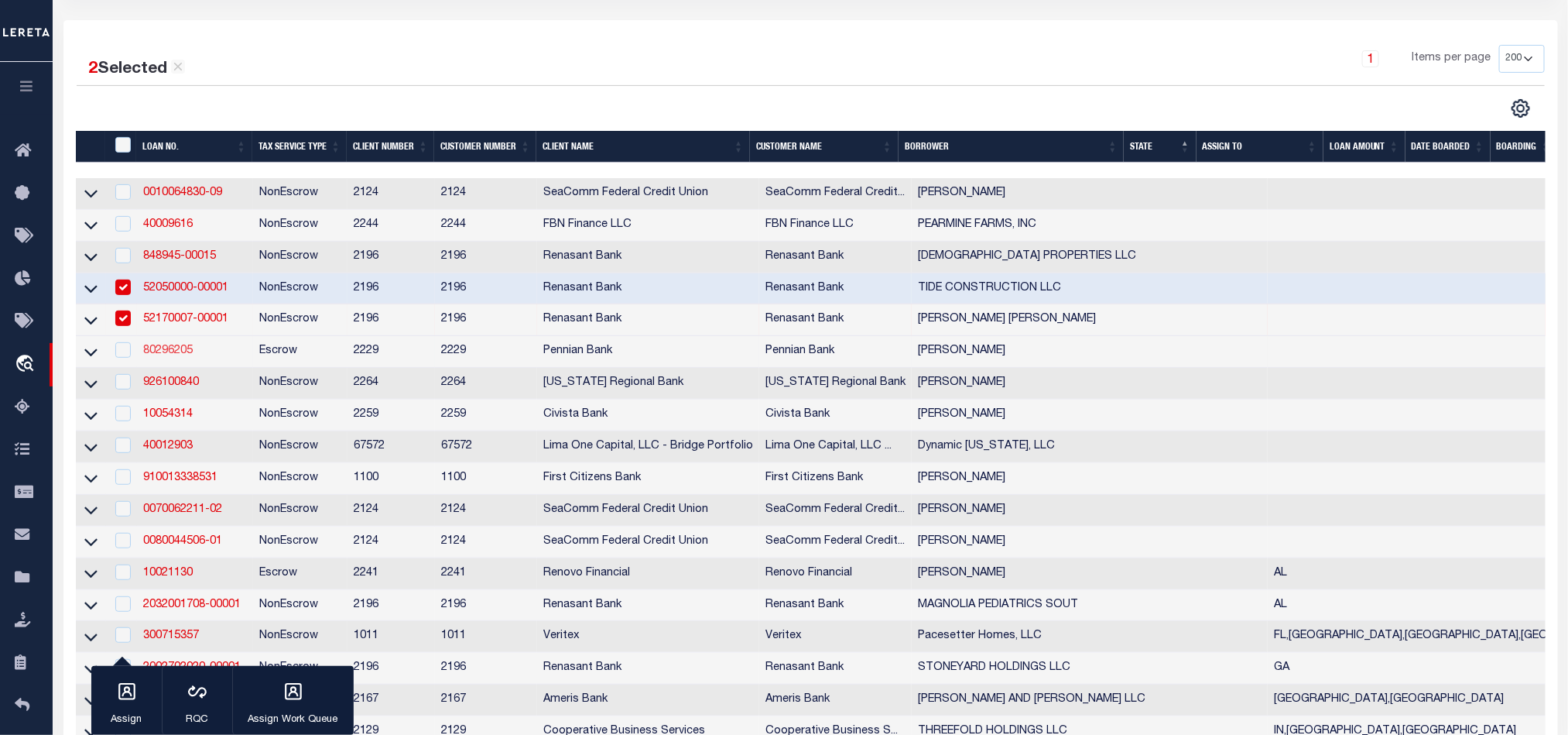
click at [163, 349] on link "80296205" at bounding box center [168, 350] width 49 height 11
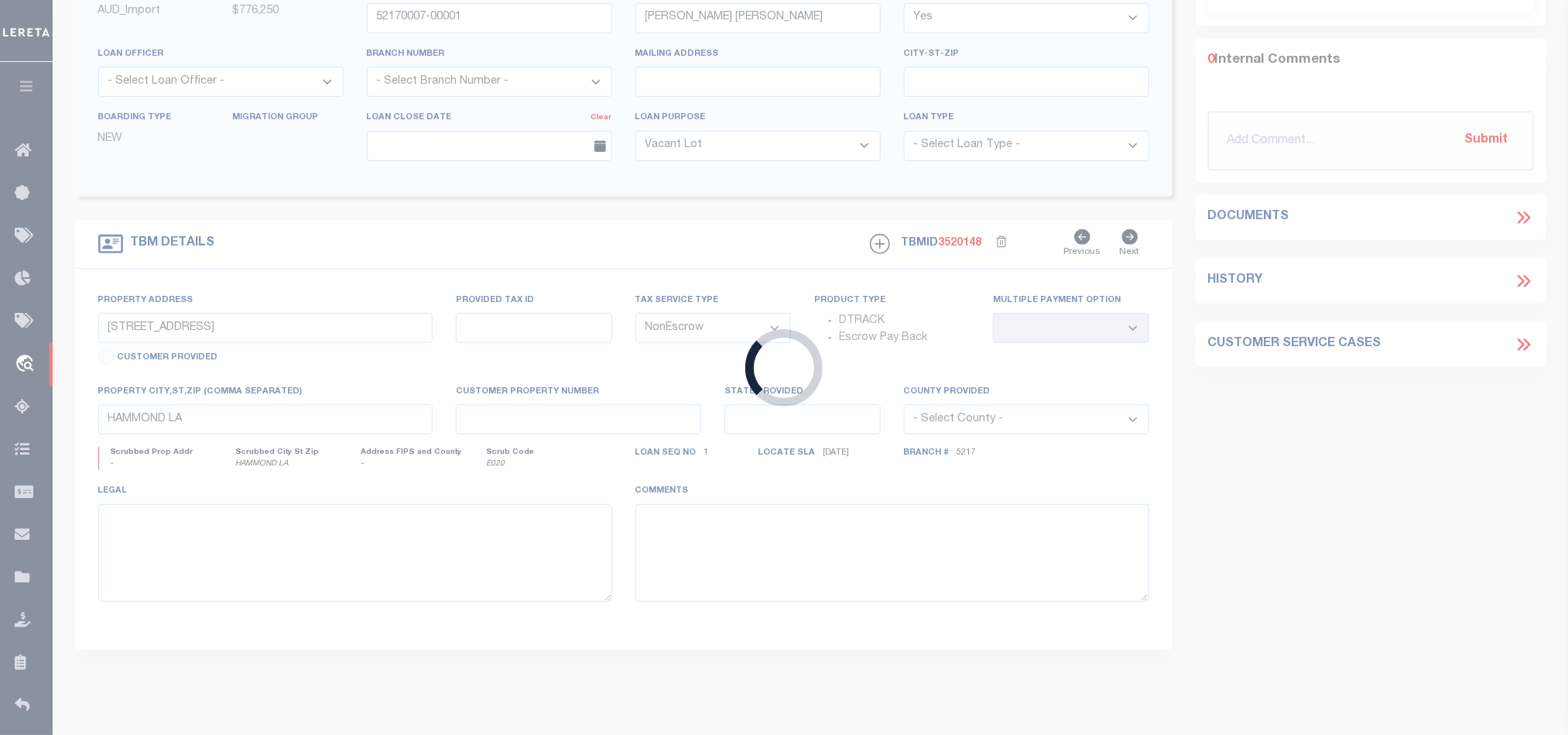
type input "80296205"
type input "[PERSON_NAME]"
select select
select select "100"
select select "Escrow"
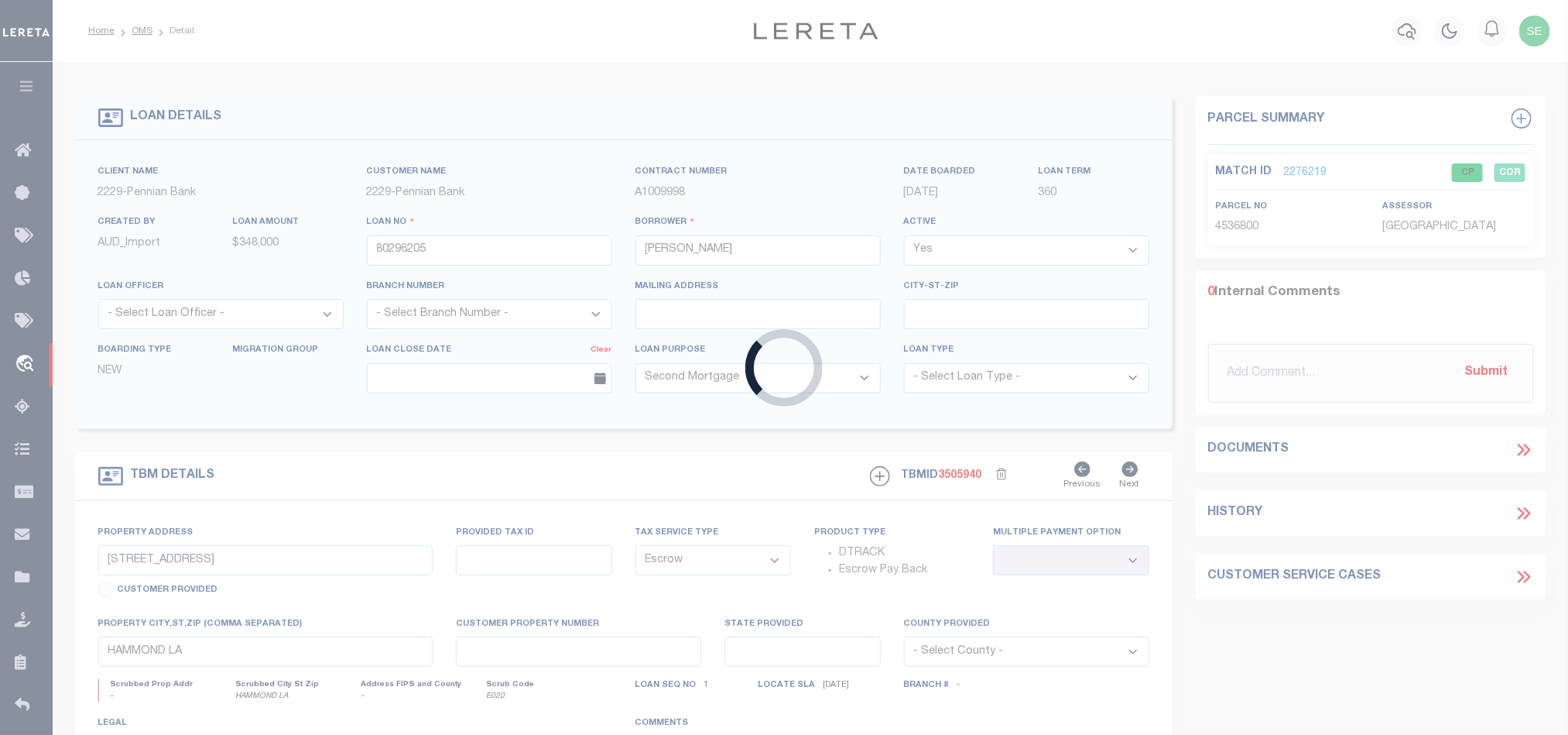
type input "Rt 850"
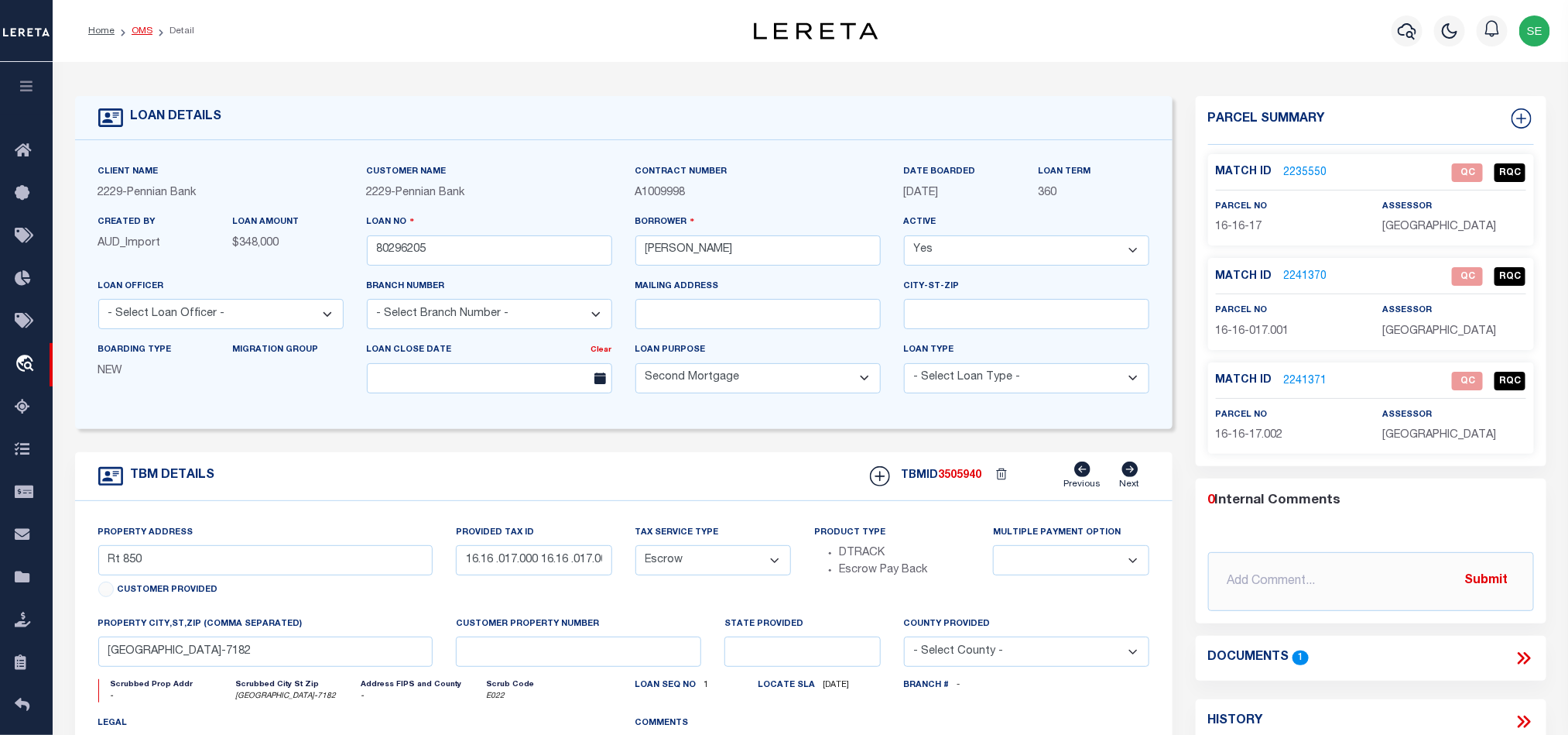
click at [144, 34] on link "OMS" at bounding box center [141, 31] width 21 height 9
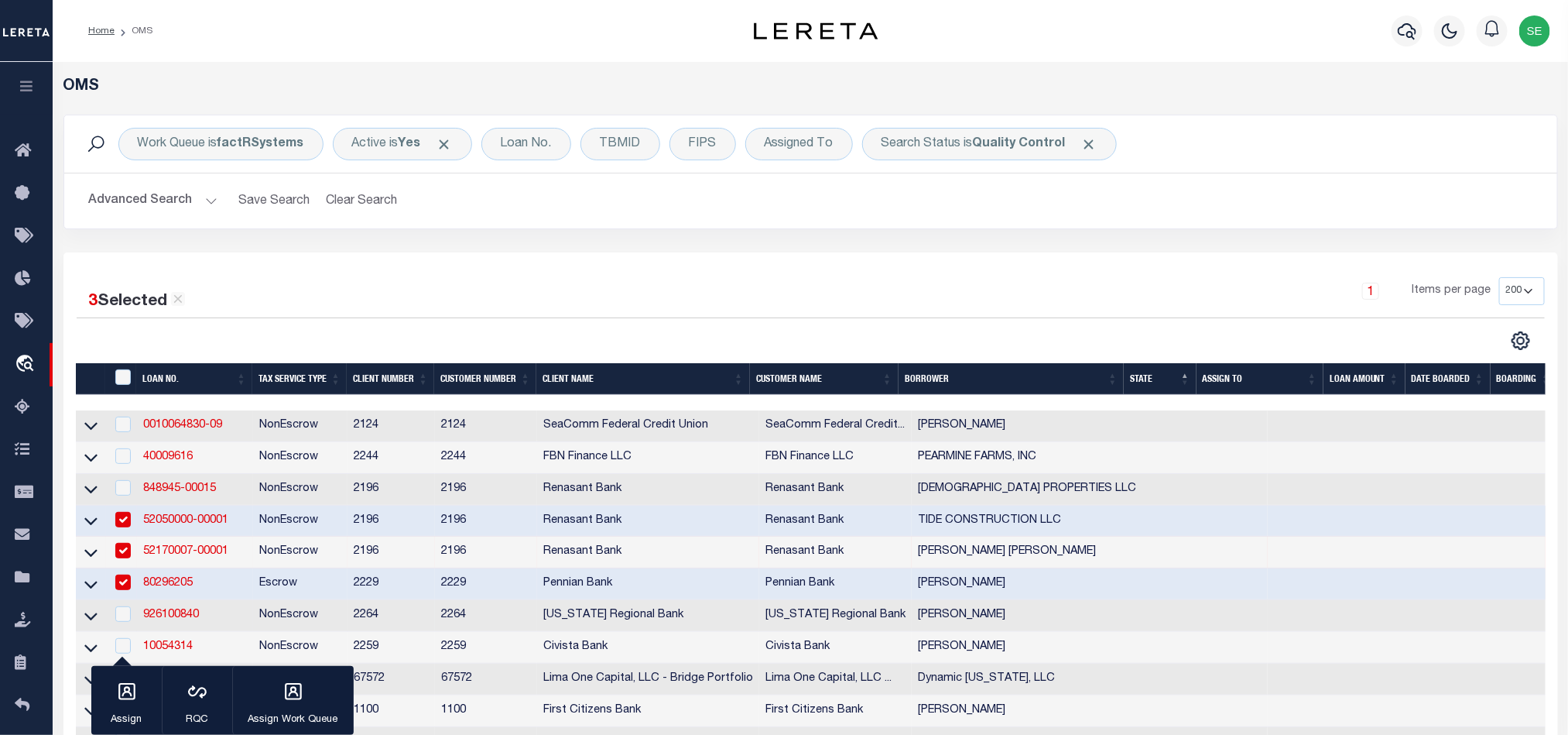
scroll to position [349, 0]
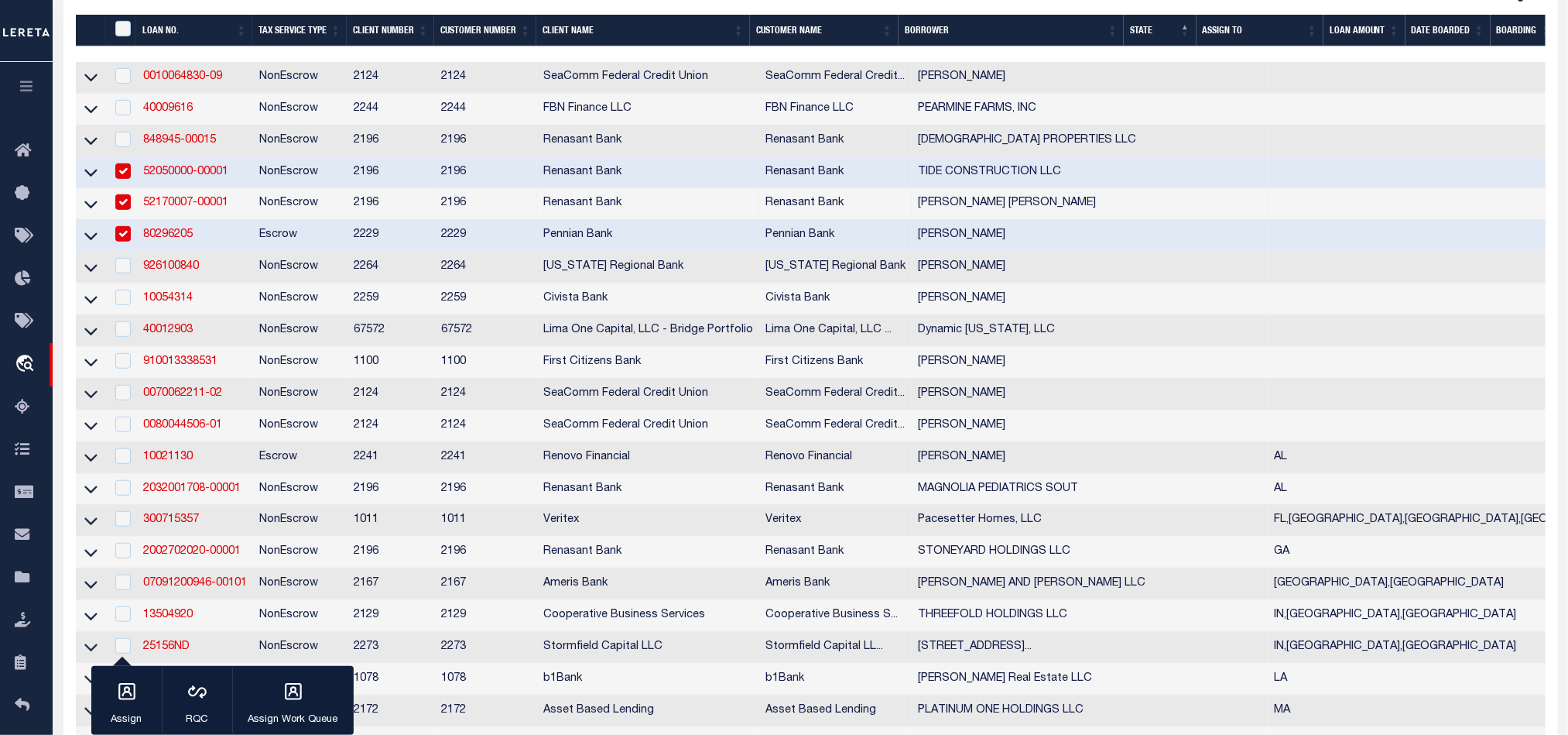
click at [277, 235] on td "Escrow" at bounding box center [300, 236] width 95 height 32
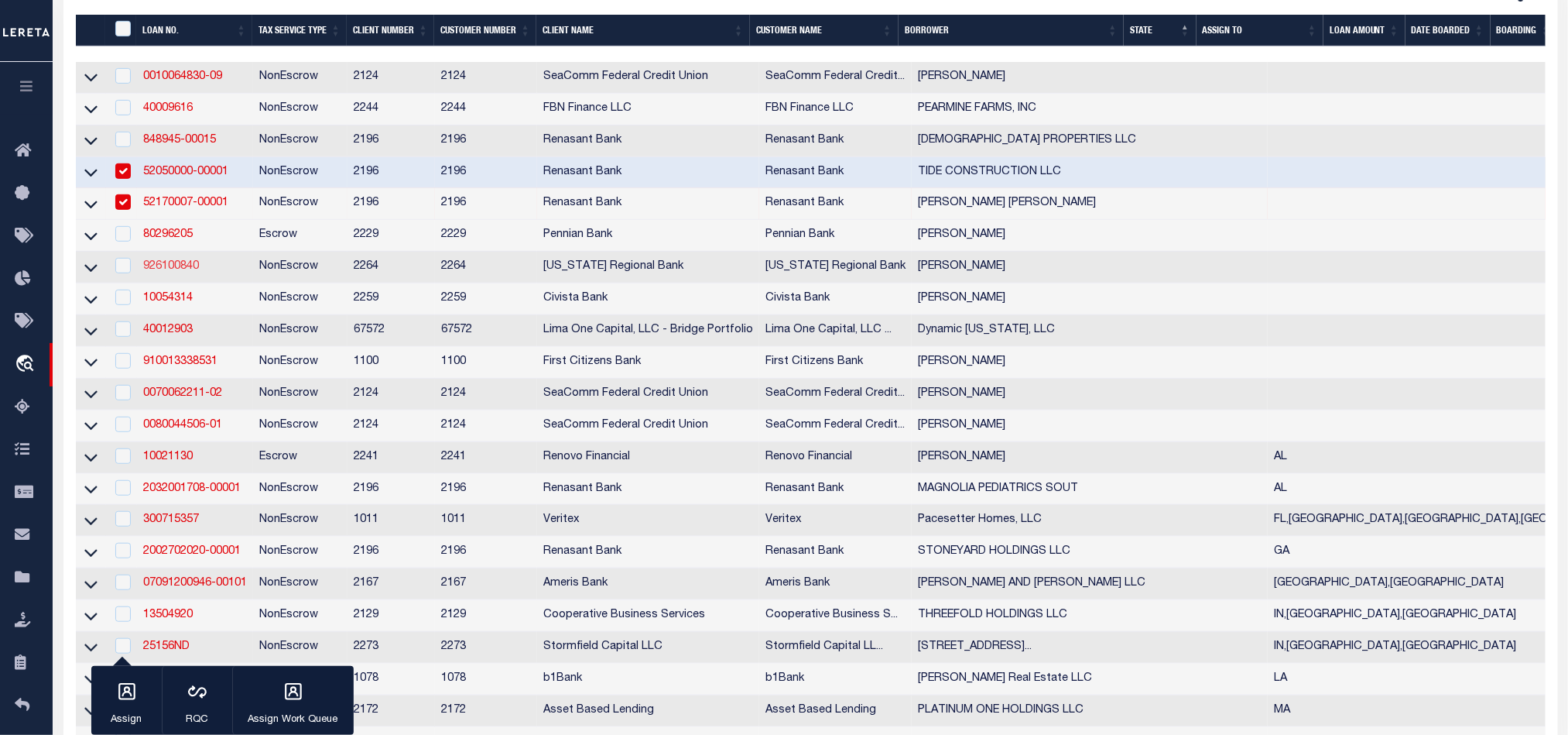
click at [163, 268] on link "926100840" at bounding box center [171, 266] width 55 height 11
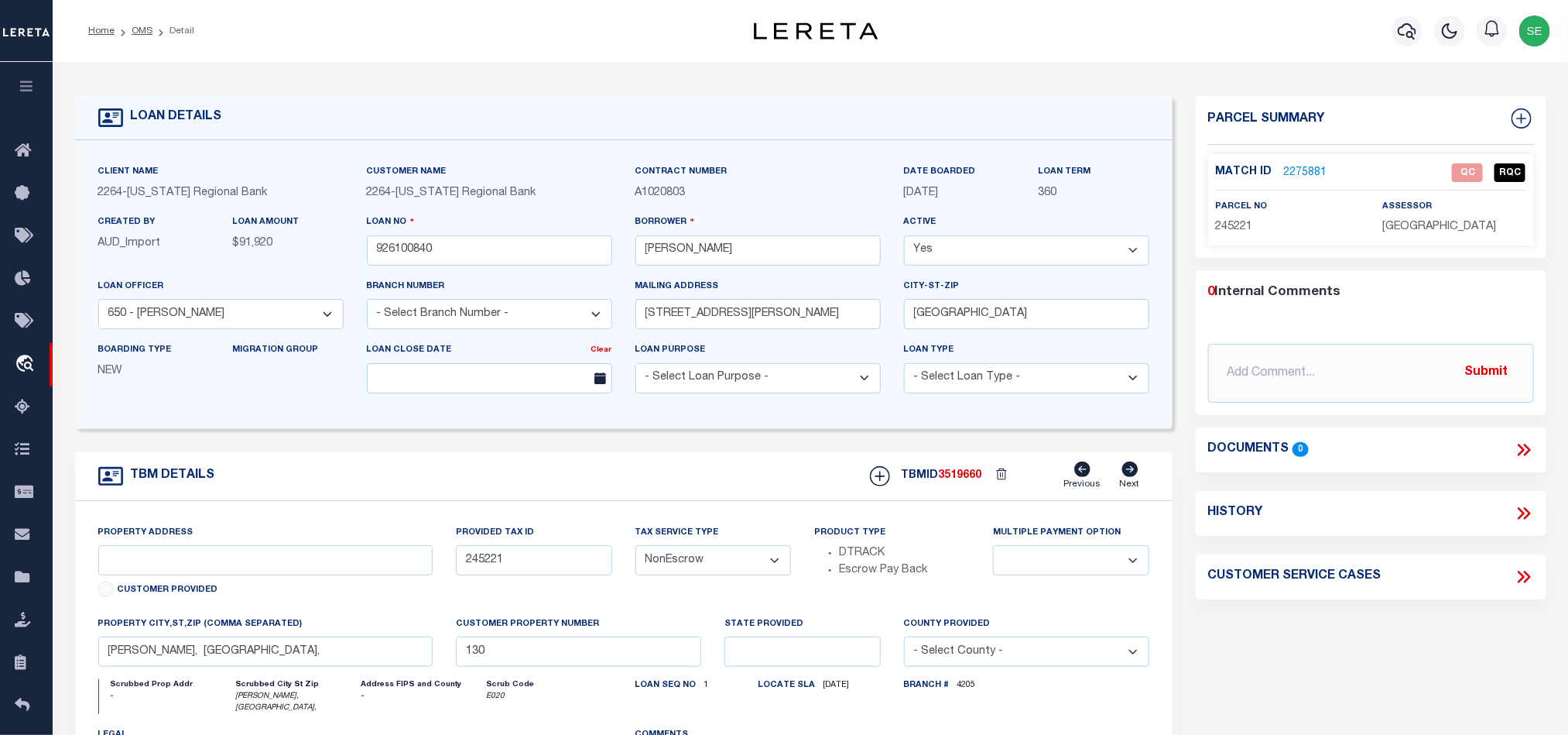
click at [1402, 227] on span "[GEOGRAPHIC_DATA]" at bounding box center [1438, 226] width 114 height 11
click at [1233, 234] on p "245221" at bounding box center [1287, 227] width 143 height 17
drag, startPoint x: 1407, startPoint y: 657, endPoint x: 1391, endPoint y: 630, distance: 31.4
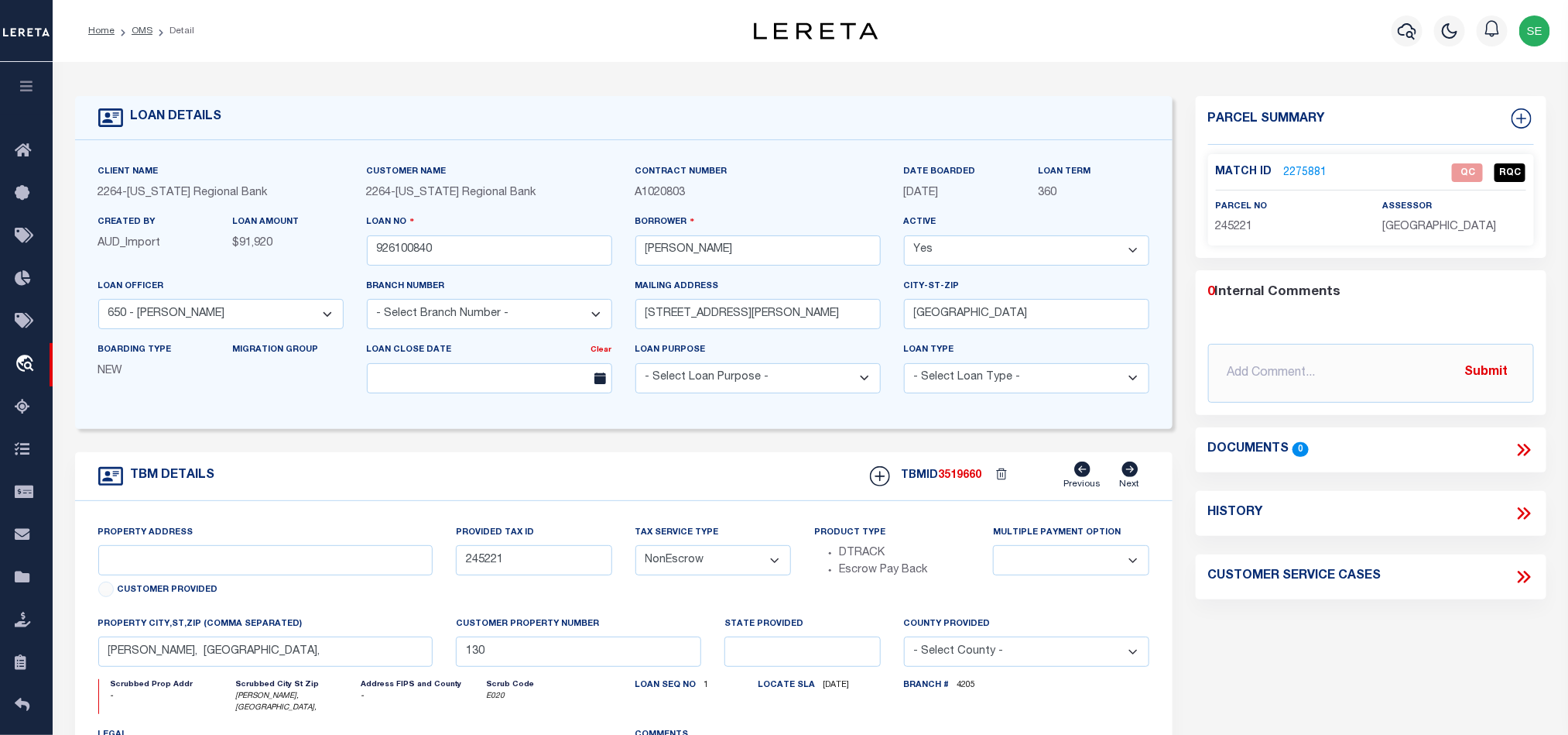
click at [1407, 657] on div "Parcel Summary Match ID 2275881 0" at bounding box center [1371, 525] width 373 height 858
click at [1299, 170] on link "2275881" at bounding box center [1305, 173] width 43 height 16
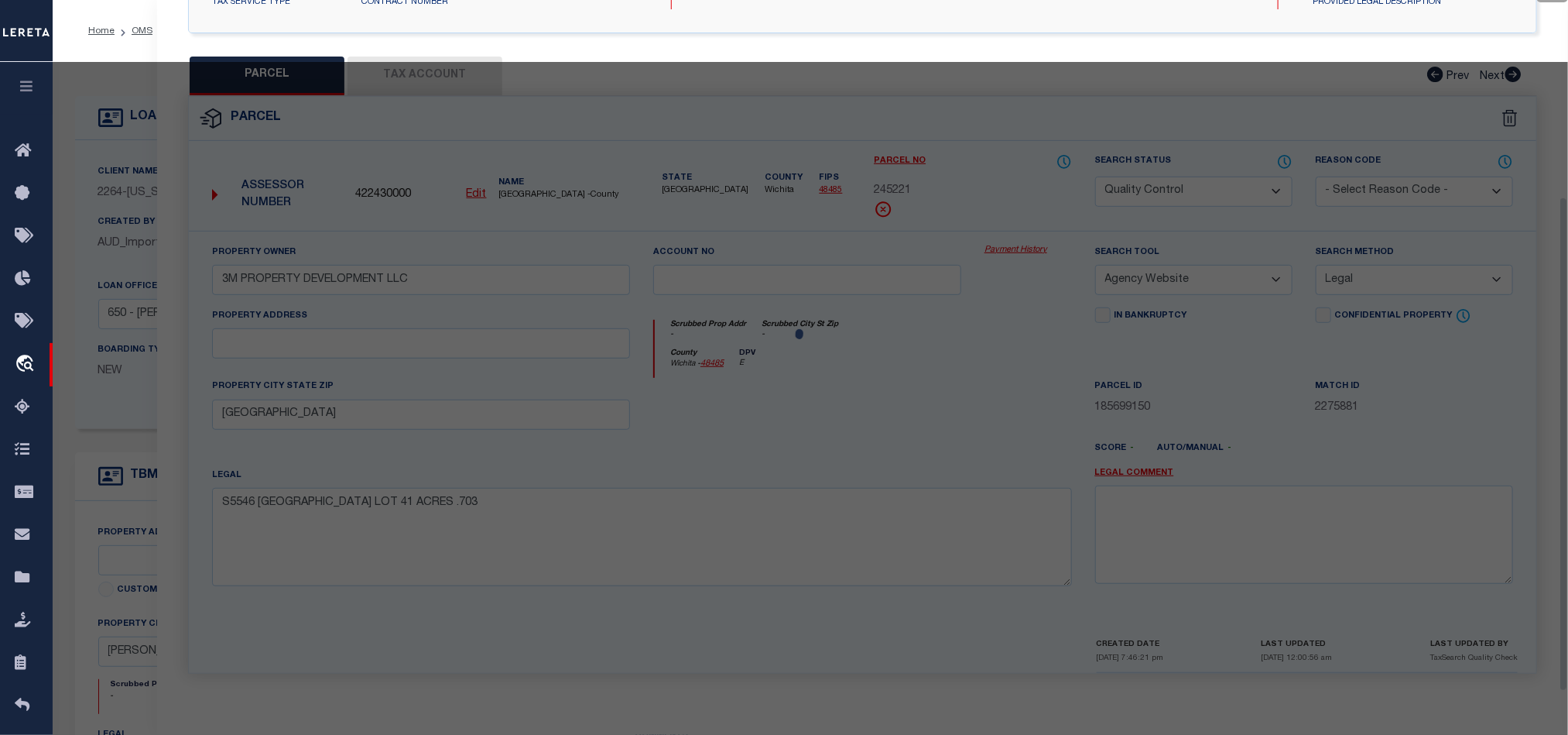
scroll to position [299, 0]
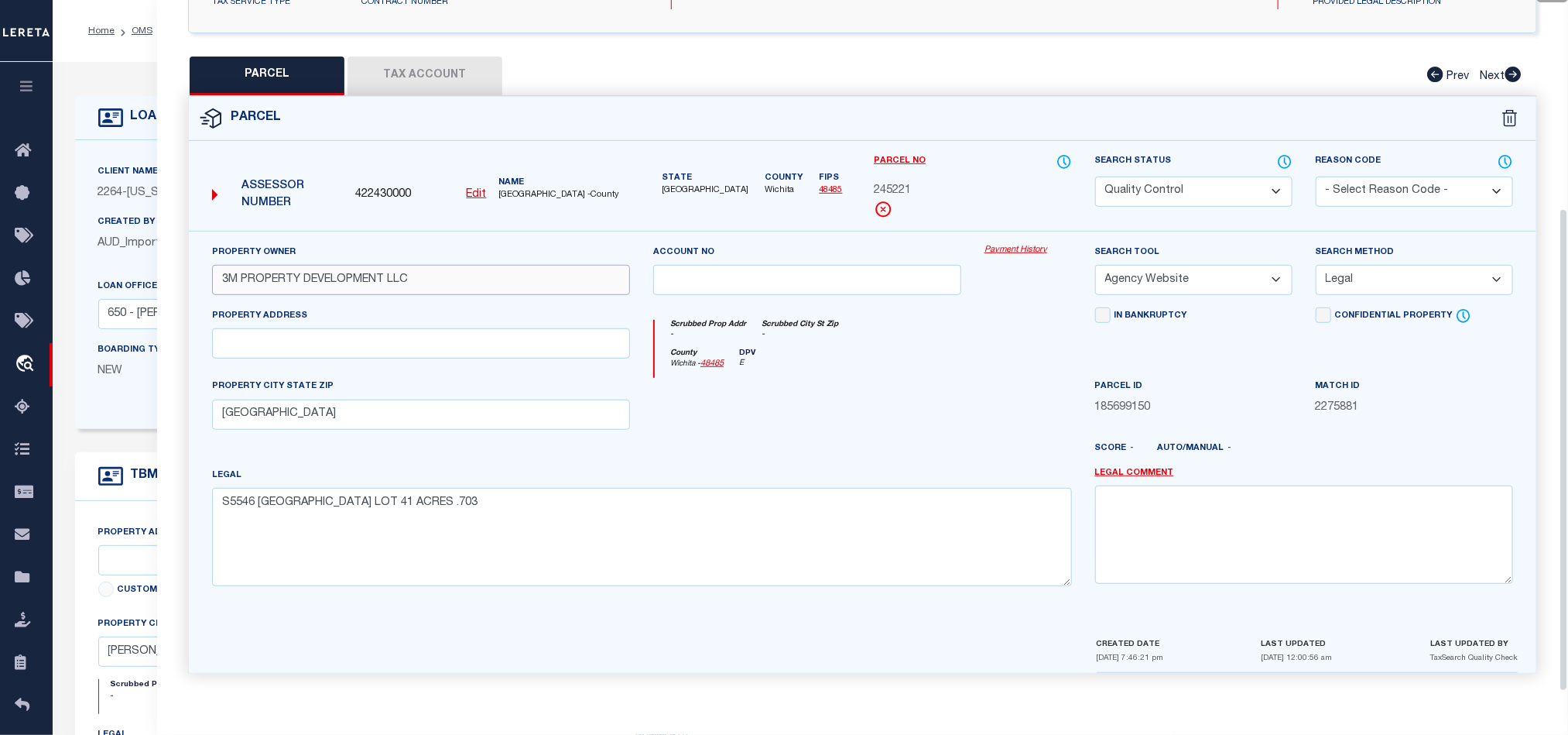
click at [477, 275] on input "3M PROPERTY DEVELOPMENT LLC" at bounding box center [421, 280] width 418 height 31
click at [527, 280] on input "3M PROPERTY DEVELOPMENT LLC" at bounding box center [421, 280] width 418 height 31
click at [917, 437] on div at bounding box center [807, 409] width 331 height 63
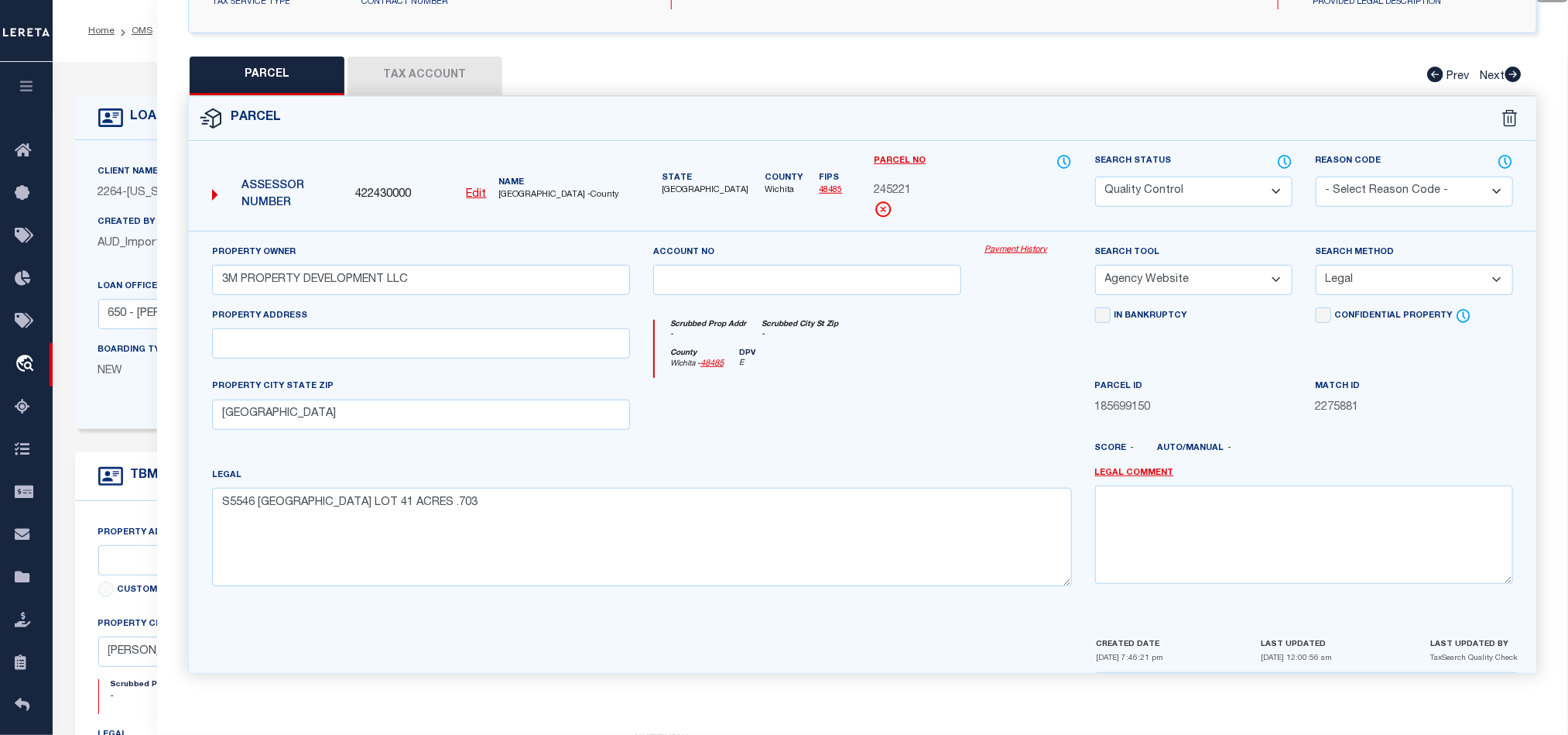
click at [960, 360] on div "County [GEOGRAPHIC_DATA] - 48485 DPV E" at bounding box center [863, 364] width 417 height 31
click at [902, 183] on span "245221" at bounding box center [893, 191] width 38 height 17
click at [889, 184] on span "245221" at bounding box center [893, 191] width 38 height 17
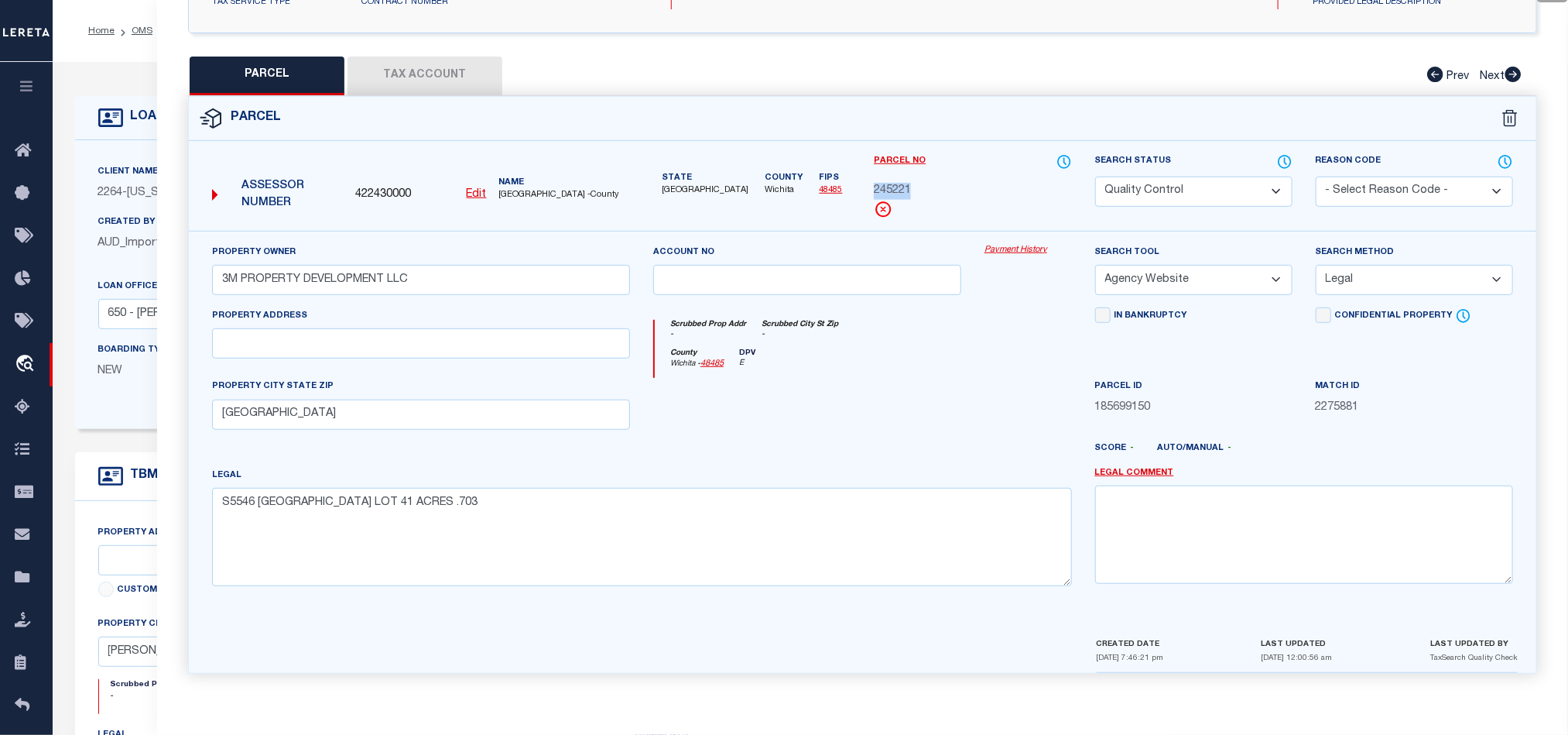
click at [881, 183] on span "245221" at bounding box center [893, 191] width 38 height 17
click at [516, 189] on span "[GEOGRAPHIC_DATA] -County" at bounding box center [564, 195] width 130 height 13
click at [892, 184] on span "245221" at bounding box center [893, 191] width 38 height 17
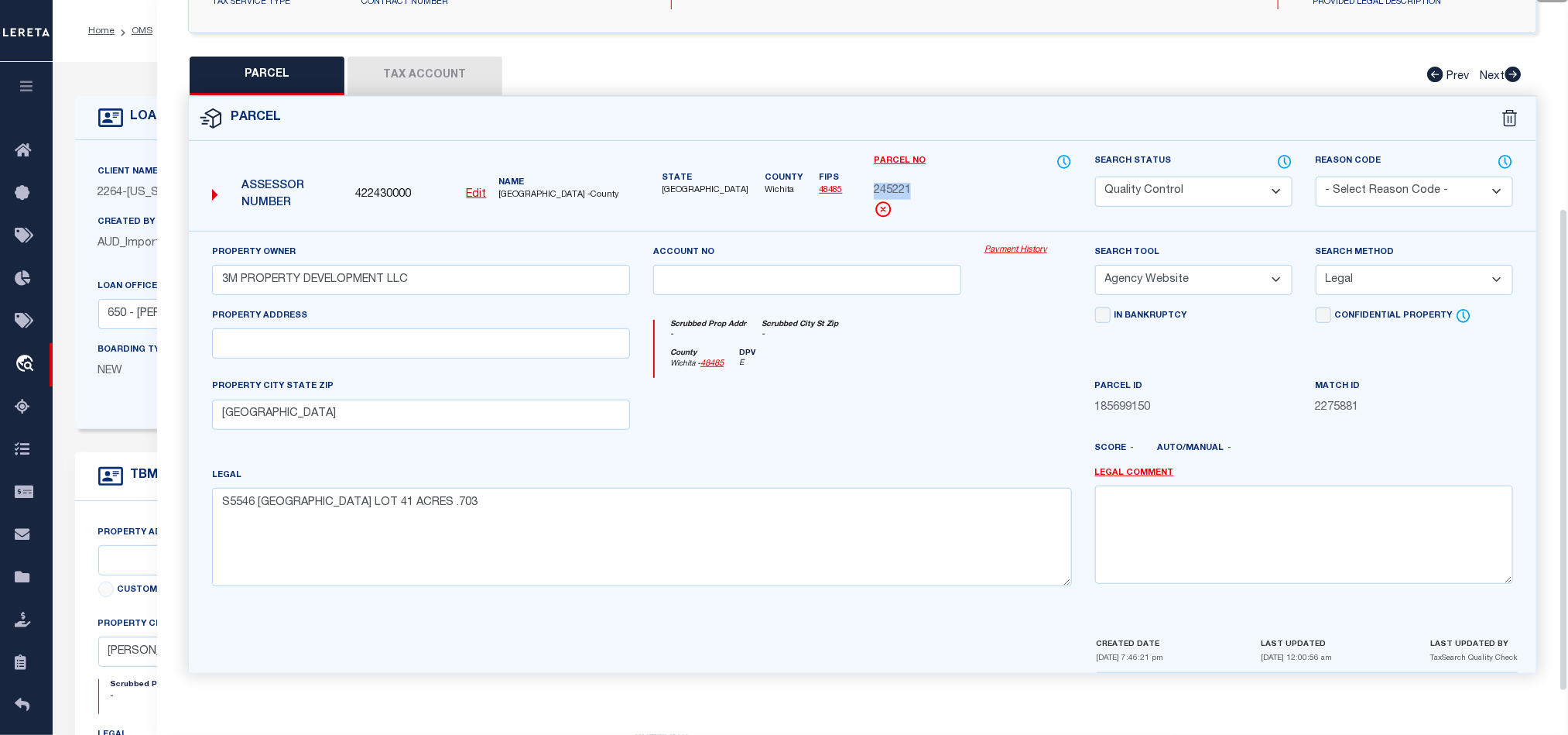
click at [892, 184] on span "245221" at bounding box center [893, 191] width 38 height 17
click at [854, 411] on div at bounding box center [807, 409] width 331 height 63
click at [536, 281] on input "3M PROPERTY DEVELOPMENT LLC" at bounding box center [421, 280] width 418 height 31
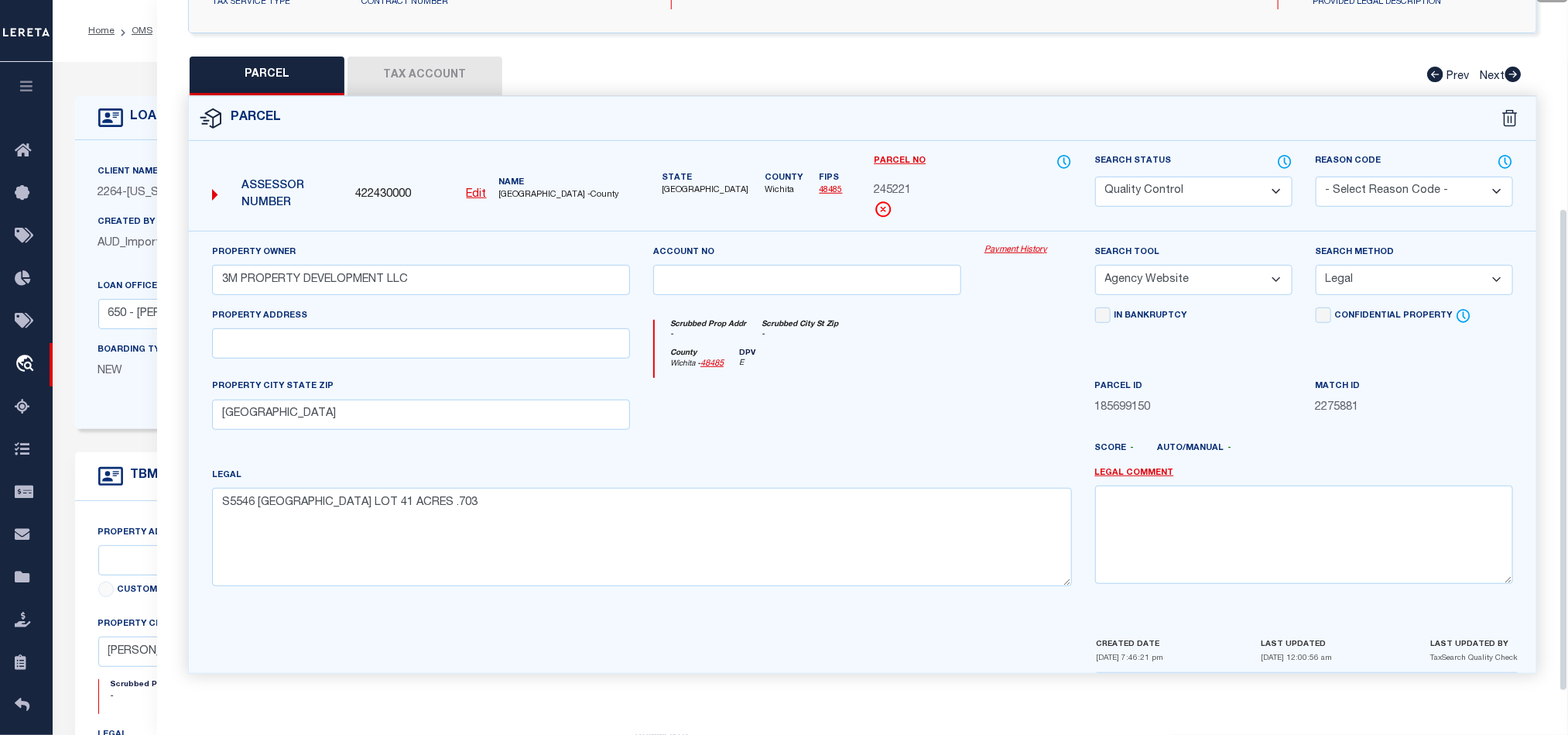
click at [907, 377] on div at bounding box center [807, 409] width 331 height 63
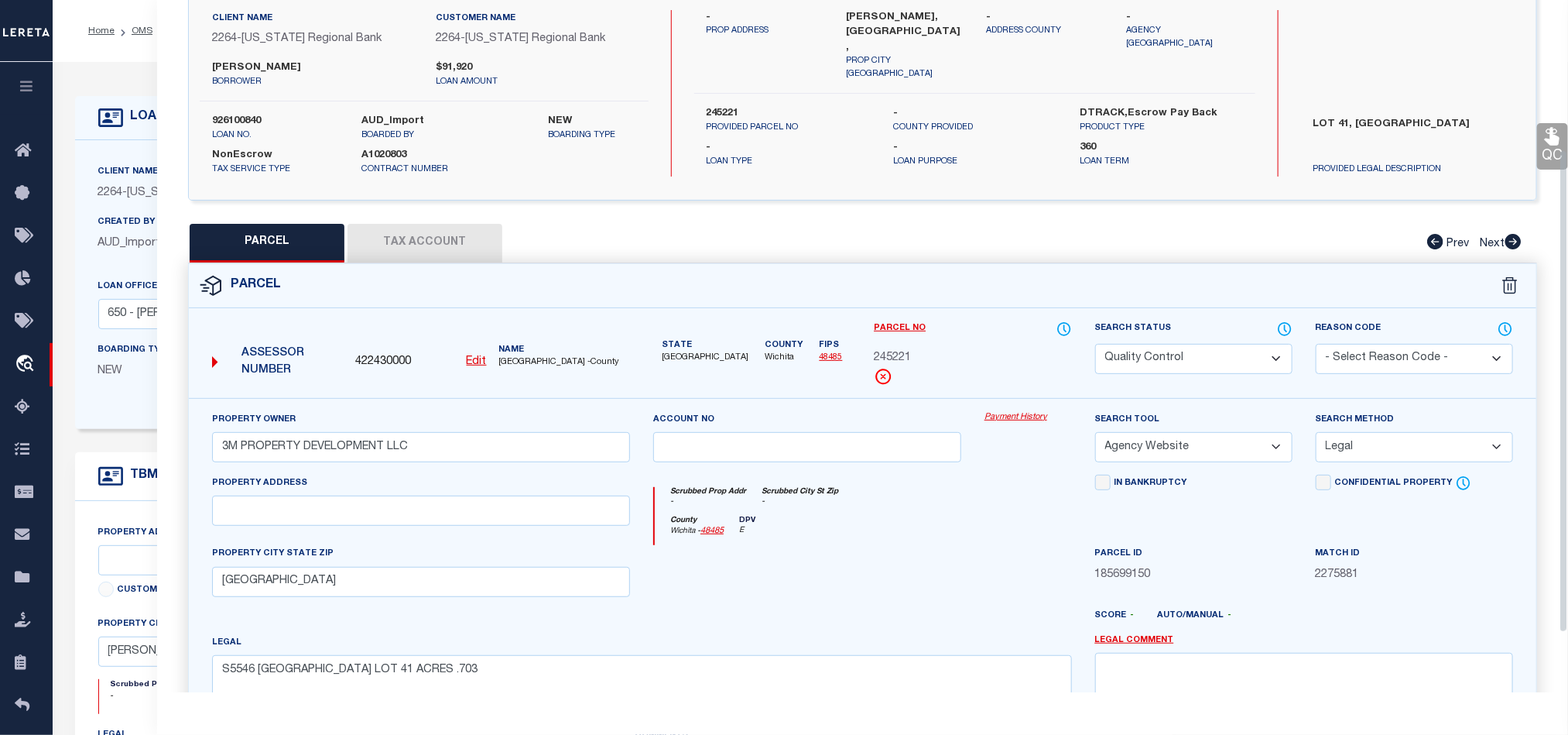
scroll to position [0, 0]
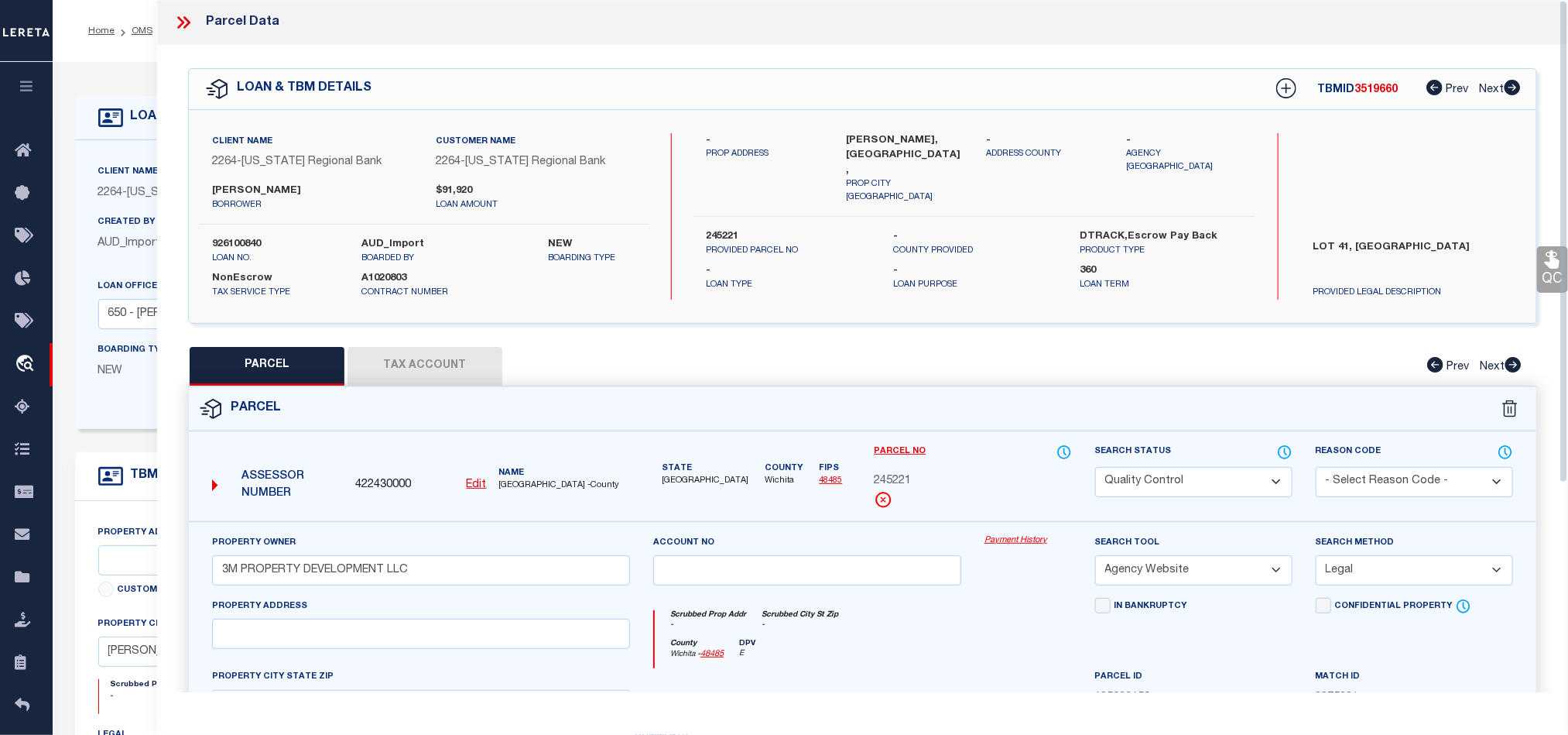
click at [197, 26] on div at bounding box center [190, 23] width 33 height 20
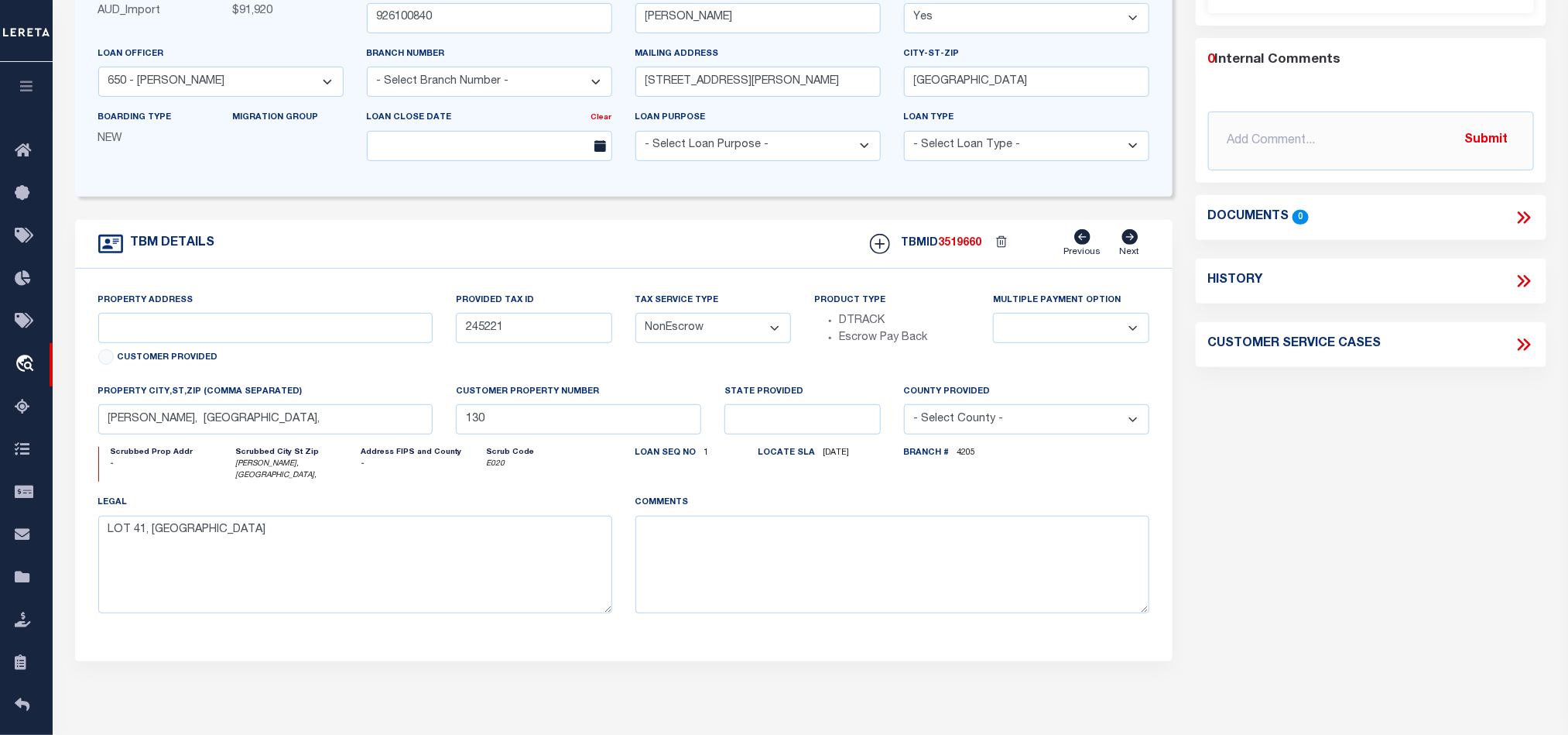
scroll to position [117, 0]
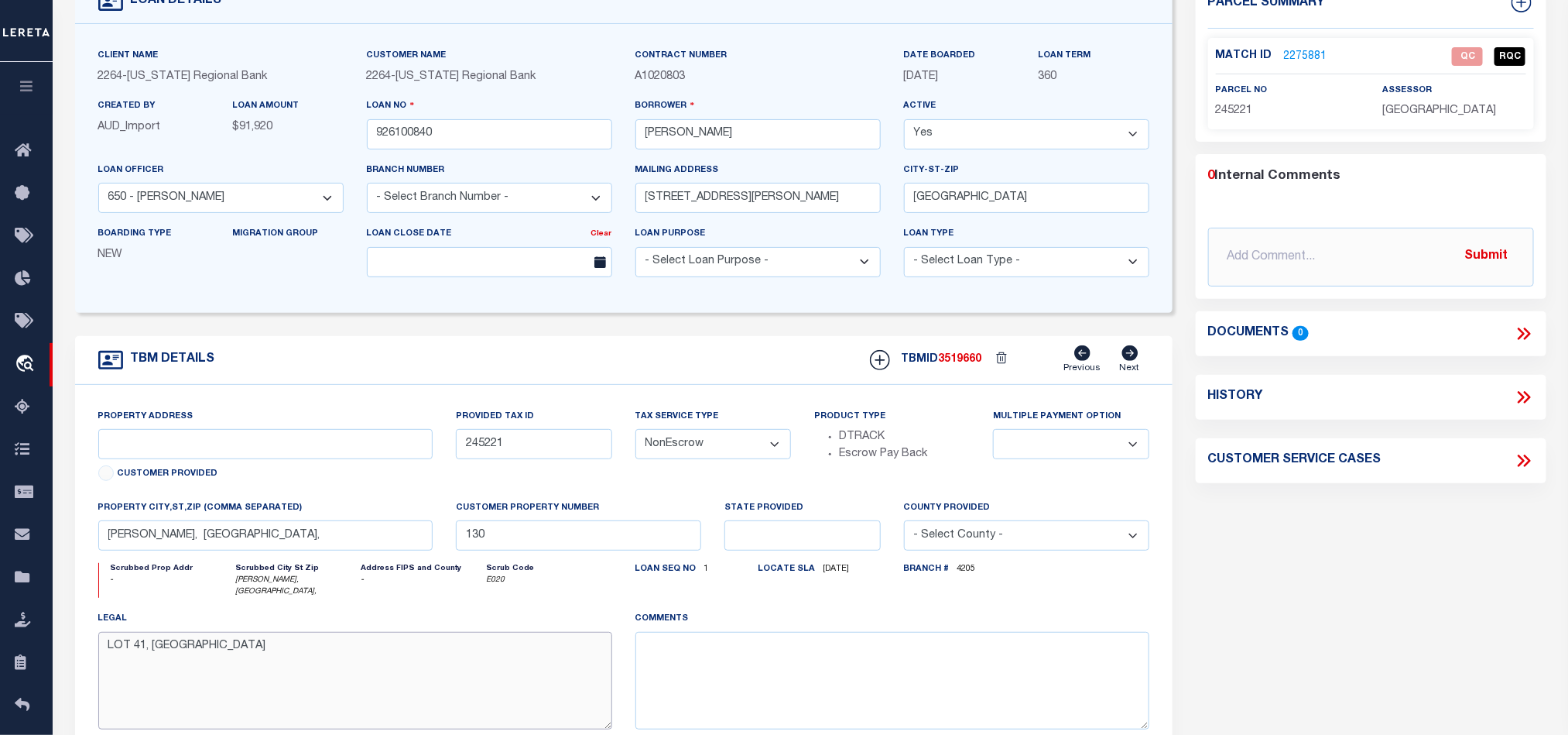
drag, startPoint x: 153, startPoint y: 648, endPoint x: 220, endPoint y: 646, distance: 67.0
click at [220, 646] on textarea "LOT 41, [GEOGRAPHIC_DATA]" at bounding box center [355, 680] width 513 height 98
click at [1314, 49] on link "2275881" at bounding box center [1305, 56] width 43 height 16
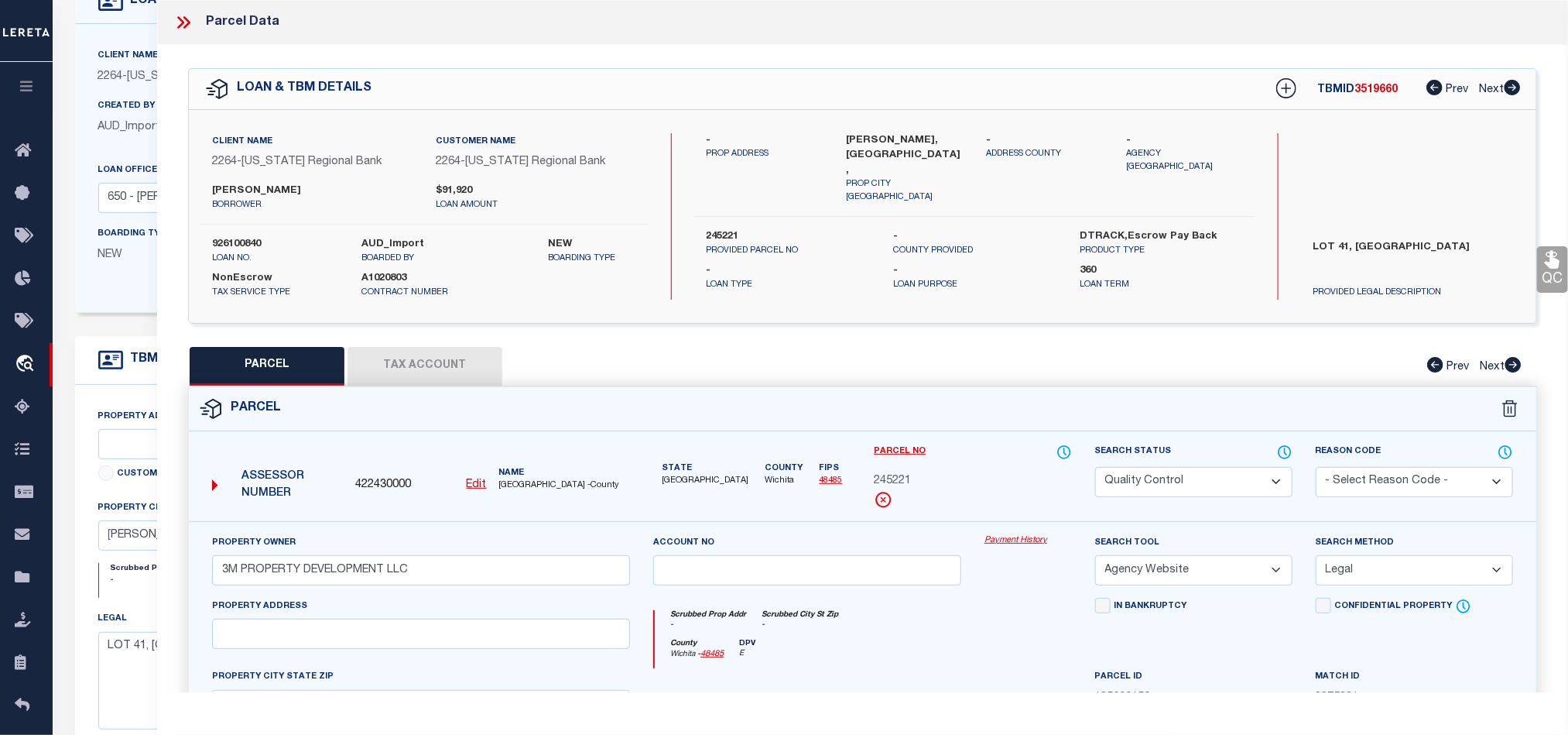
click at [409, 367] on button "Tax Account" at bounding box center [425, 366] width 155 height 39
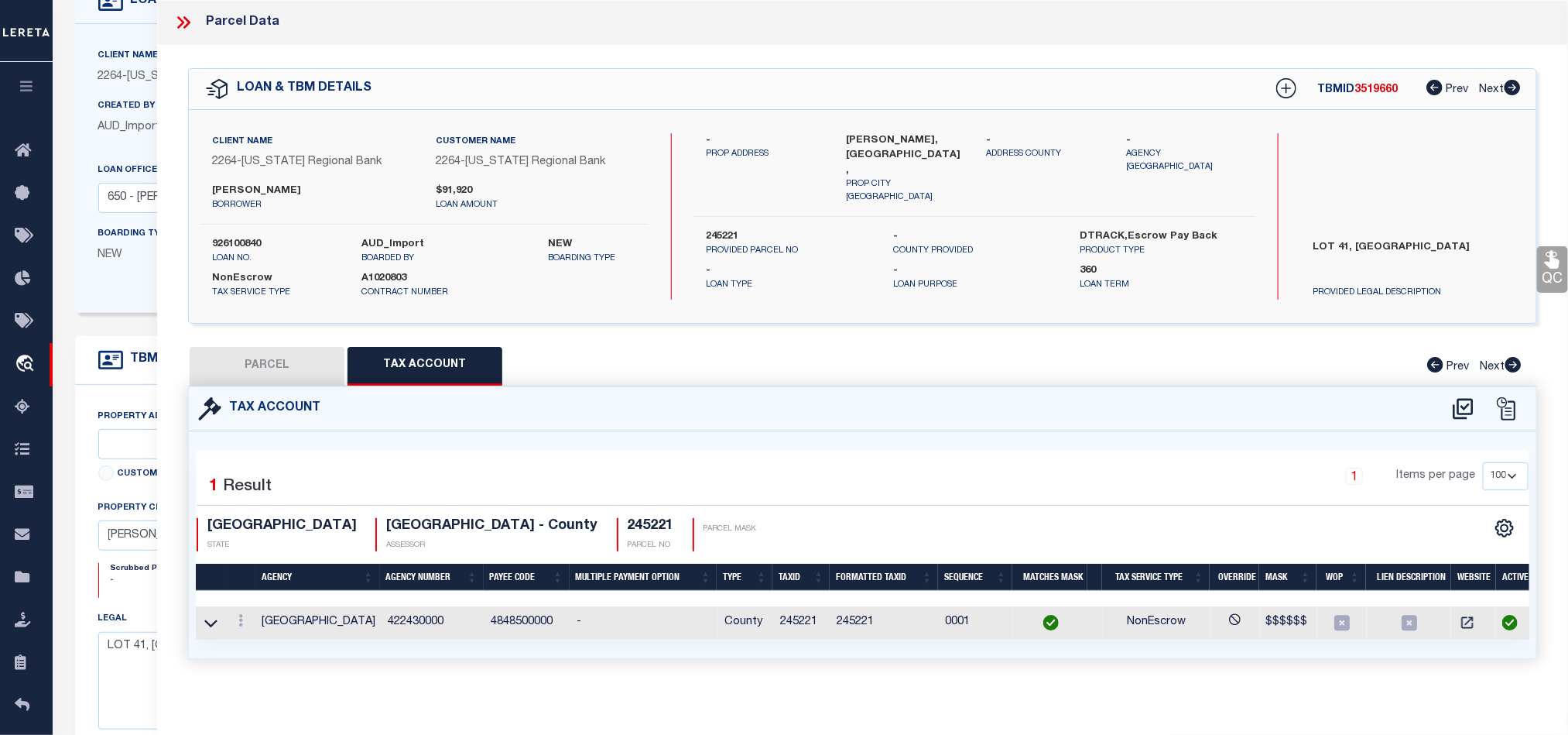
click at [274, 363] on button "PARCEL" at bounding box center [267, 366] width 155 height 39
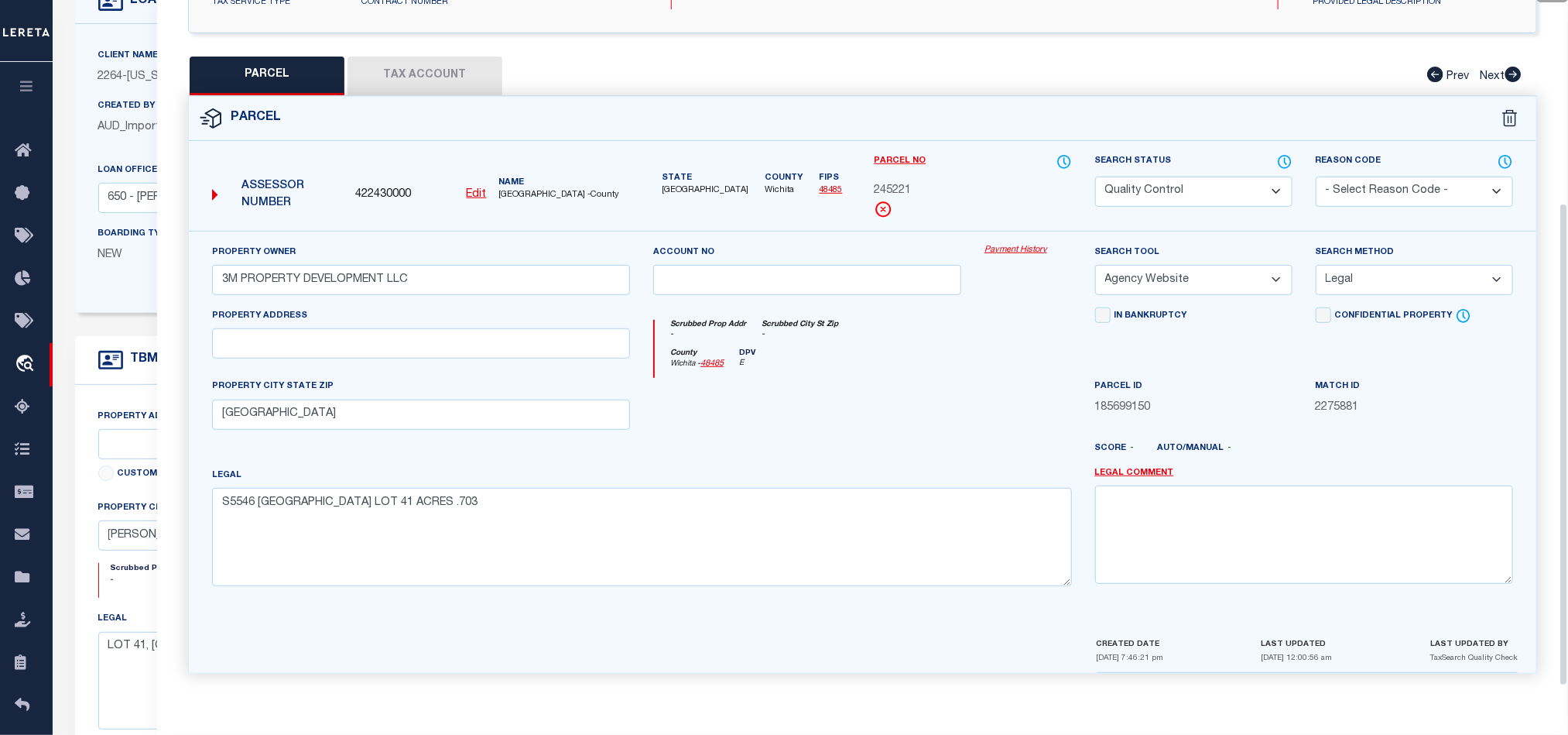
scroll to position [299, 0]
drag, startPoint x: 260, startPoint y: 498, endPoint x: 381, endPoint y: 497, distance: 121.0
click at [381, 497] on textarea "S5546 [GEOGRAPHIC_DATA] LOT 41 ACRES .703" at bounding box center [642, 536] width 860 height 98
click at [773, 442] on div at bounding box center [917, 453] width 331 height 25
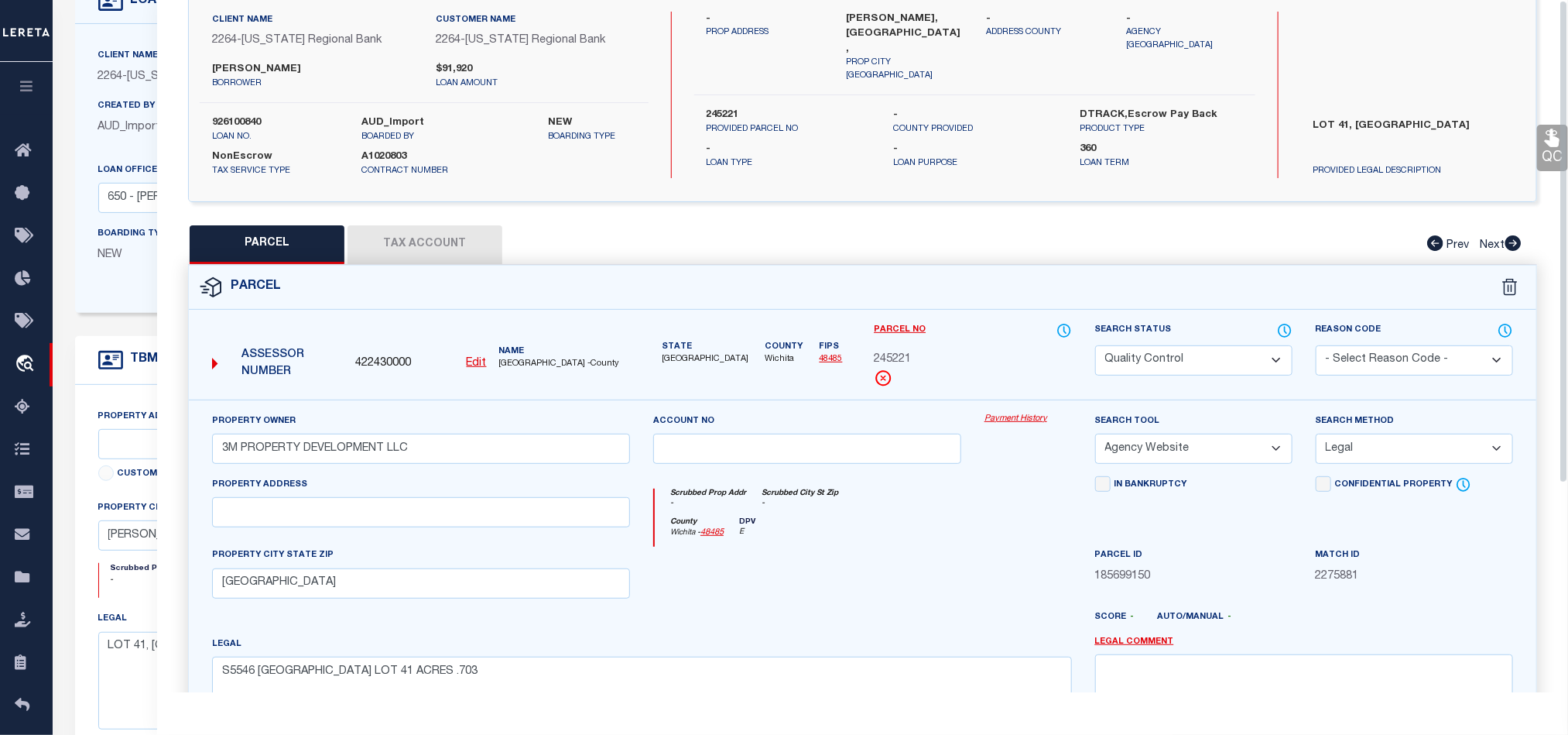
scroll to position [0, 0]
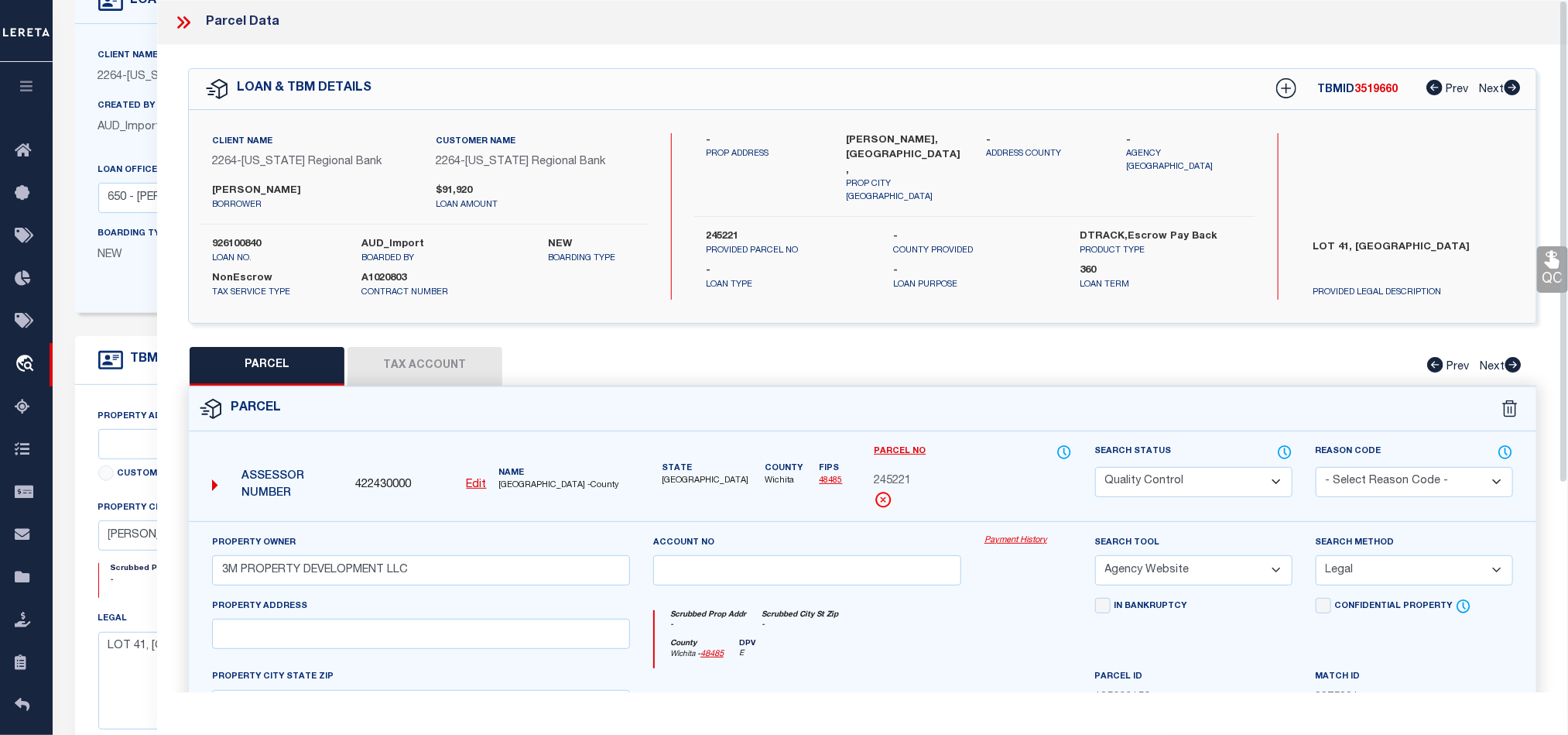
click at [184, 26] on icon at bounding box center [184, 23] width 20 height 20
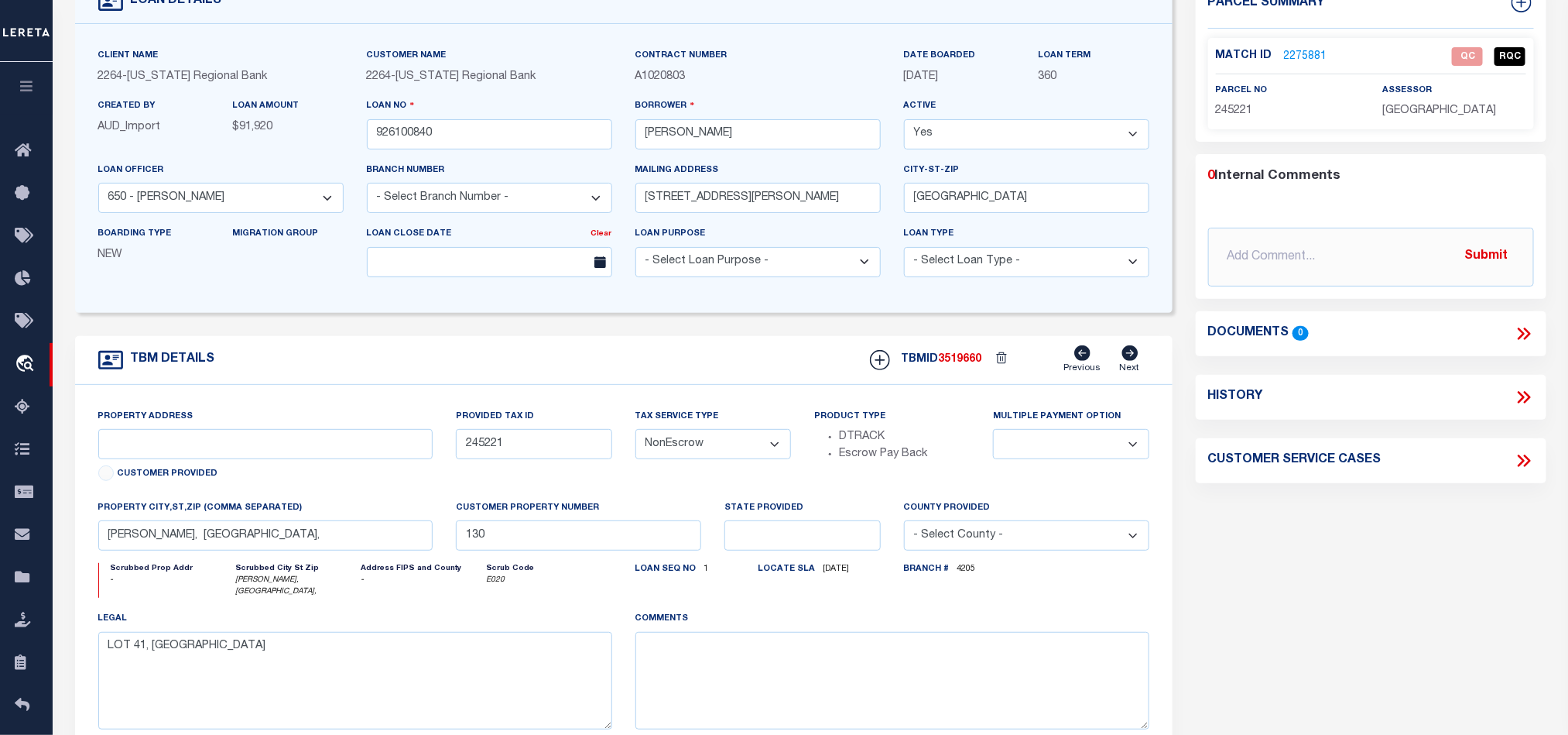
click at [1284, 550] on div "Parcel Summary Match ID 2275881 0" at bounding box center [1371, 409] width 373 height 858
click at [520, 450] on input "245221" at bounding box center [533, 444] width 155 height 31
click at [459, 439] on input "245221" at bounding box center [533, 444] width 155 height 31
click at [469, 451] on input "245221" at bounding box center [533, 444] width 155 height 31
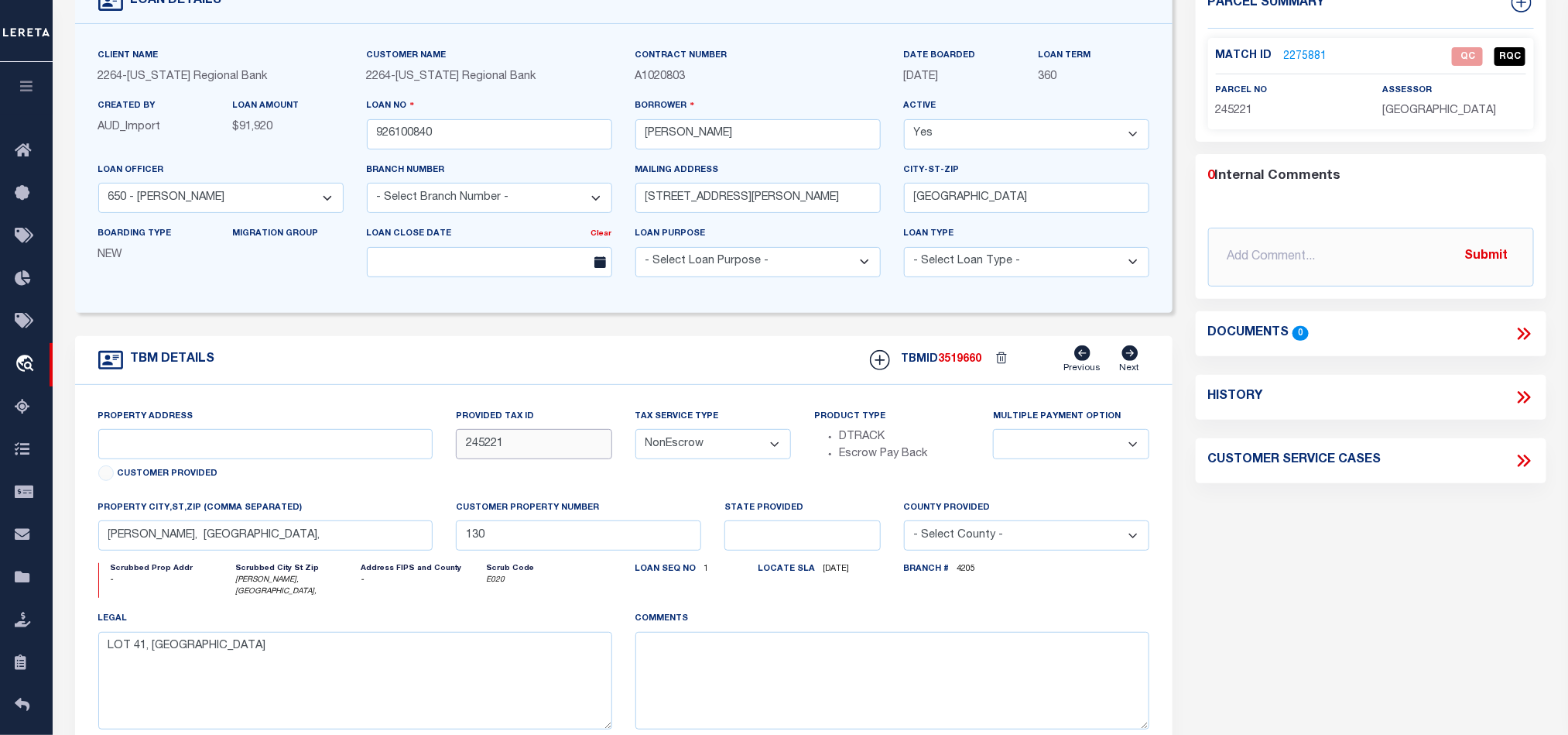
click at [469, 451] on input "245221" at bounding box center [533, 444] width 155 height 31
click at [631, 363] on div "TBM DETAILS TBMID 3519660 Previous Next" at bounding box center [623, 360] width 1097 height 48
click at [166, 648] on textarea "LOT 41, [GEOGRAPHIC_DATA]" at bounding box center [355, 680] width 513 height 98
click at [1314, 548] on div "Parcel Summary Match ID 2275881 0" at bounding box center [1371, 409] width 373 height 858
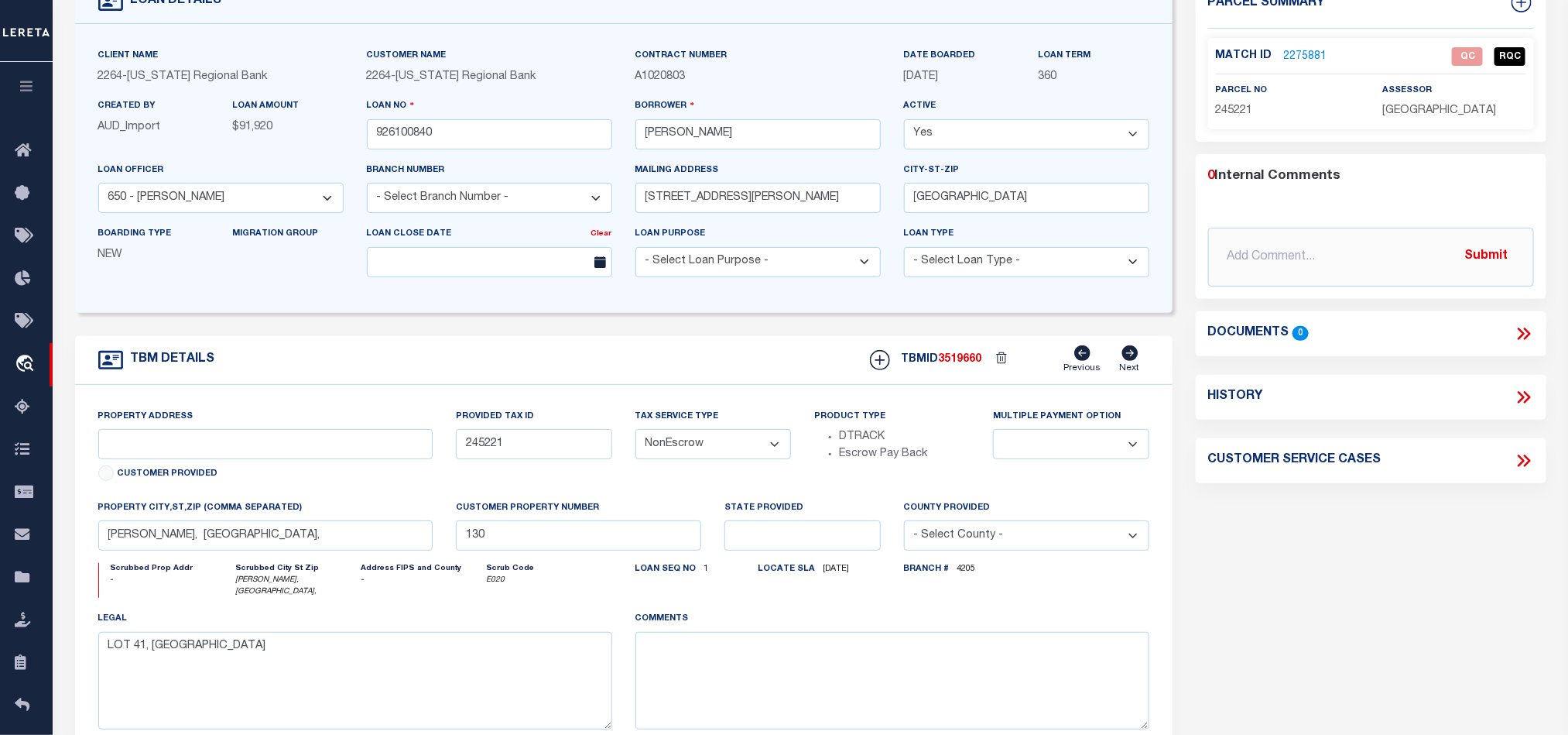
drag, startPoint x: 1328, startPoint y: 577, endPoint x: 1050, endPoint y: 760, distance: 332.8
drag, startPoint x: 1050, startPoint y: 760, endPoint x: 752, endPoint y: 372, distance: 489.2
click at [752, 372] on div "TBM DETAILS TBMID 3519660 Previous Next" at bounding box center [623, 360] width 1097 height 48
drag, startPoint x: 692, startPoint y: 402, endPoint x: 620, endPoint y: 584, distance: 195.7
drag, startPoint x: 620, startPoint y: 584, endPoint x: 1391, endPoint y: 576, distance: 771.0
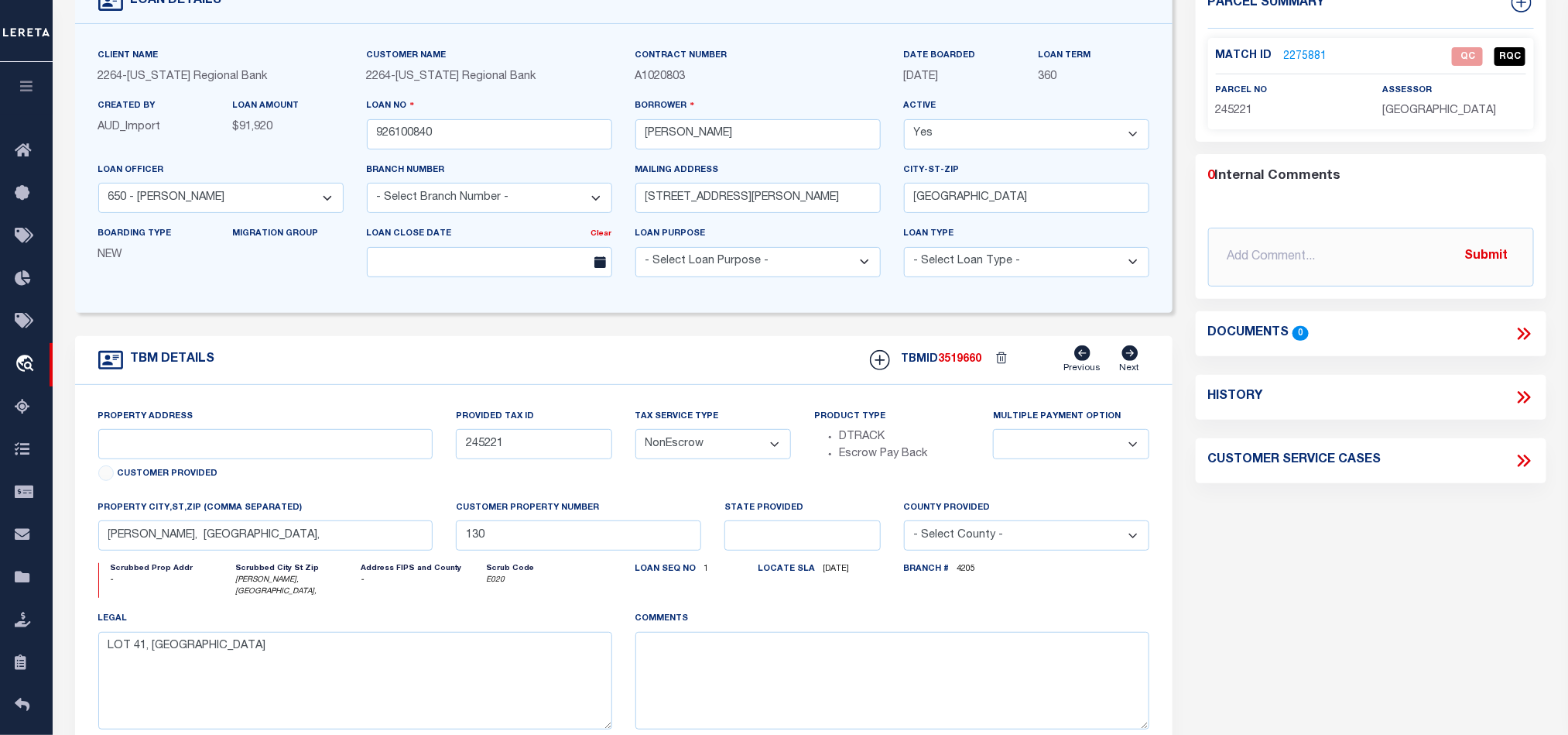
click at [1391, 576] on div "Parcel Summary Match ID 2275881 0" at bounding box center [1371, 409] width 373 height 858
click at [1437, 553] on div "Parcel Summary Match ID 2275881 0" at bounding box center [1371, 409] width 373 height 858
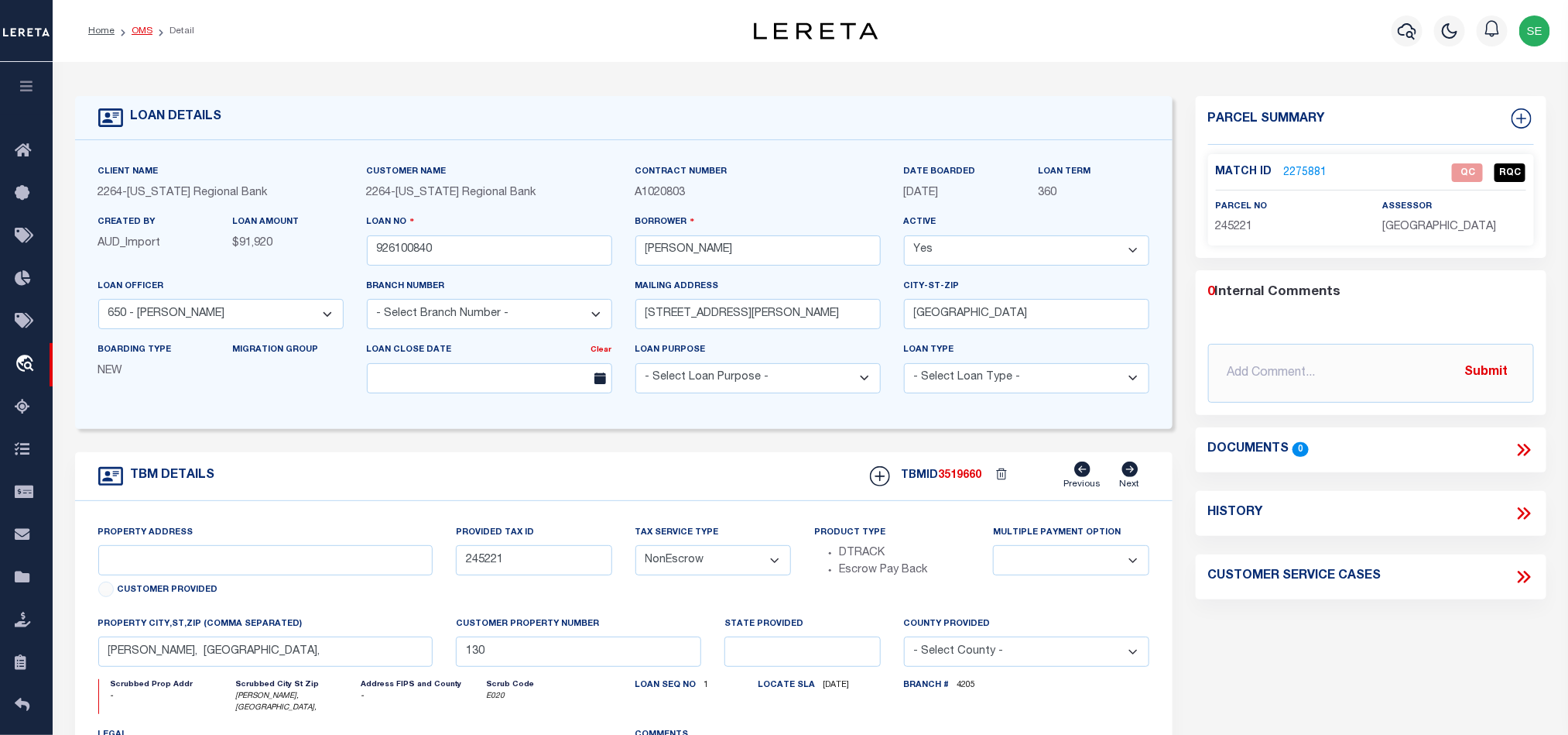
click at [134, 31] on link "OMS" at bounding box center [141, 31] width 21 height 9
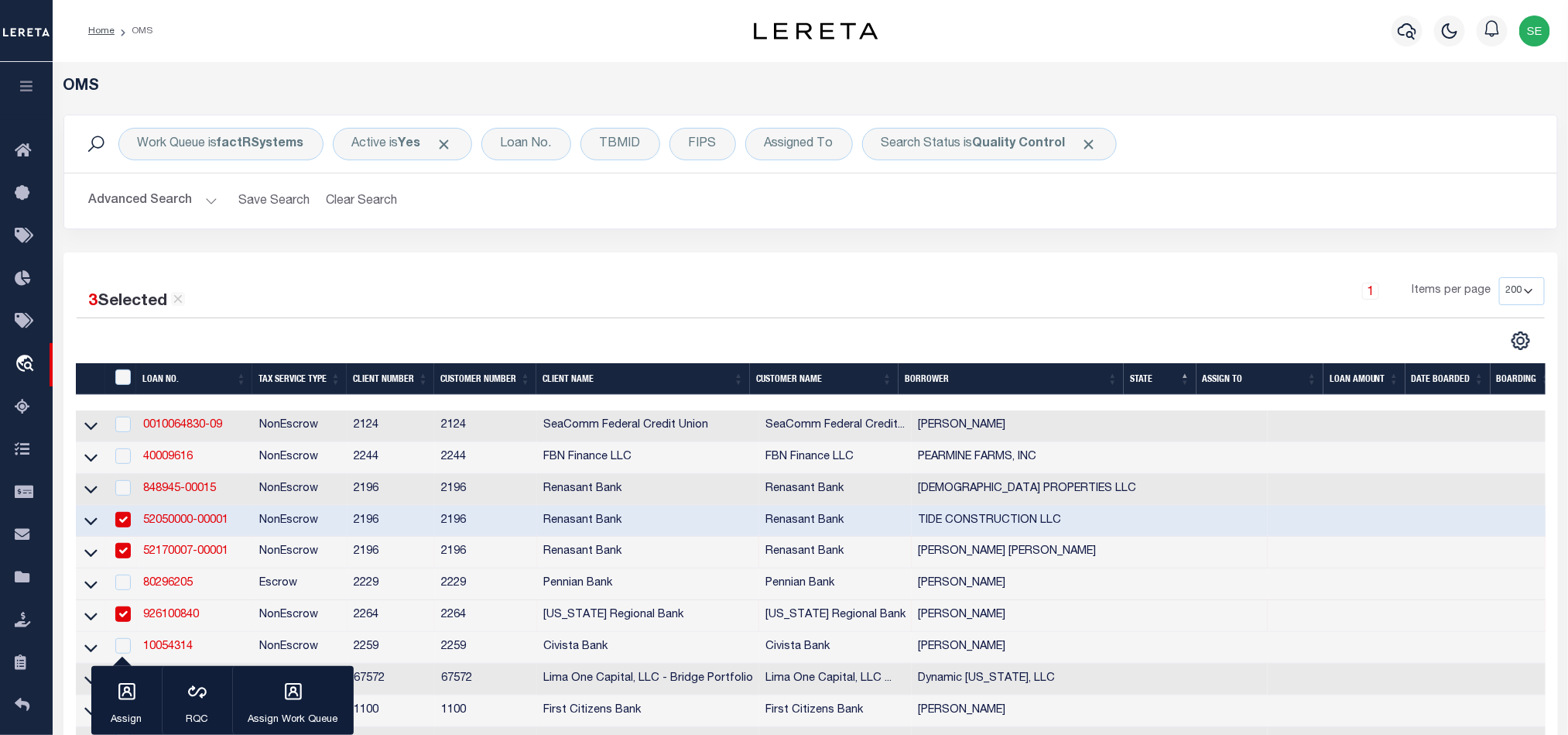
scroll to position [232, 0]
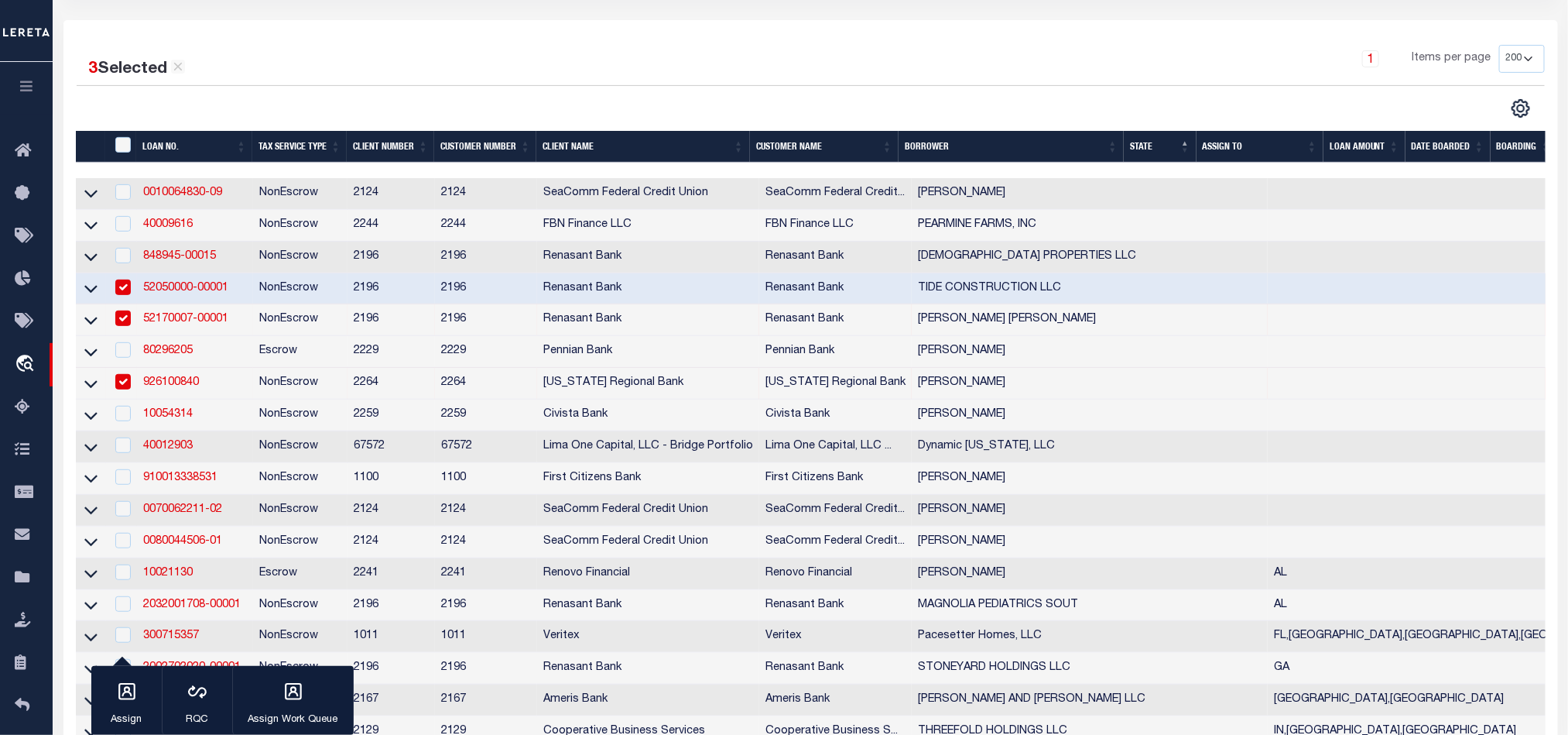
click at [281, 388] on td "NonEscrow" at bounding box center [300, 383] width 95 height 32
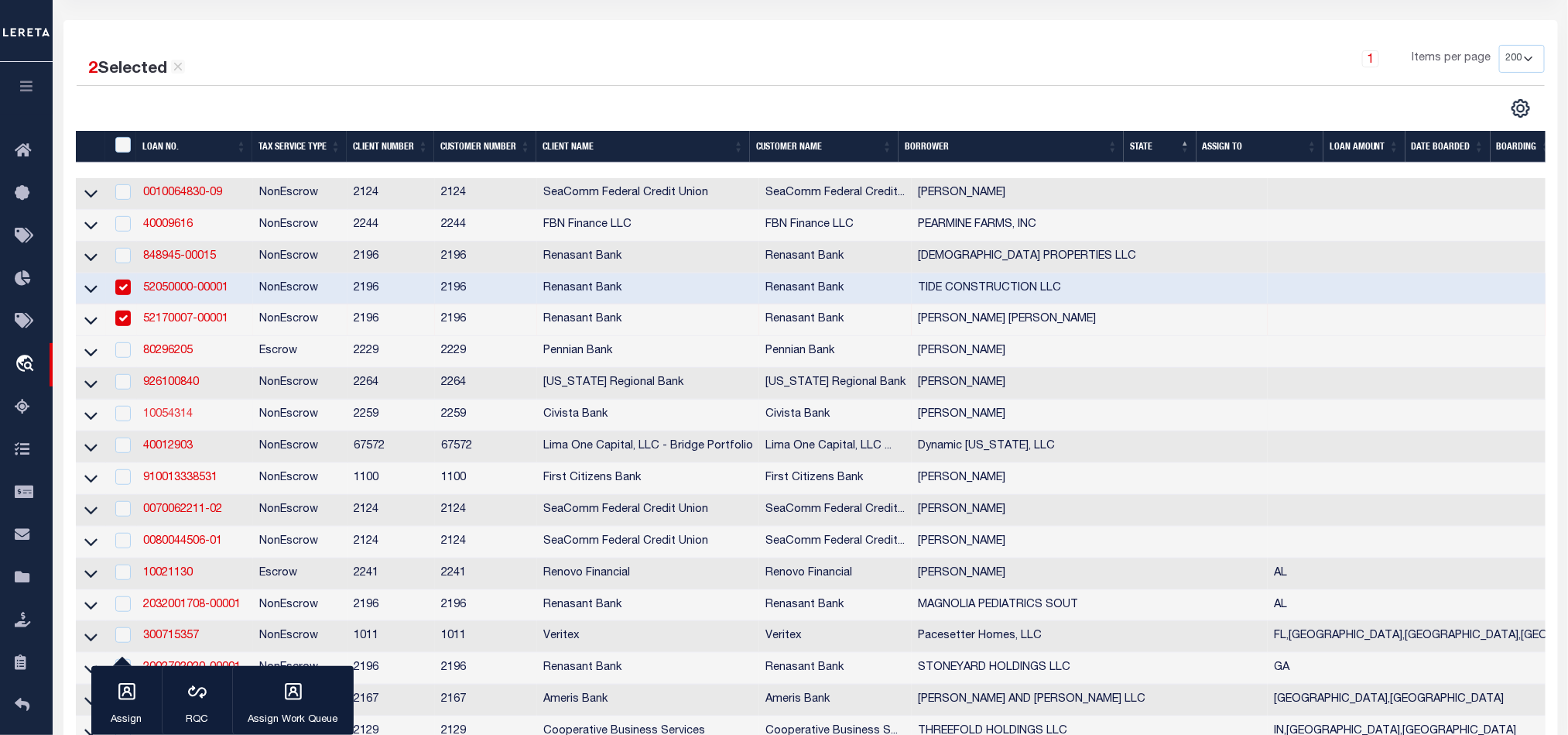
click at [170, 414] on link "10054314" at bounding box center [168, 414] width 49 height 11
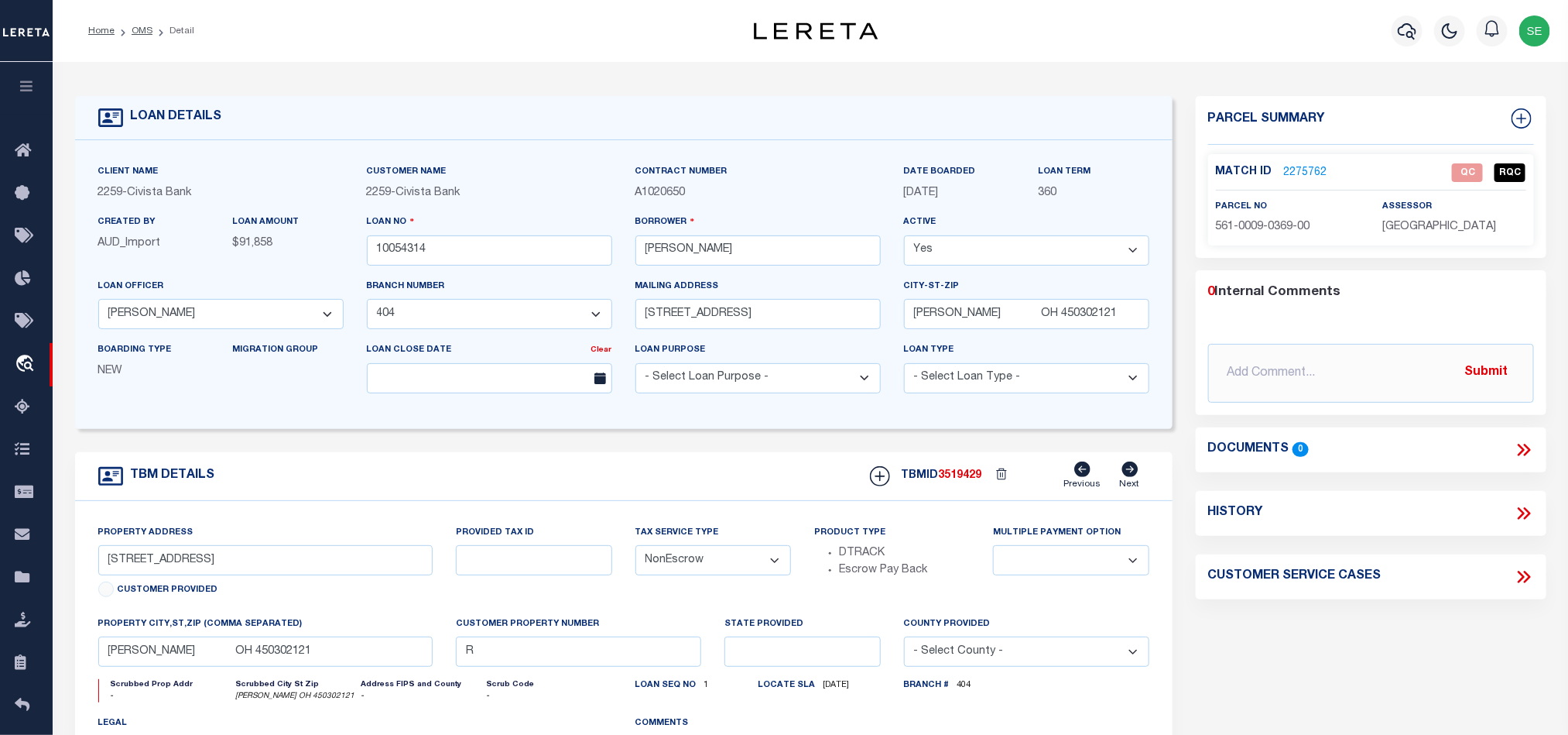
click at [1271, 227] on span "561-0009-0369-00" at bounding box center [1263, 226] width 95 height 11
click at [1318, 663] on div "Parcel Summary Match ID 2275762 0" at bounding box center [1371, 519] width 373 height 846
click at [1331, 593] on div "Customer Service Cases" at bounding box center [1371, 576] width 351 height 44
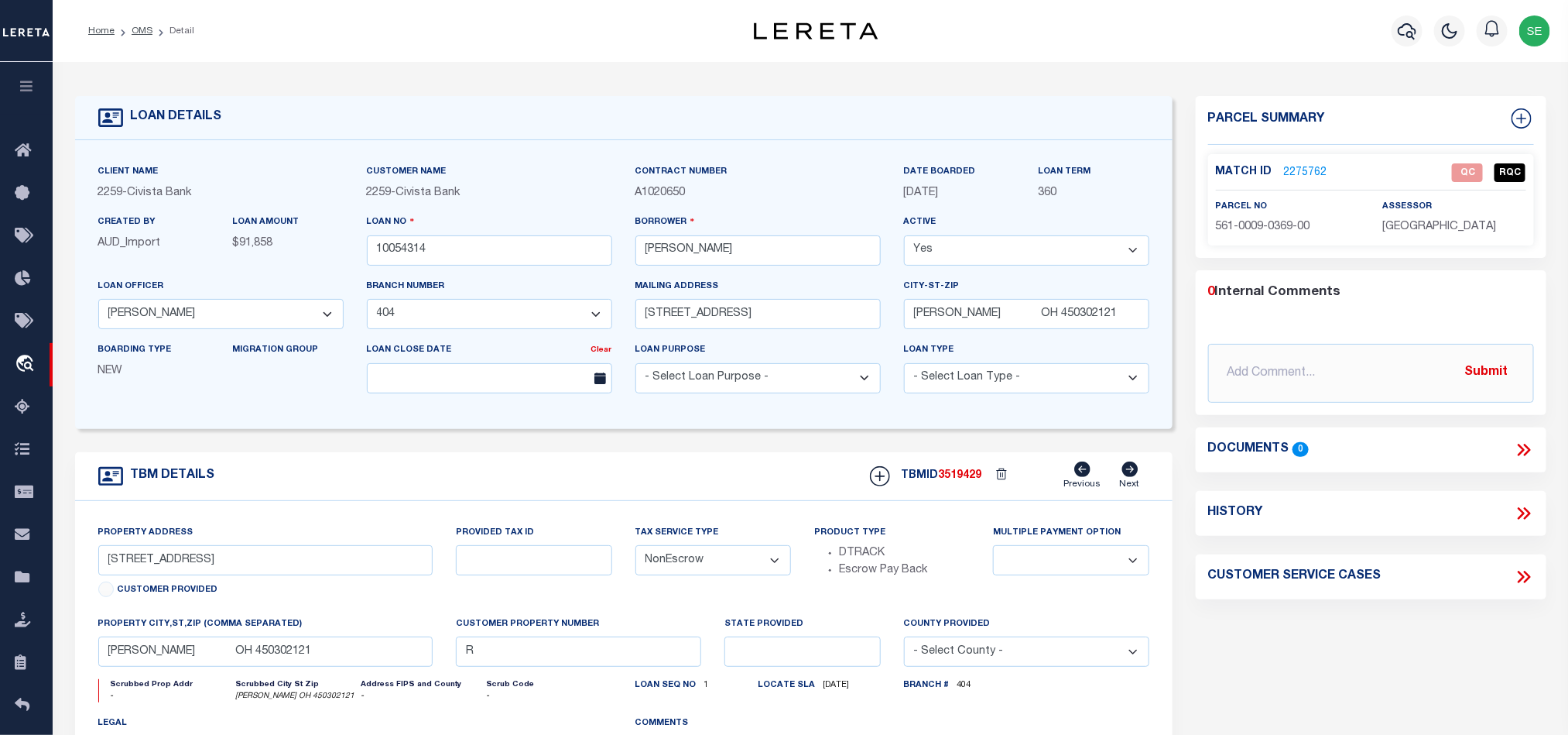
click at [1309, 180] on div "Match ID 2275762 QC RQC" at bounding box center [1371, 176] width 310 height 27
click at [1302, 170] on link "2275762" at bounding box center [1305, 173] width 43 height 16
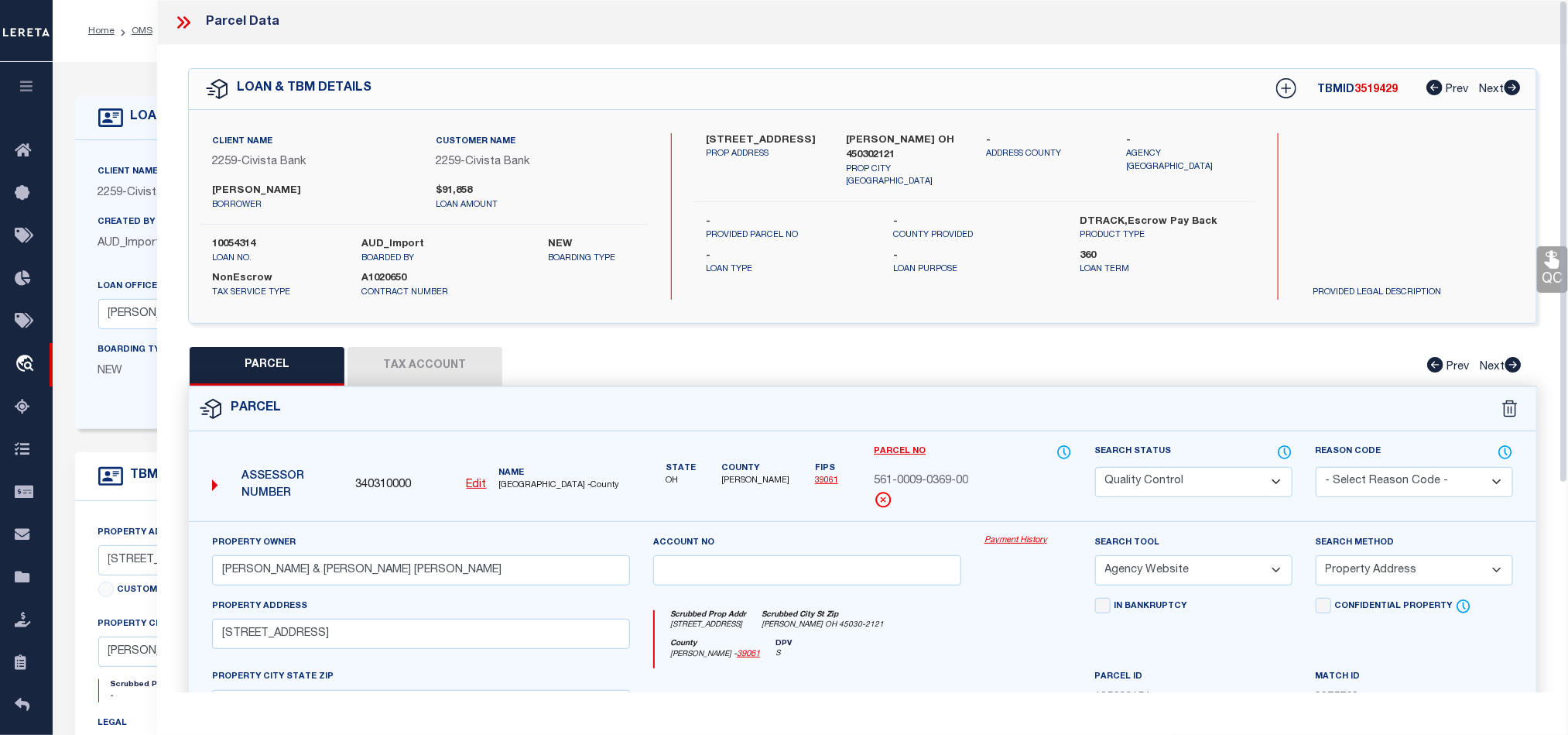
click at [425, 365] on button "Tax Account" at bounding box center [425, 366] width 155 height 39
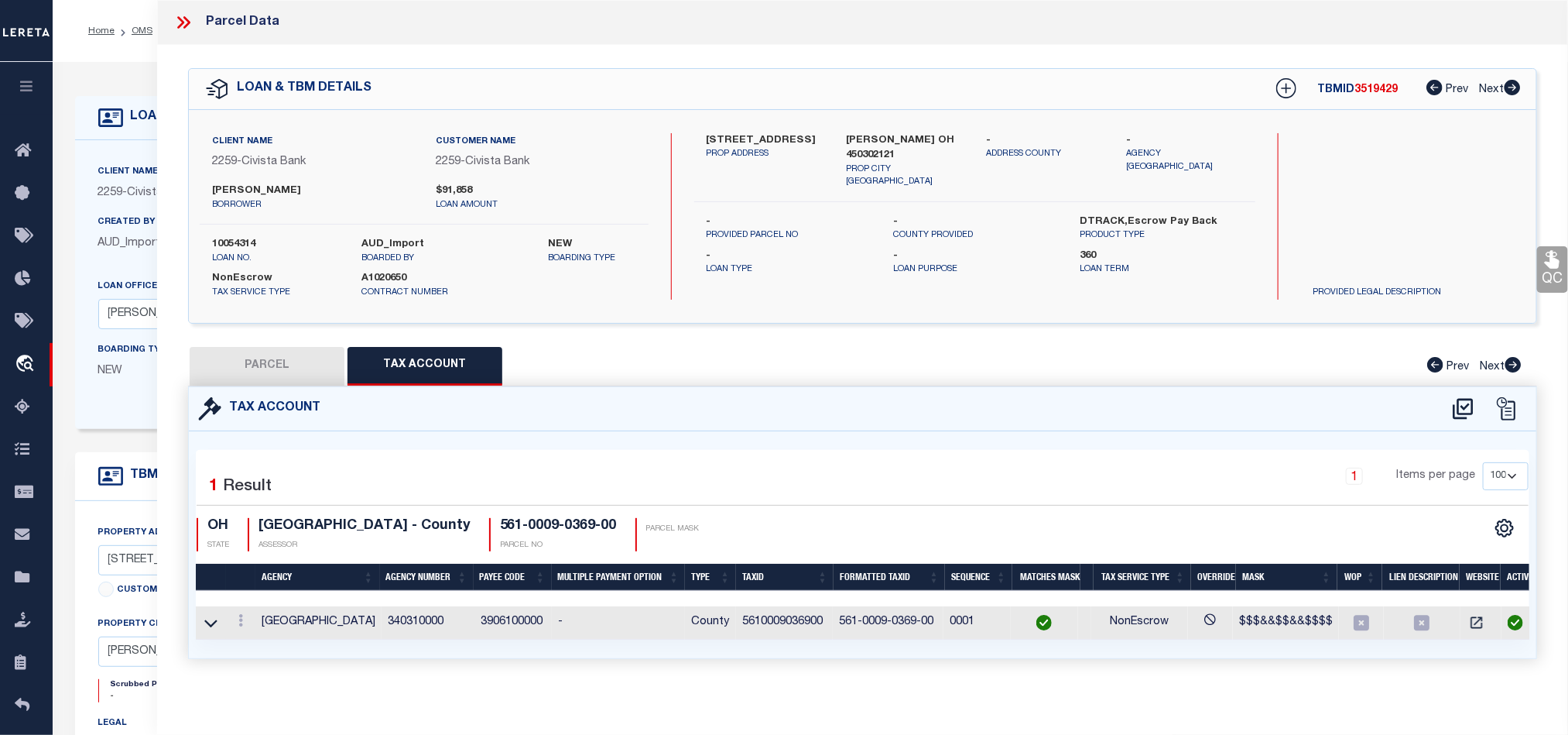
click at [300, 356] on button "PARCEL" at bounding box center [267, 366] width 155 height 39
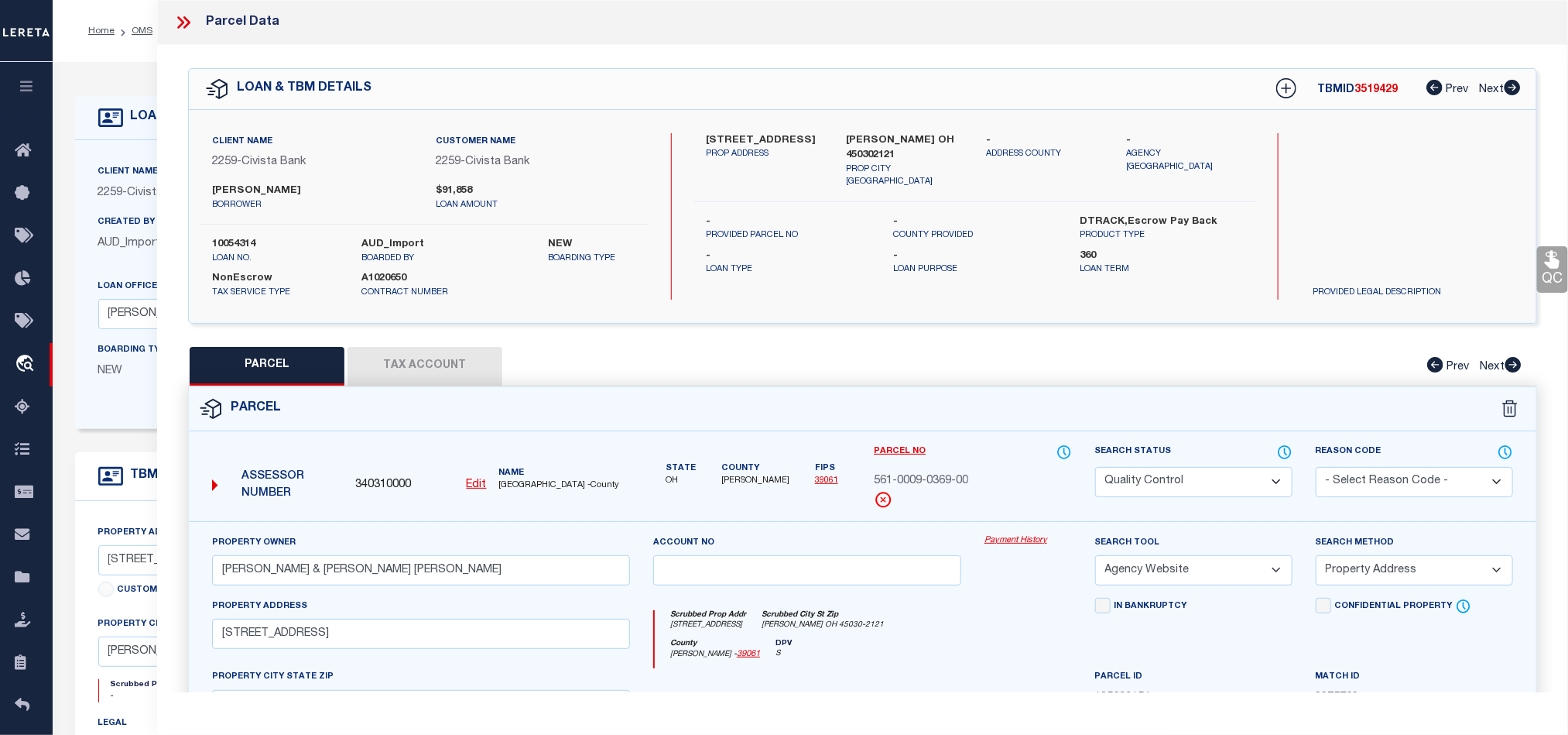
click at [973, 428] on div "Parcel" at bounding box center [862, 409] width 1347 height 44
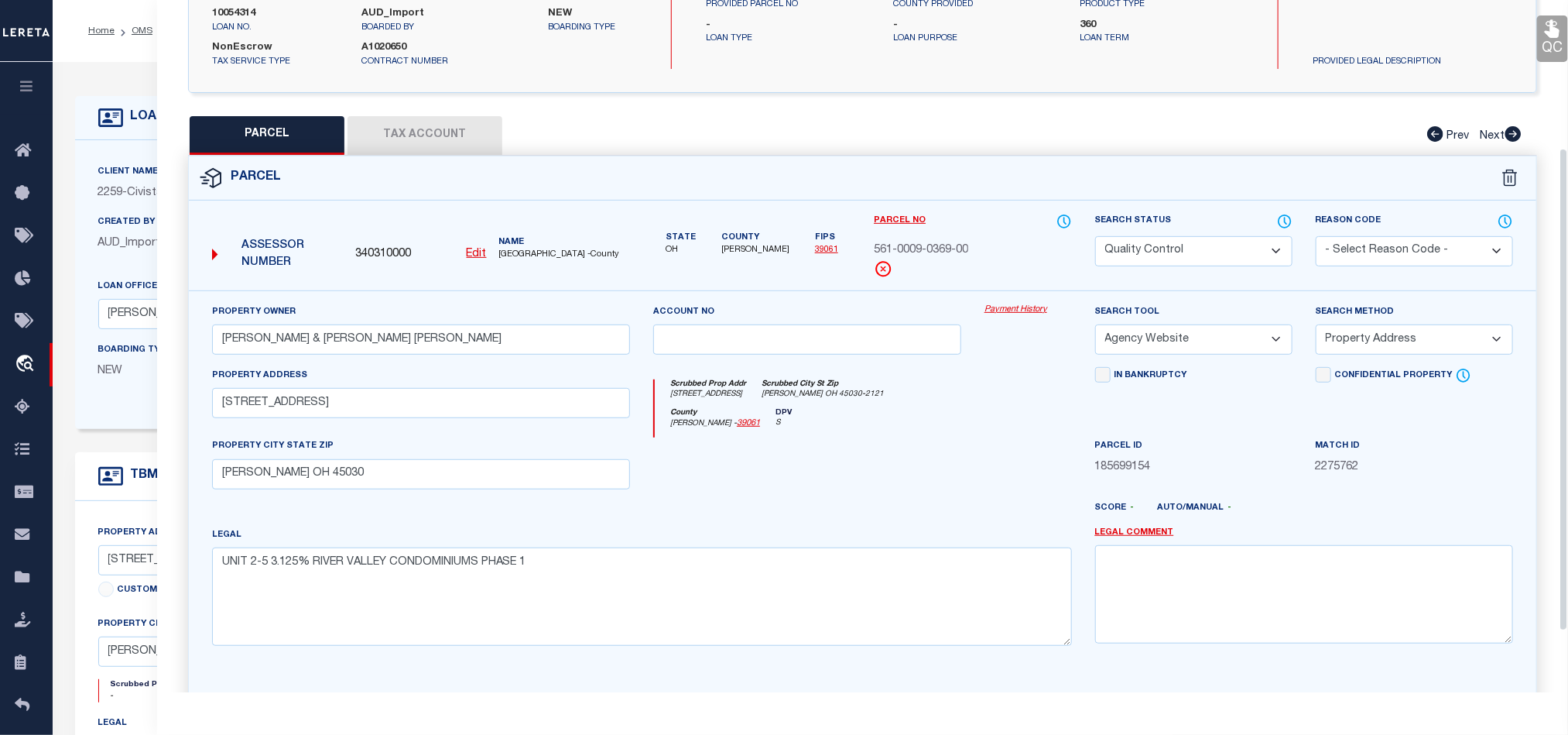
scroll to position [232, 0]
click at [910, 479] on div at bounding box center [807, 467] width 331 height 63
click at [1205, 261] on select "Automated Search Bad Parcel Complete Duplicate Parcel High Dollar Reporting In …" at bounding box center [1194, 249] width 197 height 31
drag, startPoint x: 938, startPoint y: 381, endPoint x: 1198, endPoint y: 411, distance: 261.7
click at [938, 381] on div "Scrubbed Prop Addr [STREET_ADDRESS] Scrubbed City [GEOGRAPHIC_DATA] [PERSON_NAM…" at bounding box center [862, 401] width 441 height 71
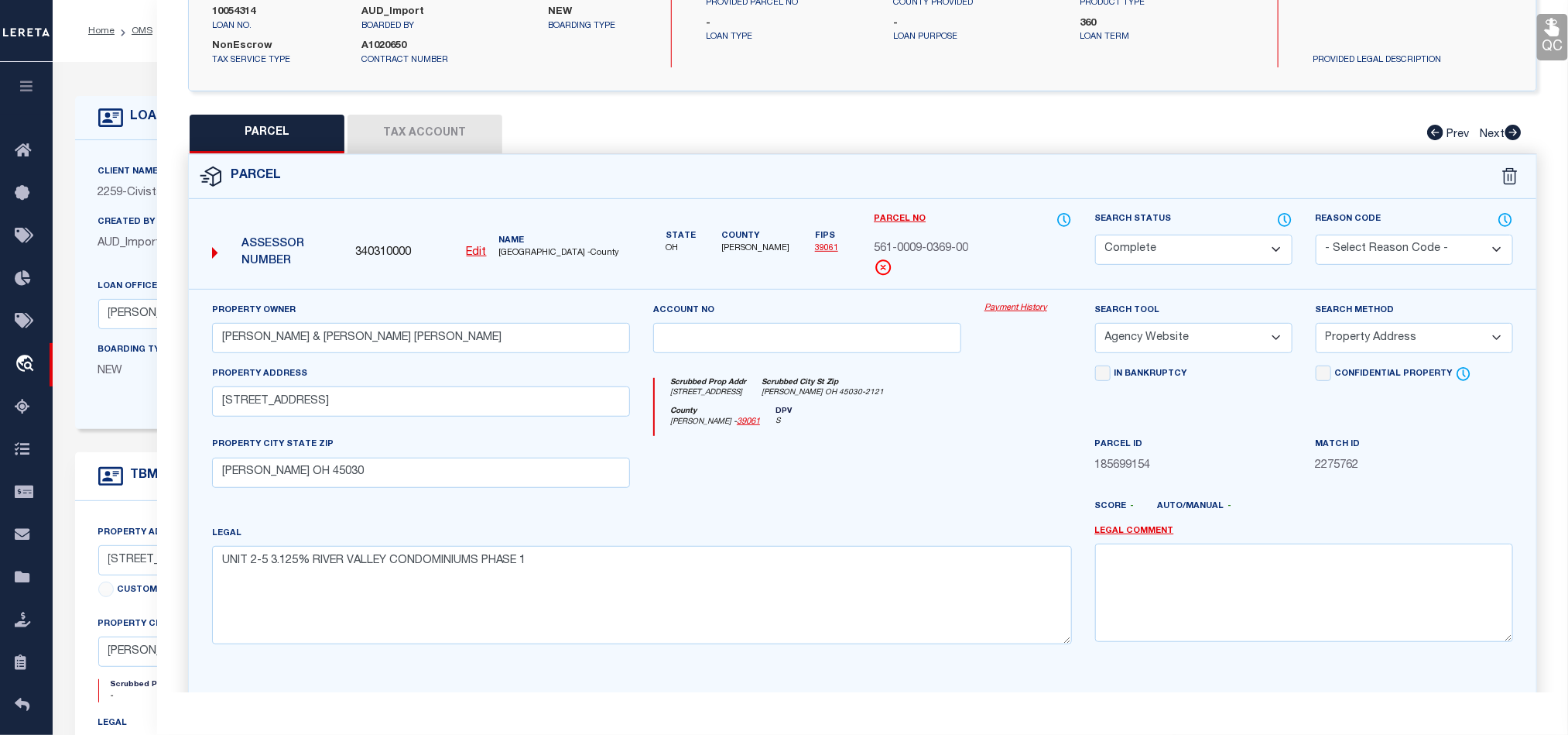
click at [1542, 41] on link "QC" at bounding box center [1551, 37] width 31 height 46
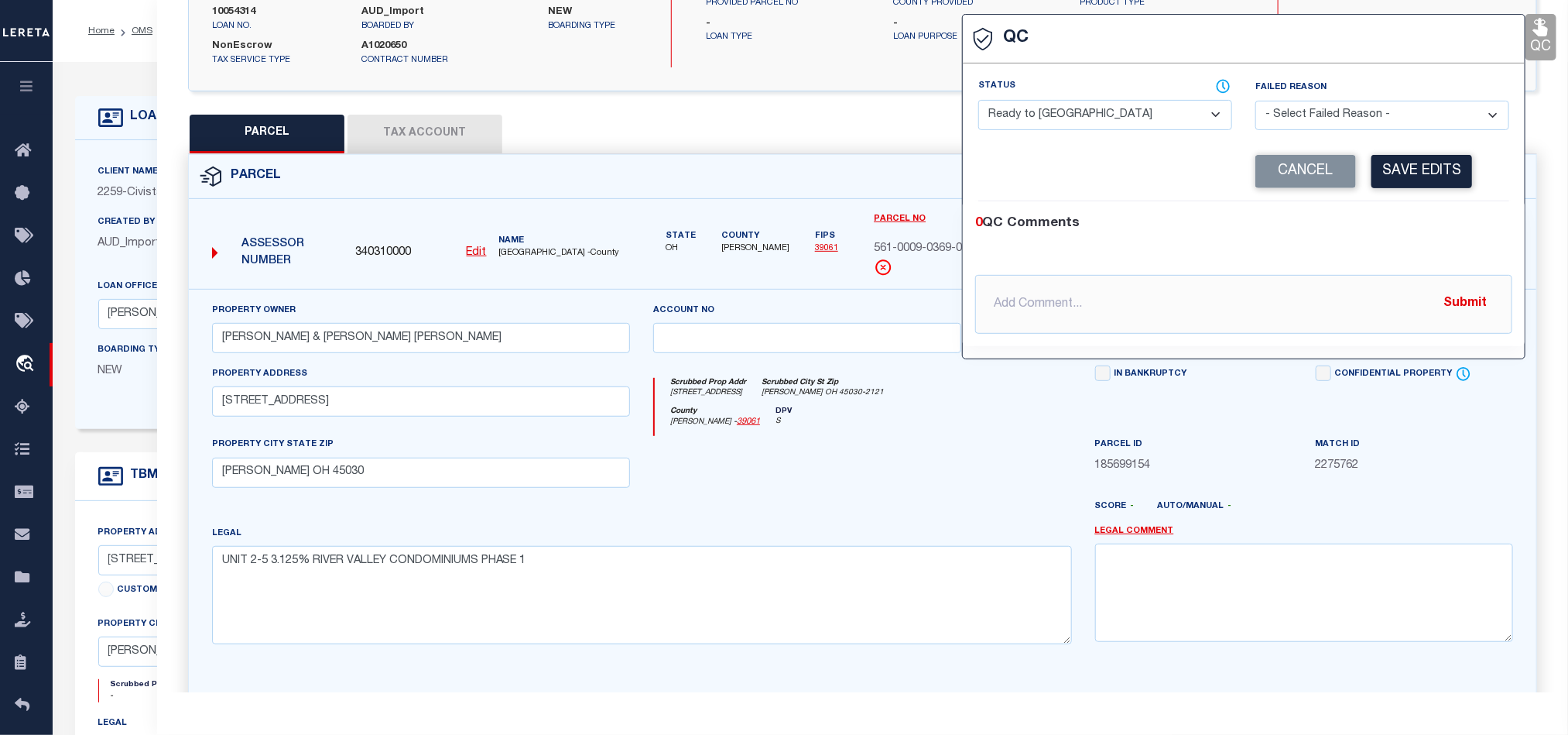
drag, startPoint x: 1138, startPoint y: 121, endPoint x: 1240, endPoint y: 158, distance: 108.5
click at [1137, 123] on select "- Select Status - Ready to QC Correct Incorrect" at bounding box center [1104, 115] width 254 height 31
drag, startPoint x: 1416, startPoint y: 238, endPoint x: 1417, endPoint y: 230, distance: 8.1
click at [1417, 238] on div "0 QC Comments @[PERSON_NAME] @[PERSON_NAME] @[PERSON_NAME] @[PERSON_NAME] @[PER…" at bounding box center [1243, 273] width 562 height 120
click at [1431, 188] on button "Save Edits" at bounding box center [1422, 172] width 101 height 34
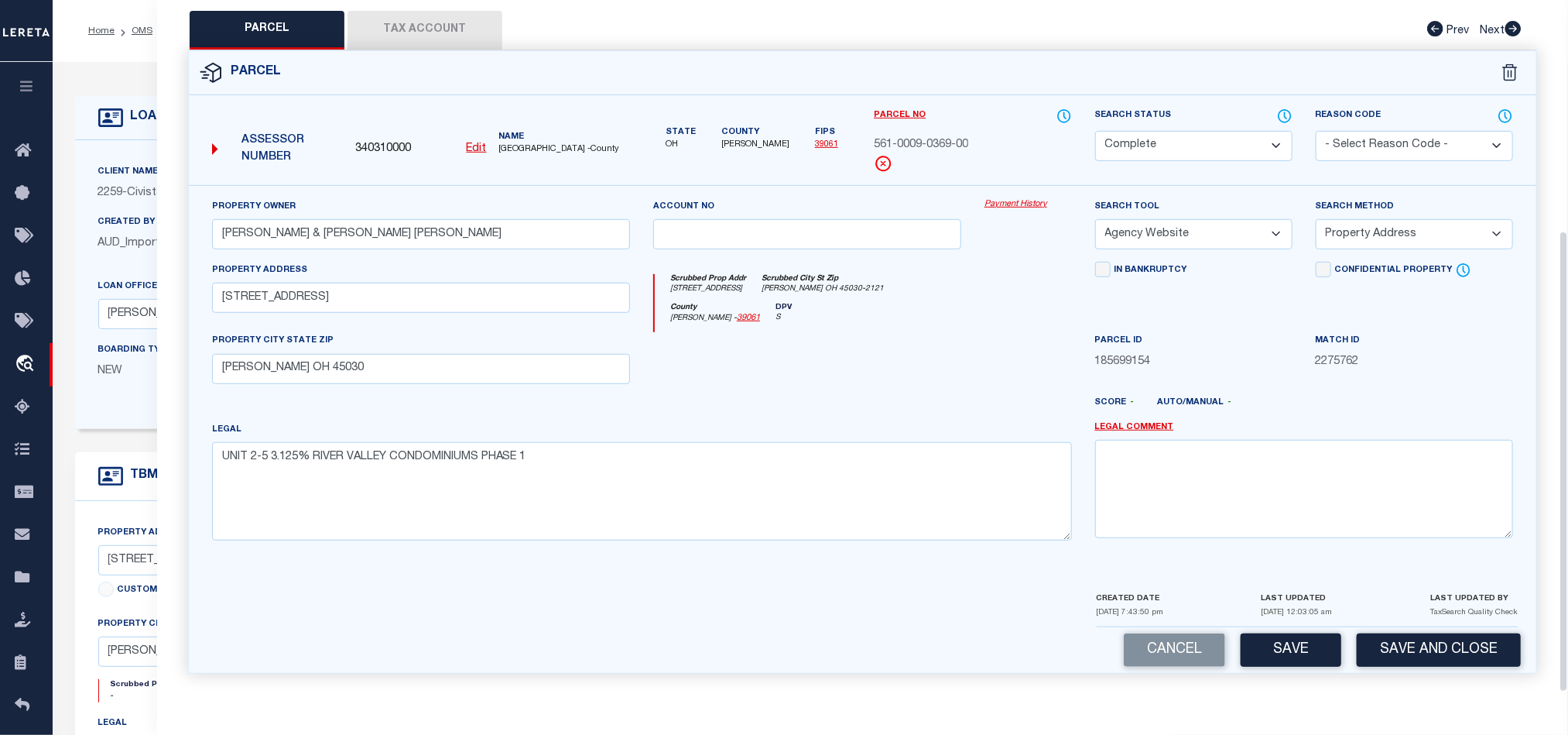
scroll to position [346, 0]
click at [1462, 655] on button "Save and Close" at bounding box center [1439, 650] width 164 height 34
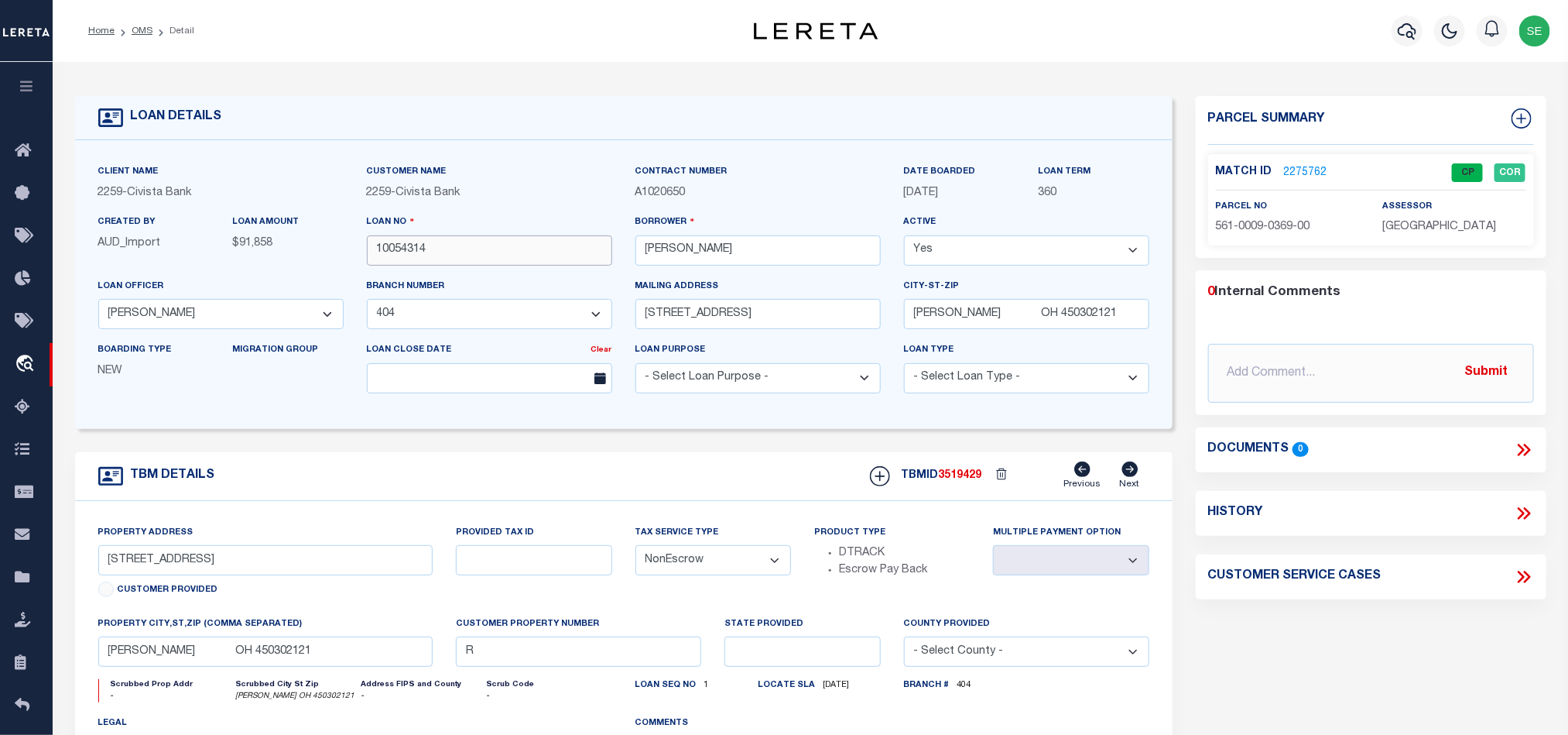
click at [481, 252] on input "10054314" at bounding box center [489, 250] width 245 height 31
click at [959, 481] on span "3519429" at bounding box center [960, 475] width 43 height 11
click at [1431, 223] on span "[GEOGRAPHIC_DATA]" at bounding box center [1438, 226] width 114 height 11
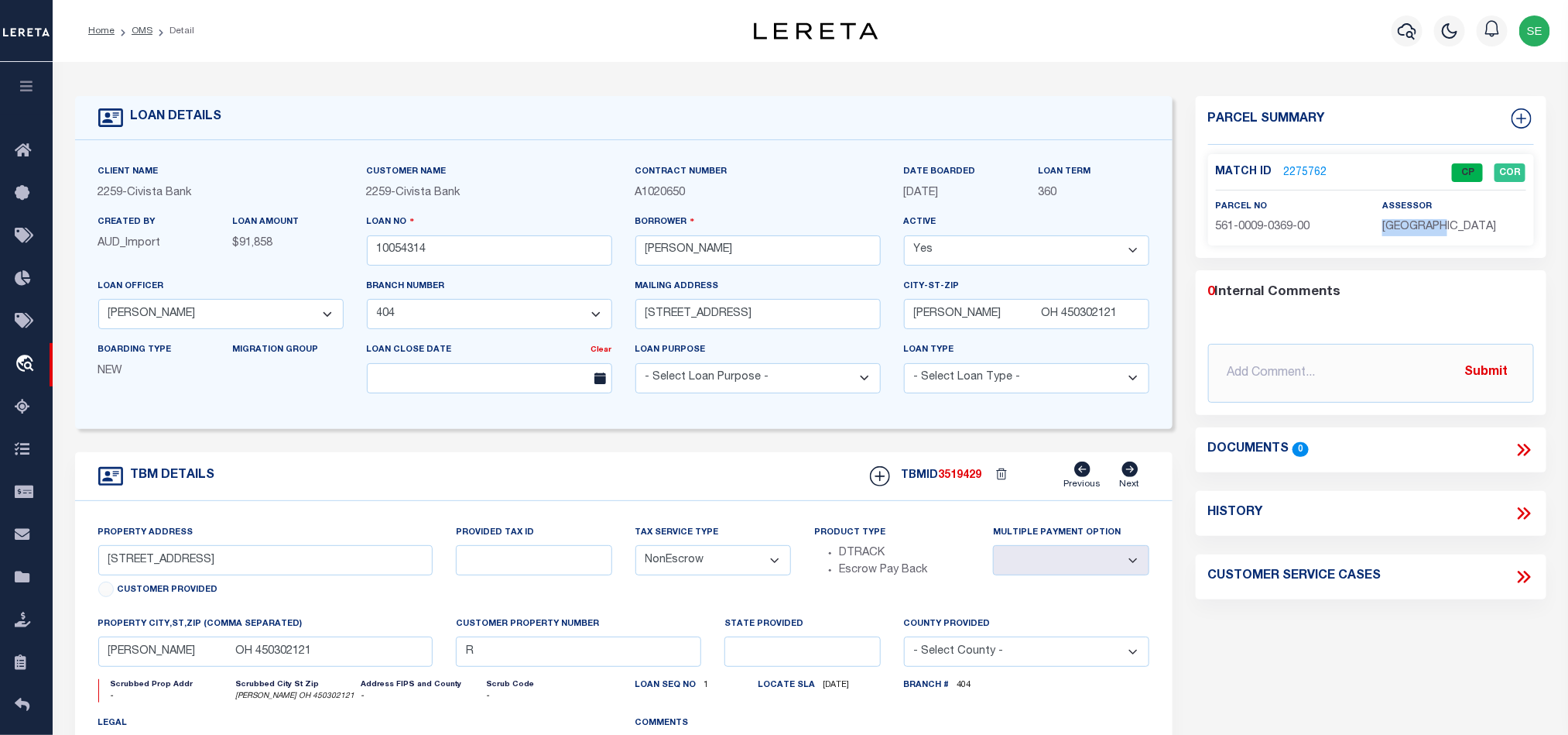
click at [1431, 223] on span "[GEOGRAPHIC_DATA]" at bounding box center [1438, 226] width 114 height 11
drag, startPoint x: 1431, startPoint y: 223, endPoint x: 1407, endPoint y: 235, distance: 26.8
click at [1431, 225] on span "[GEOGRAPHIC_DATA]" at bounding box center [1438, 226] width 114 height 11
click at [1284, 235] on p "561-0009-0369-00" at bounding box center [1287, 227] width 143 height 17
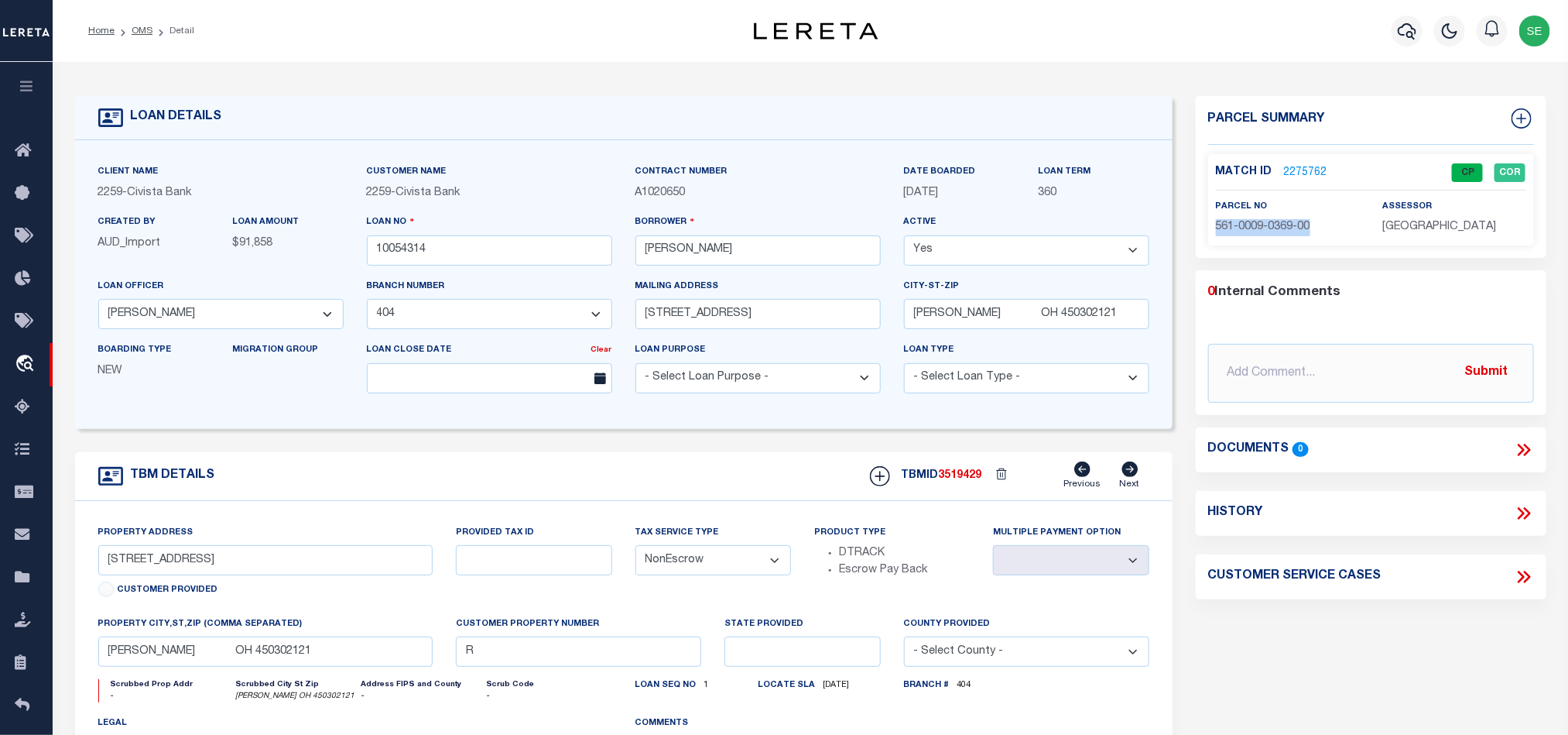
click at [1284, 235] on p "561-0009-0369-00" at bounding box center [1287, 227] width 143 height 17
click at [493, 460] on div "TBM DETAILS TBMID 3519429 Previous Next" at bounding box center [623, 476] width 1097 height 48
drag, startPoint x: 148, startPoint y: 29, endPoint x: 531, endPoint y: 239, distance: 436.8
click at [148, 29] on link "OMS" at bounding box center [141, 31] width 21 height 9
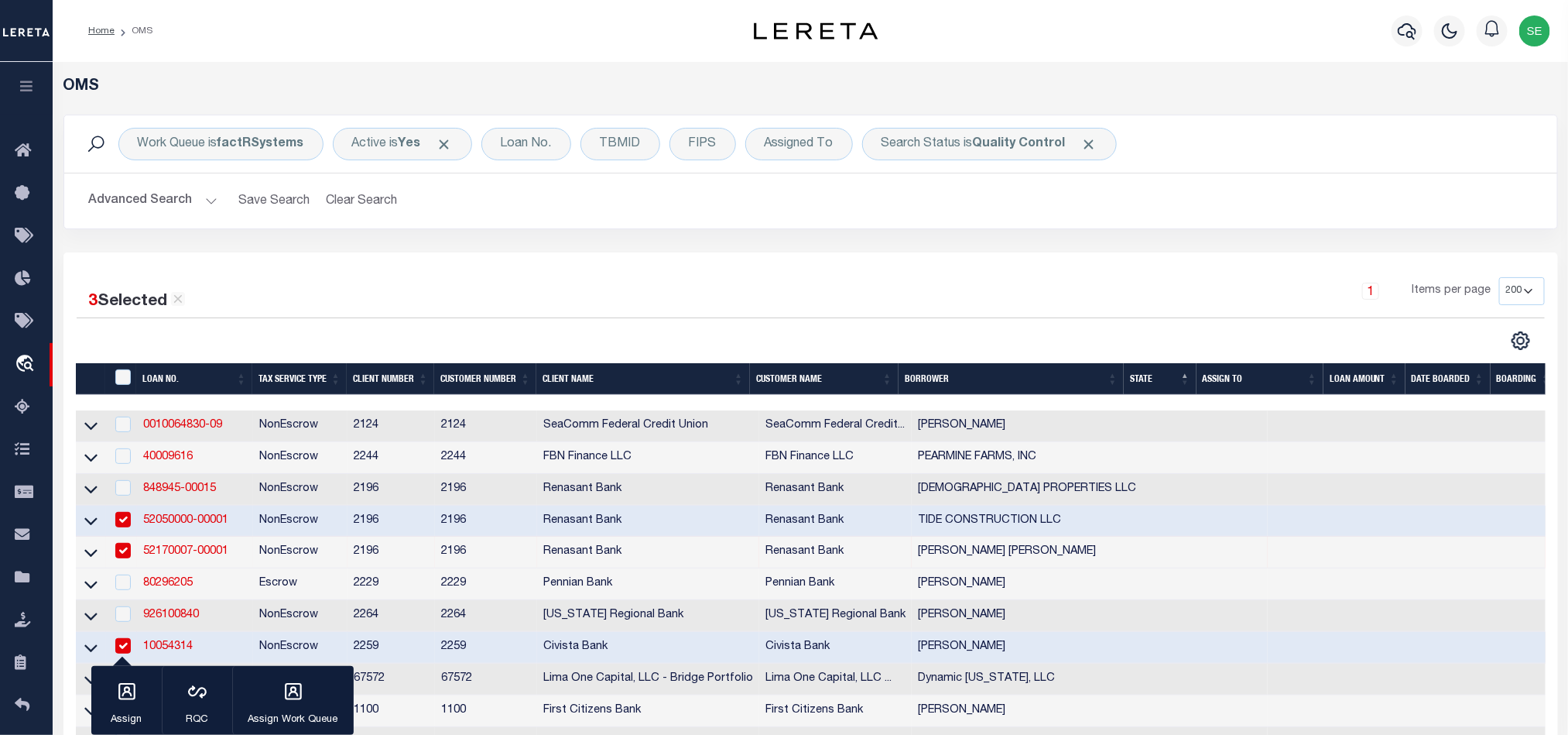
scroll to position [232, 0]
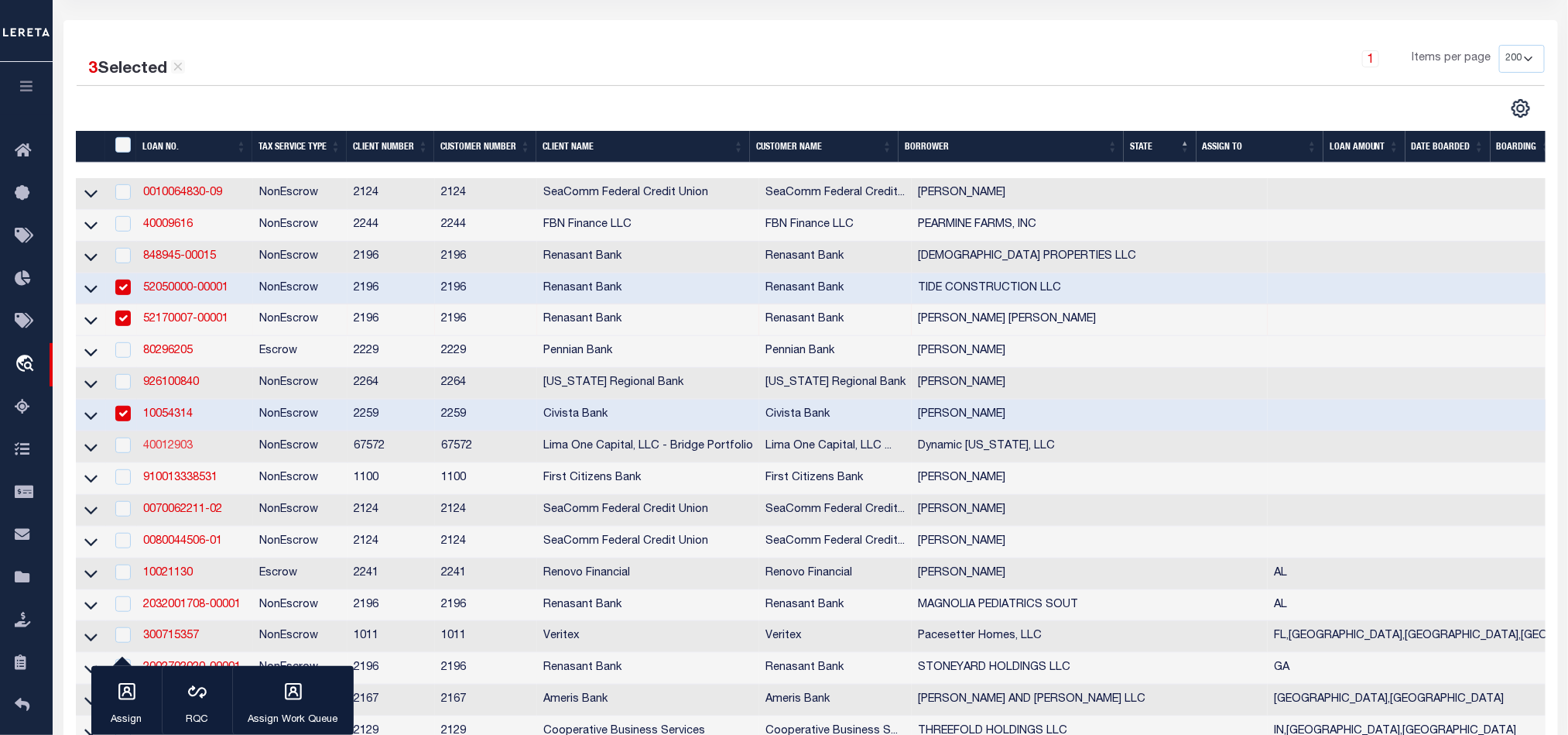
click at [177, 451] on link "40012903" at bounding box center [168, 446] width 49 height 11
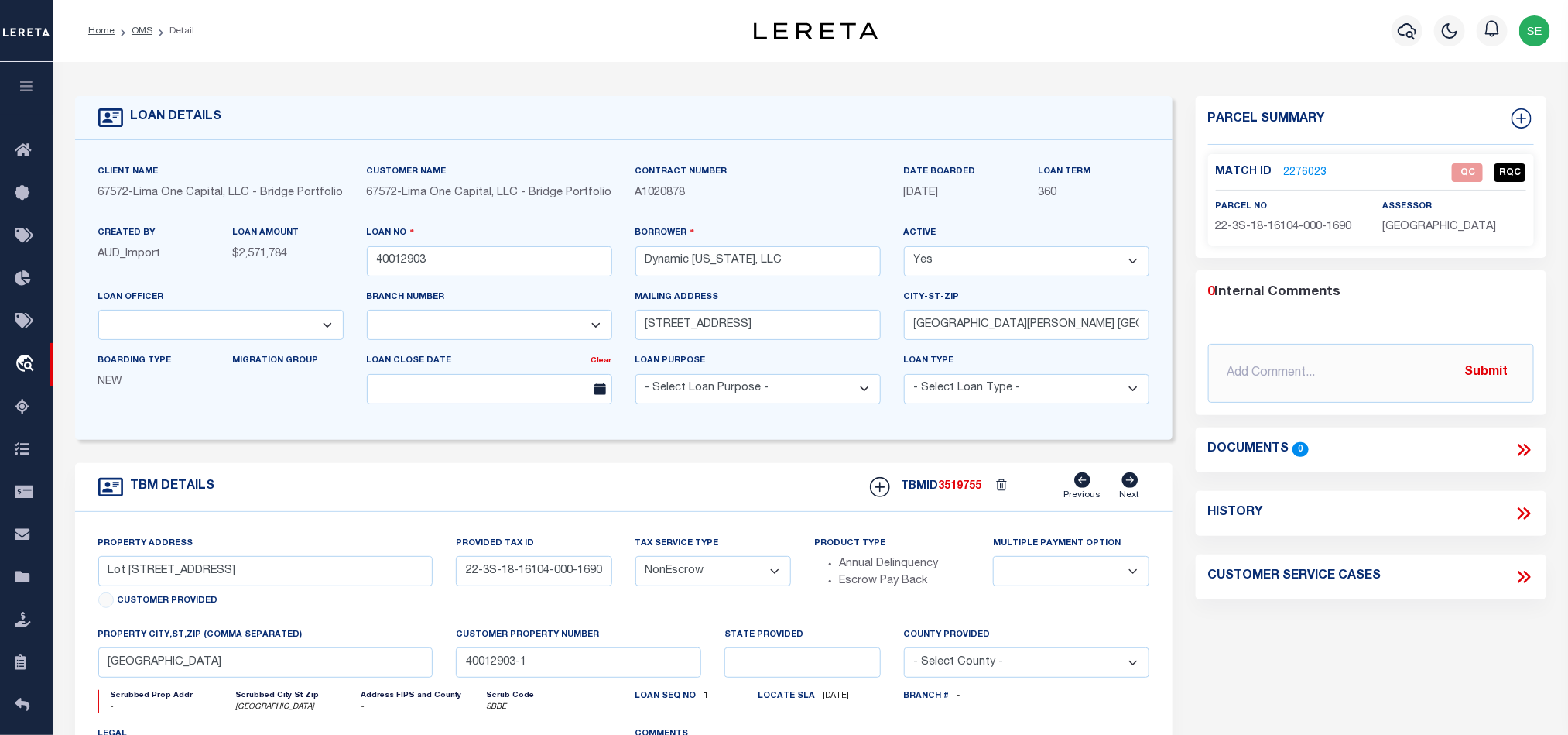
click at [1299, 223] on span "22-3S-18-16104-000-1690" at bounding box center [1284, 226] width 136 height 11
click at [1302, 166] on link "2276023" at bounding box center [1305, 173] width 43 height 16
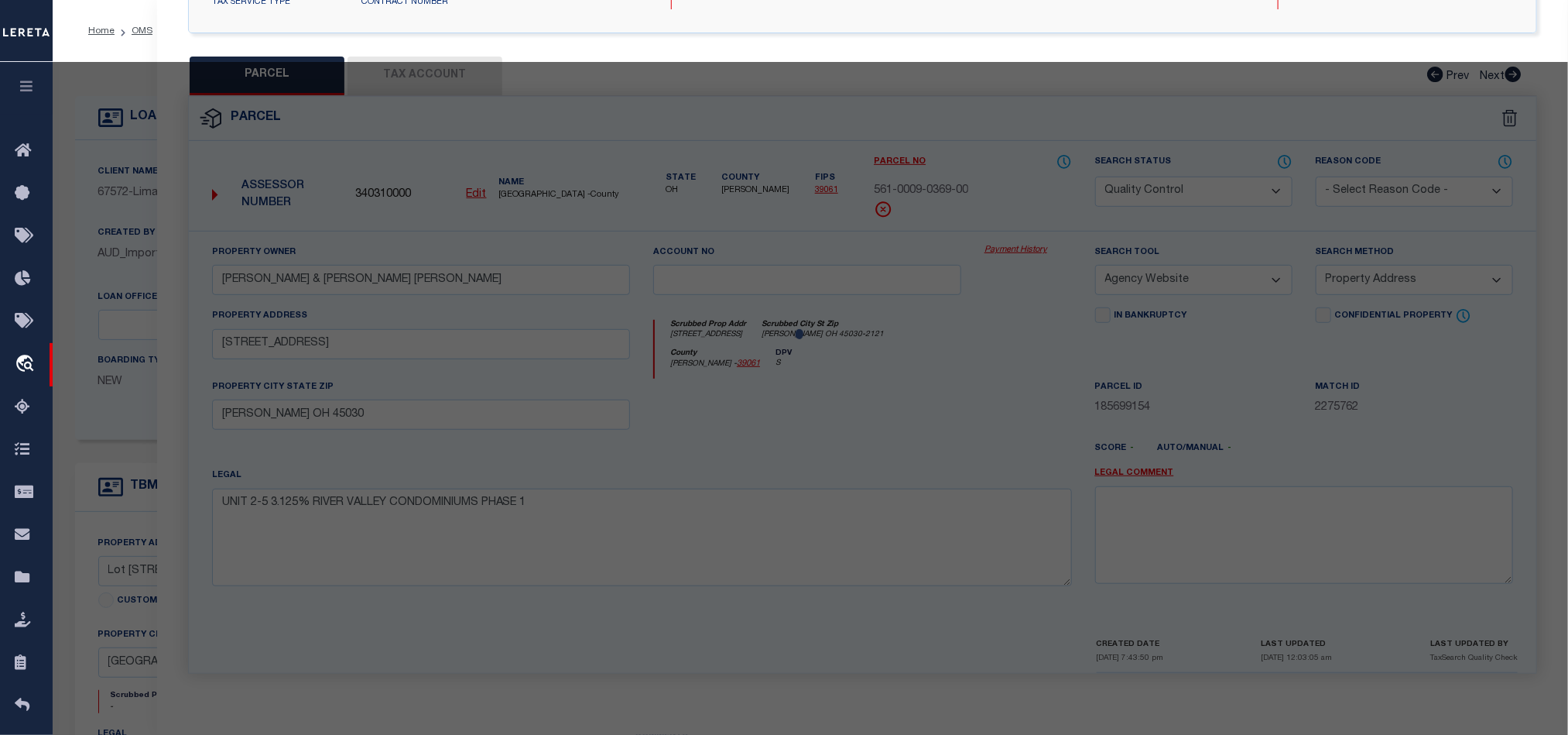
scroll to position [316, 0]
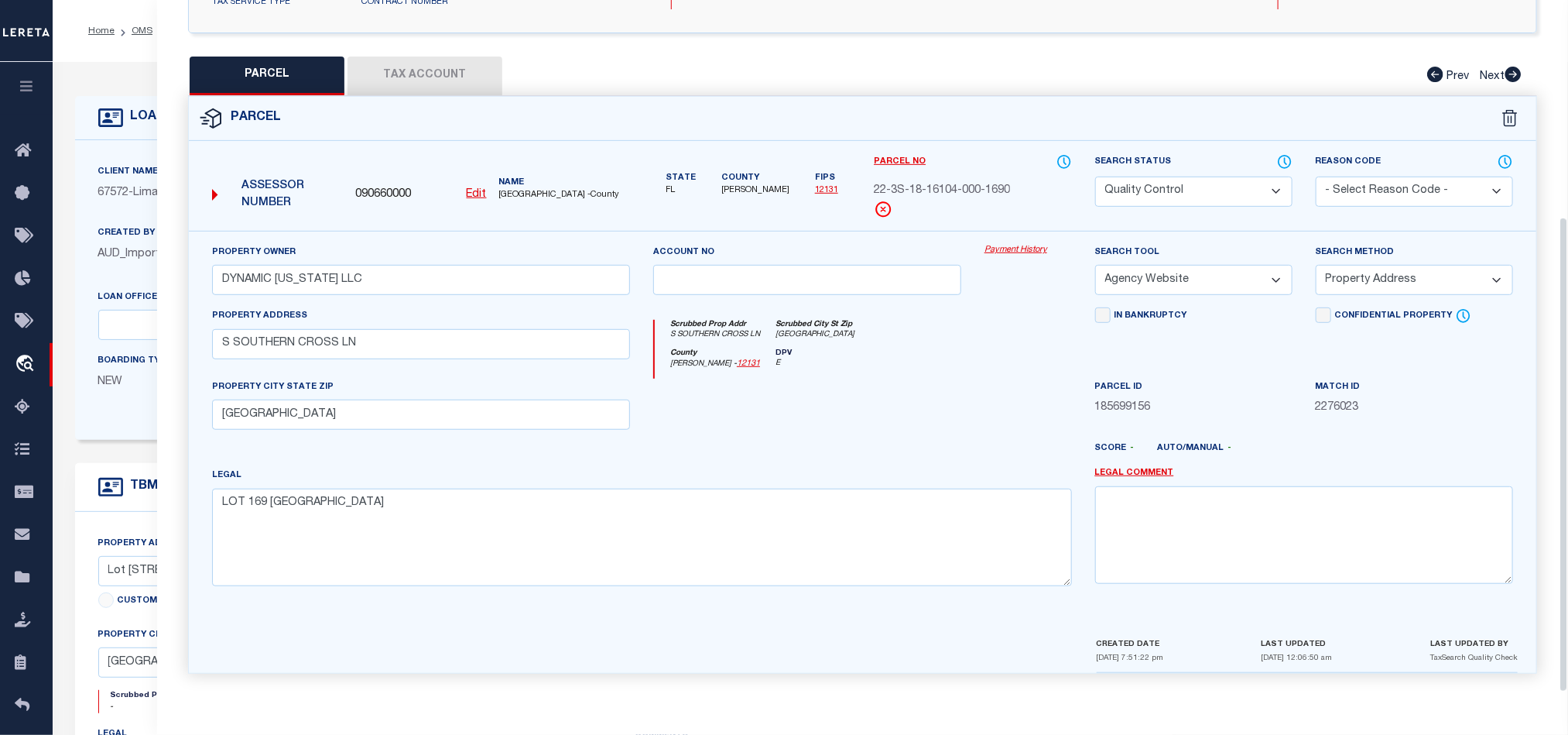
click at [423, 56] on button "Tax Account" at bounding box center [425, 75] width 155 height 39
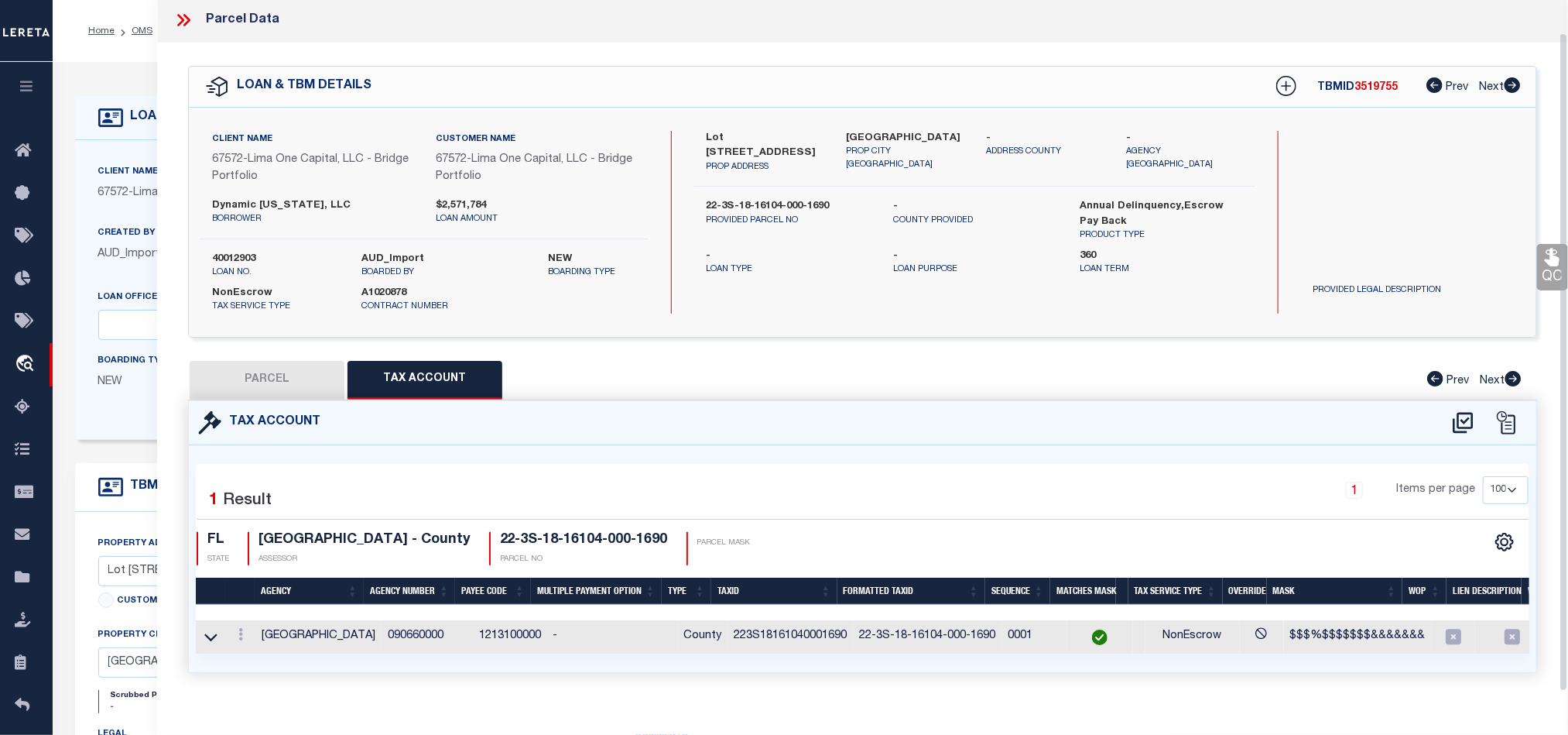
scroll to position [35, 0]
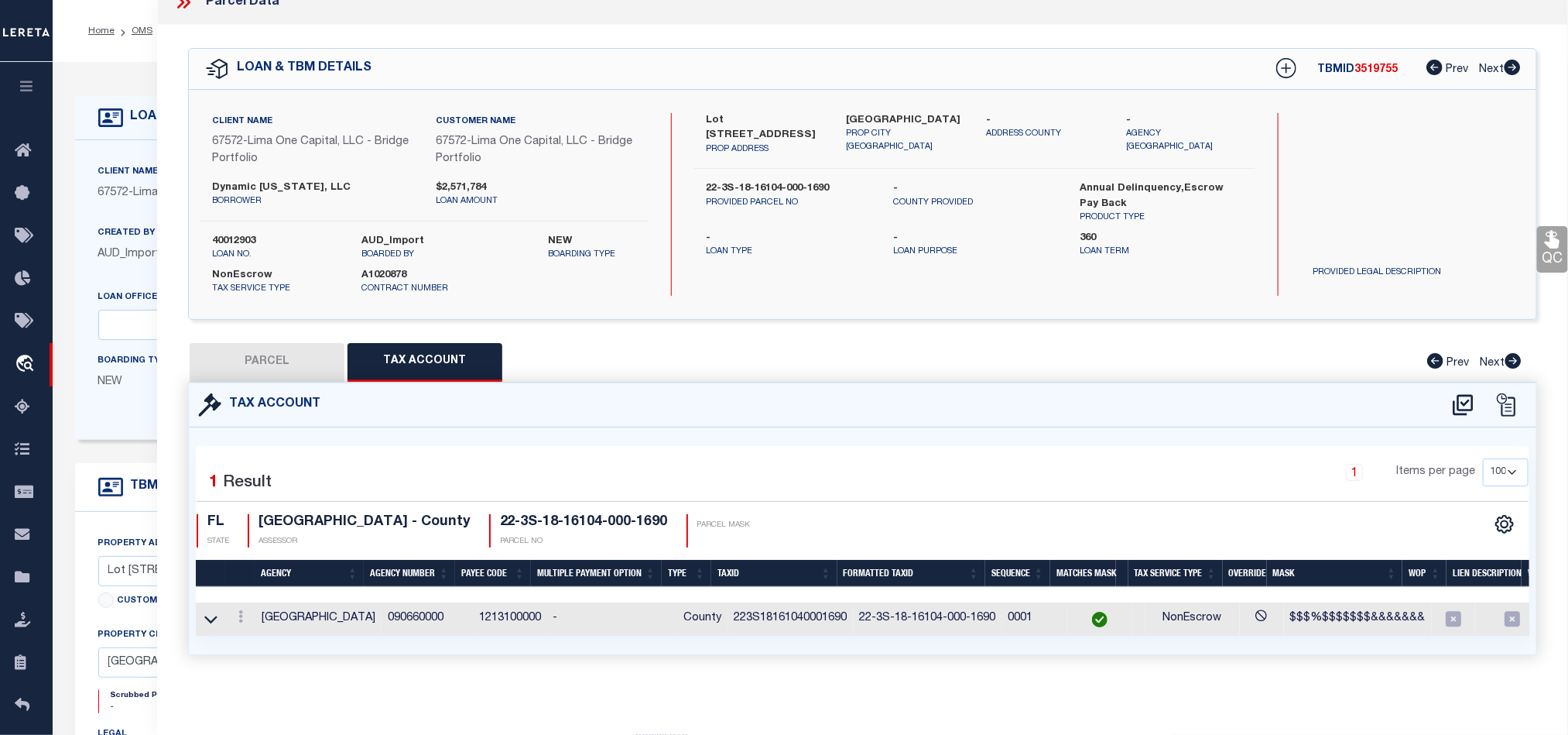
click at [263, 343] on button "PARCEL" at bounding box center [267, 362] width 155 height 39
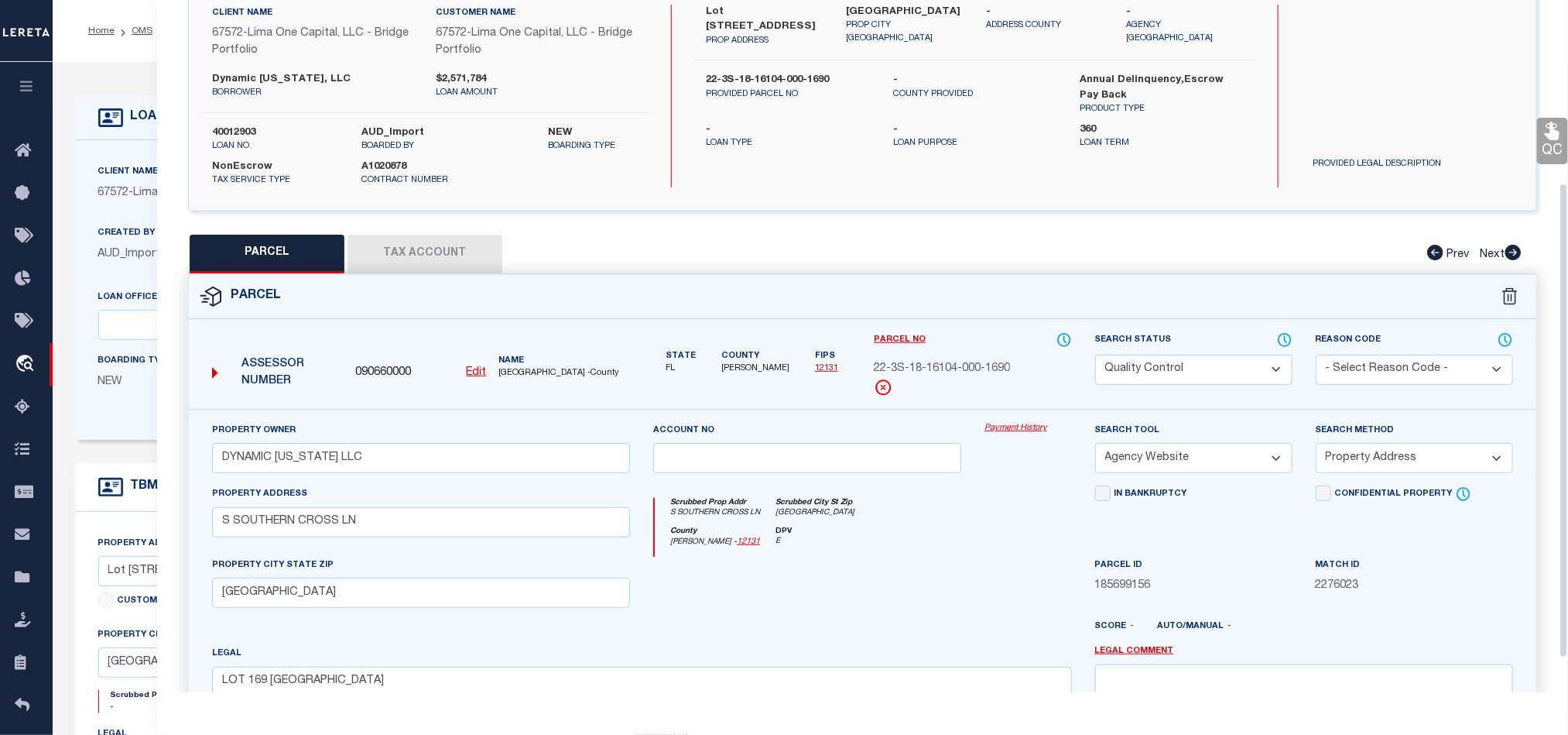
scroll to position [267, 0]
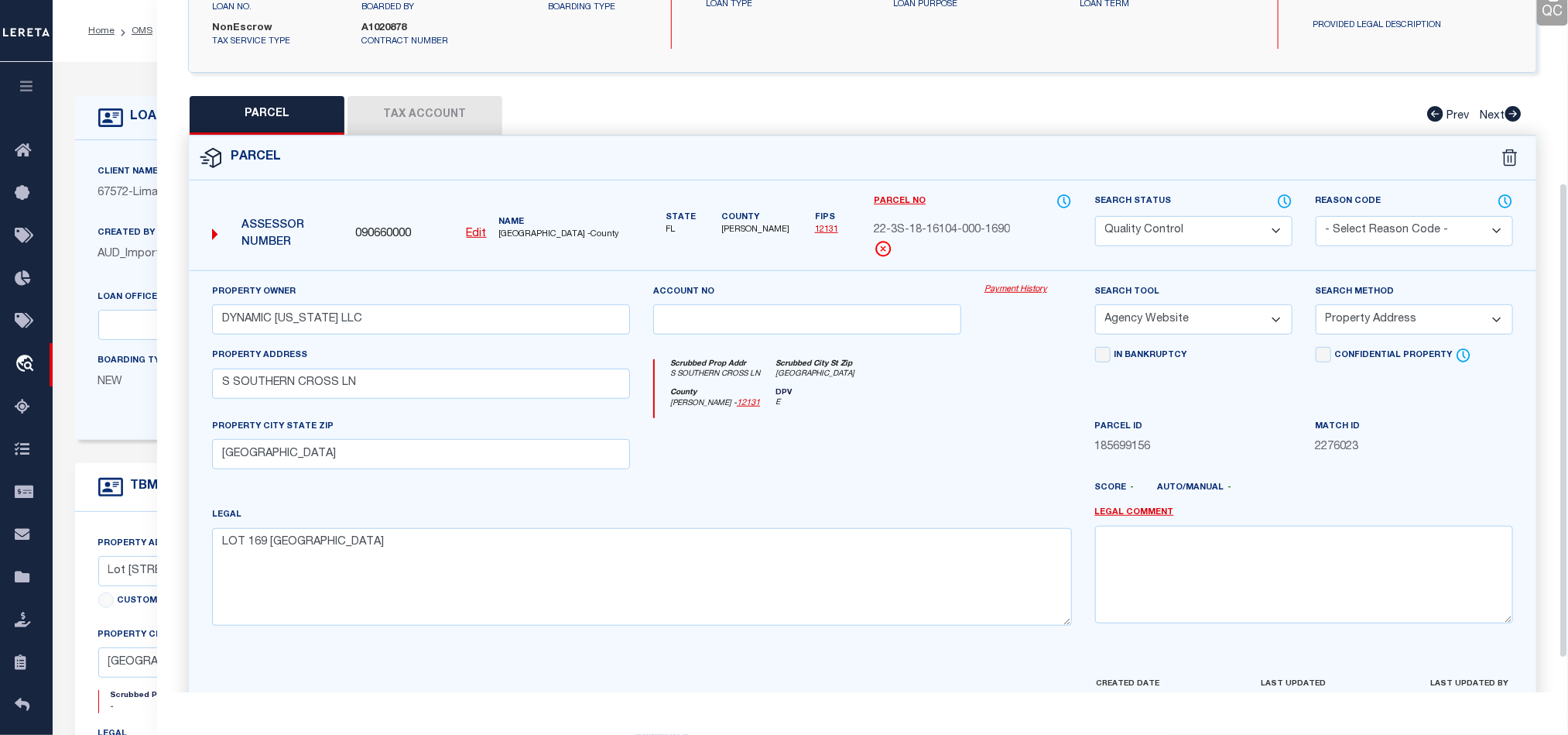
click at [917, 397] on div "County [PERSON_NAME] - 12131 DPV E" at bounding box center [863, 403] width 417 height 31
click at [1164, 231] on select "Automated Search Bad Parcel Complete Duplicate Parcel High Dollar Reporting In …" at bounding box center [1194, 231] width 197 height 31
click at [880, 418] on div "County [PERSON_NAME] - 12131 DPV E" at bounding box center [863, 403] width 417 height 31
click at [1543, 5] on link "QC" at bounding box center [1551, 2] width 31 height 46
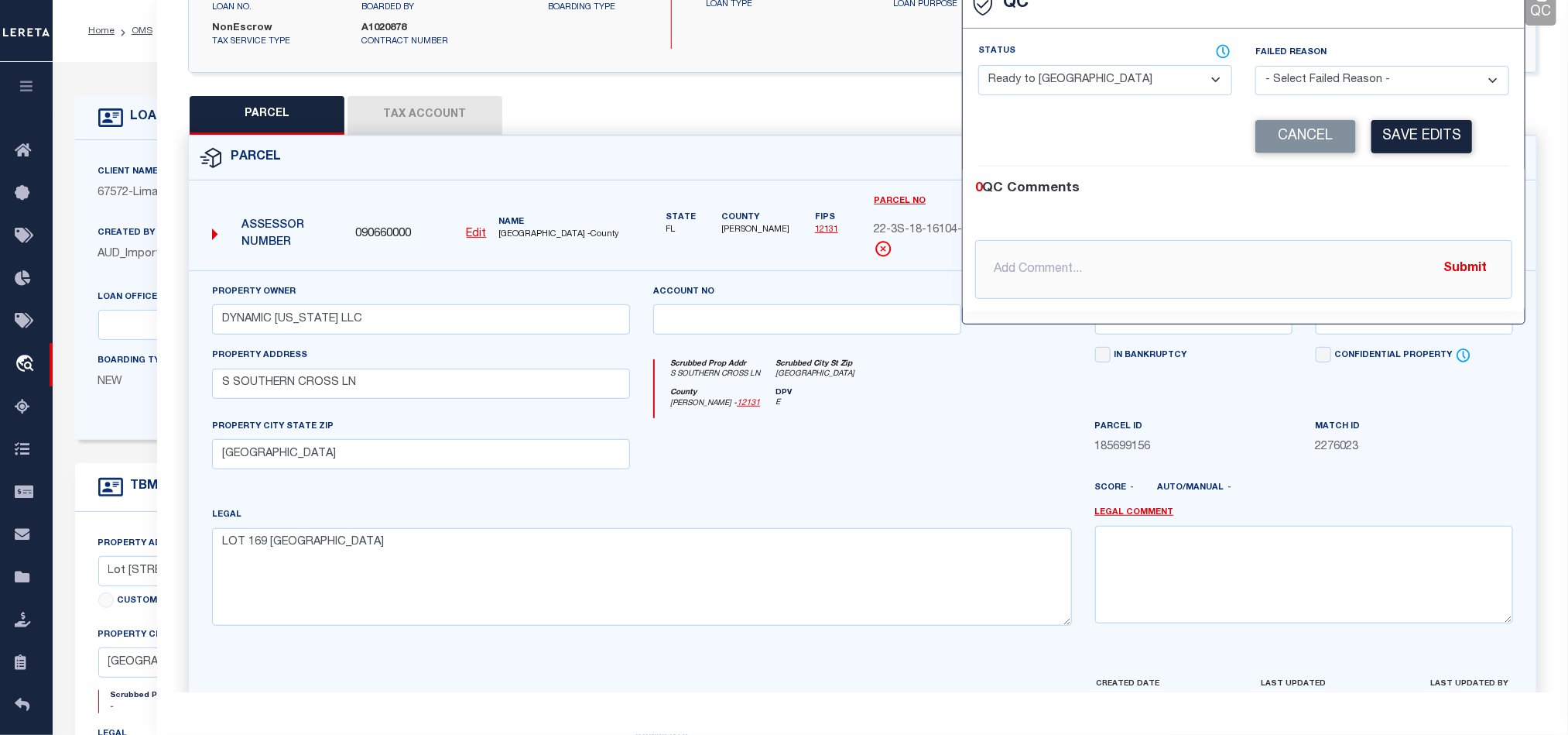
drag, startPoint x: 1035, startPoint y: 91, endPoint x: 1058, endPoint y: 95, distance: 23.3
click at [1038, 91] on select "- Select Status - Ready to QC Correct Incorrect" at bounding box center [1104, 80] width 254 height 31
click at [1443, 203] on div "0 QC Comments @[PERSON_NAME] @[PERSON_NAME] @[PERSON_NAME] @[PERSON_NAME] @[PER…" at bounding box center [1243, 238] width 562 height 120
click at [1419, 149] on button "Save Edits" at bounding box center [1422, 136] width 101 height 34
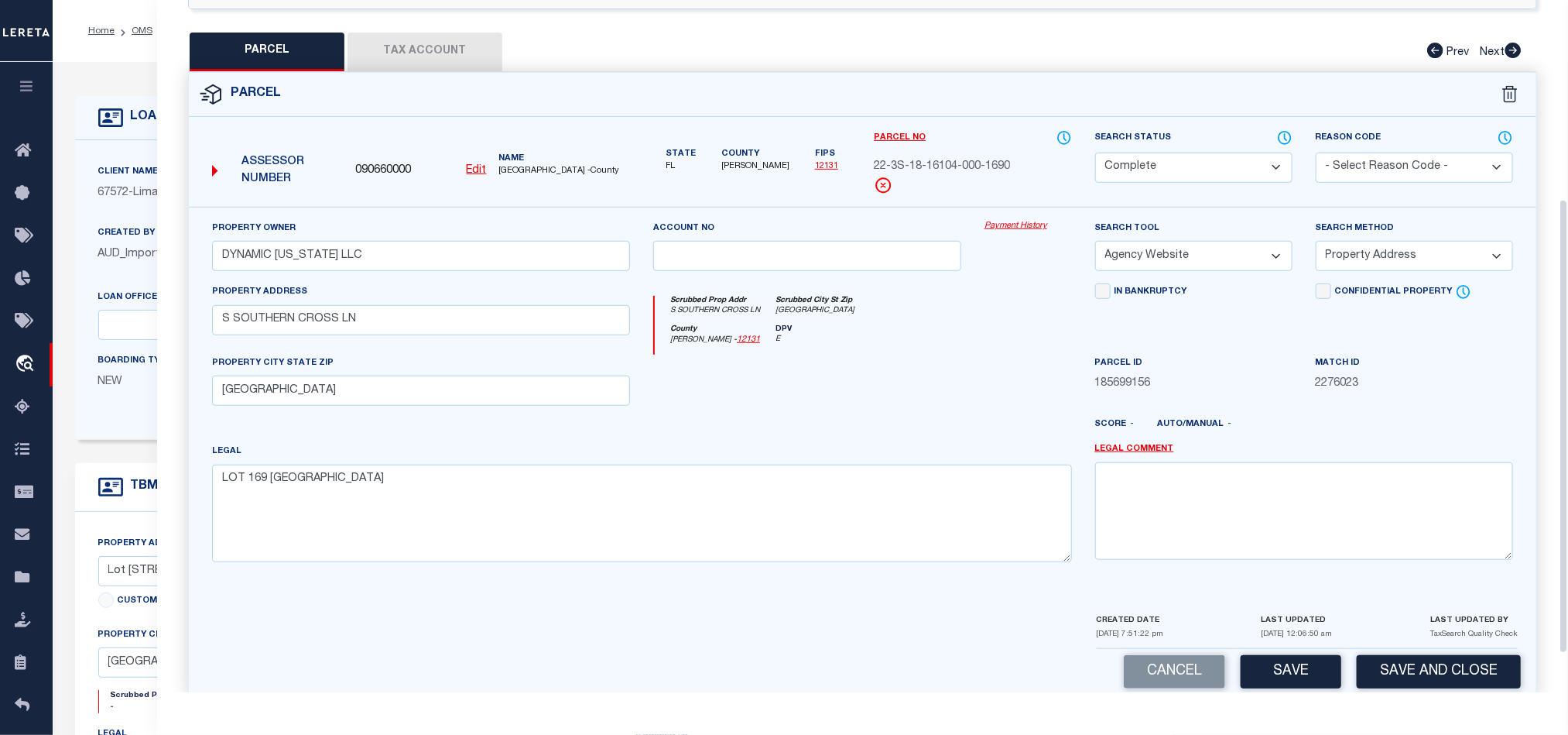
scroll to position [363, 0]
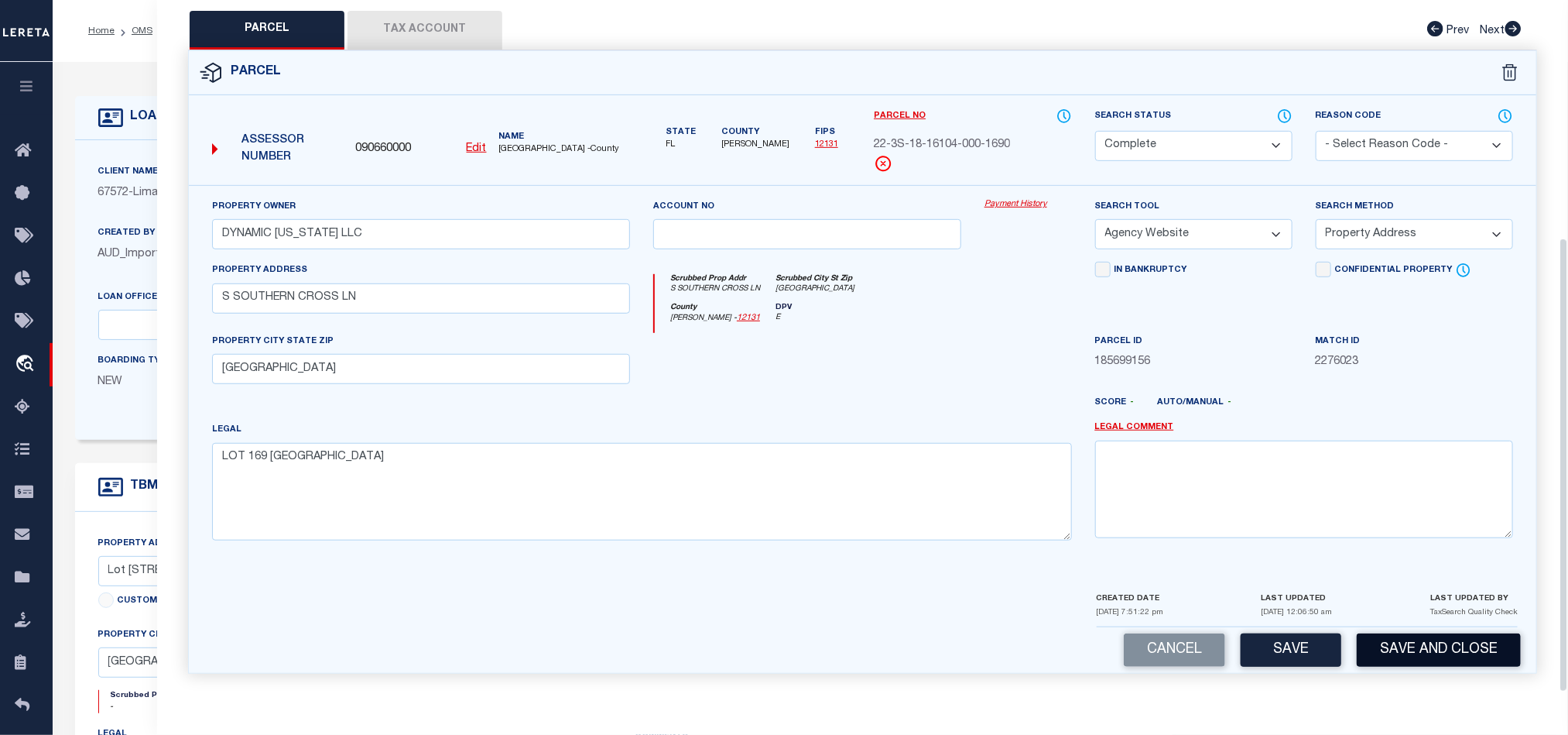
click at [1458, 635] on button "Save and Close" at bounding box center [1439, 650] width 164 height 34
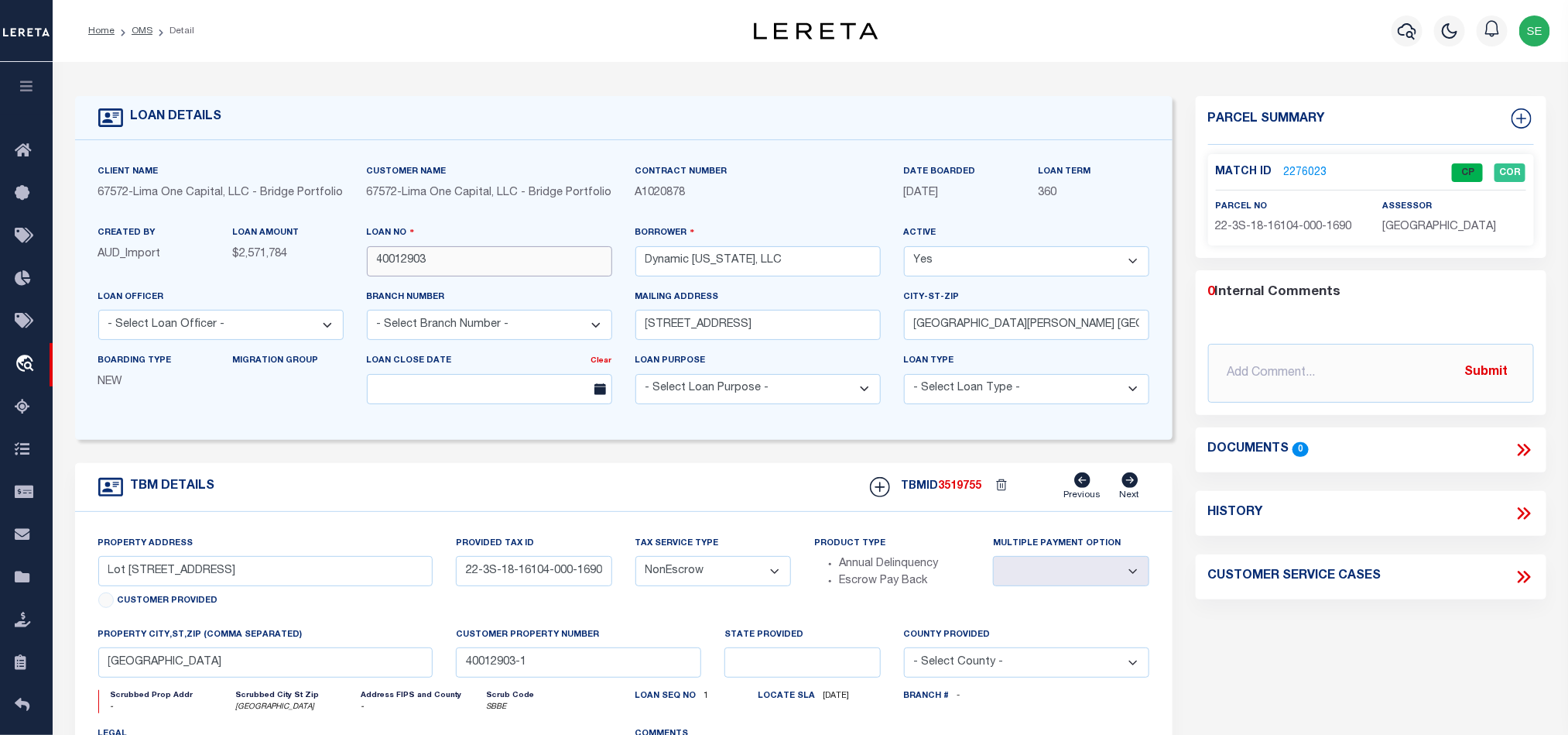
click at [451, 270] on input "40012903" at bounding box center [489, 261] width 245 height 31
click at [961, 492] on span "3519755" at bounding box center [960, 486] width 43 height 11
click at [1424, 225] on span "[GEOGRAPHIC_DATA]" at bounding box center [1438, 226] width 114 height 11
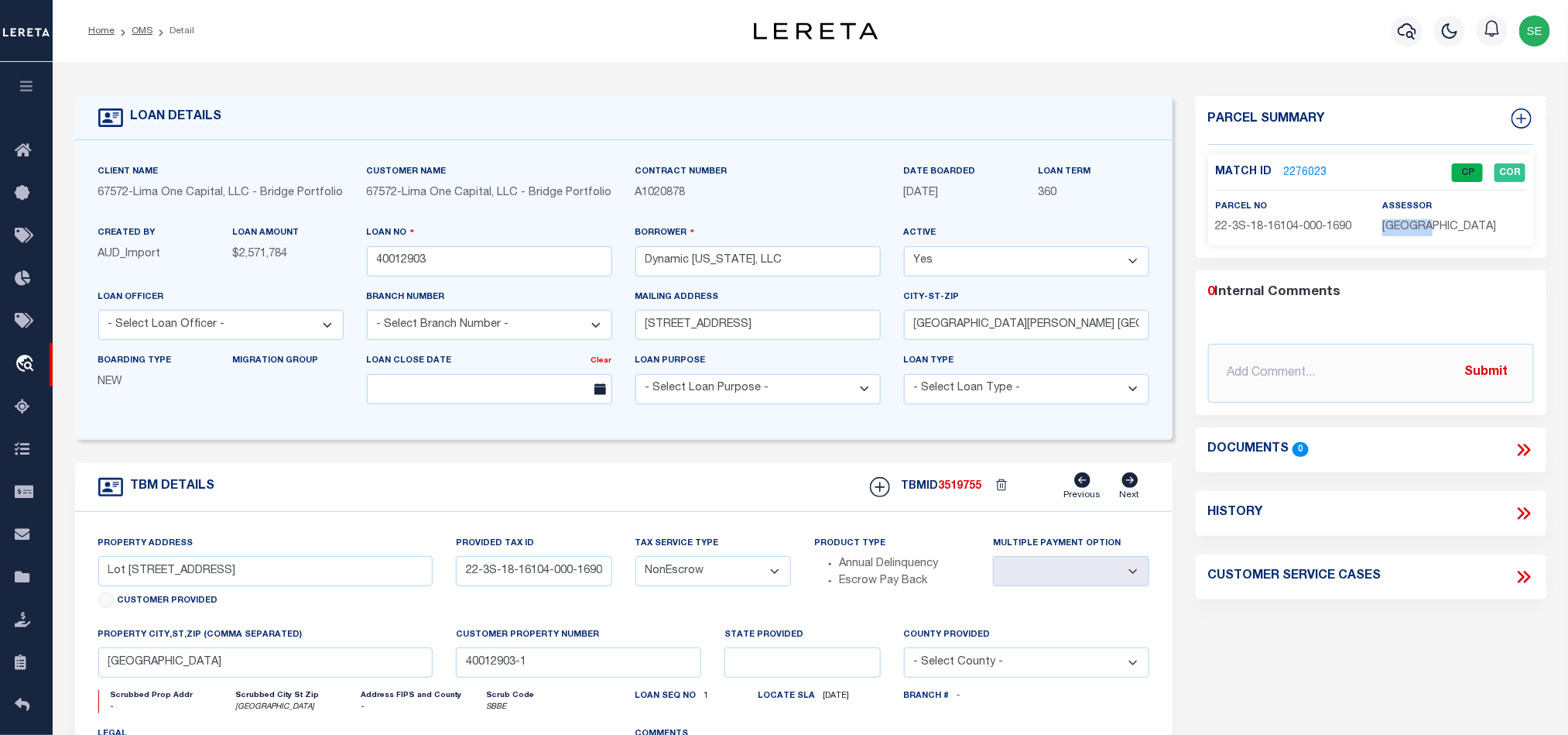
click at [1424, 225] on span "[GEOGRAPHIC_DATA]" at bounding box center [1438, 226] width 114 height 11
click at [1293, 223] on span "22-3S-18-16104-000-1690" at bounding box center [1284, 226] width 136 height 11
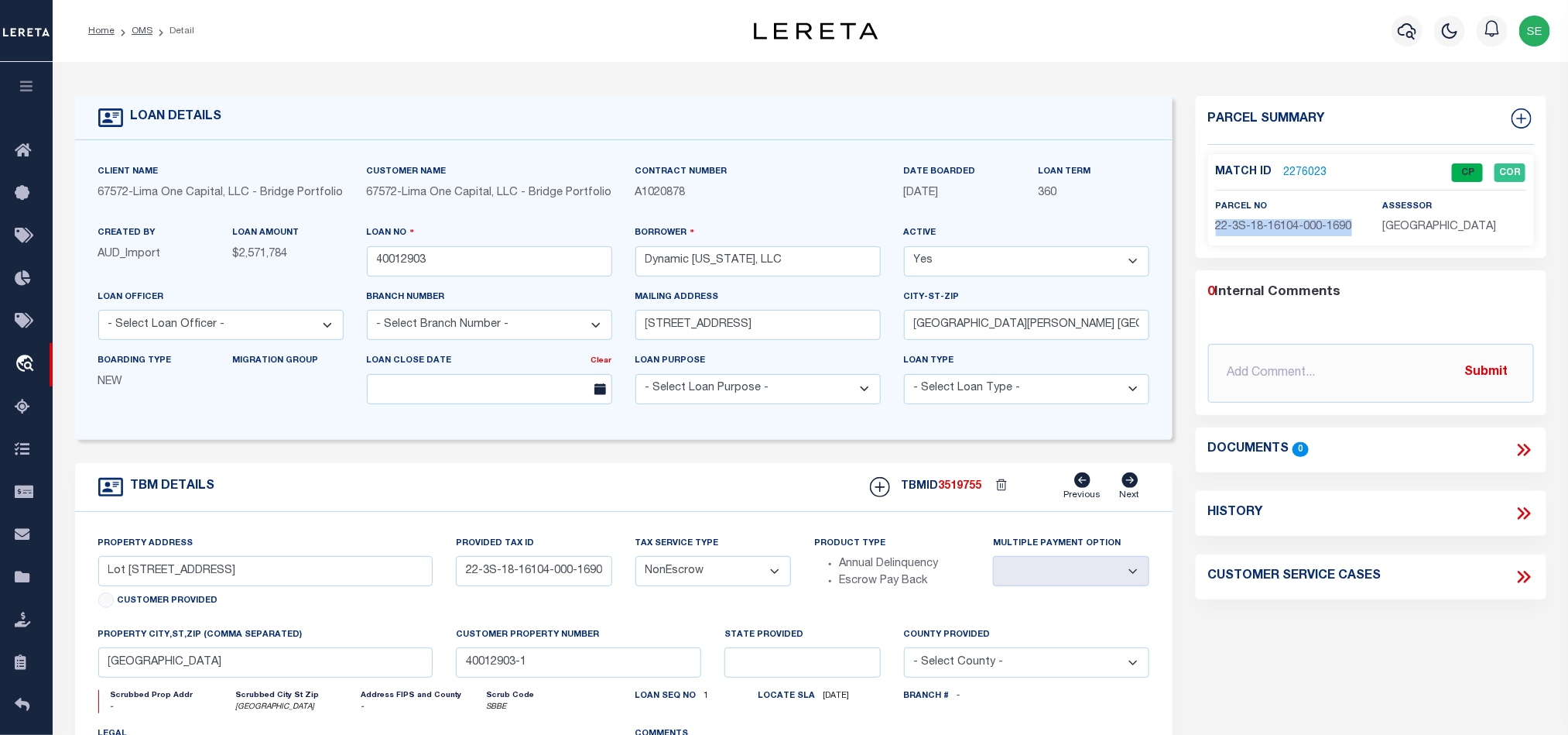
click at [372, 492] on div "TBM DETAILS TBMID 3519755 Previous Next" at bounding box center [623, 487] width 1097 height 48
click at [135, 35] on link "OMS" at bounding box center [141, 31] width 21 height 9
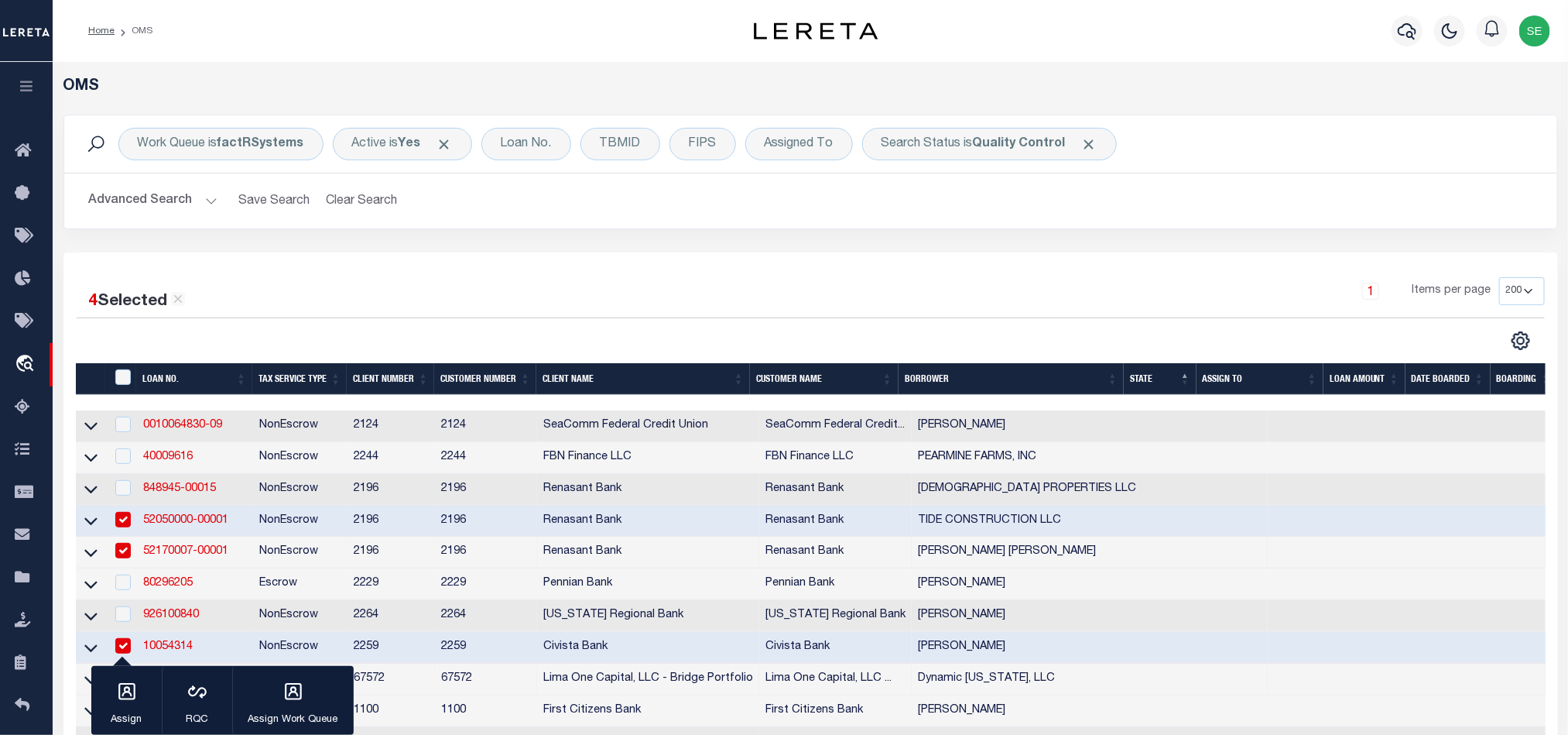
scroll to position [232, 0]
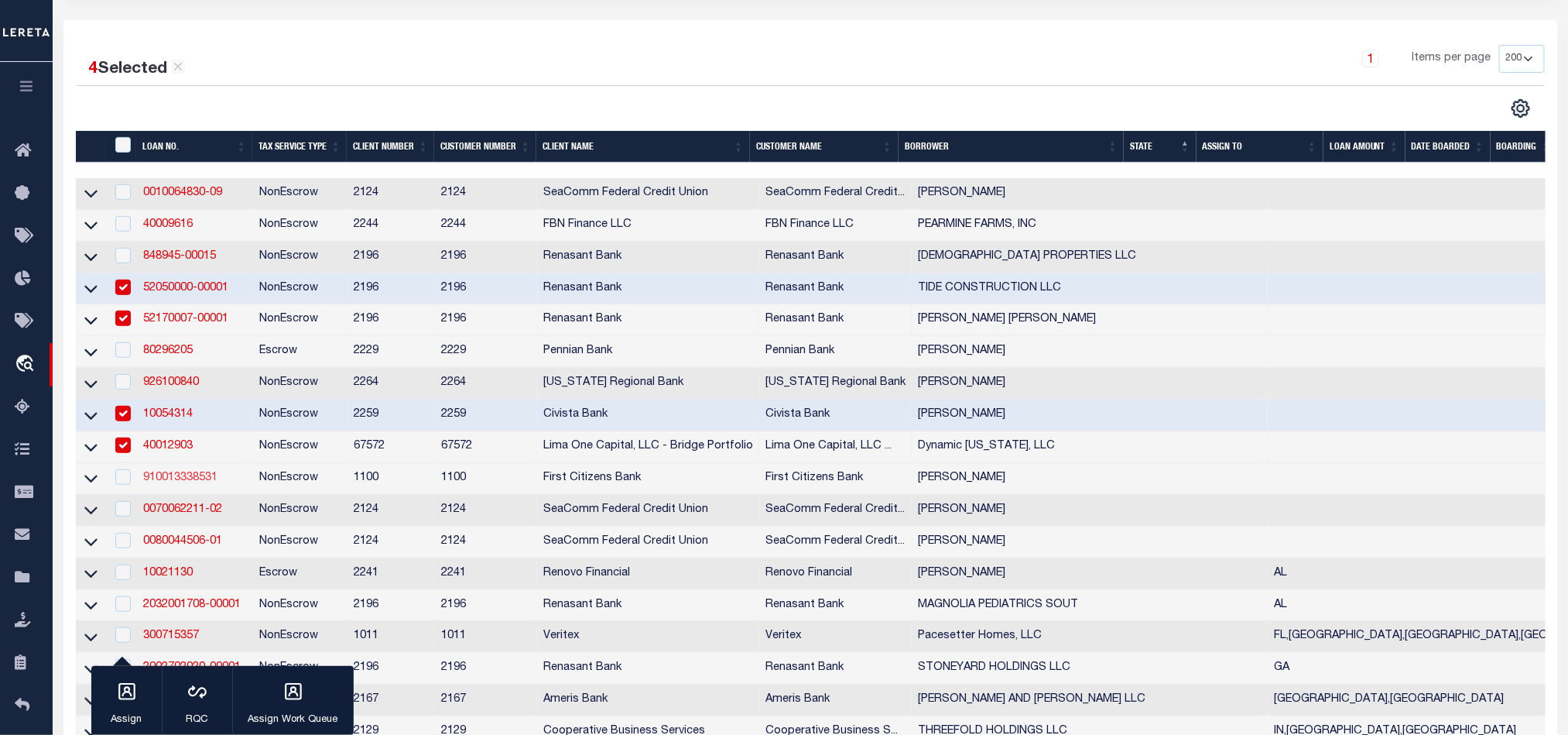
click at [184, 477] on link "910013338531" at bounding box center [180, 477] width 74 height 11
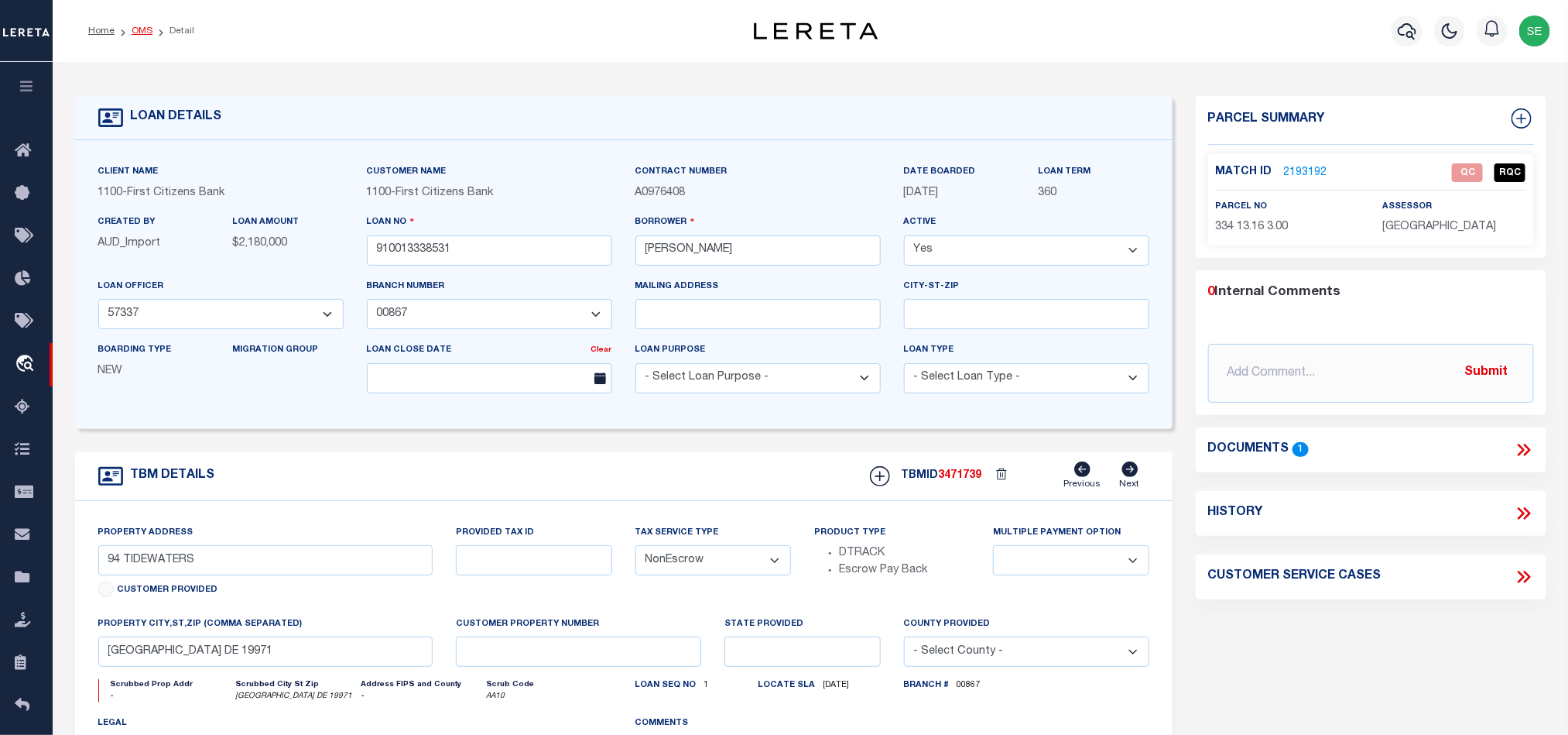
click at [137, 28] on link "OMS" at bounding box center [141, 31] width 21 height 9
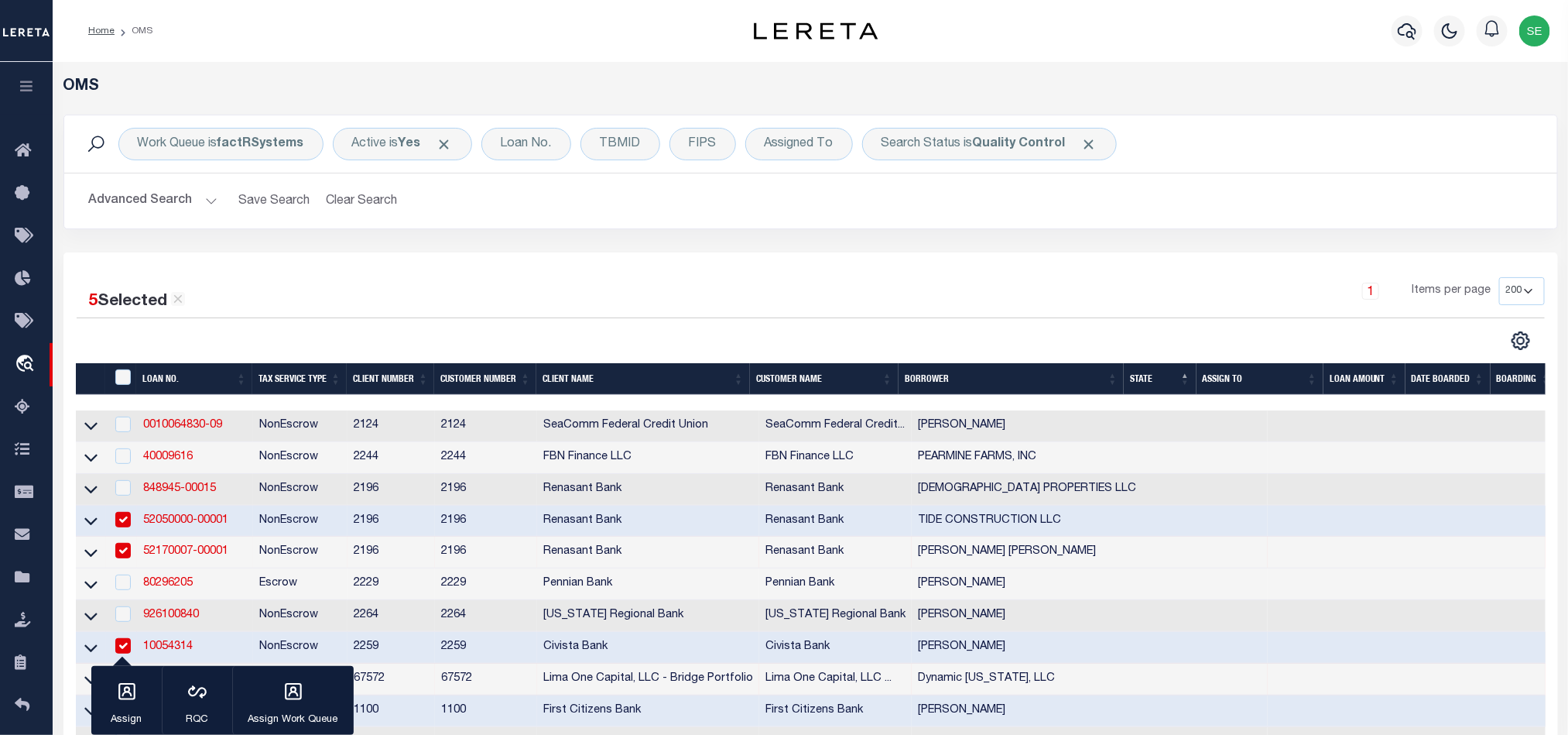
scroll to position [232, 0]
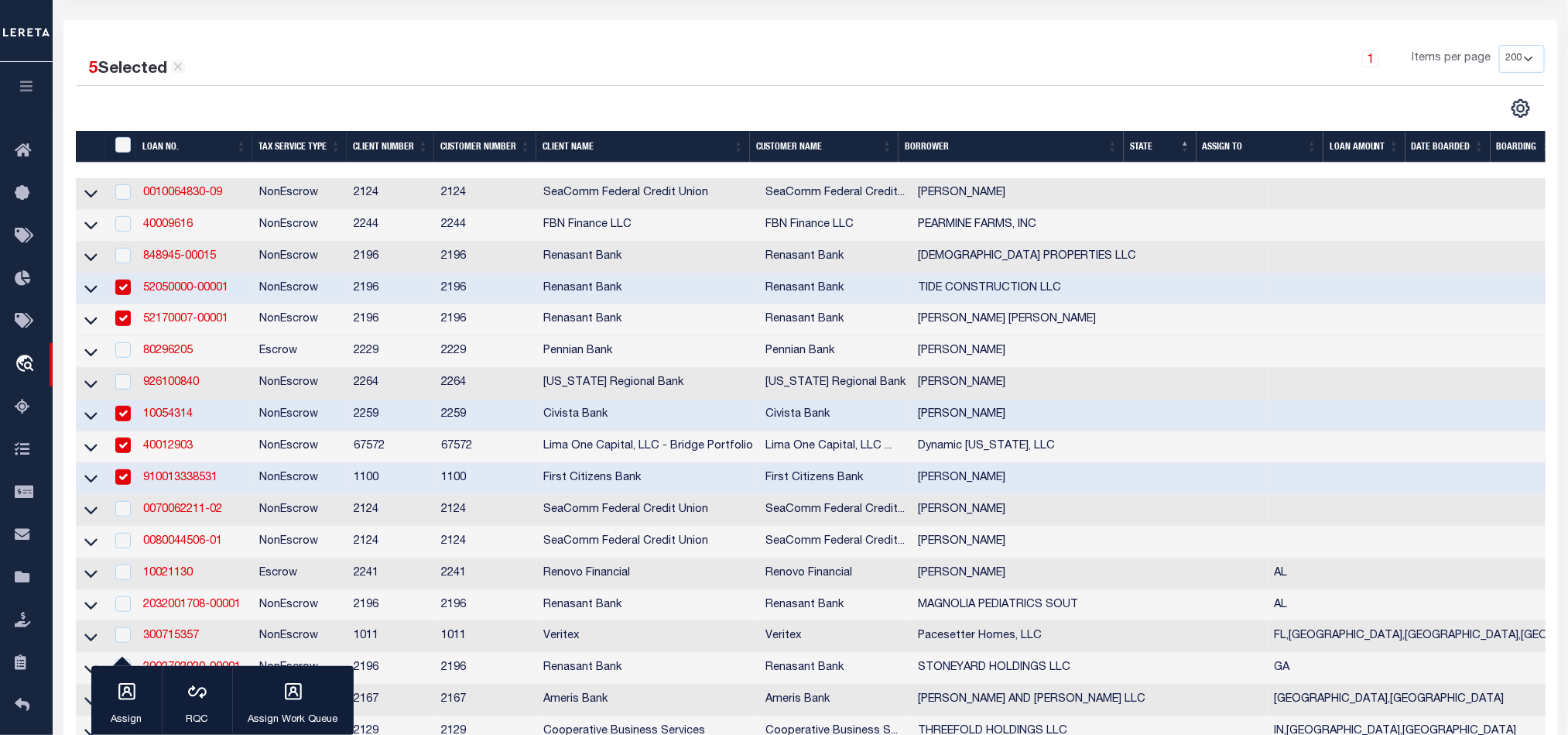
click at [448, 486] on td "1100" at bounding box center [485, 479] width 102 height 32
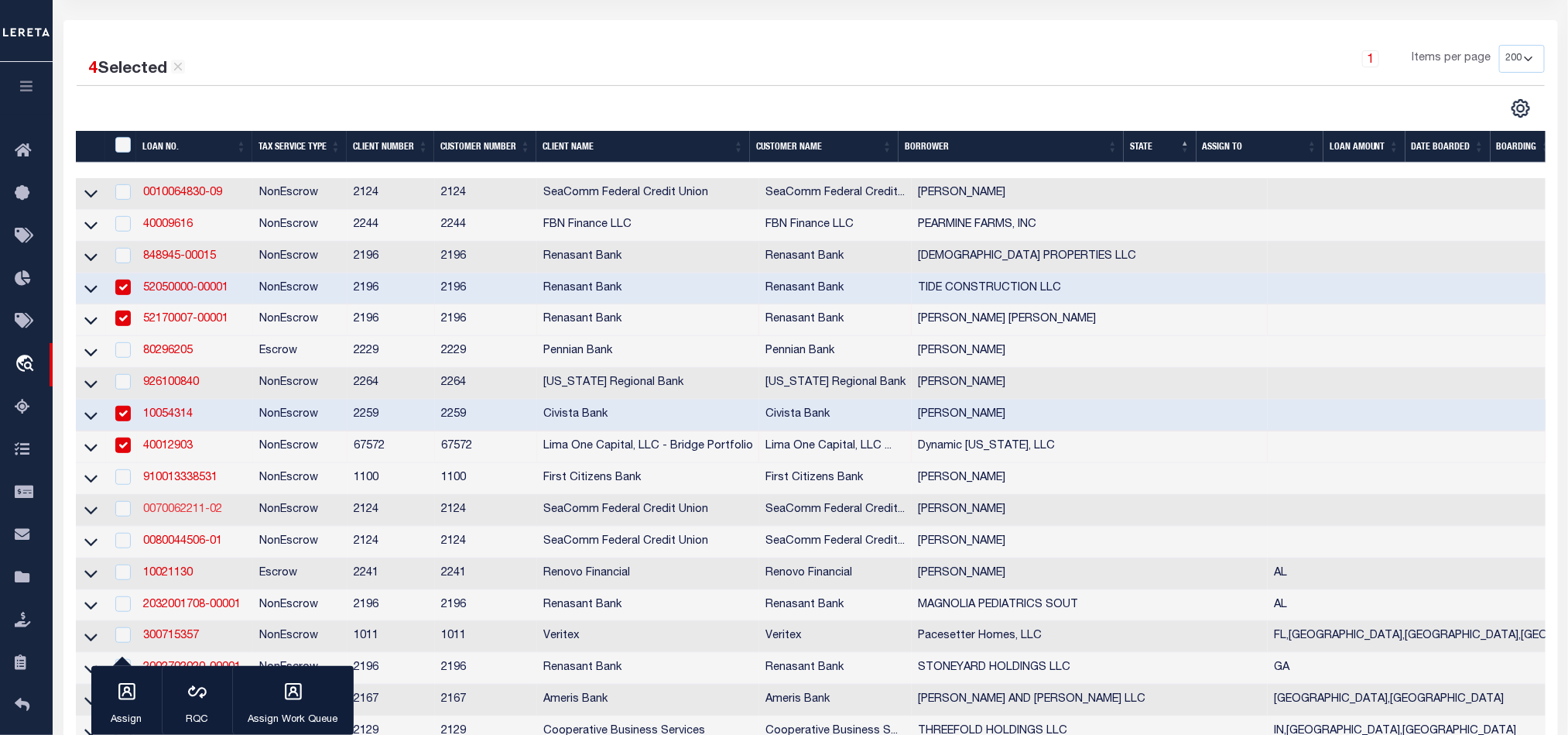
click at [187, 515] on link "0070062211-02" at bounding box center [183, 509] width 79 height 11
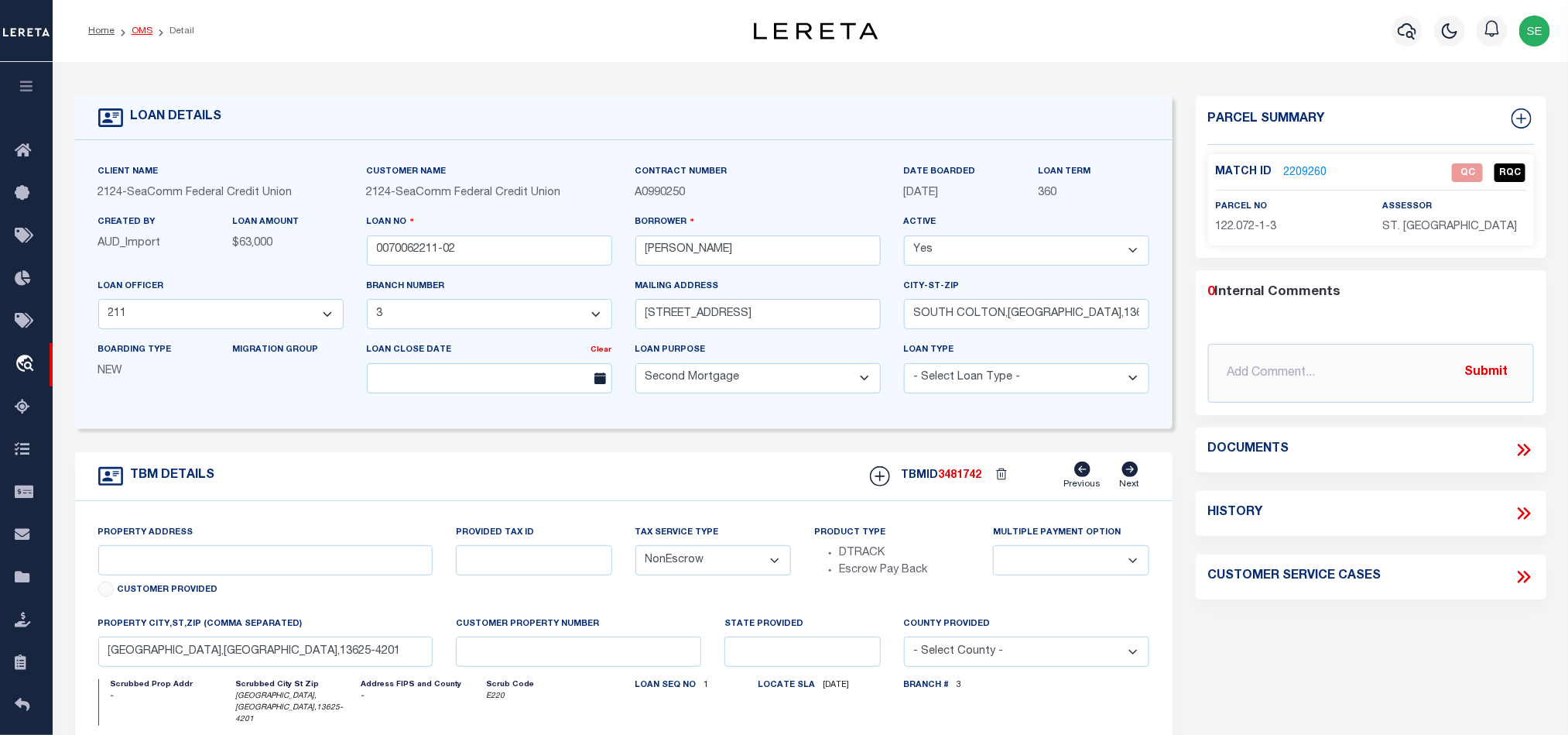
click at [147, 31] on link "OMS" at bounding box center [141, 31] width 21 height 9
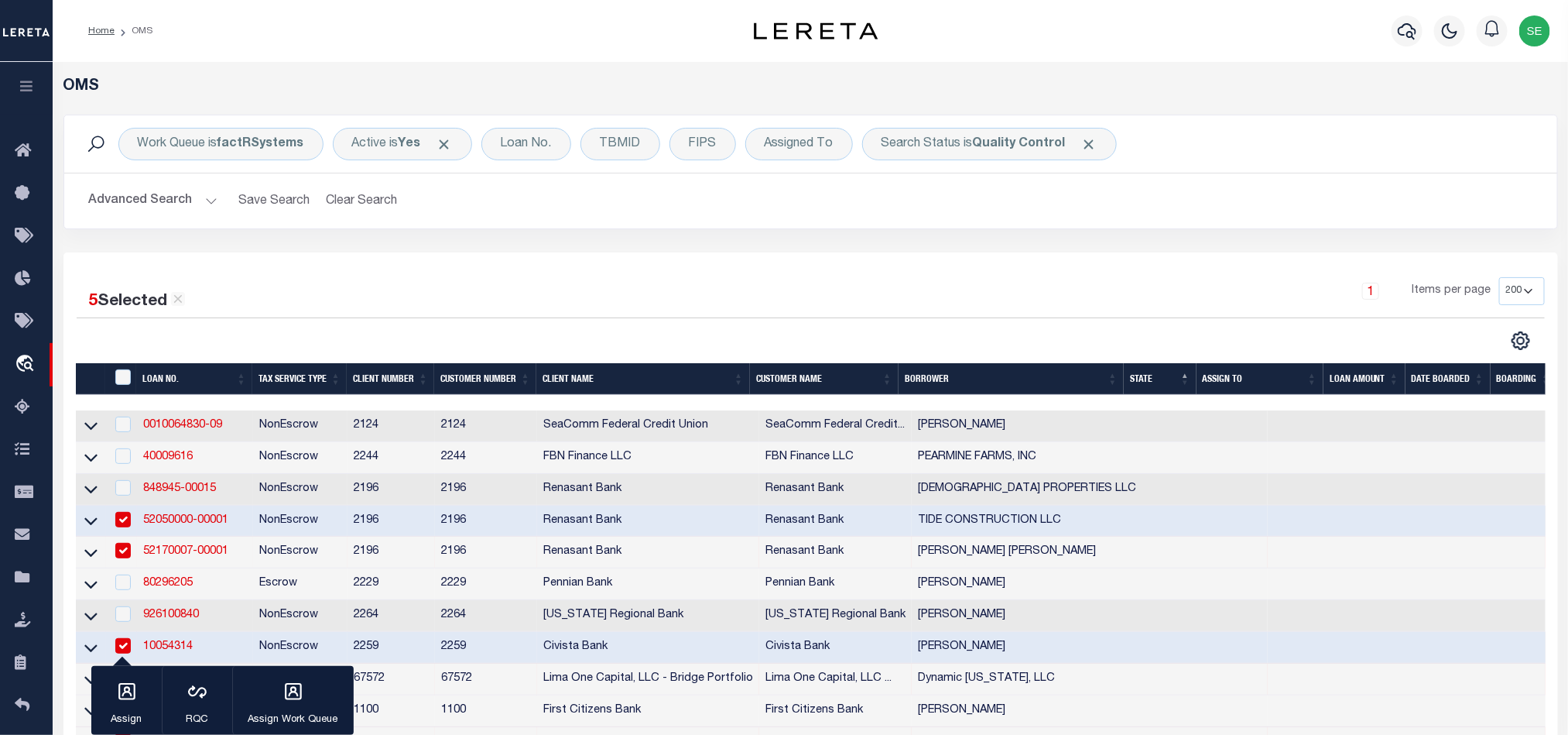
scroll to position [349, 0]
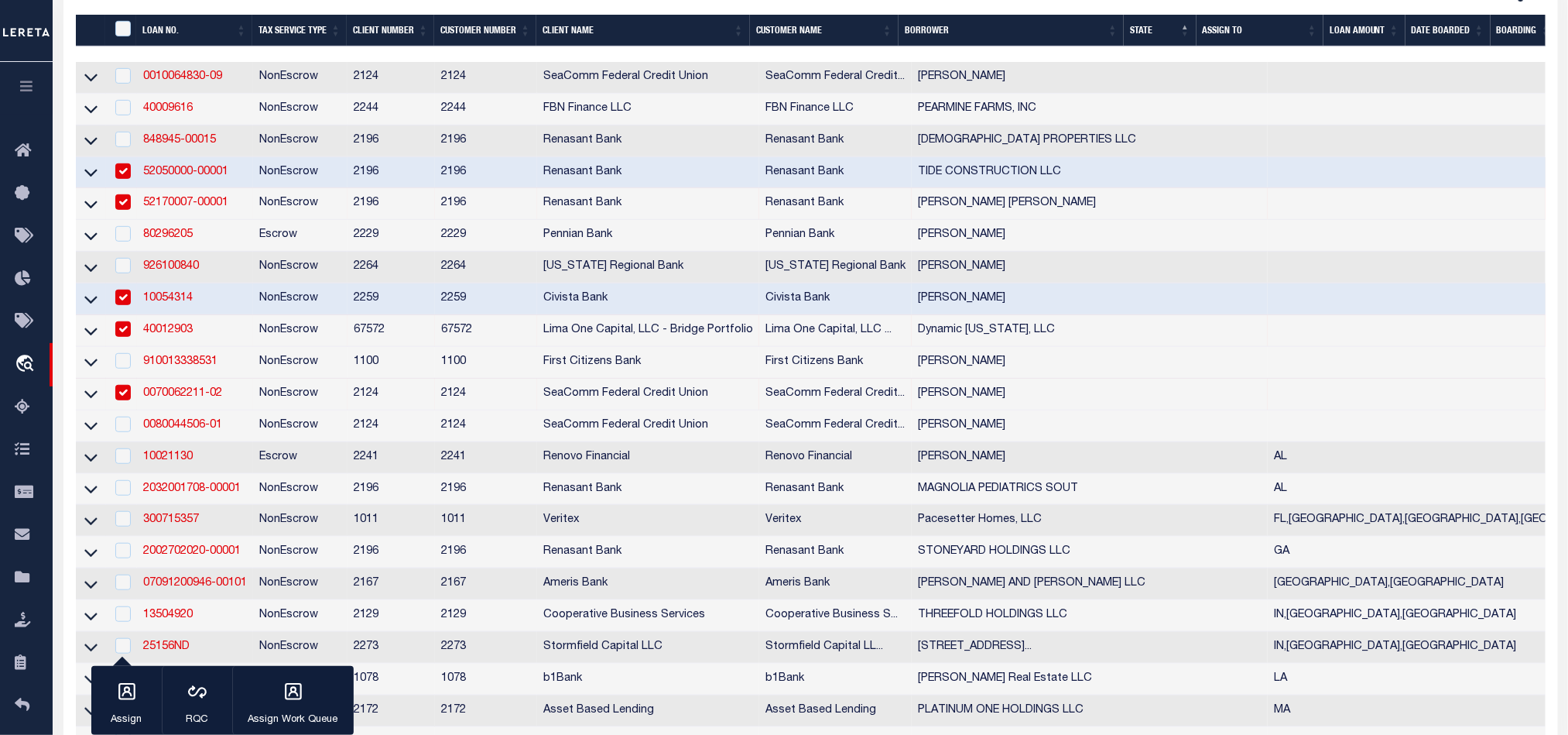
click at [443, 395] on td "2124" at bounding box center [485, 394] width 102 height 32
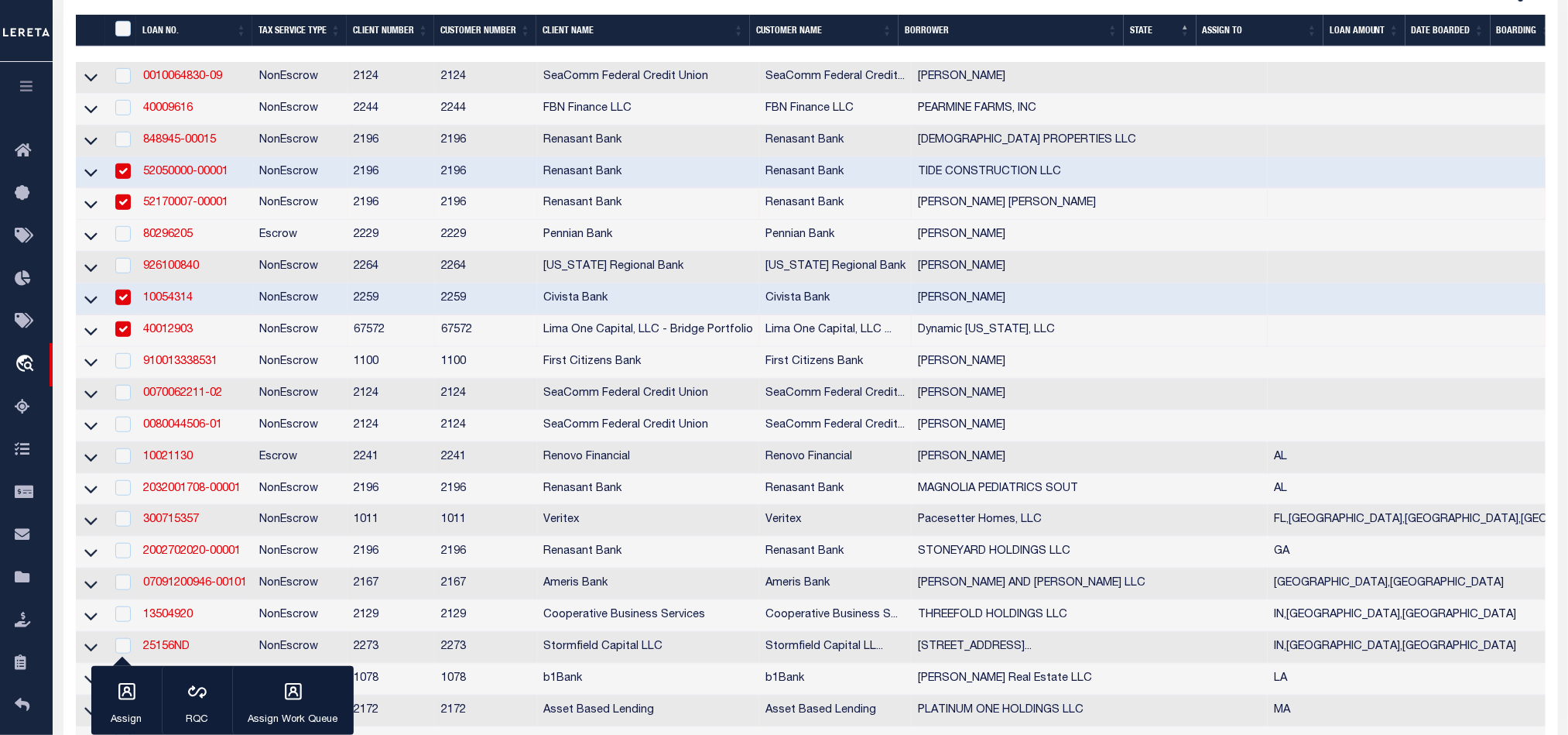
scroll to position [0, 0]
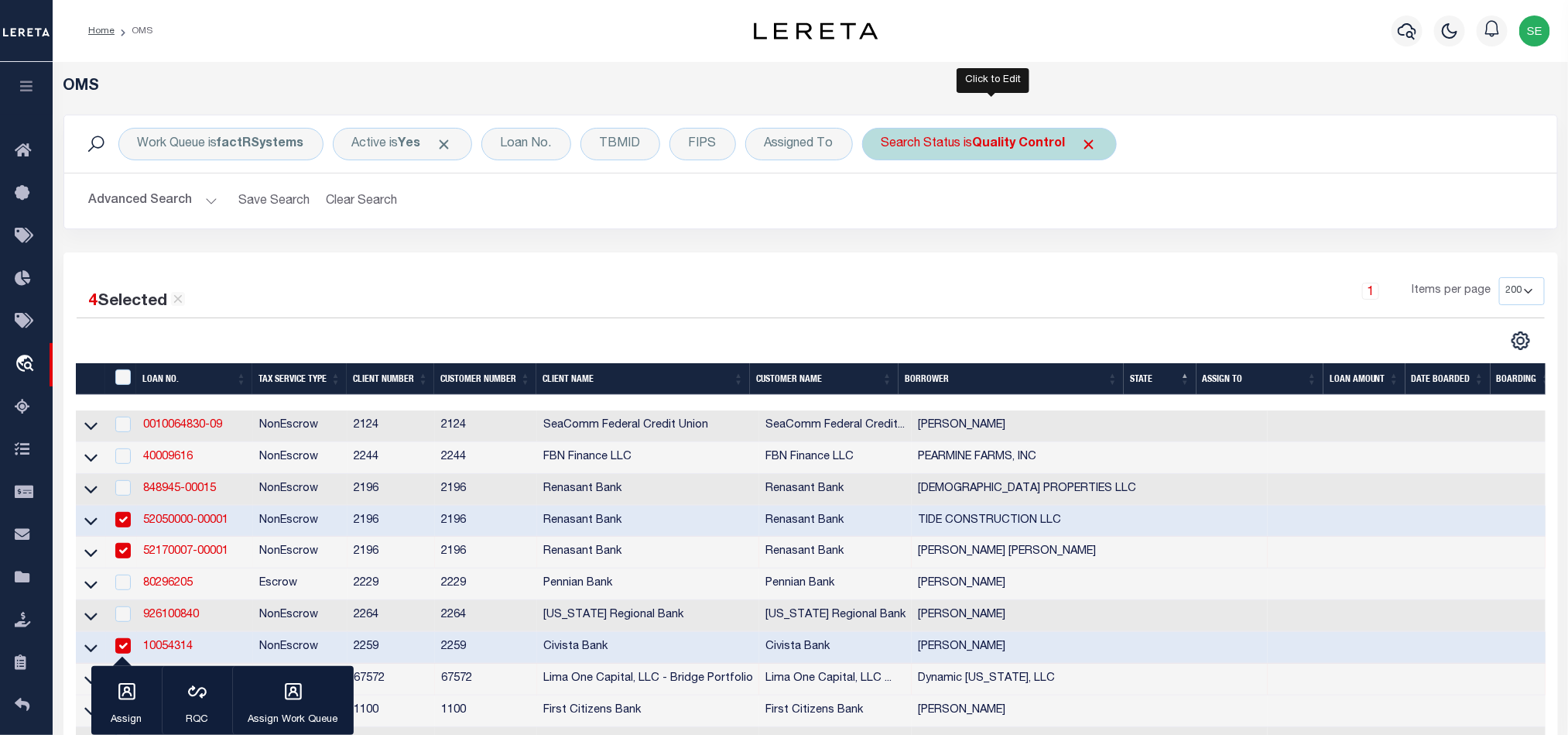
click at [1047, 155] on div "Search Status is Quality Control" at bounding box center [989, 143] width 255 height 33
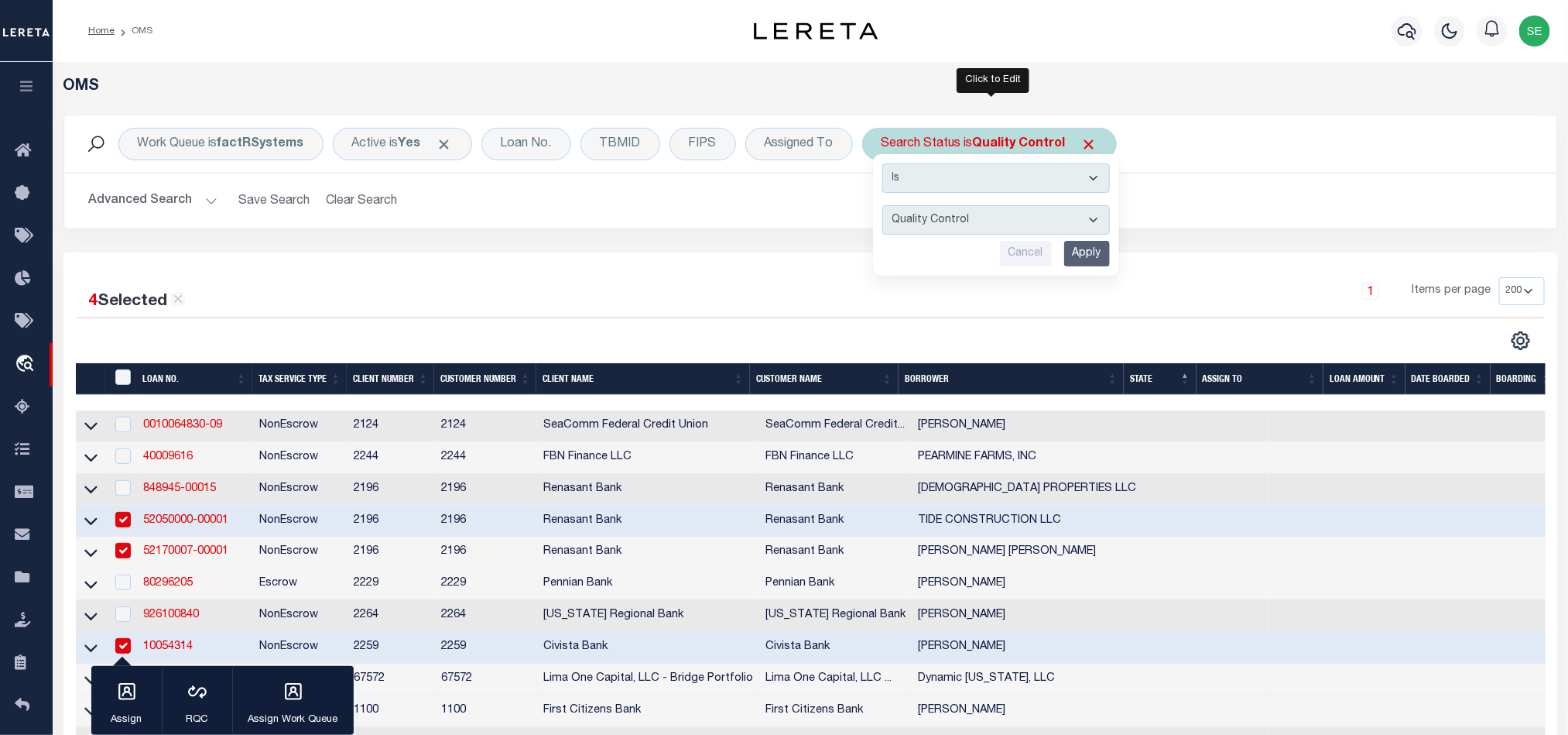
click at [1094, 253] on input "Apply" at bounding box center [1086, 254] width 45 height 26
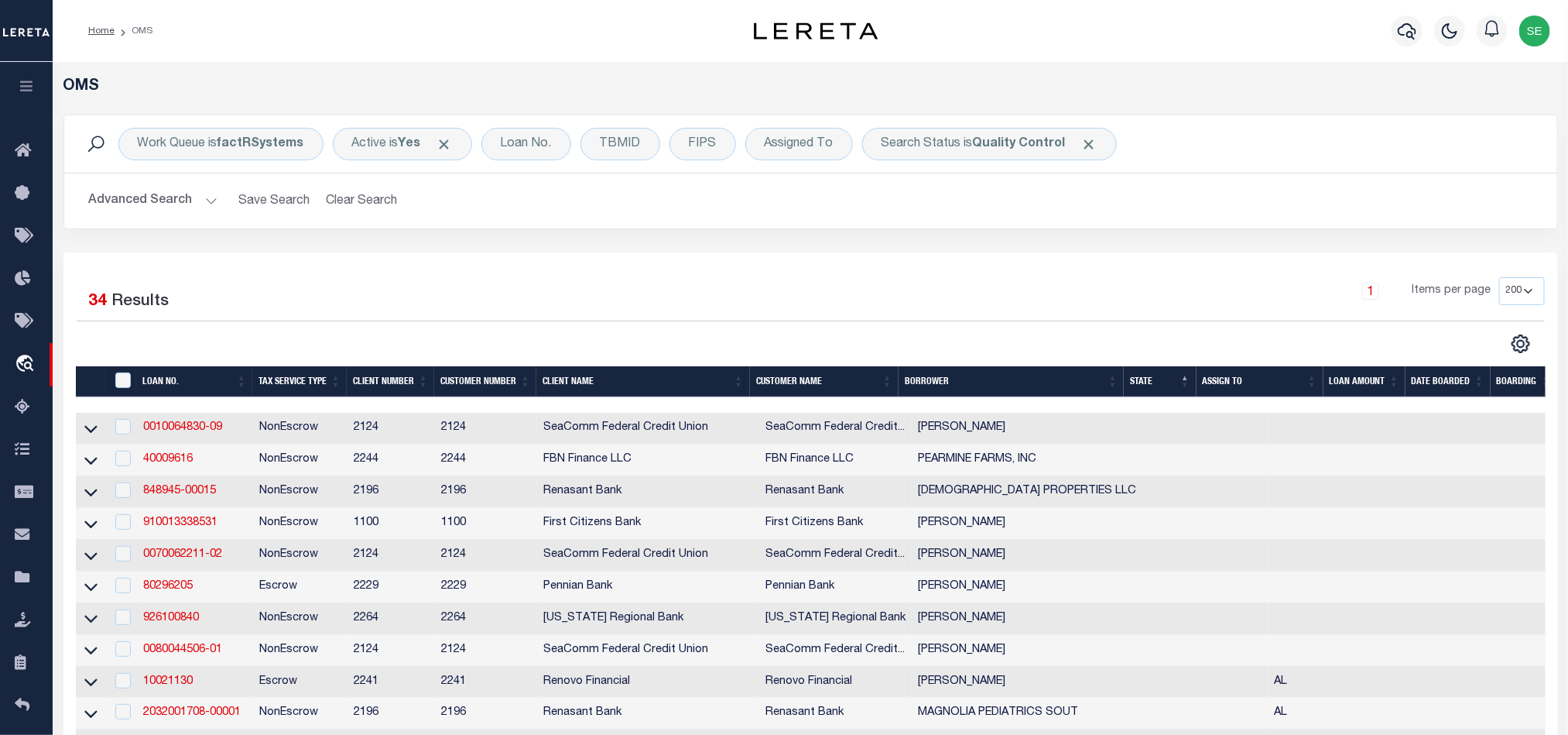
click at [902, 242] on div "Work Queue is factRSystems Active is Yes Loan No. TBMID FIPS Assigned To Search…" at bounding box center [810, 183] width 1518 height 137
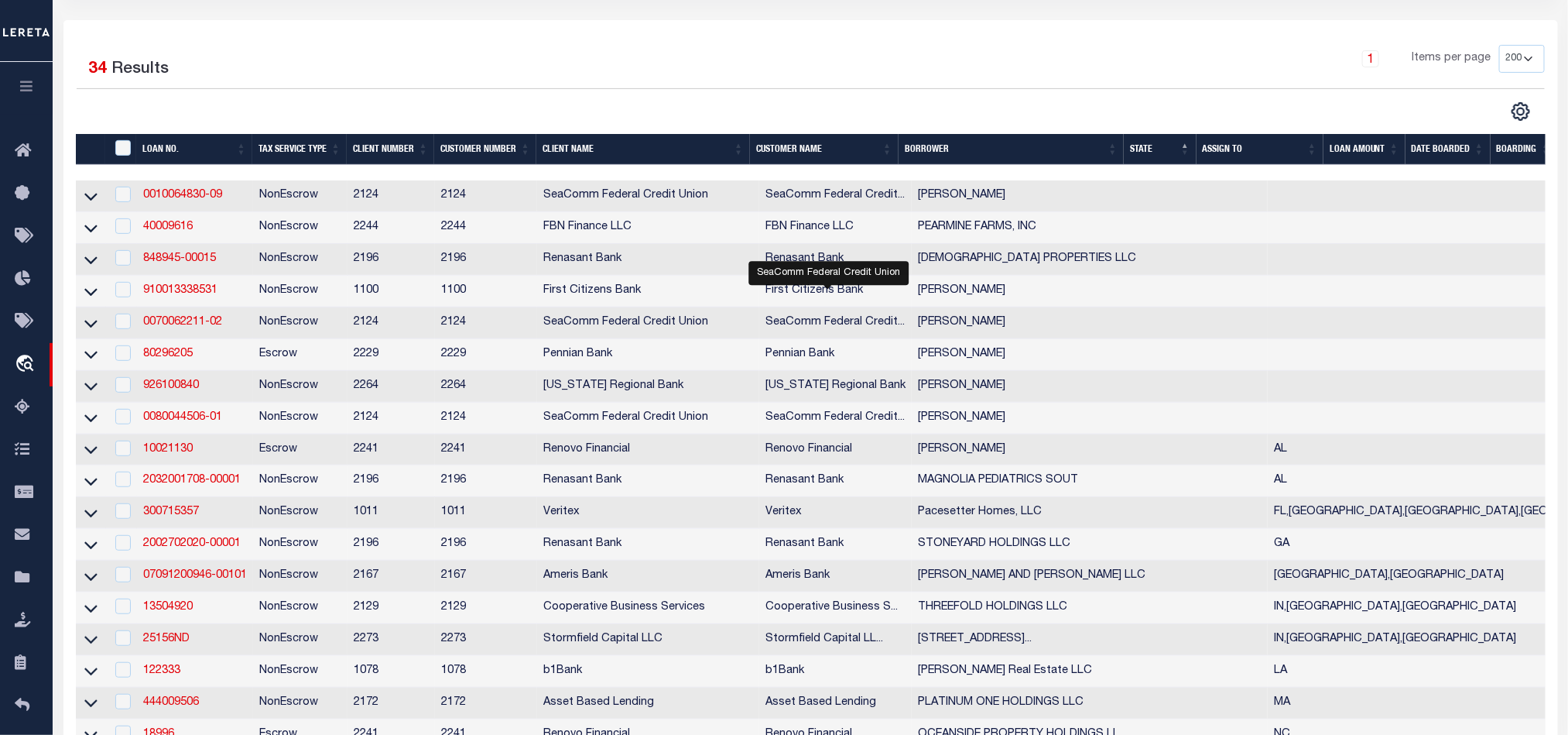
scroll to position [117, 0]
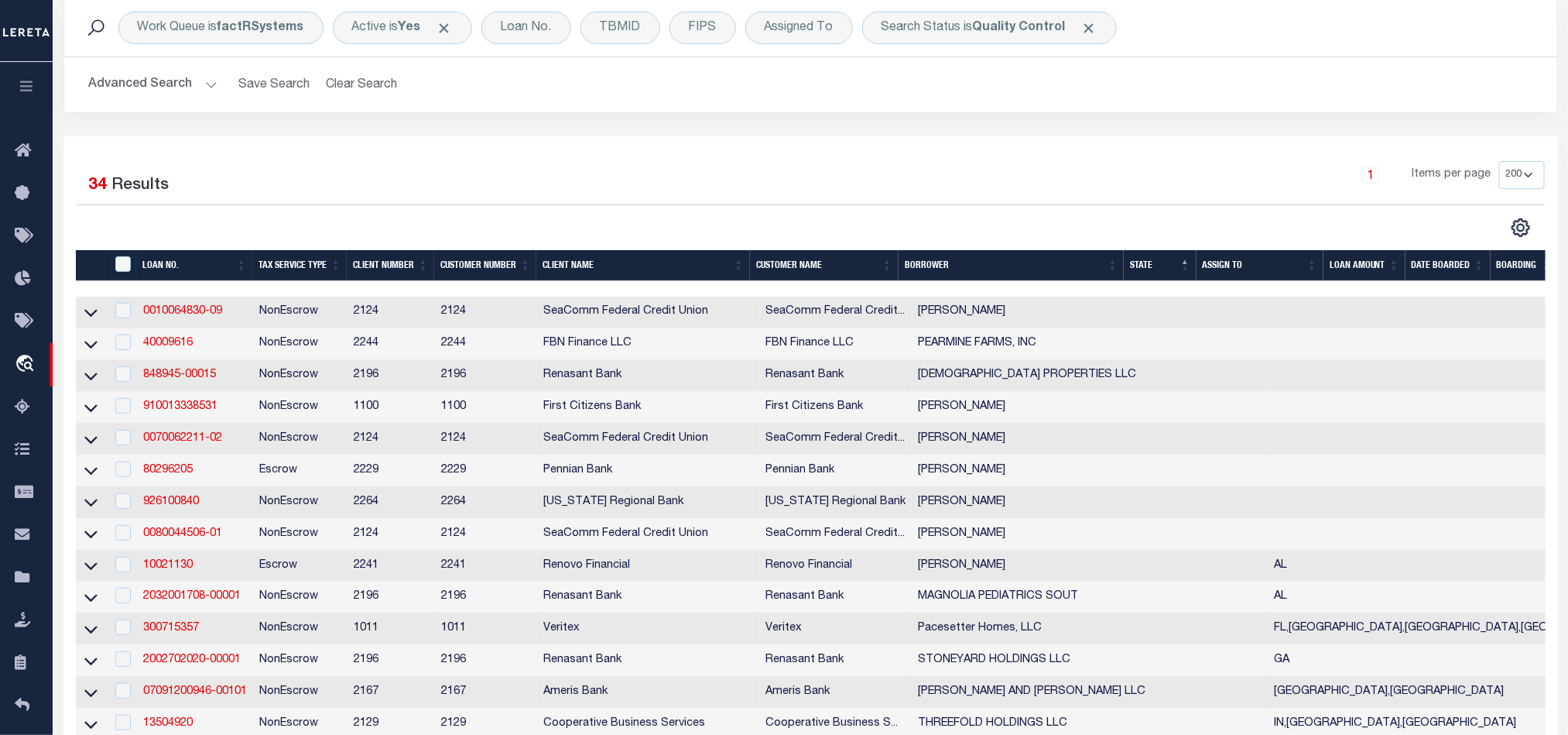
click at [1120, 168] on div "1 Items per page 10 25 50 100 200" at bounding box center [995, 181] width 1095 height 41
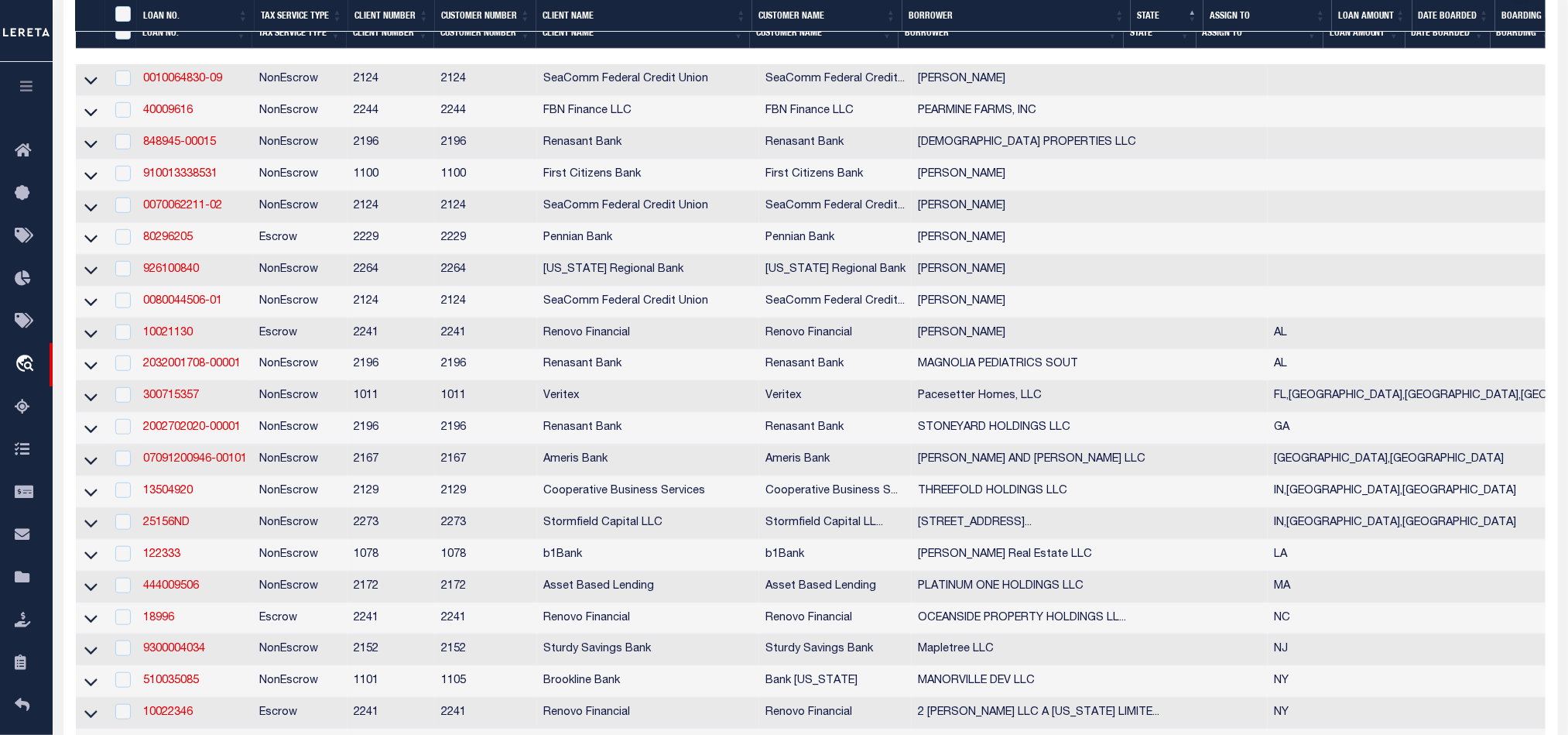
scroll to position [464, 0]
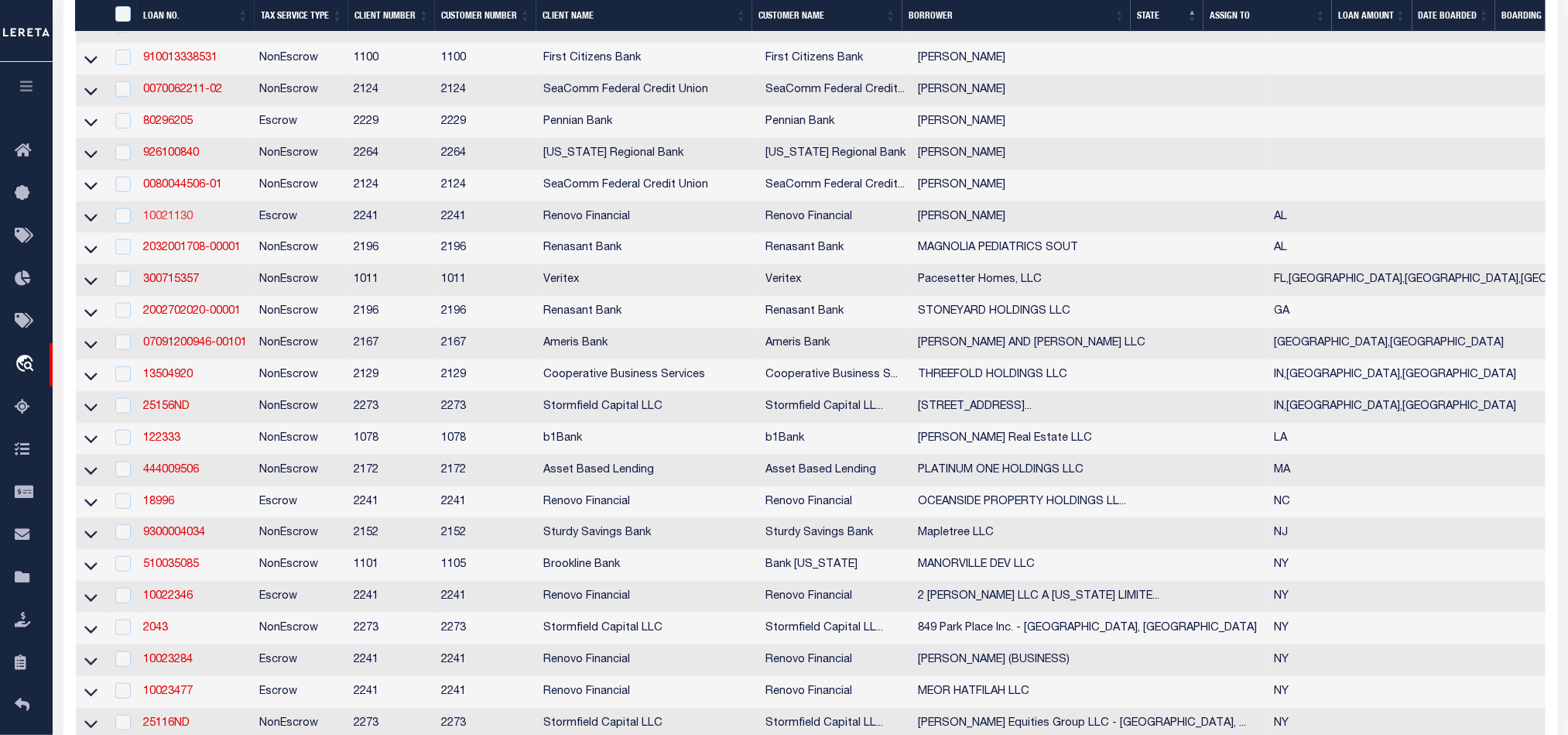
click at [167, 221] on link "10021130" at bounding box center [168, 216] width 49 height 11
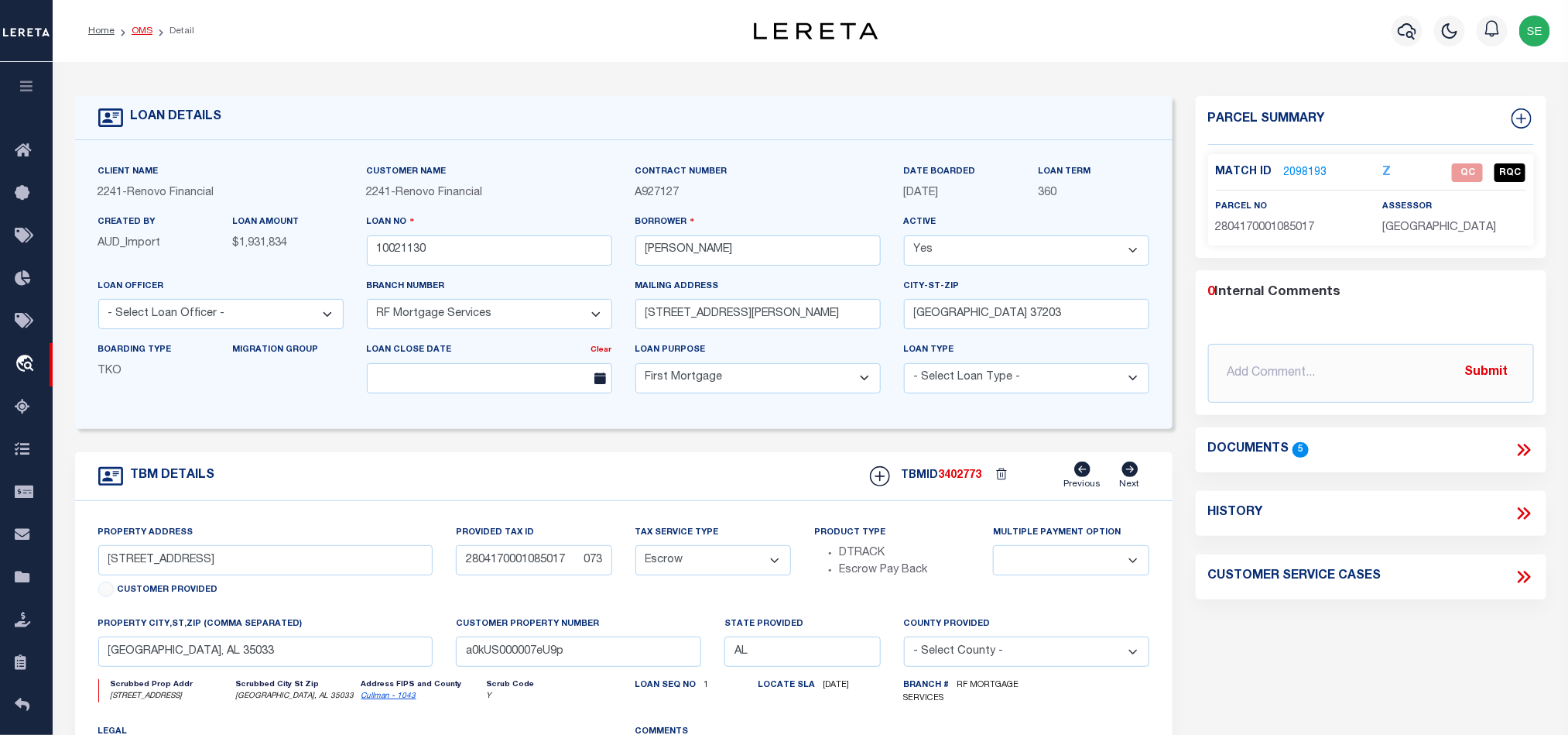
click at [144, 27] on link "OMS" at bounding box center [141, 31] width 21 height 9
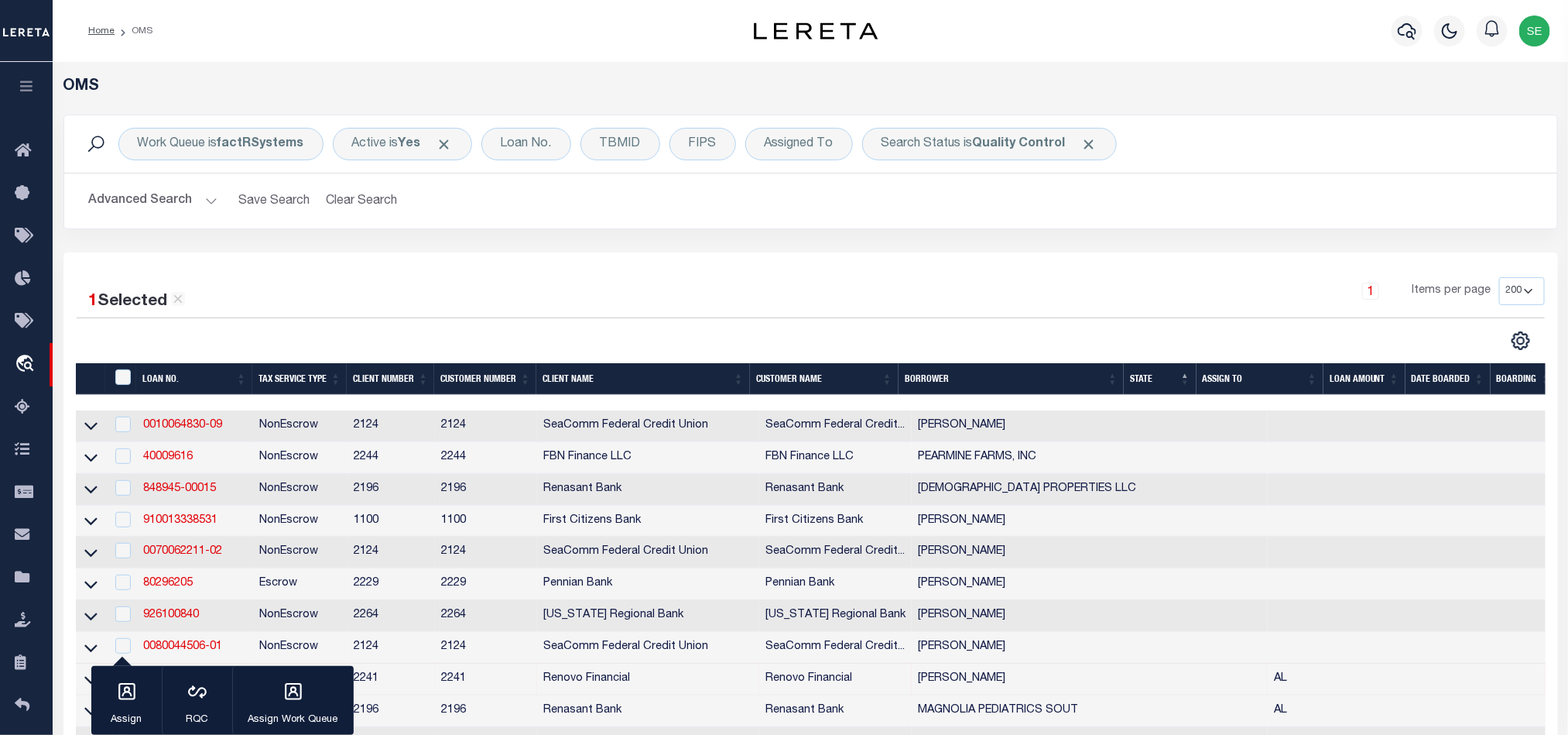
scroll to position [232, 0]
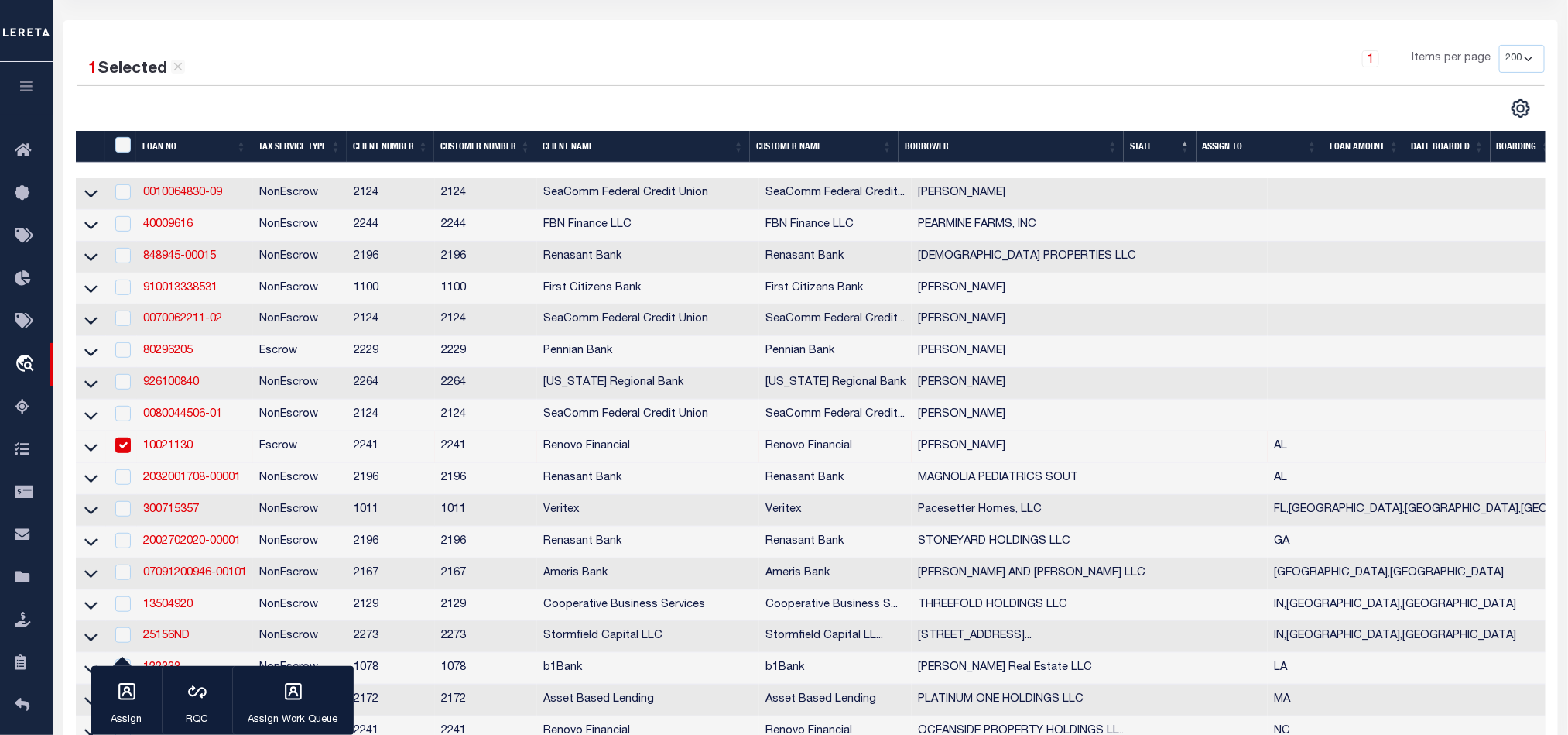
click at [312, 449] on td "Escrow" at bounding box center [300, 447] width 95 height 32
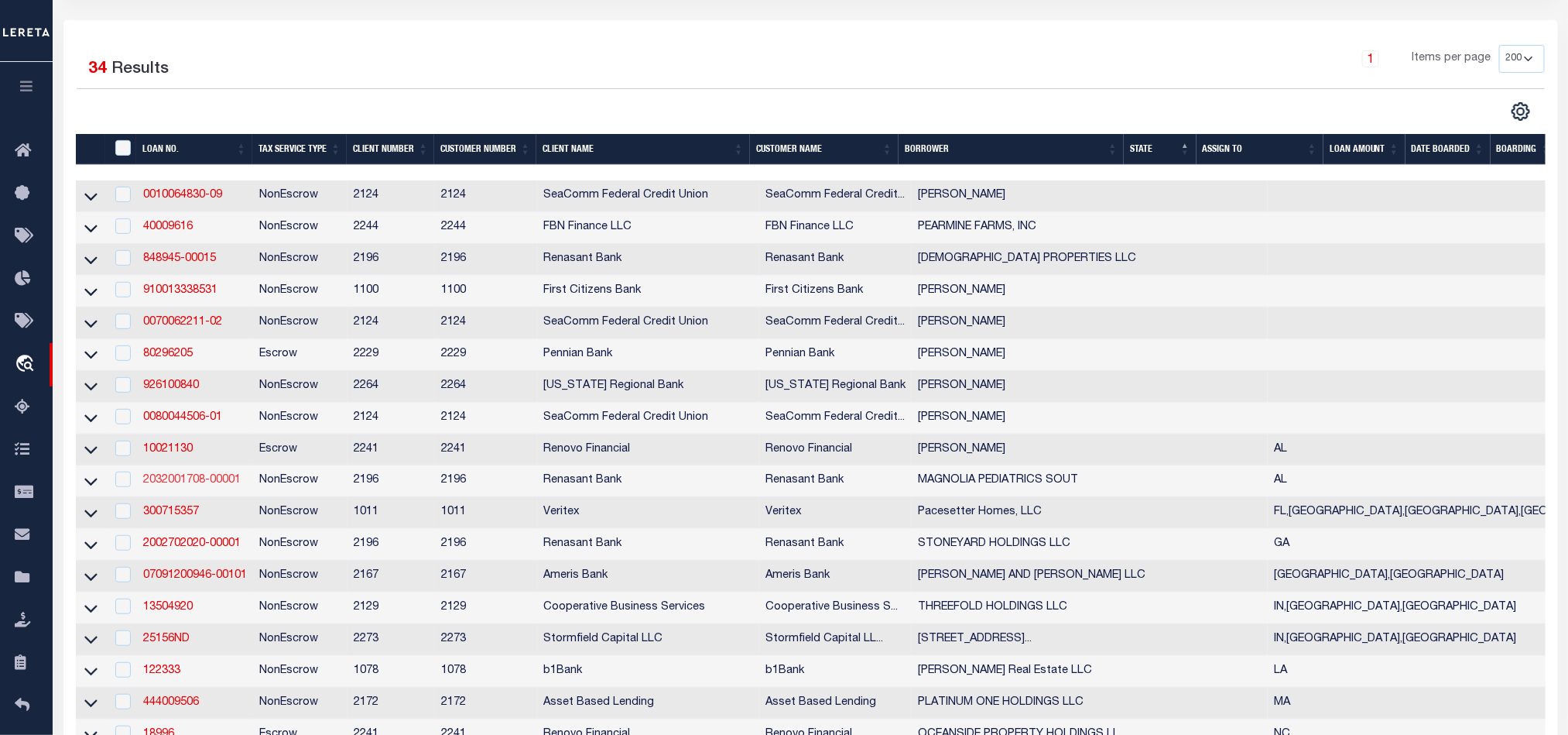
click at [163, 485] on link "2032001708-00001" at bounding box center [192, 479] width 98 height 11
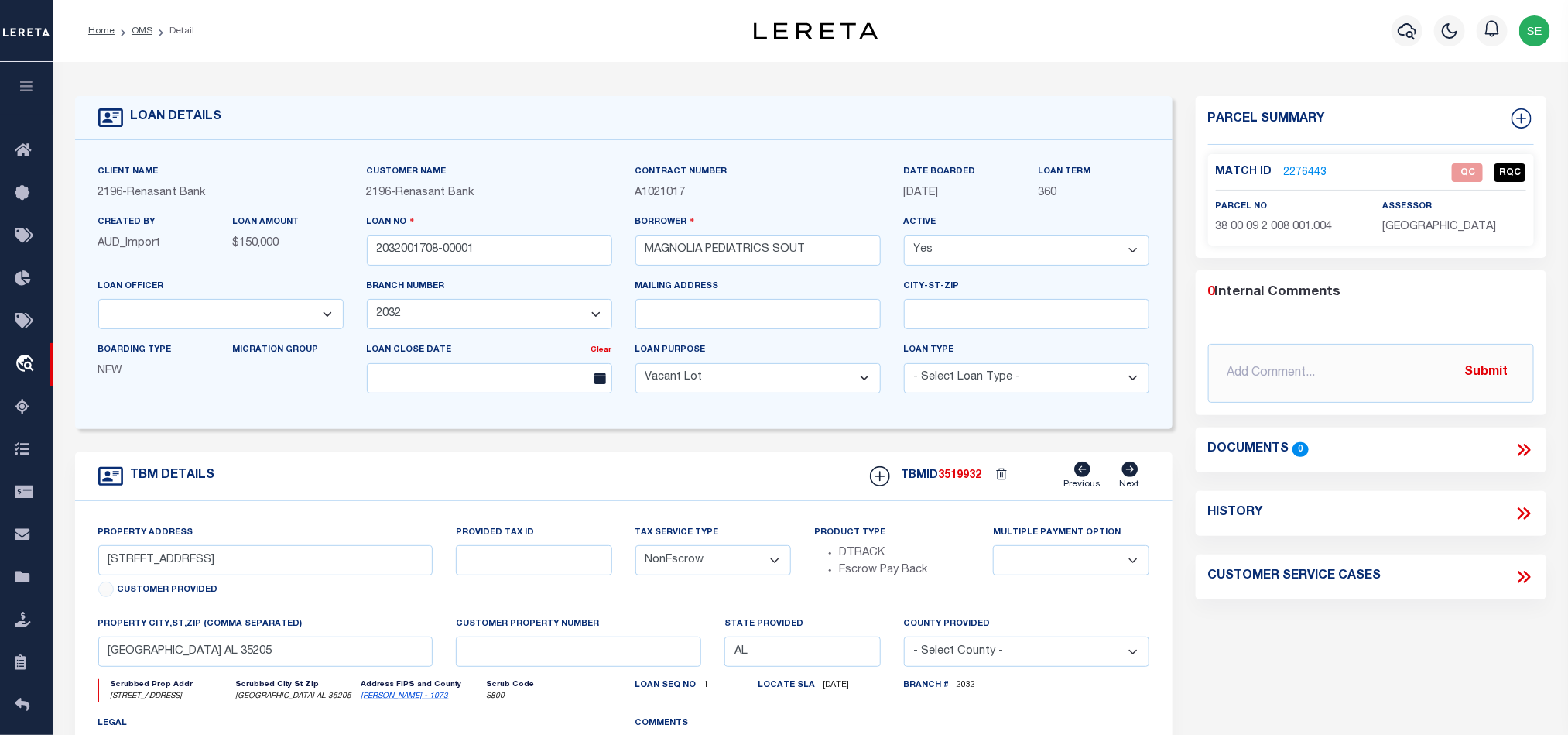
click at [1297, 618] on div "Parcel Summary Match ID 2276443 0" at bounding box center [1371, 519] width 373 height 846
click at [1303, 624] on div "Parcel Summary Match ID 2276443 0" at bounding box center [1371, 519] width 373 height 846
click at [610, 483] on div "TBM DETAILS TBMID 3519932 Previous Next" at bounding box center [623, 476] width 1097 height 48
click at [651, 458] on div "TBM DETAILS TBMID 3519932 Previous Next" at bounding box center [623, 476] width 1097 height 48
click at [690, 456] on form "LOAN DETAILS Client Name 2196 - Renasant Bank" at bounding box center [623, 519] width 1097 height 846
